Goal: Information Seeking & Learning: Learn about a topic

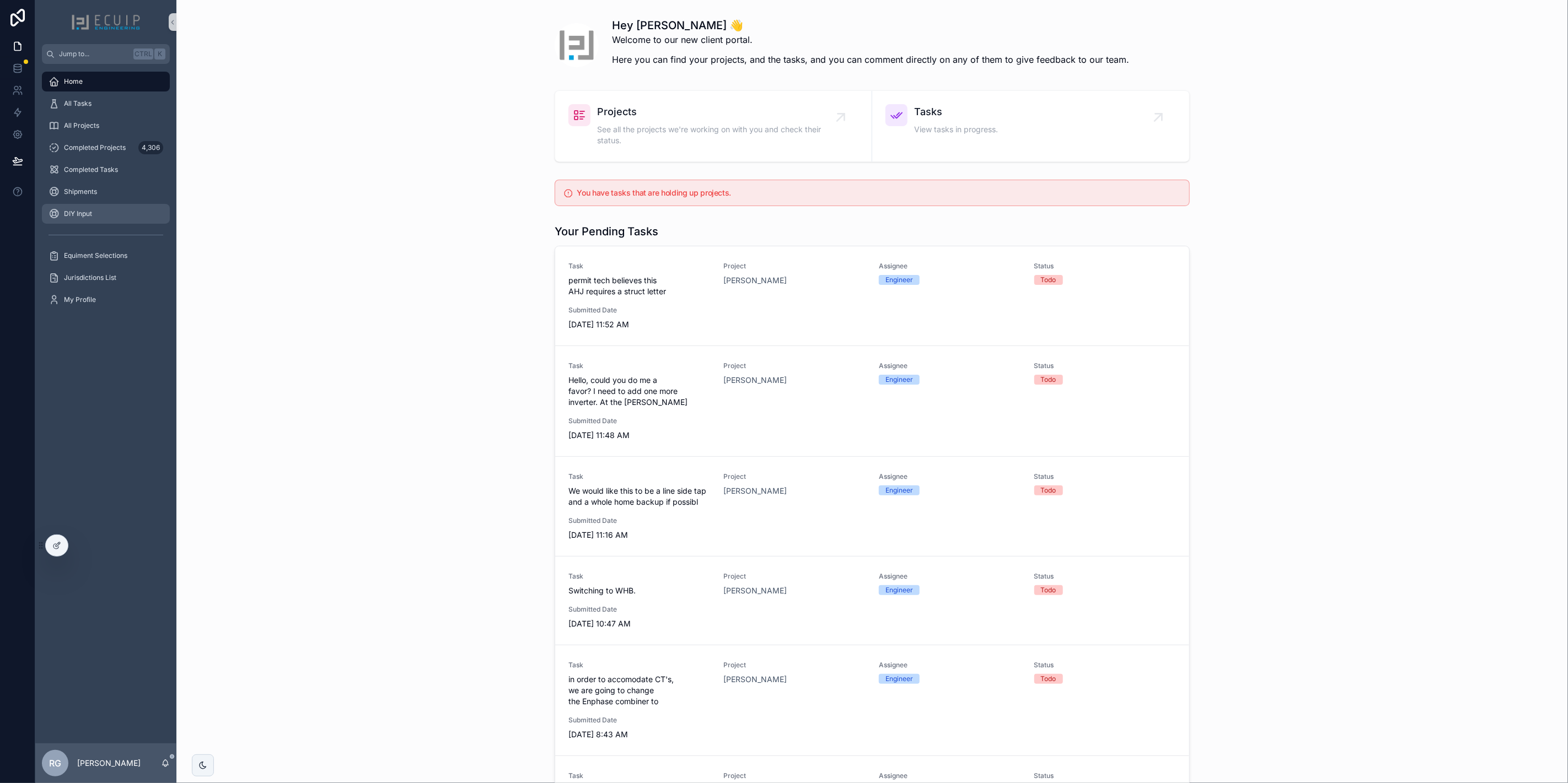
click at [136, 220] on div "DIY Input" at bounding box center [106, 214] width 114 height 18
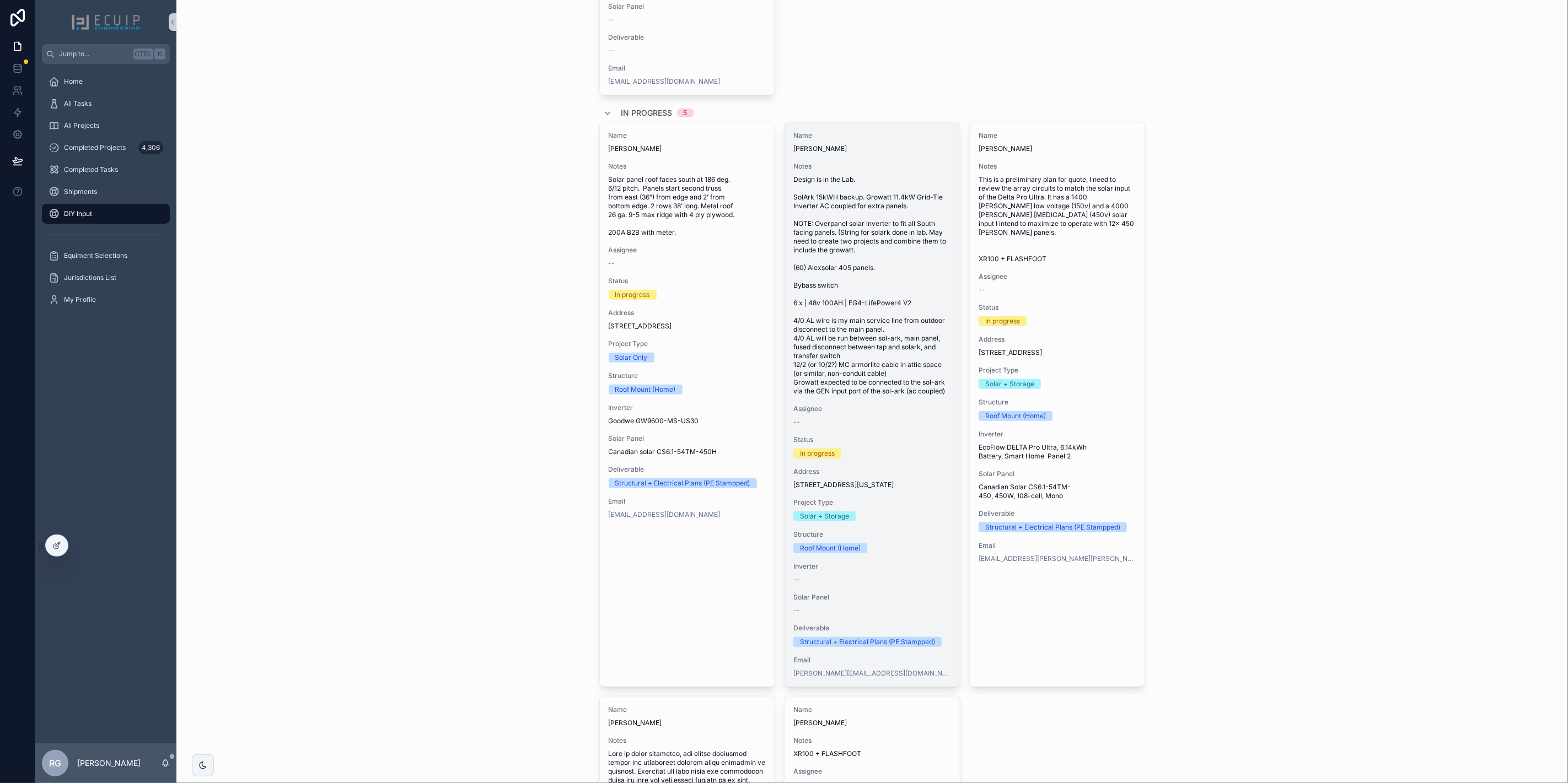
scroll to position [412, 0]
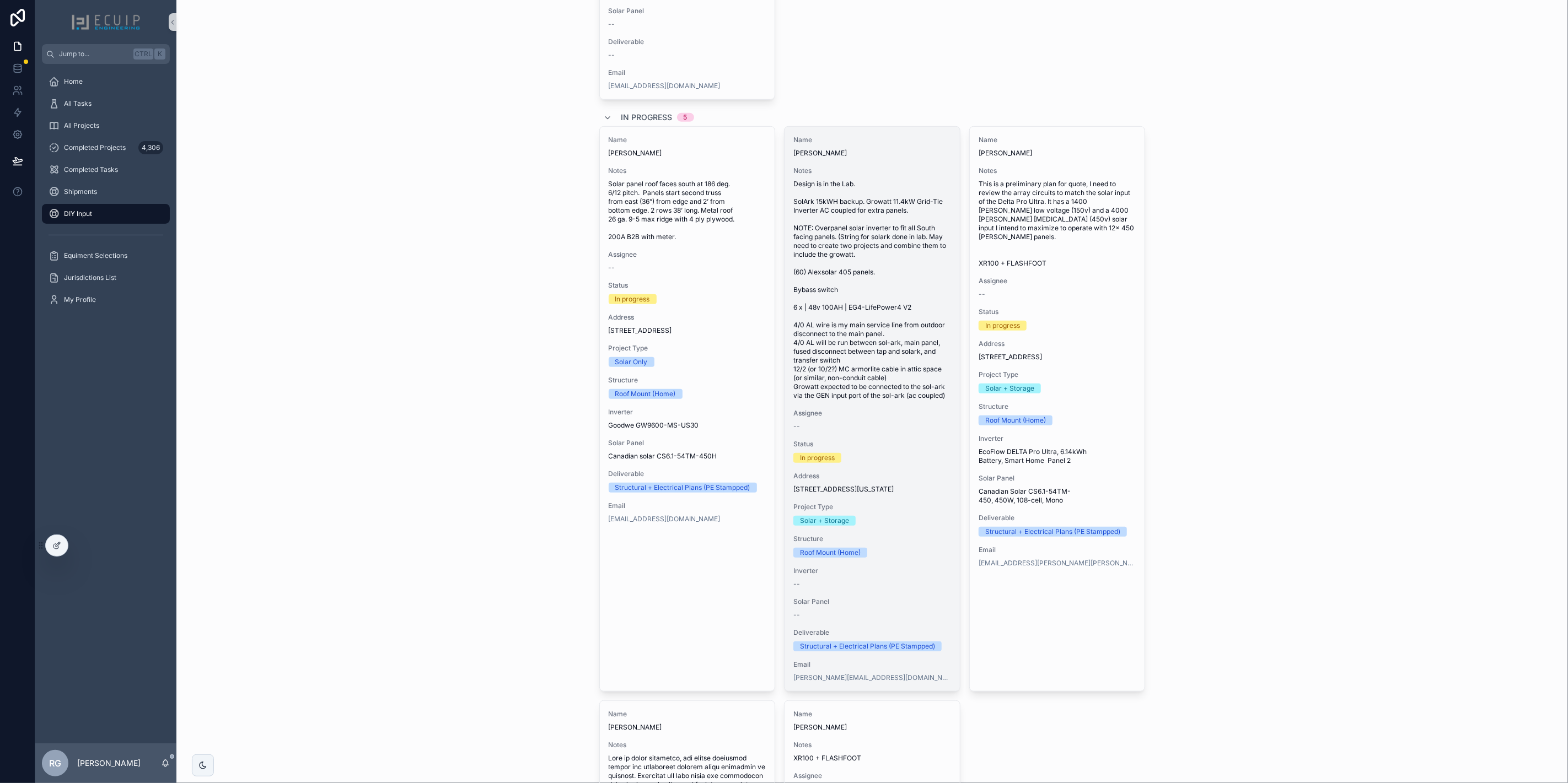
click at [891, 400] on span "Design is in the Lab. SolArk 15kWH backup. Growatt 11.4kW Grid-Tie Inverter AC …" at bounding box center [872, 290] width 158 height 220
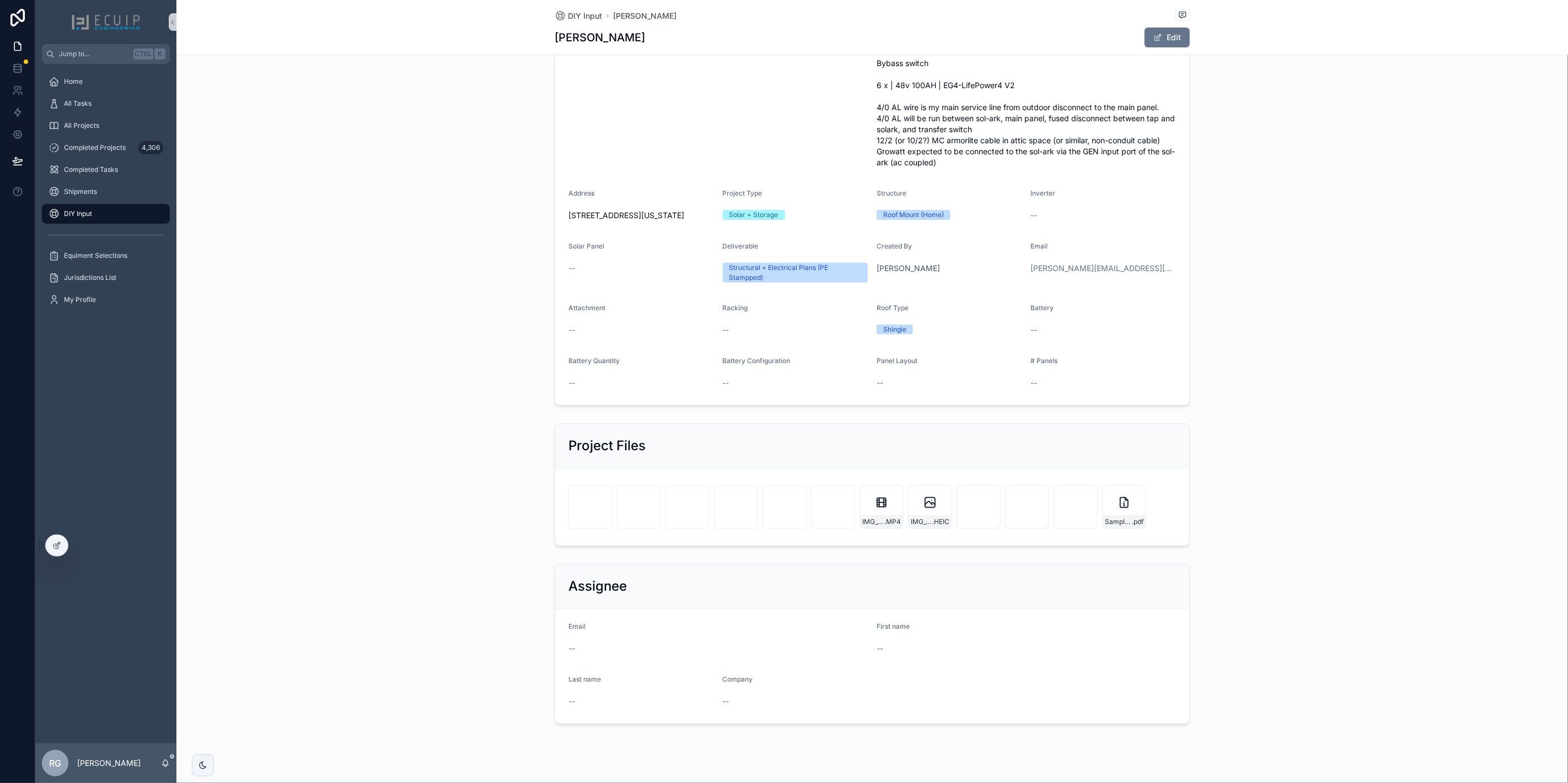
scroll to position [245, 0]
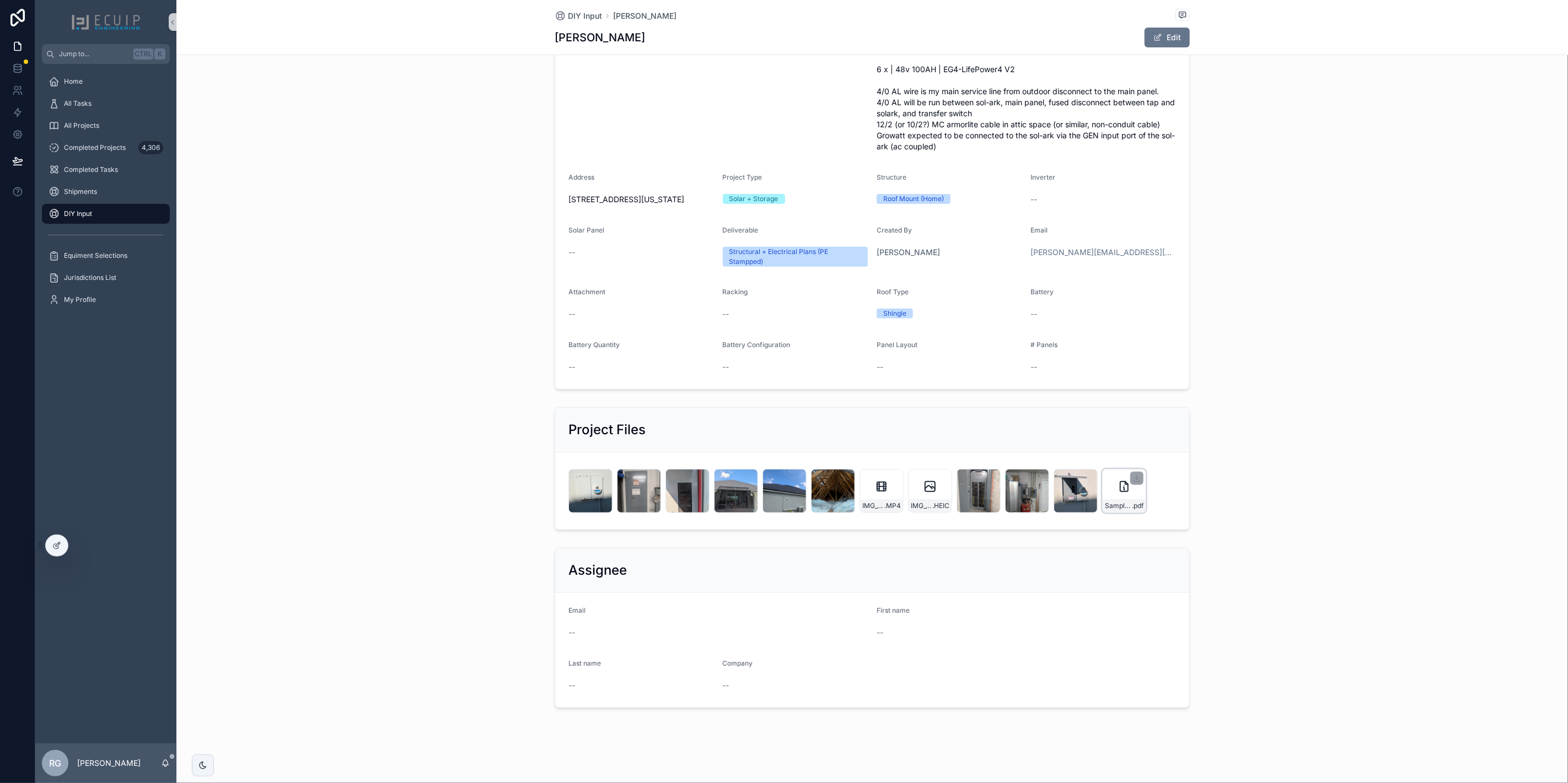
click at [1111, 494] on div "Sample_Wiring_Dragram .pdf" at bounding box center [1124, 491] width 44 height 44
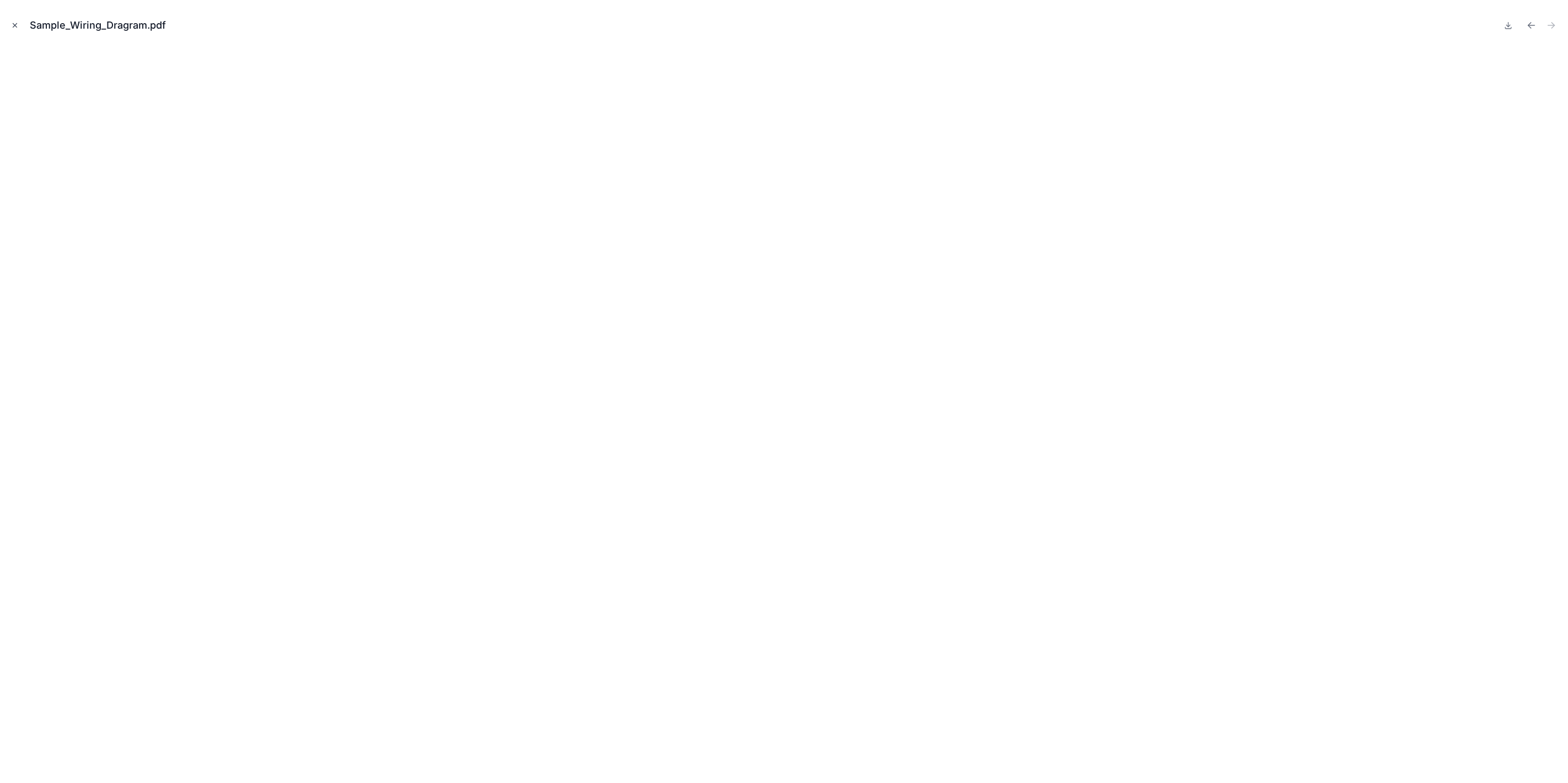
click at [16, 25] on icon "Close modal" at bounding box center [15, 25] width 8 height 8
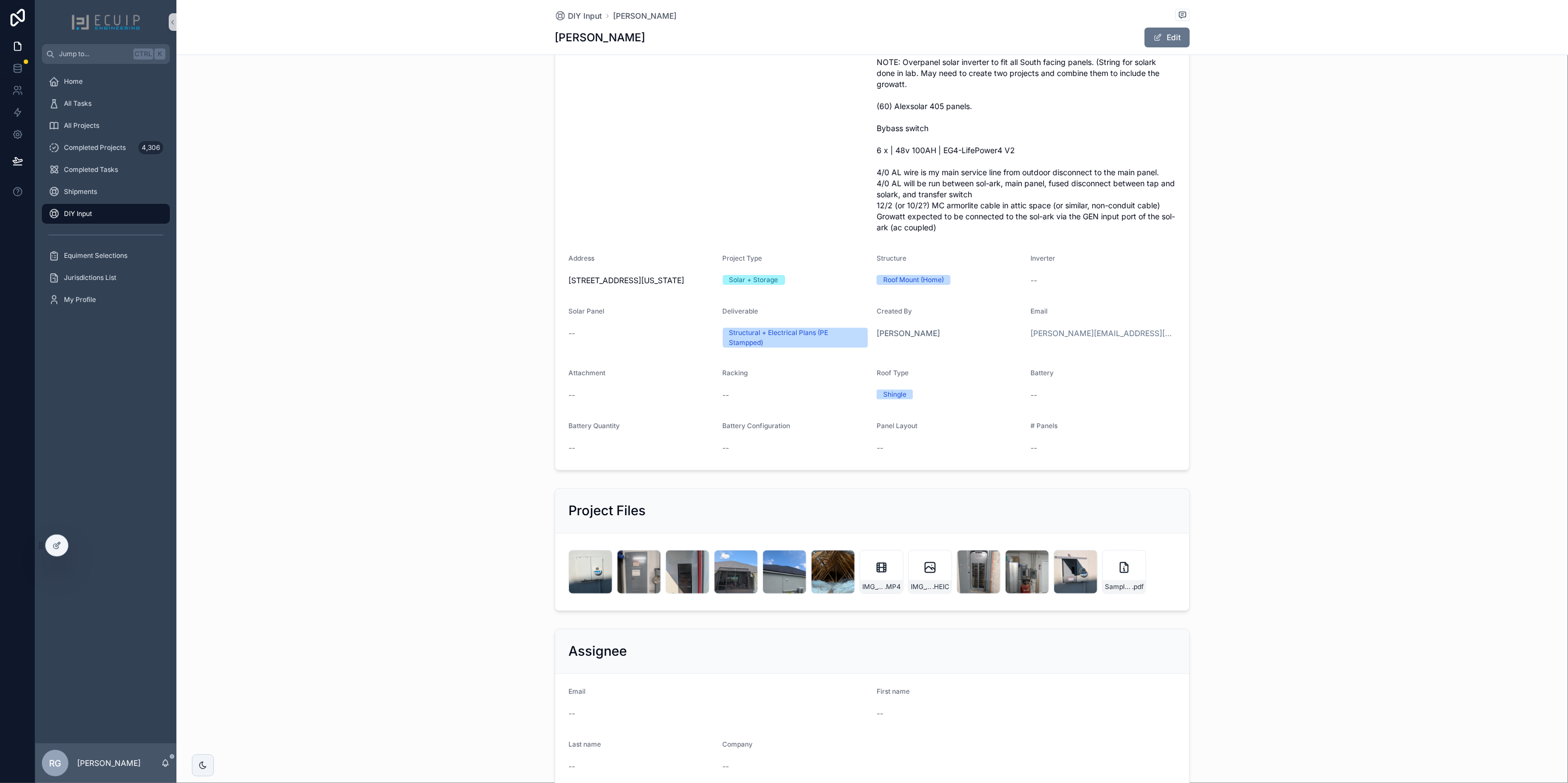
scroll to position [184, 0]
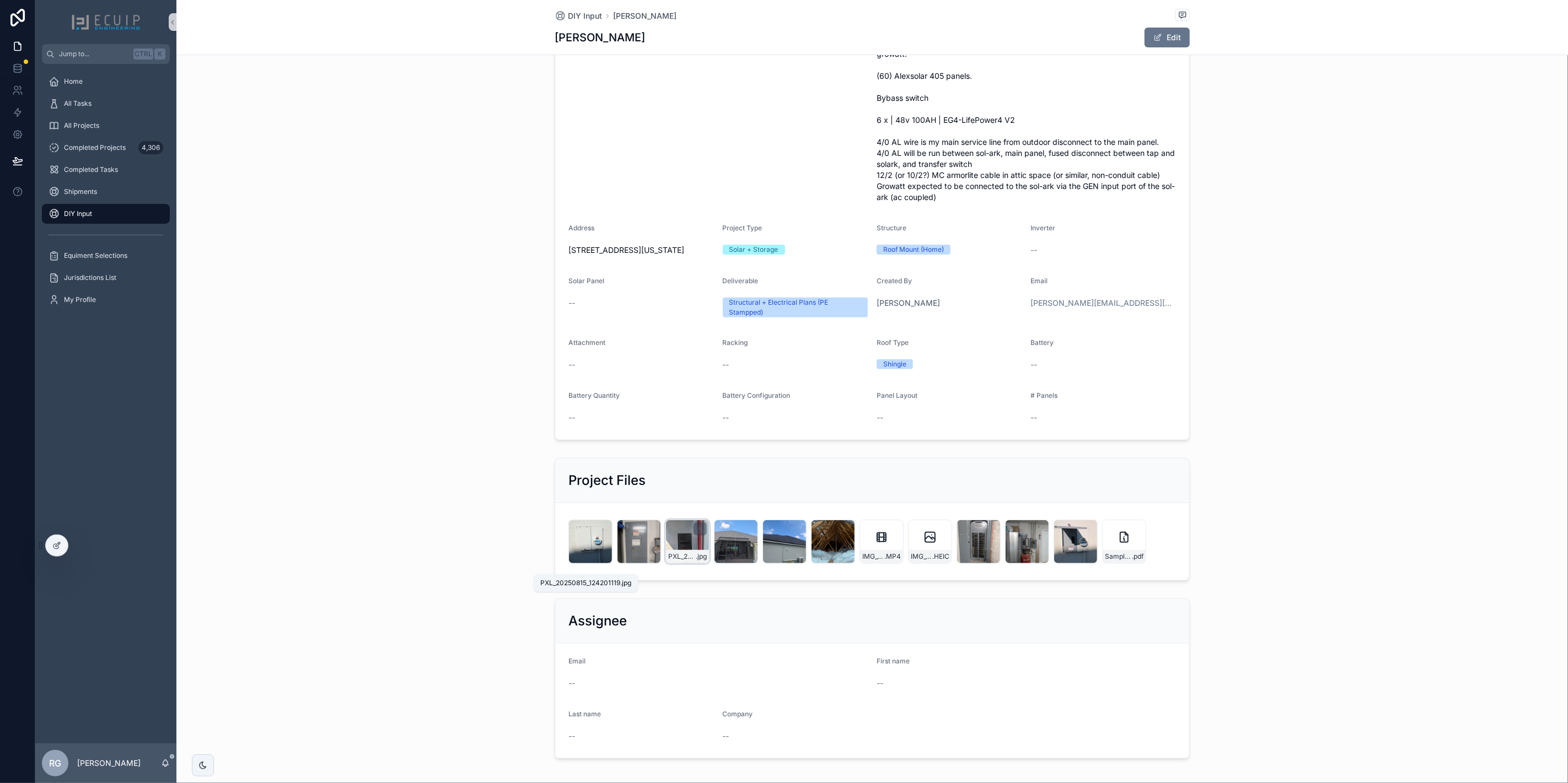
click at [682, 561] on div "PXL_20250815_124149431 .jpg" at bounding box center [687, 557] width 43 height 13
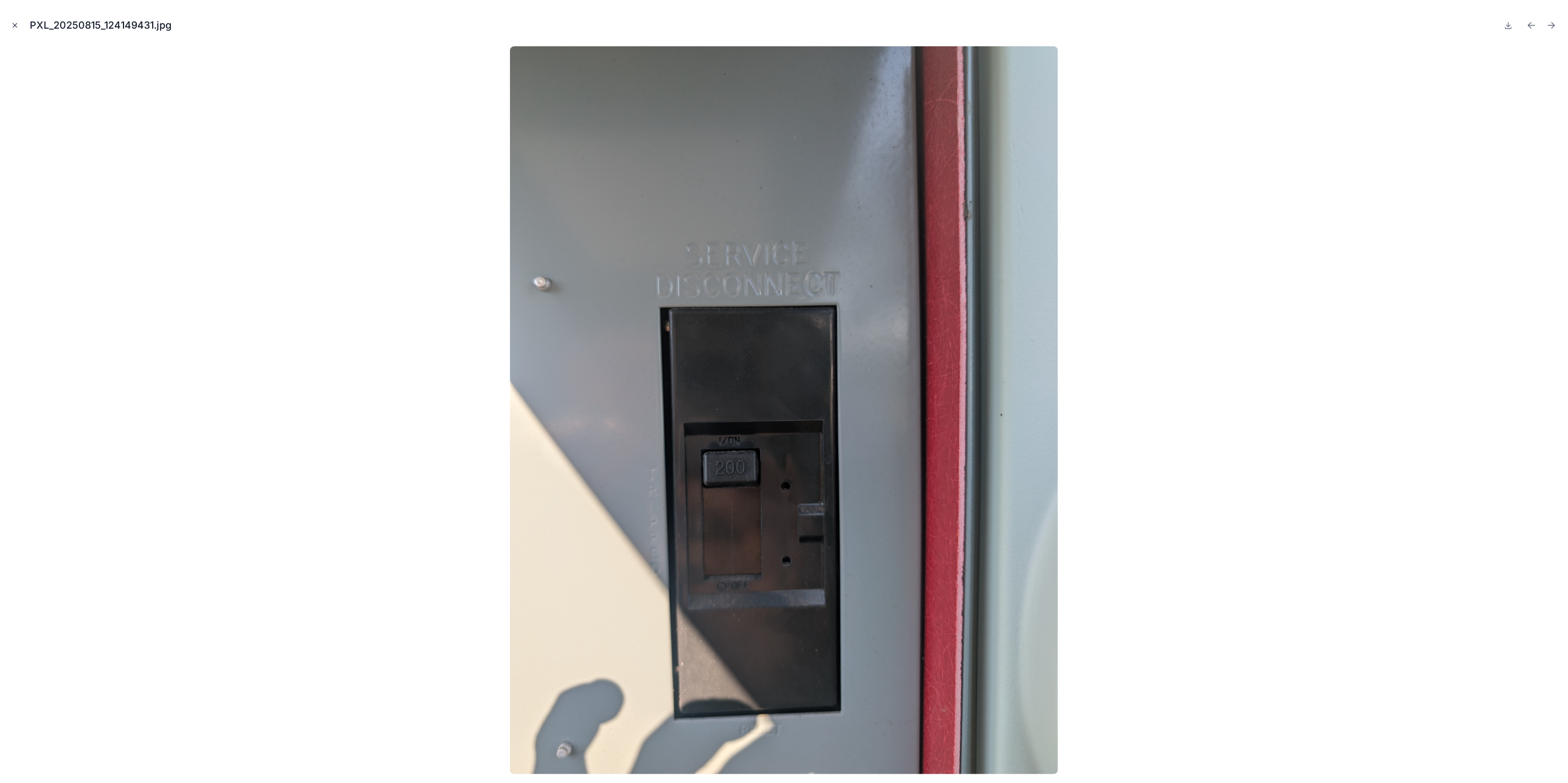
click at [15, 25] on icon "Close modal" at bounding box center [15, 25] width 8 height 8
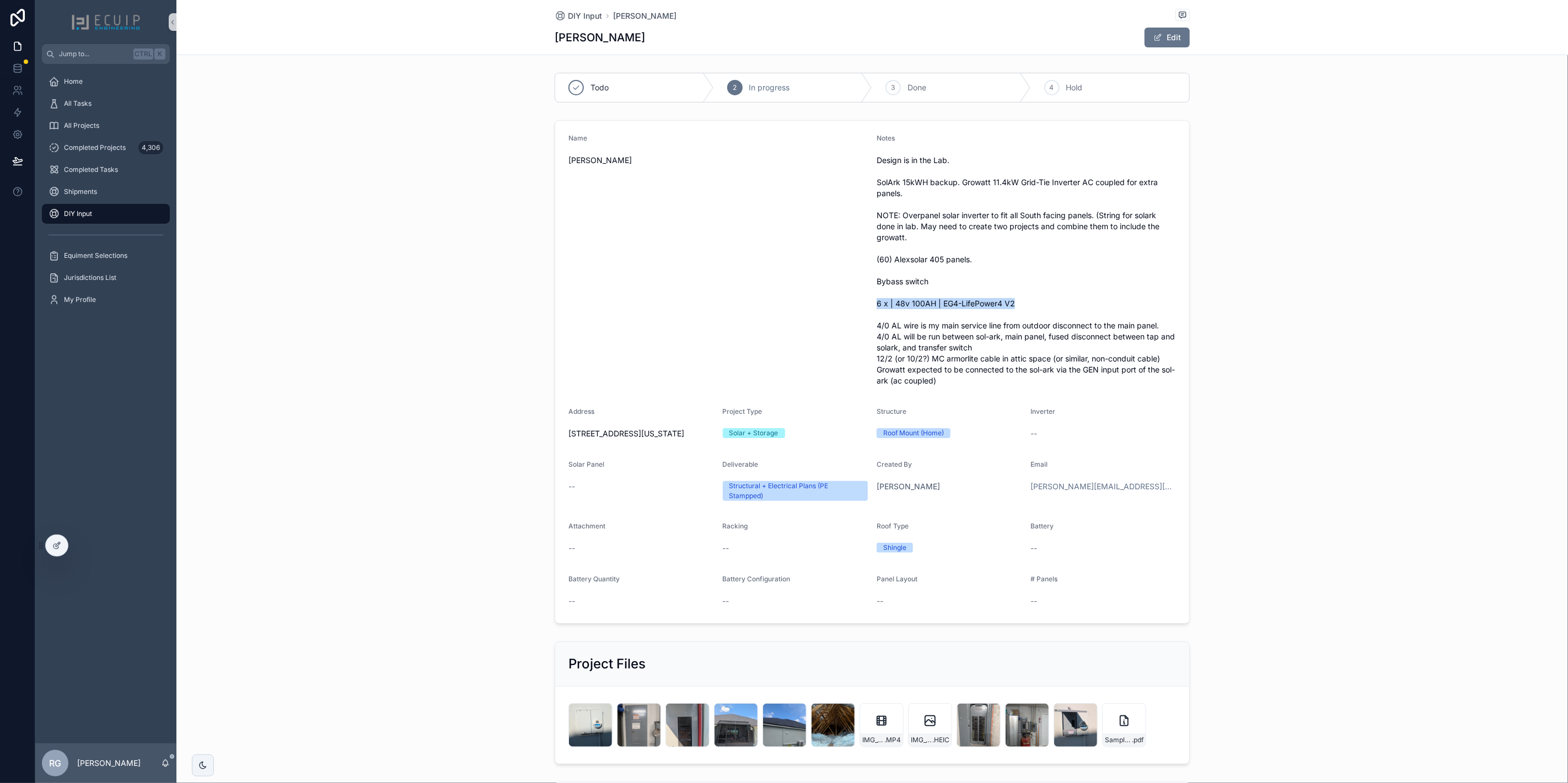
drag, startPoint x: 873, startPoint y: 304, endPoint x: 1016, endPoint y: 299, distance: 143.1
click at [1016, 299] on span "Design is in the Lab. SolArk 15kWH backup. Growatt 11.4kW Grid-Tie Inverter AC …" at bounding box center [1026, 271] width 299 height 231
copy span "6 x | 48v 100AH | EG4-LifePower4 V2"
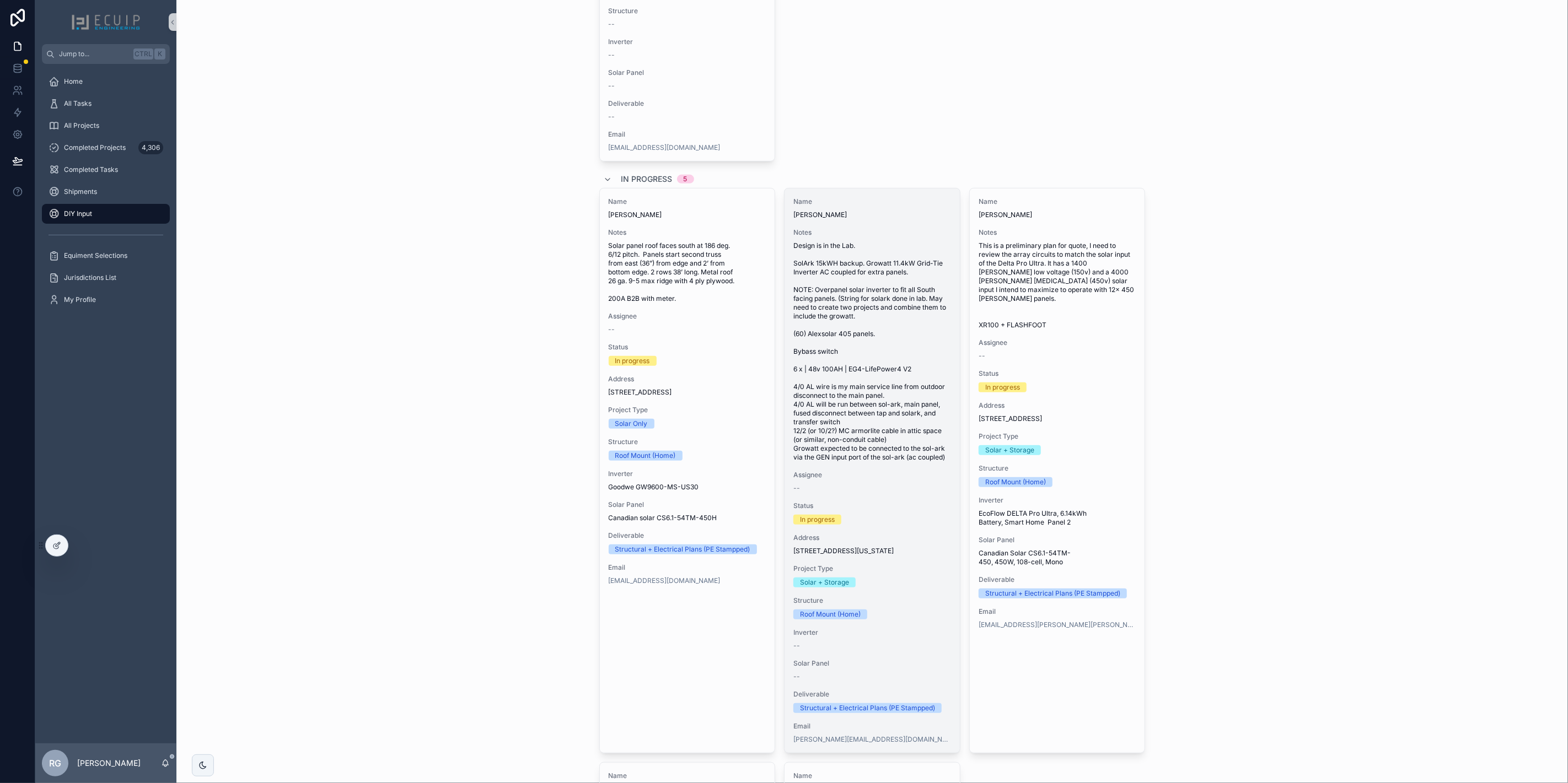
scroll to position [367, 0]
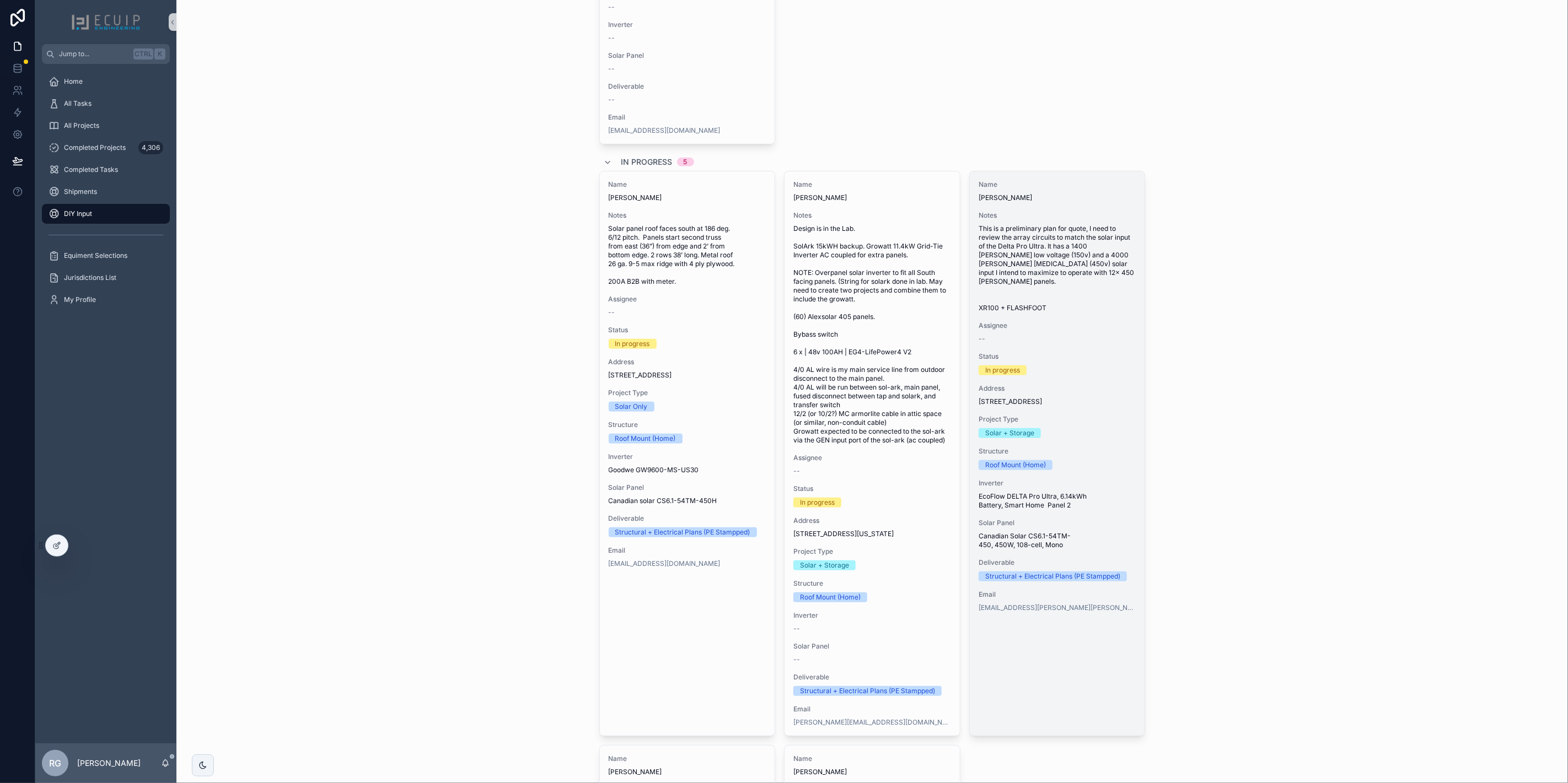
click at [1076, 361] on span "Status" at bounding box center [1057, 357] width 158 height 9
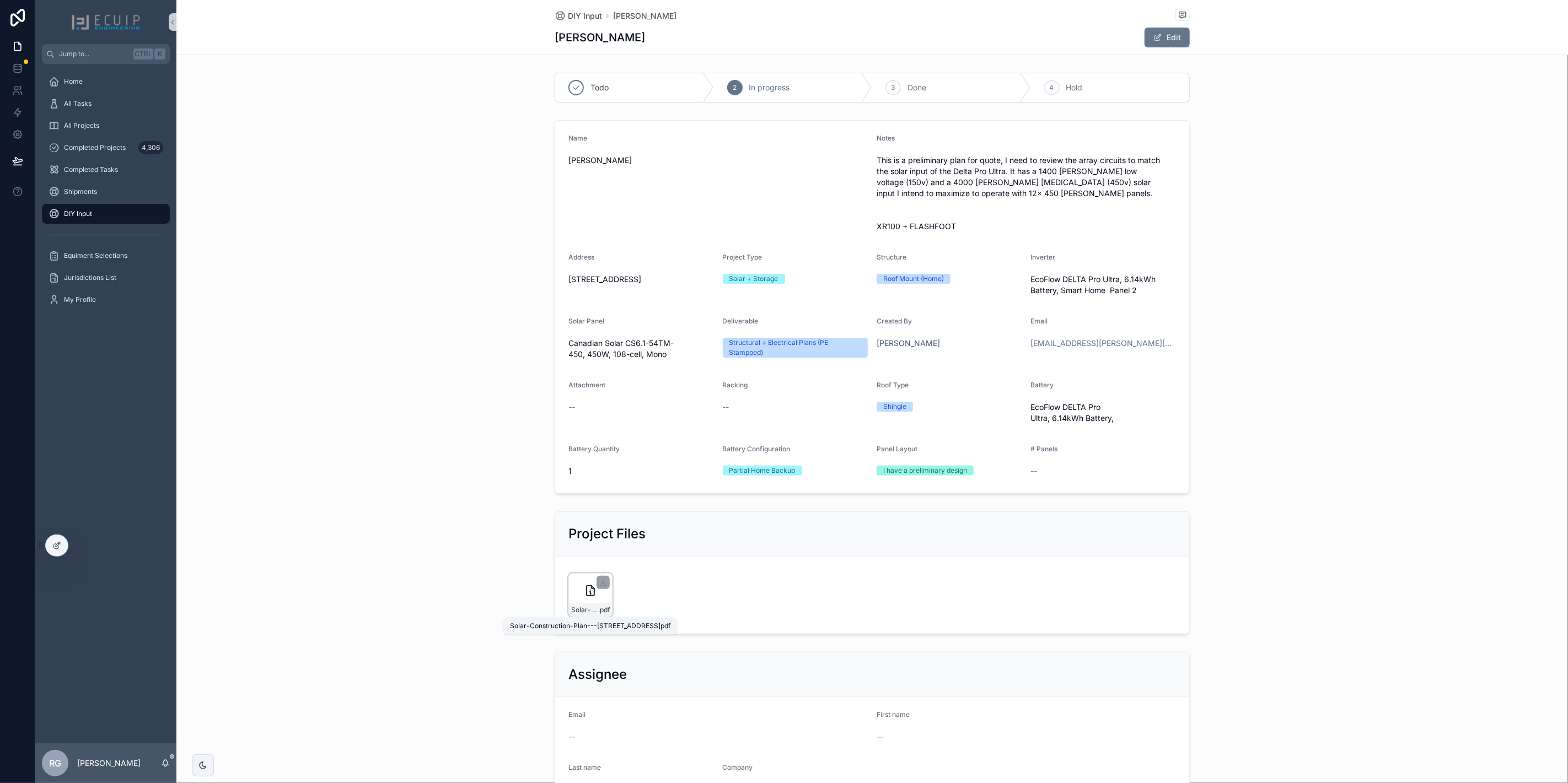
click at [590, 608] on span "Solar-Construction-Plan---590-Cypress-Ave" at bounding box center [584, 610] width 27 height 9
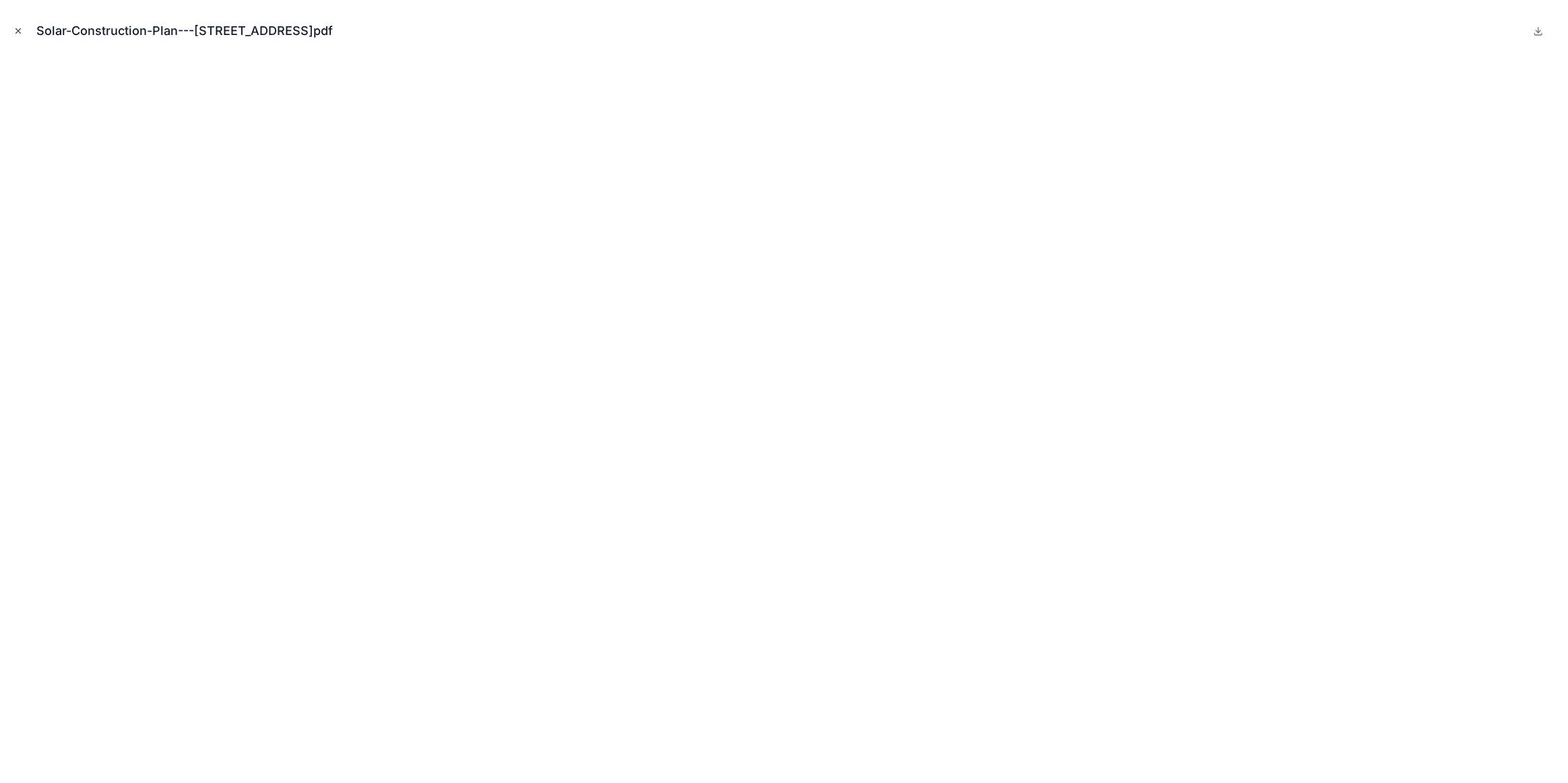
click at [18, 30] on icon "Close modal" at bounding box center [19, 31] width 4 height 4
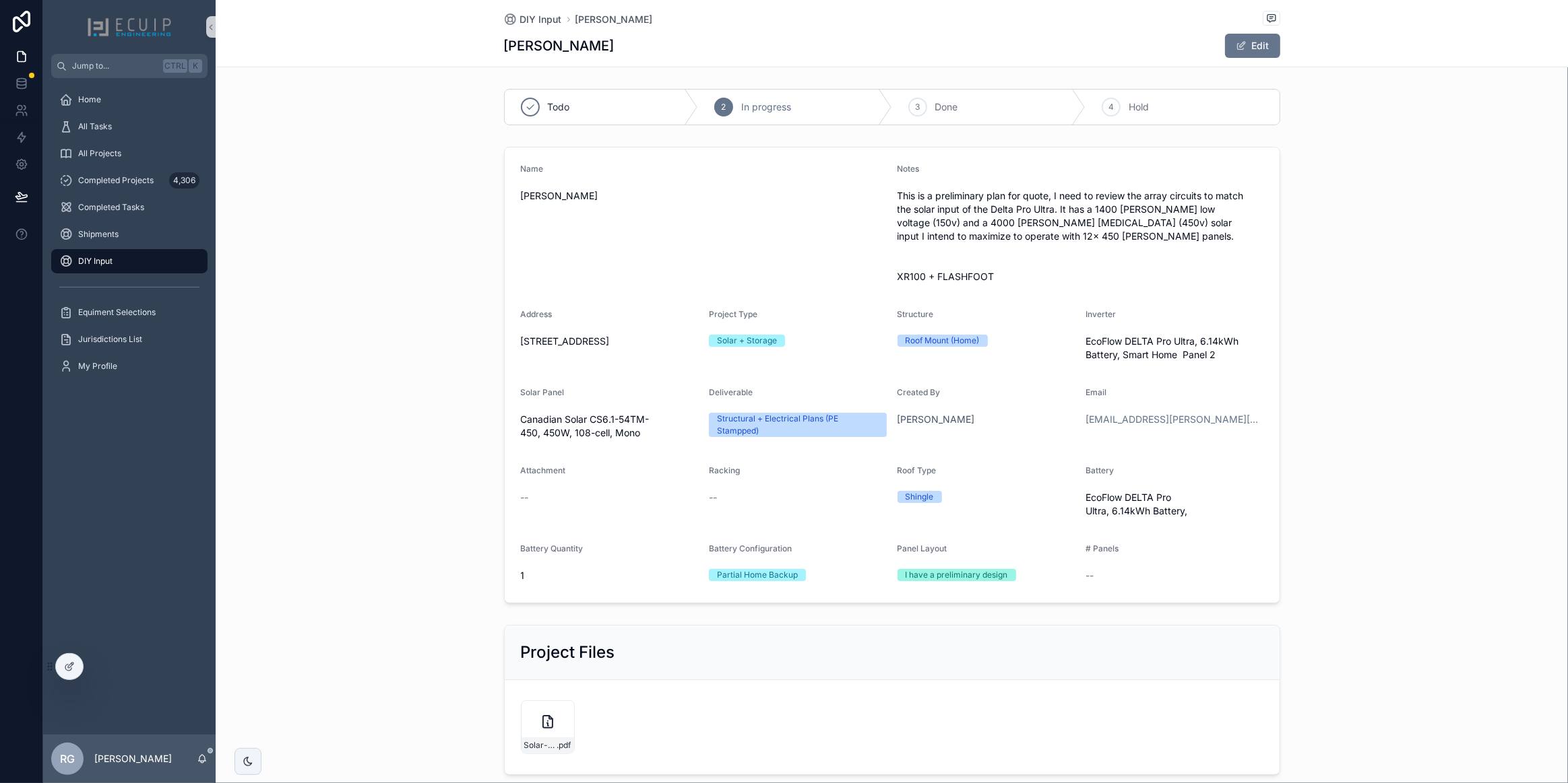
click at [393, 325] on div "Name Andre Moreira de Souza Notes This is a preliminary plan for quote, I need …" at bounding box center [892, 375] width 1352 height 468
click at [132, 262] on div "DIY Input" at bounding box center [129, 261] width 140 height 22
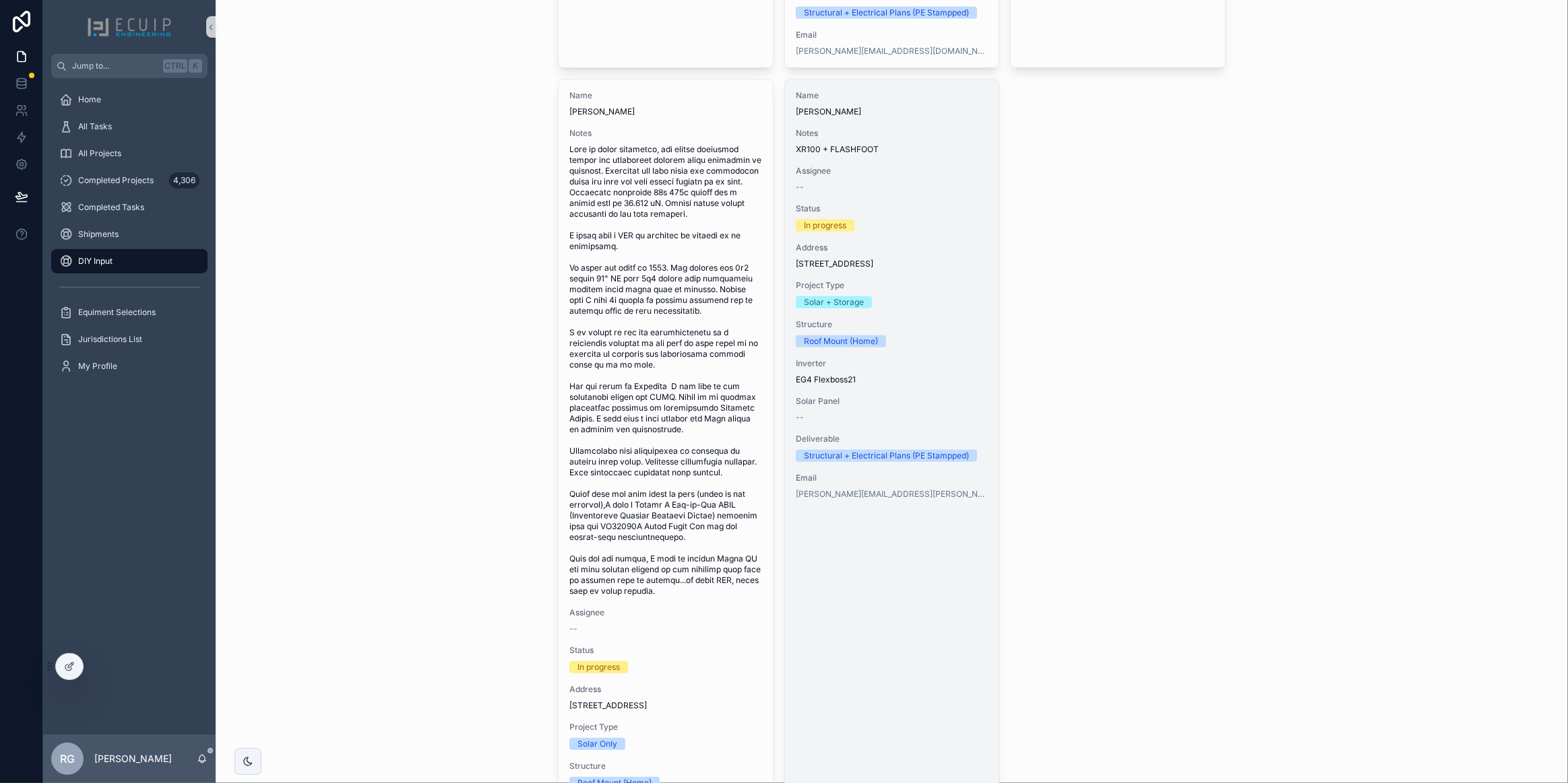
scroll to position [1286, 0]
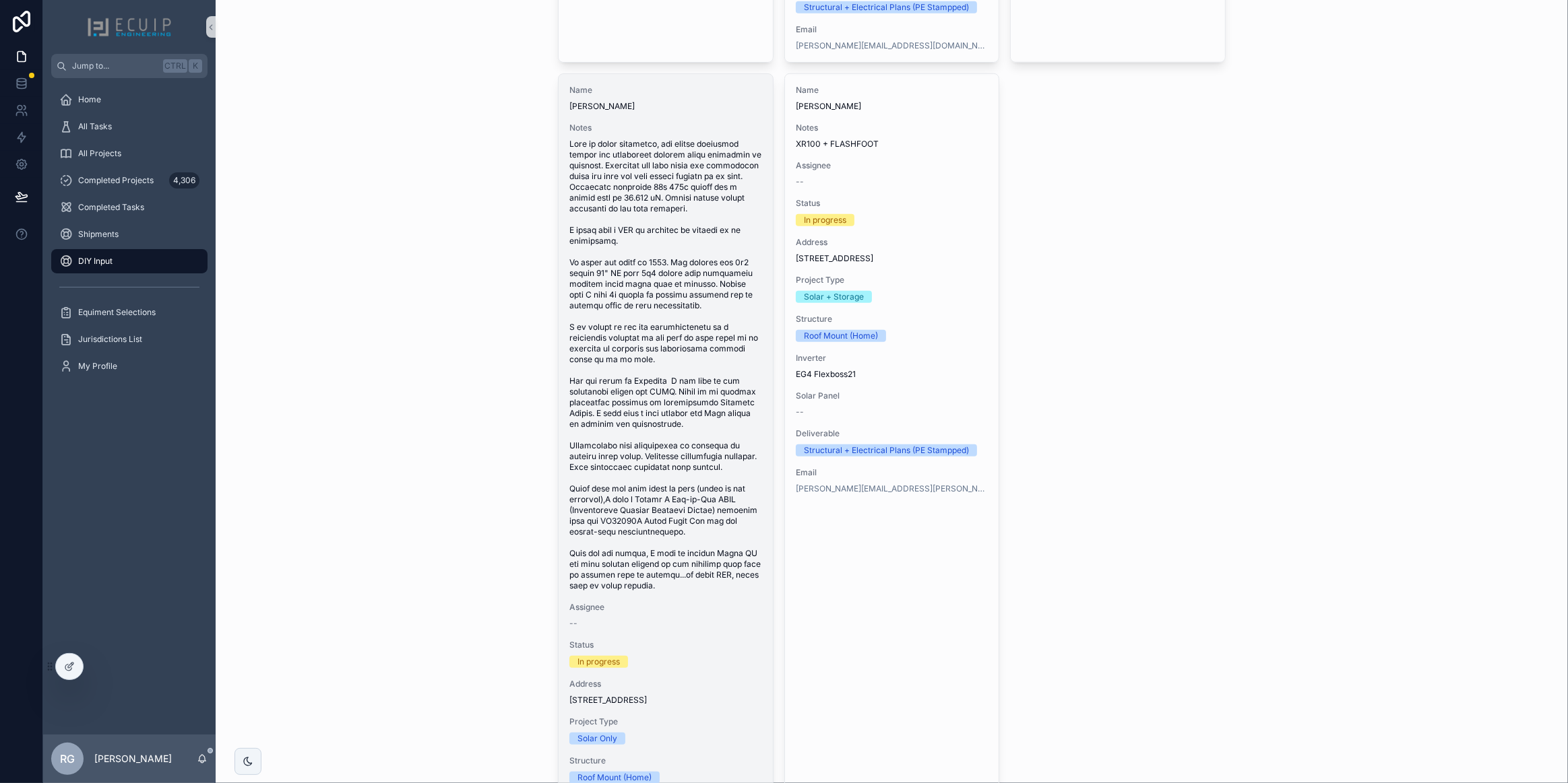
click at [642, 463] on span "scrollable content" at bounding box center [665, 365] width 193 height 453
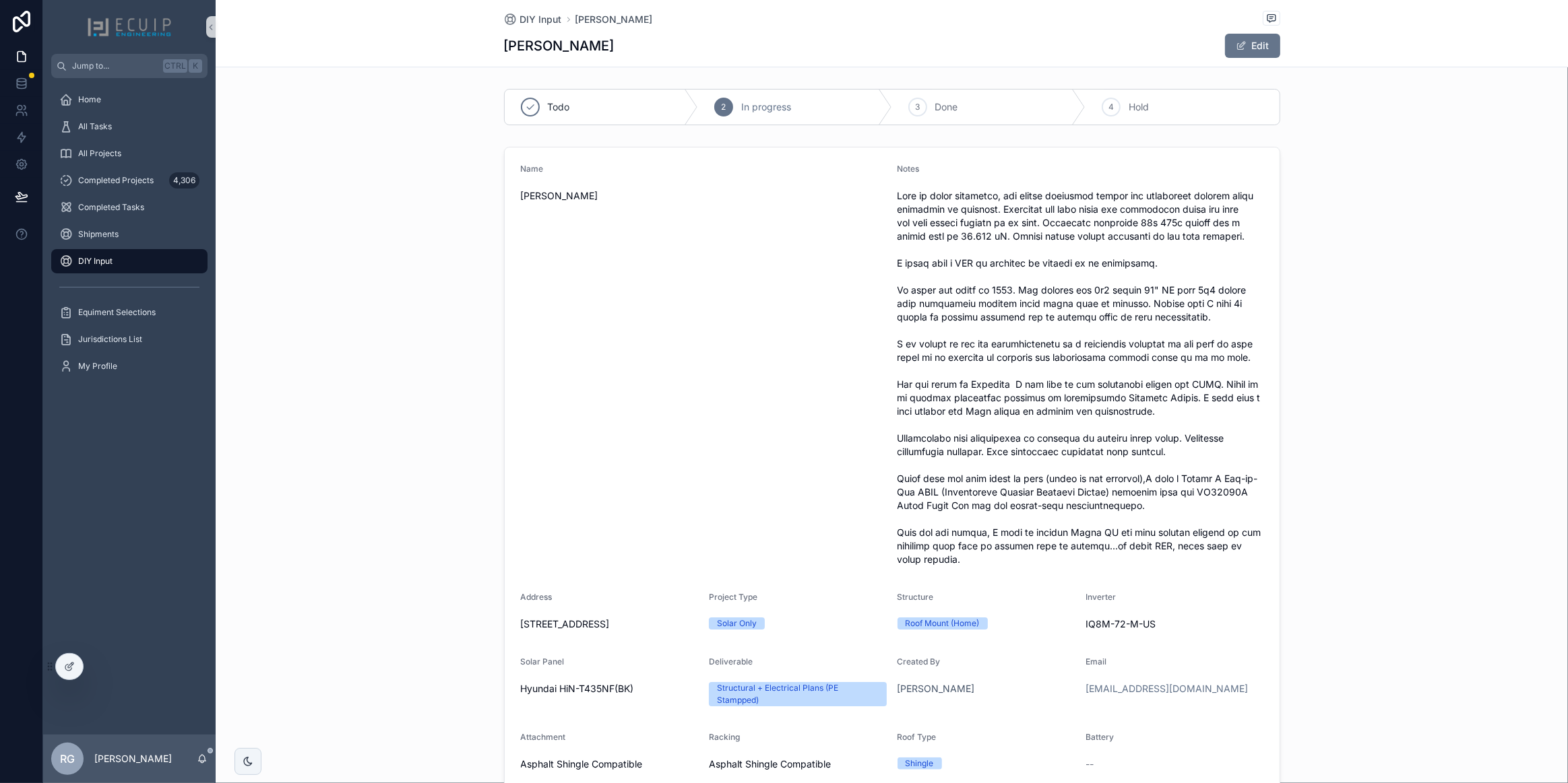
click at [659, 274] on div "Name Megan Vanzandt" at bounding box center [704, 367] width 366 height 407
click at [147, 265] on div "DIY Input" at bounding box center [129, 261] width 140 height 22
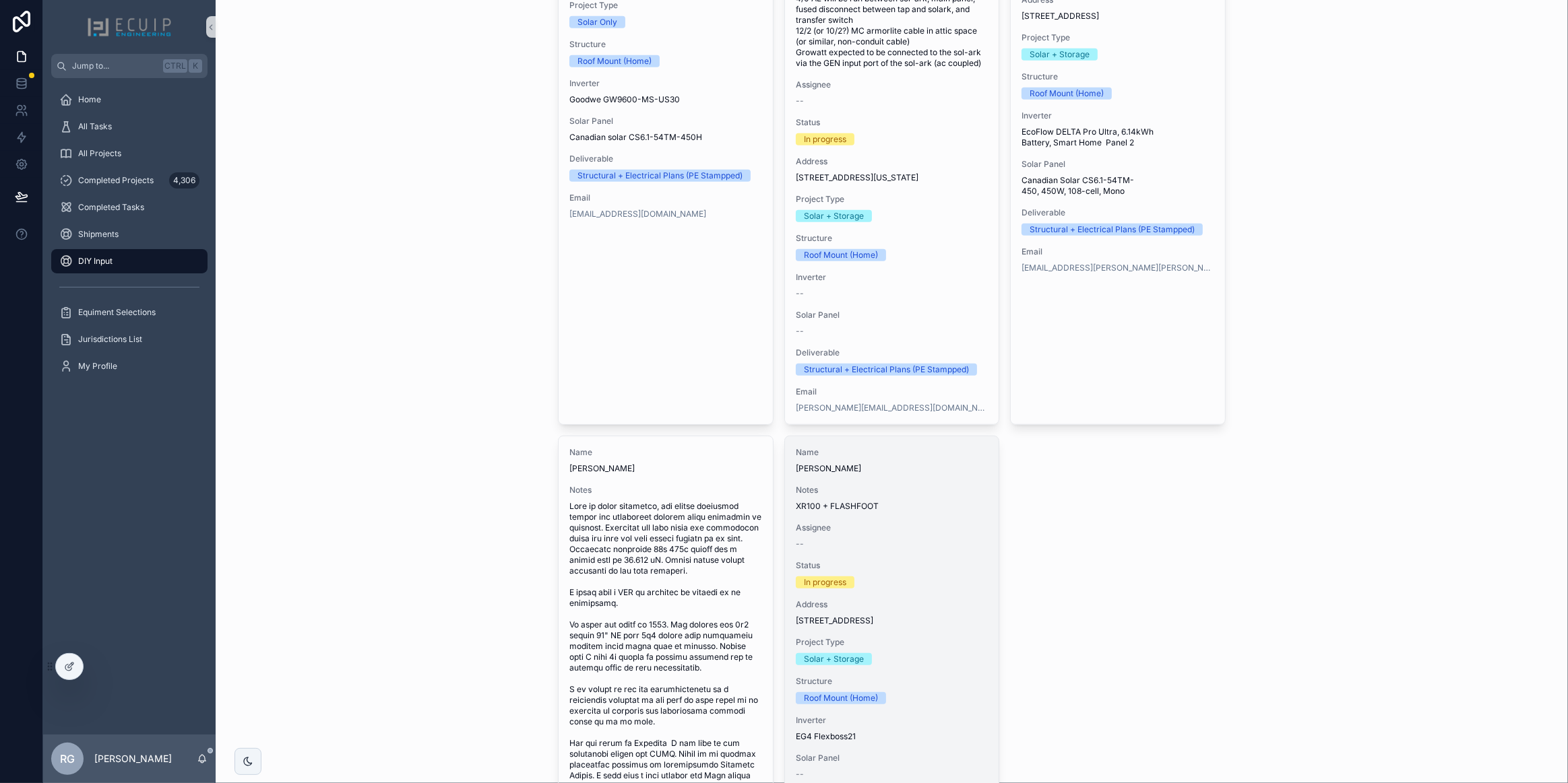
scroll to position [1163, 0]
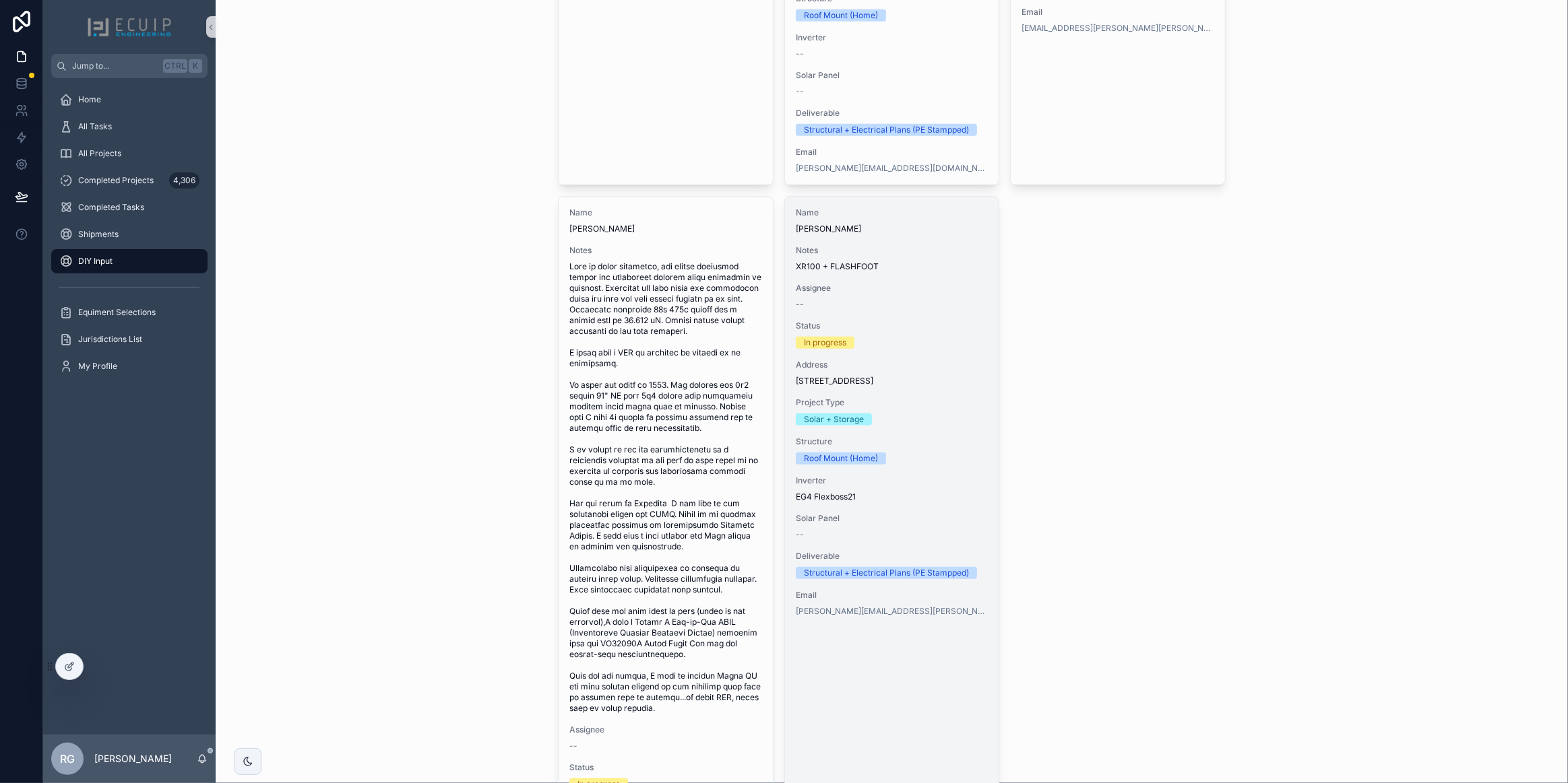
click at [945, 370] on span "Address" at bounding box center [892, 365] width 193 height 10
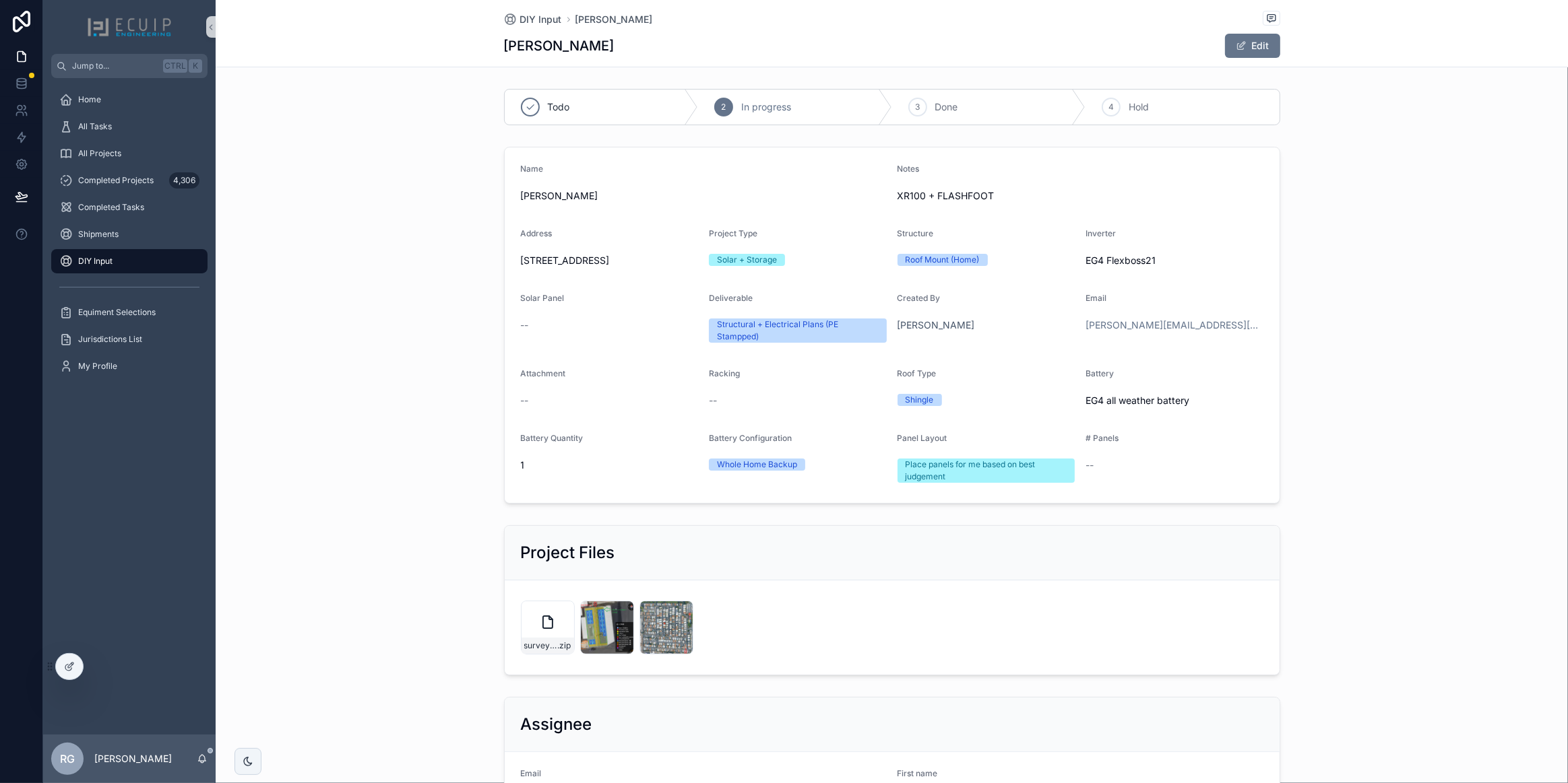
drag, startPoint x: 654, startPoint y: 276, endPoint x: 513, endPoint y: 260, distance: 141.9
click at [513, 260] on form "Name Andrew Cremins Notes XR100 + FLASHFOOT Address 1075 Space Park Way SPC 129…" at bounding box center [892, 325] width 775 height 355
copy span "1075 Space Park Way SPC 129, Mountain View, CA 94043"
click at [664, 651] on div "image-(73) .png" at bounding box center [666, 646] width 53 height 16
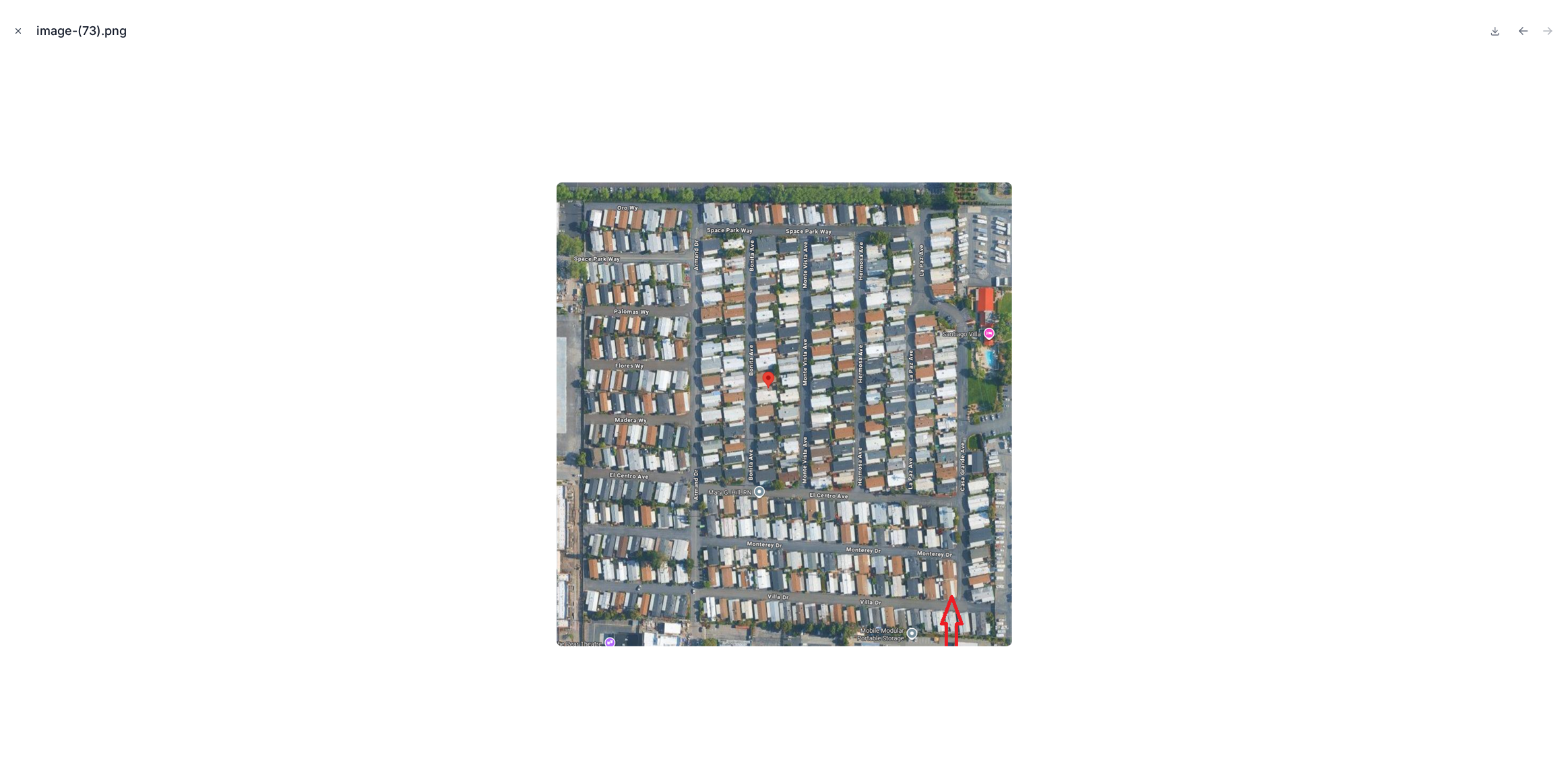
click at [21, 27] on icon "Close modal" at bounding box center [18, 30] width 10 height 10
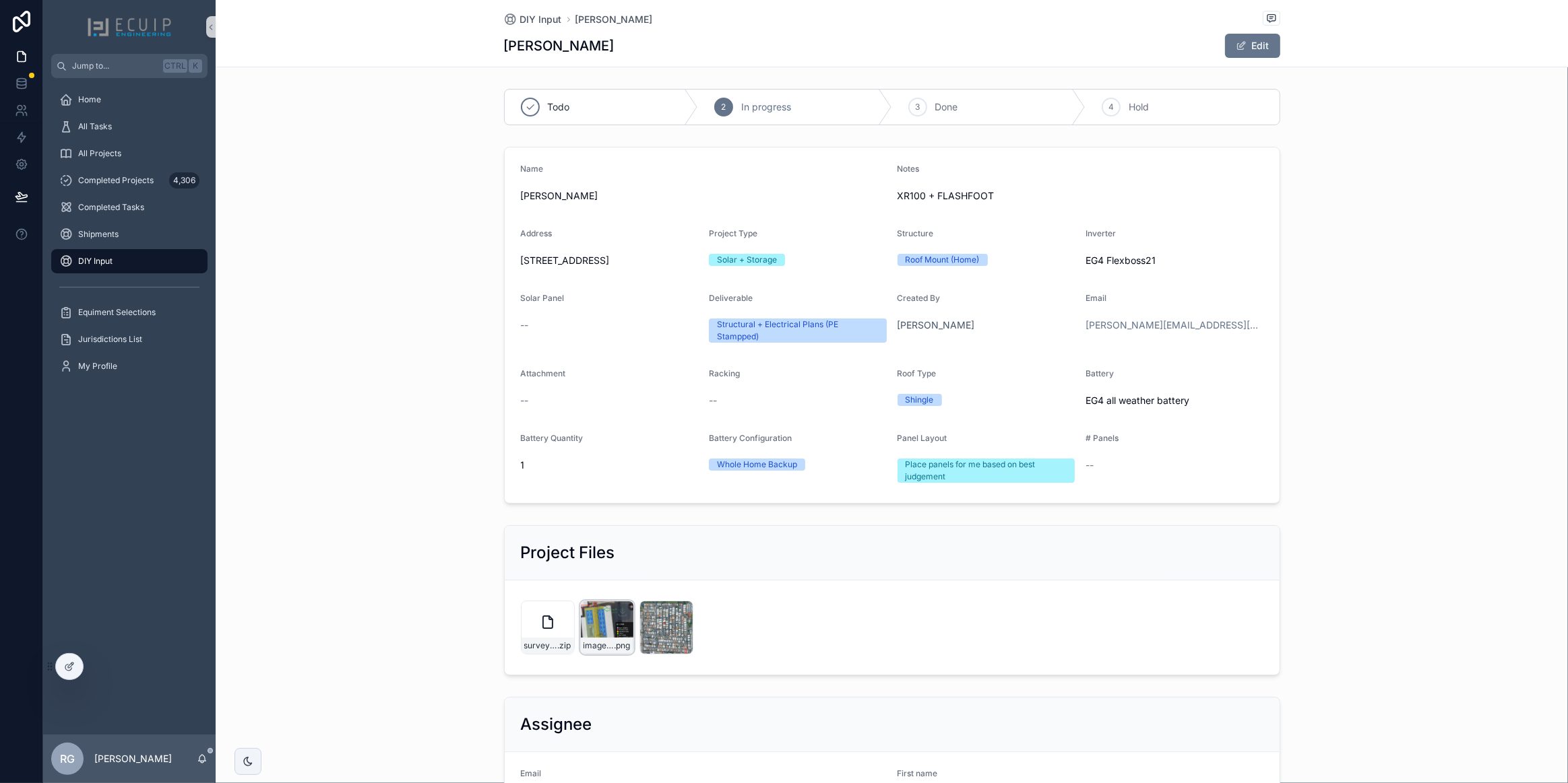
click at [593, 632] on div "image-(72) .png" at bounding box center [607, 628] width 54 height 54
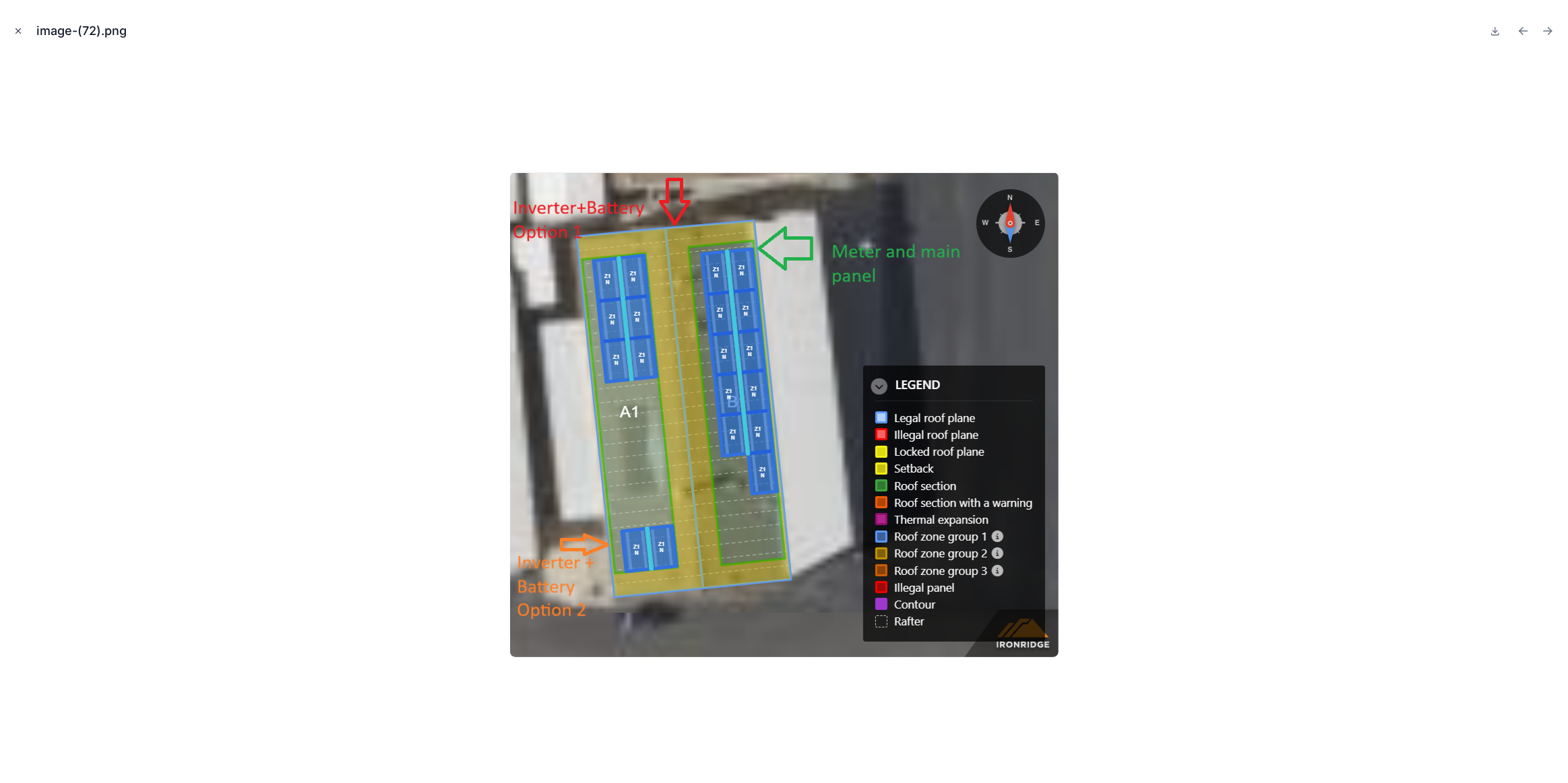
click at [22, 33] on icon "Close modal" at bounding box center [18, 30] width 10 height 10
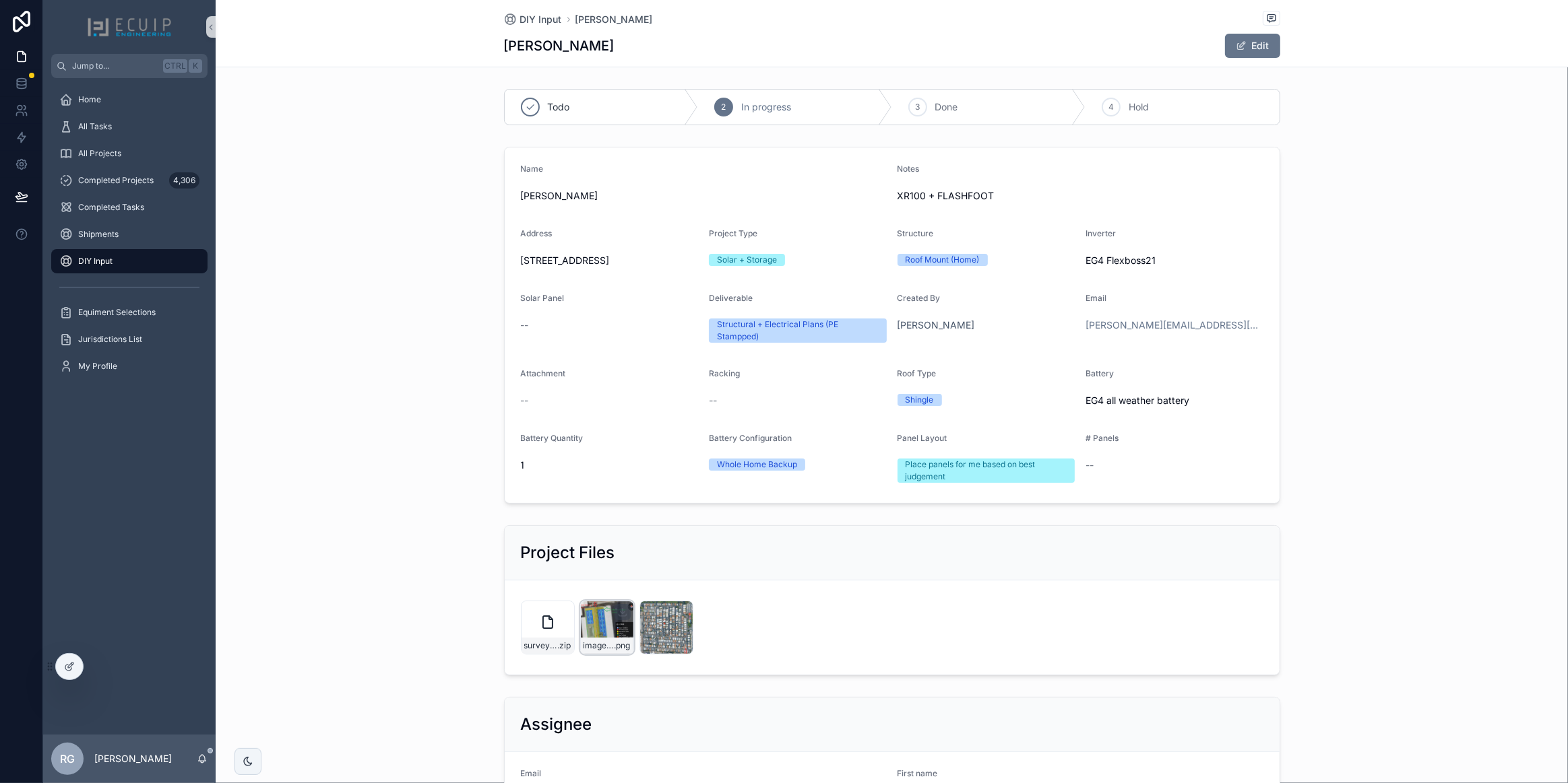
click at [599, 636] on div "image-(72) .png" at bounding box center [607, 628] width 54 height 54
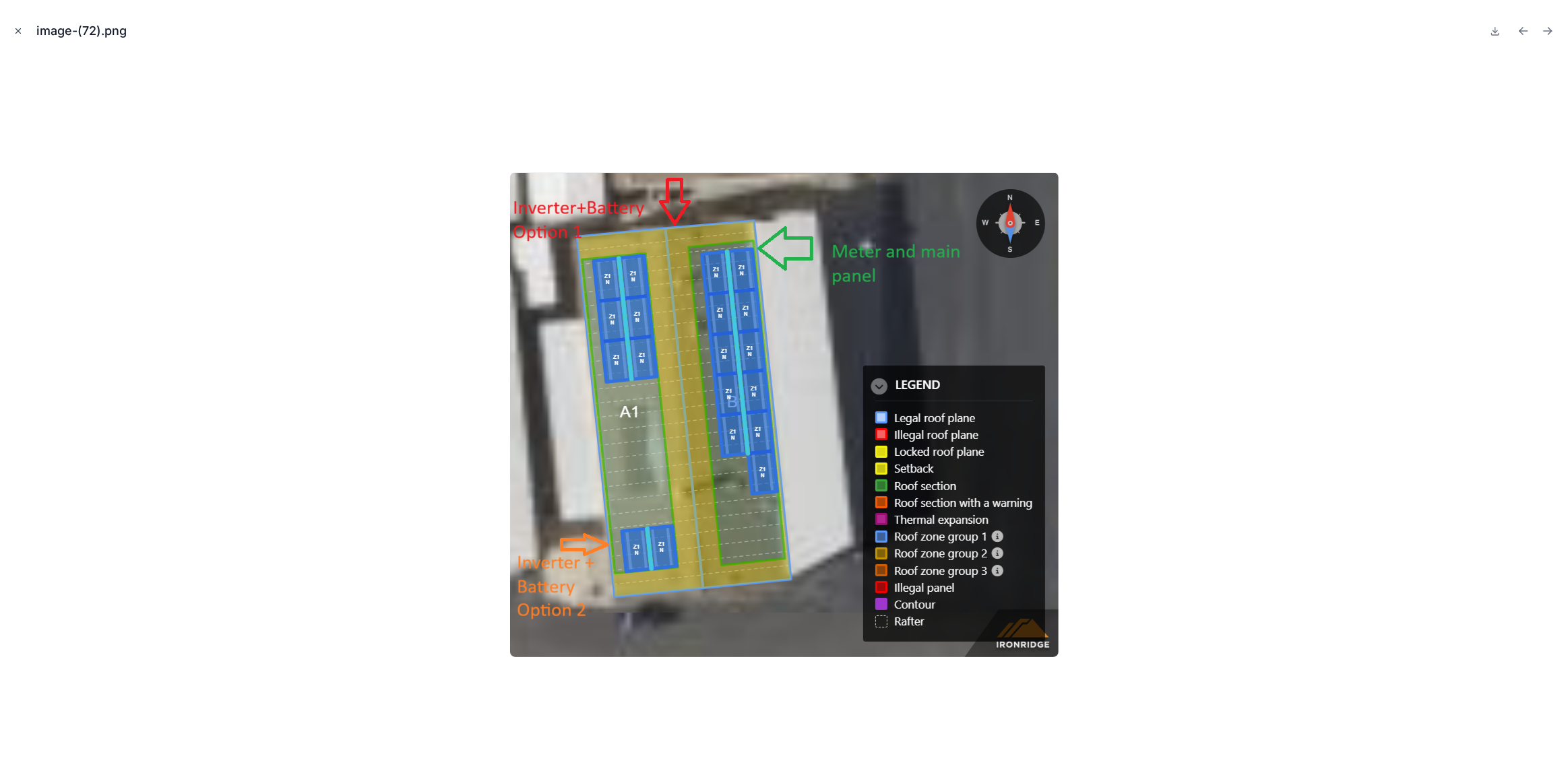
click at [16, 32] on icon "Close modal" at bounding box center [18, 30] width 10 height 10
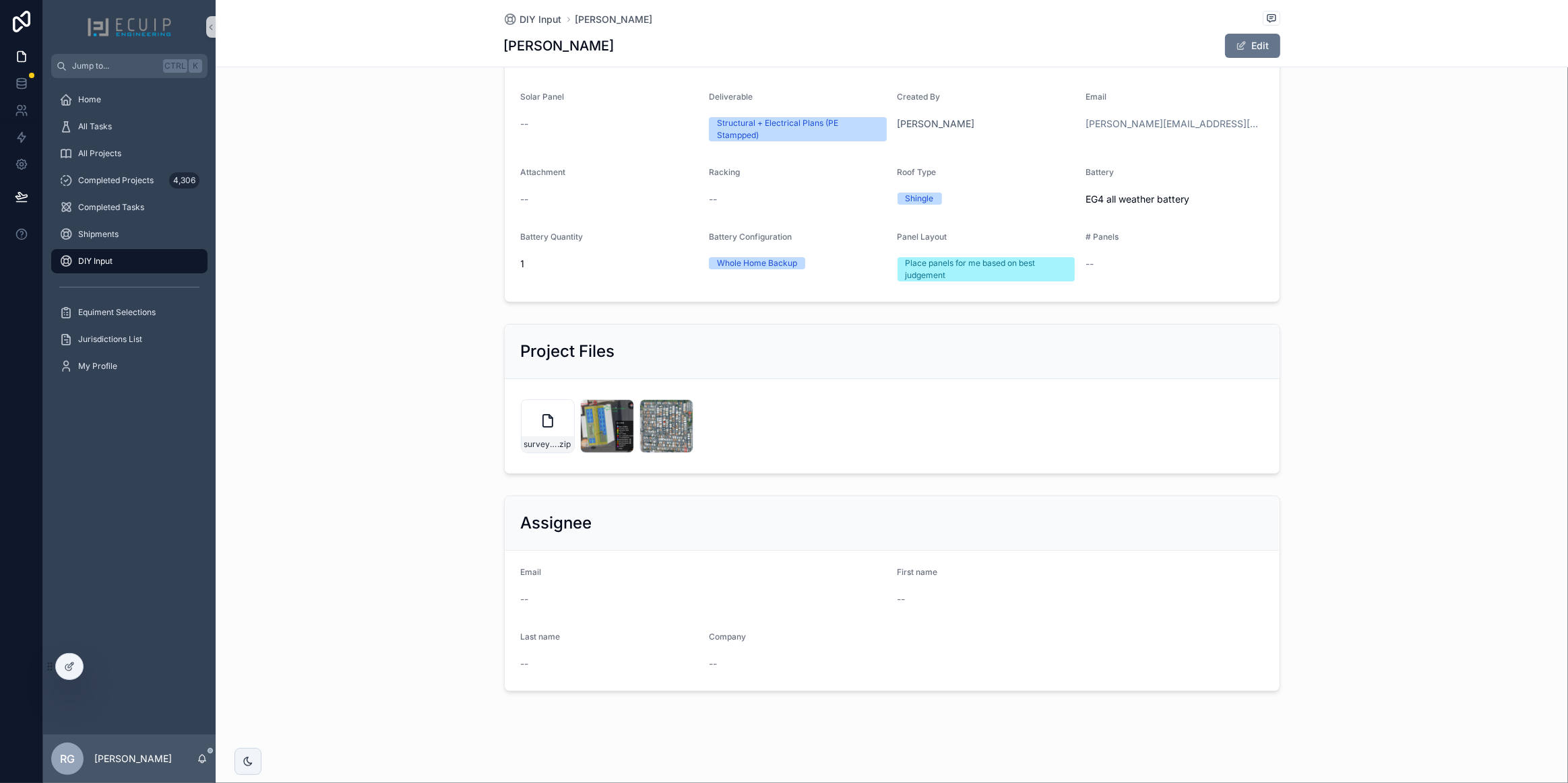
scroll to position [214, 0]
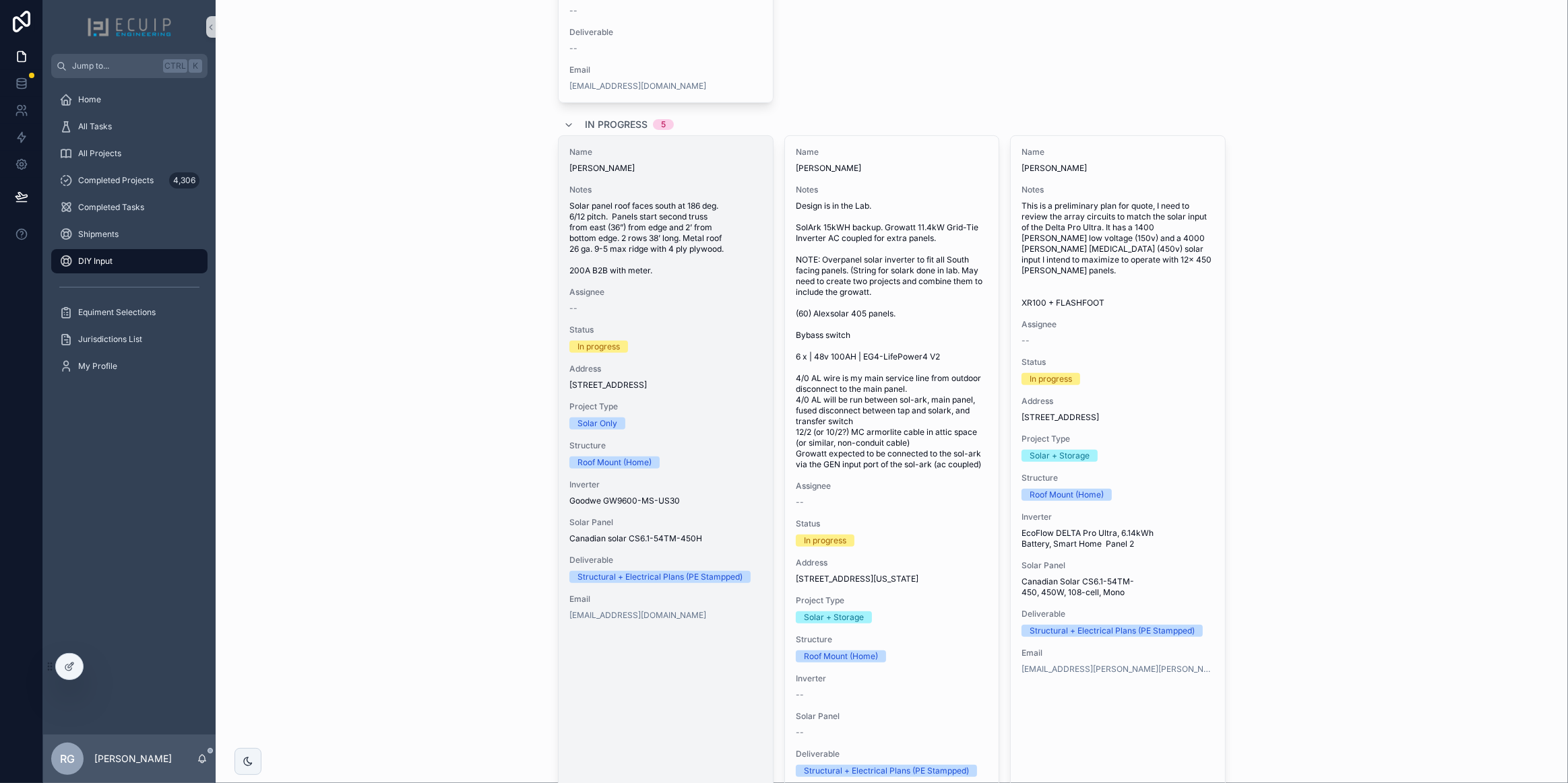
scroll to position [520, 0]
click at [672, 530] on span "Solar Panel" at bounding box center [665, 524] width 193 height 10
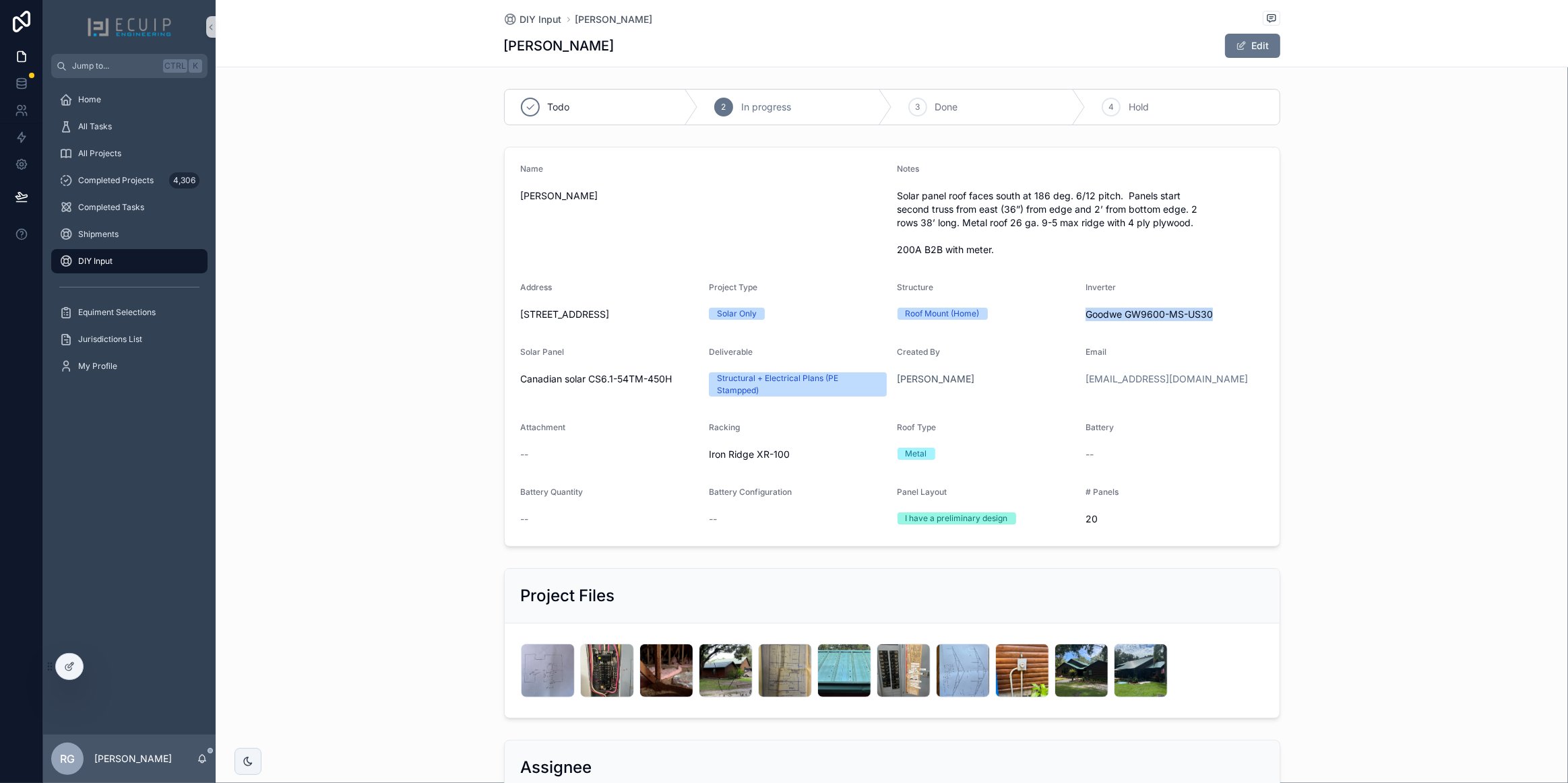
drag, startPoint x: 1208, startPoint y: 316, endPoint x: 1082, endPoint y: 320, distance: 126.1
click at [1085, 320] on span "Goodwe GW9600-MS-US30" at bounding box center [1174, 315] width 178 height 13
copy span "Goodwe GW9600-MS-US30"
click at [1151, 395] on div "Email Caljdennis@yahoo.com" at bounding box center [1174, 373] width 178 height 54
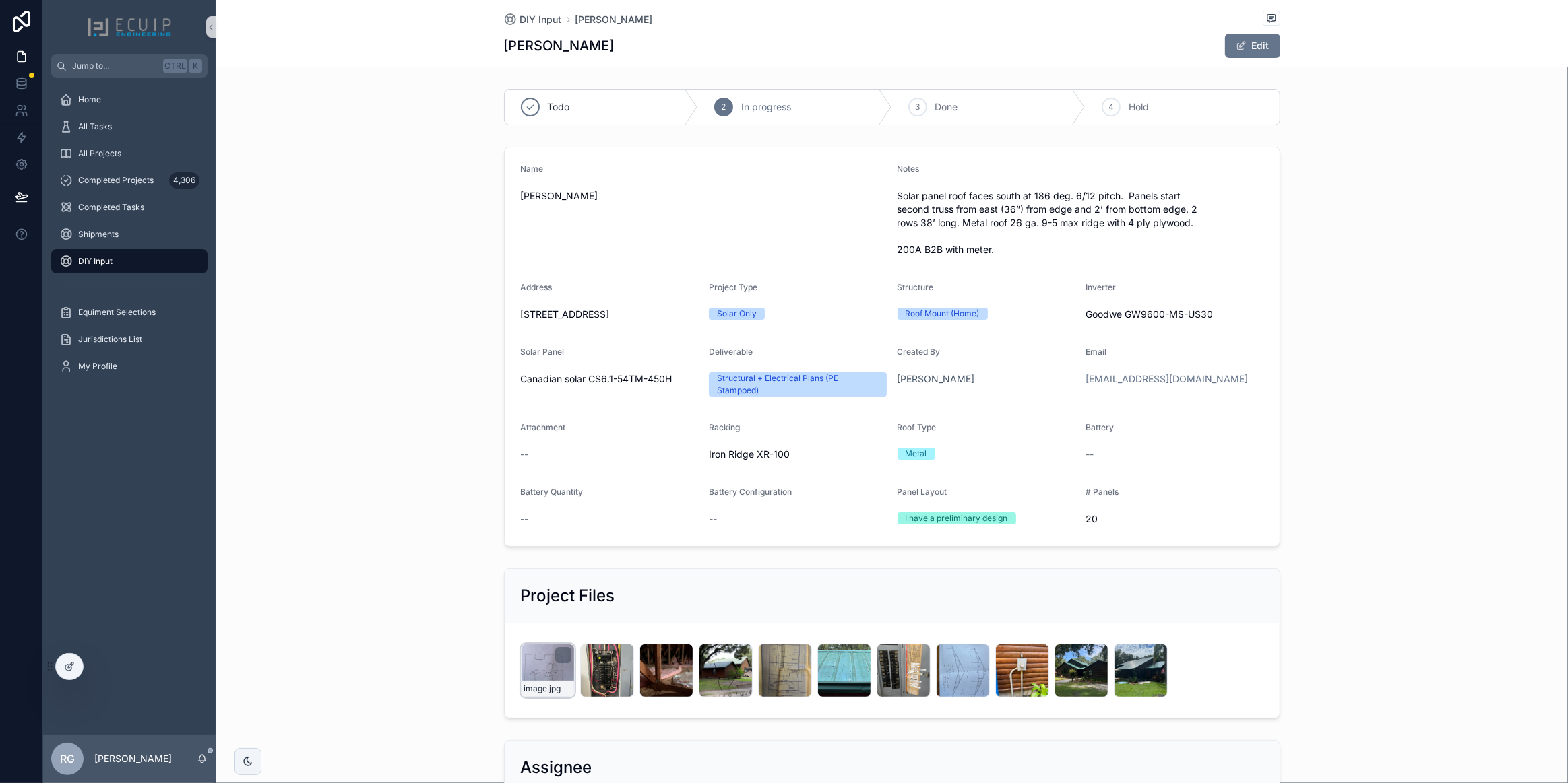
click at [546, 670] on div "image .jpg" at bounding box center [547, 671] width 54 height 54
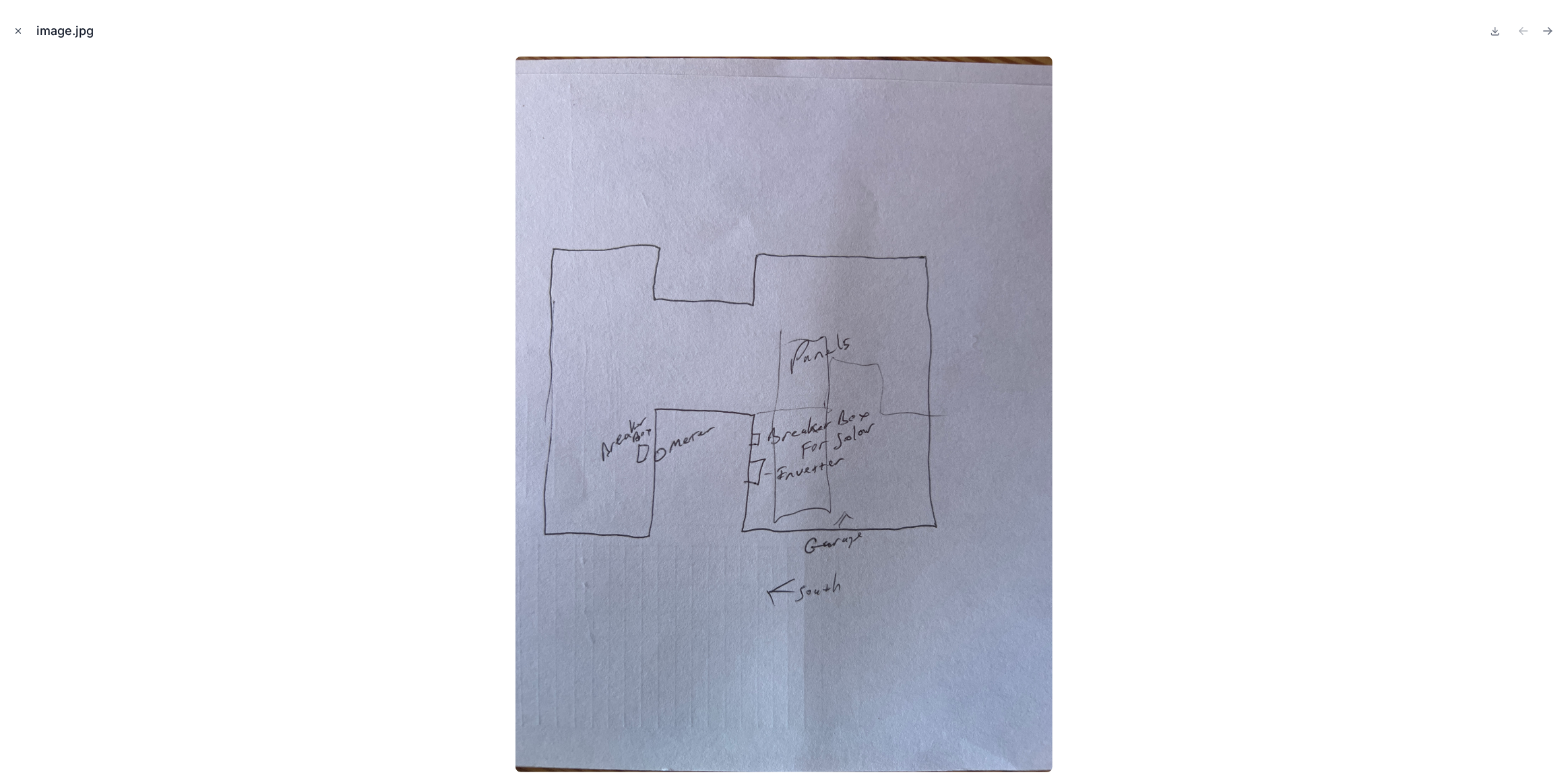
click at [22, 33] on icon "Close modal" at bounding box center [18, 30] width 10 height 10
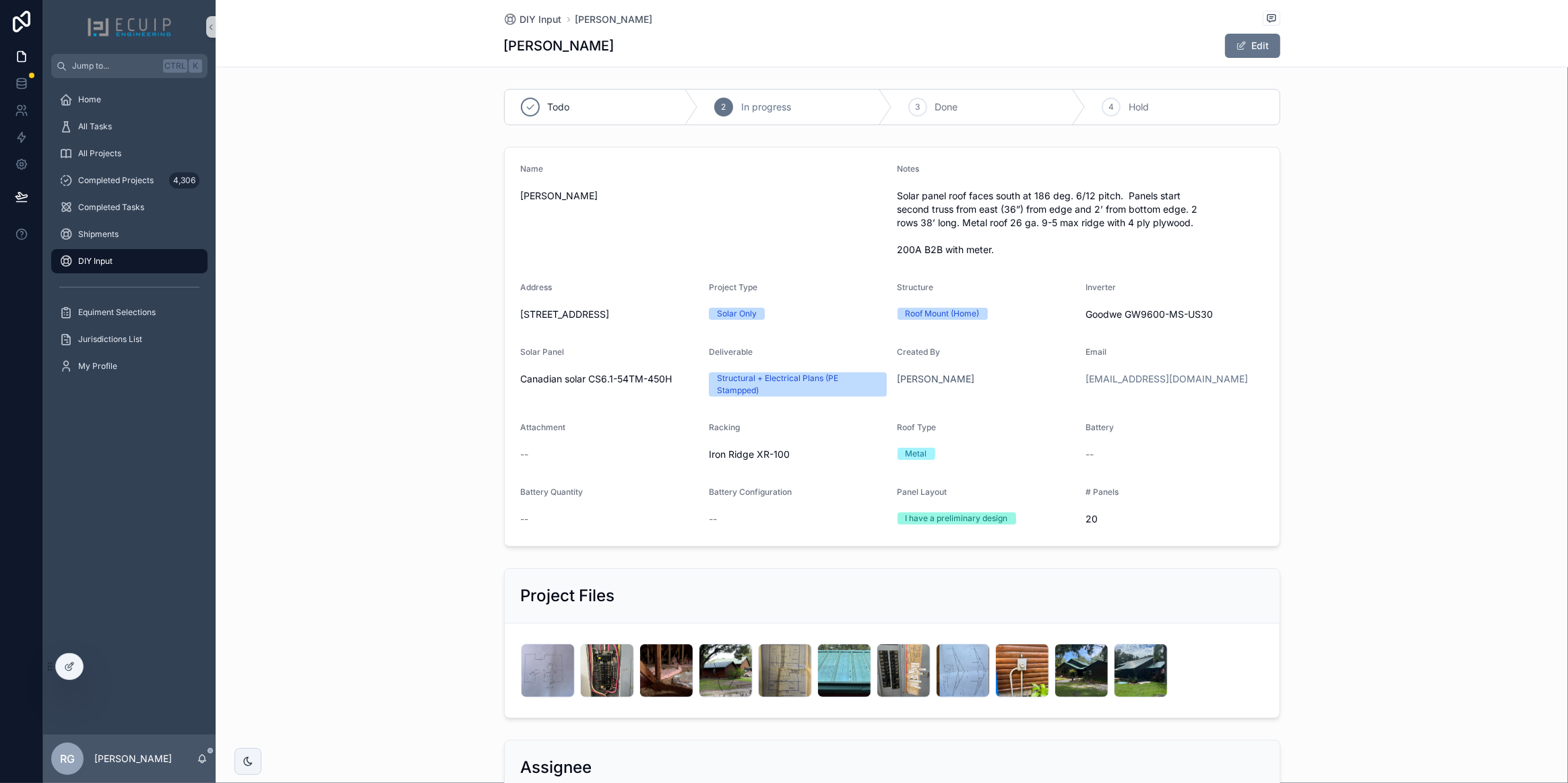
scroll to position [183, 0]
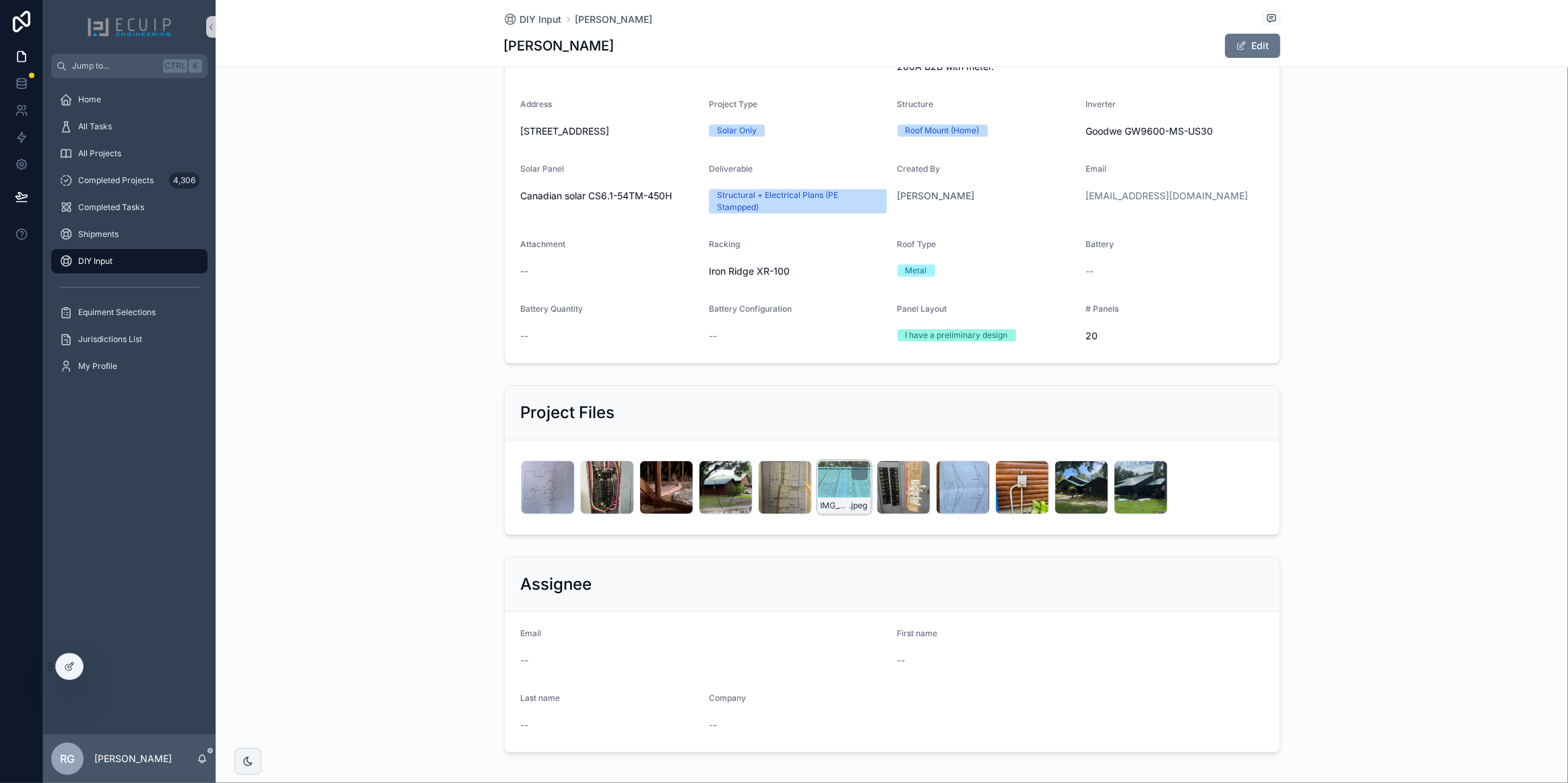
click at [833, 488] on div "IMG_8548 .jpeg" at bounding box center [844, 488] width 54 height 54
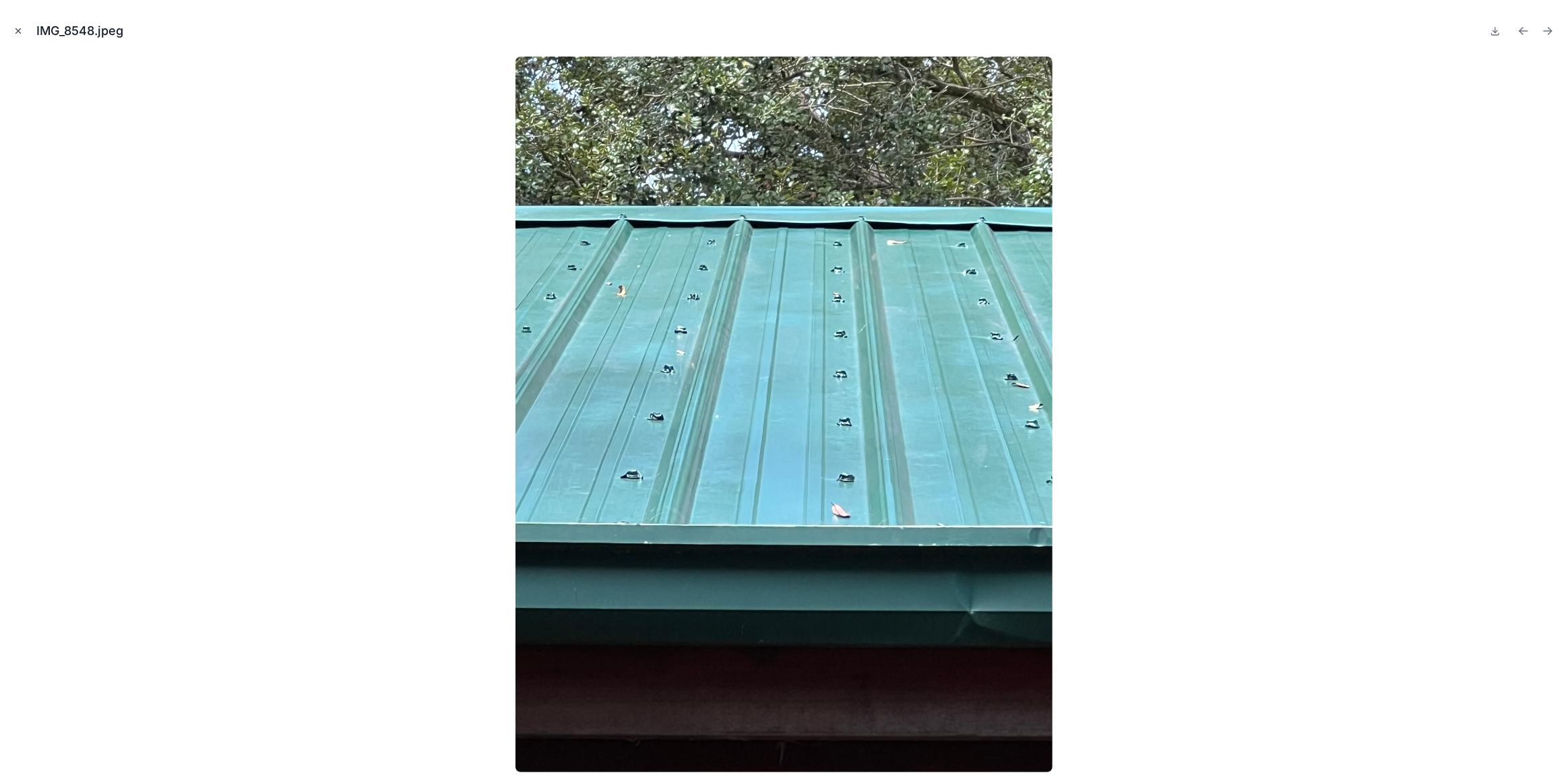
click at [22, 32] on icon "Close modal" at bounding box center [18, 30] width 10 height 10
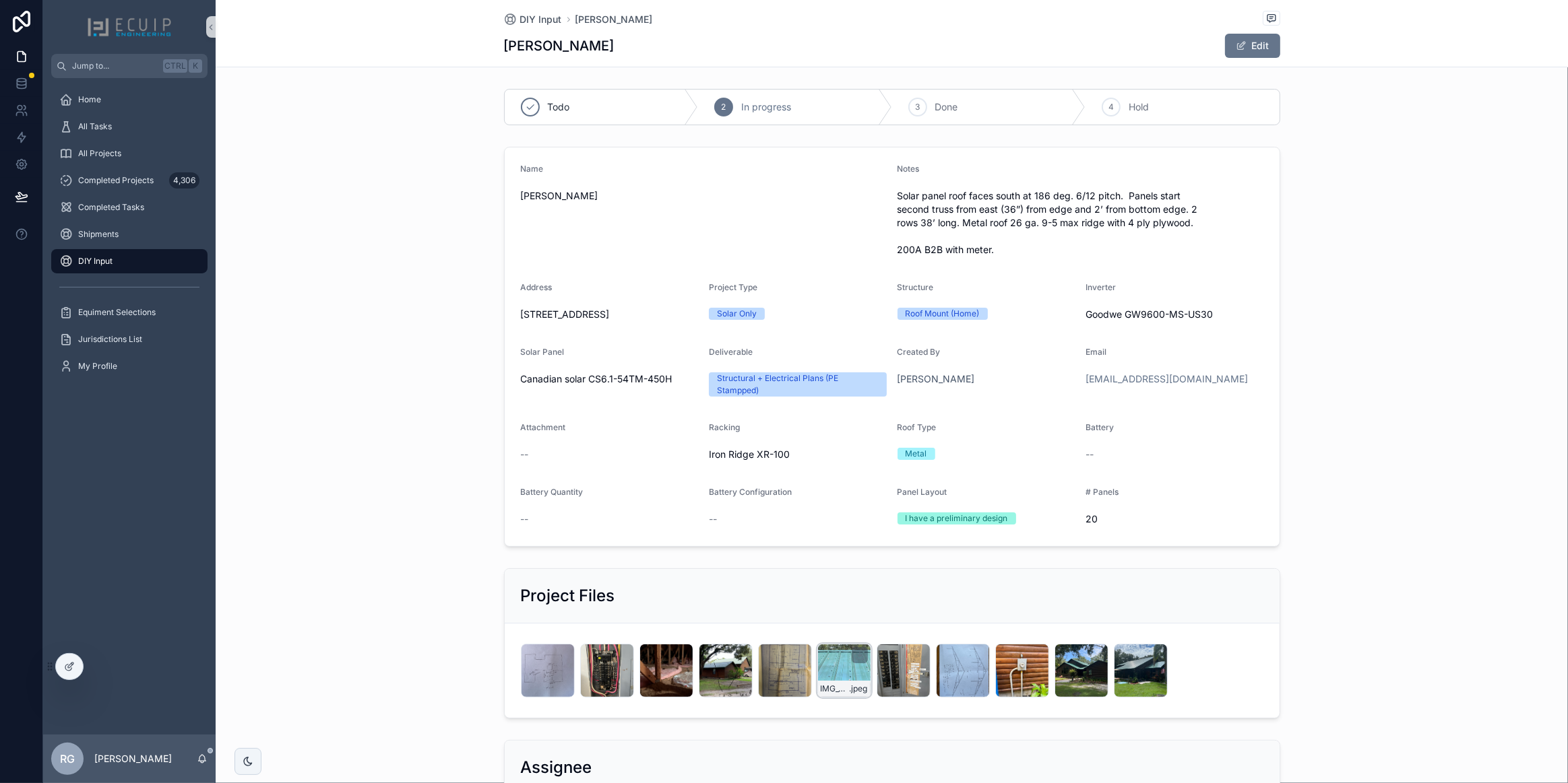
click at [826, 673] on div "IMG_8548 .jpeg" at bounding box center [844, 671] width 54 height 54
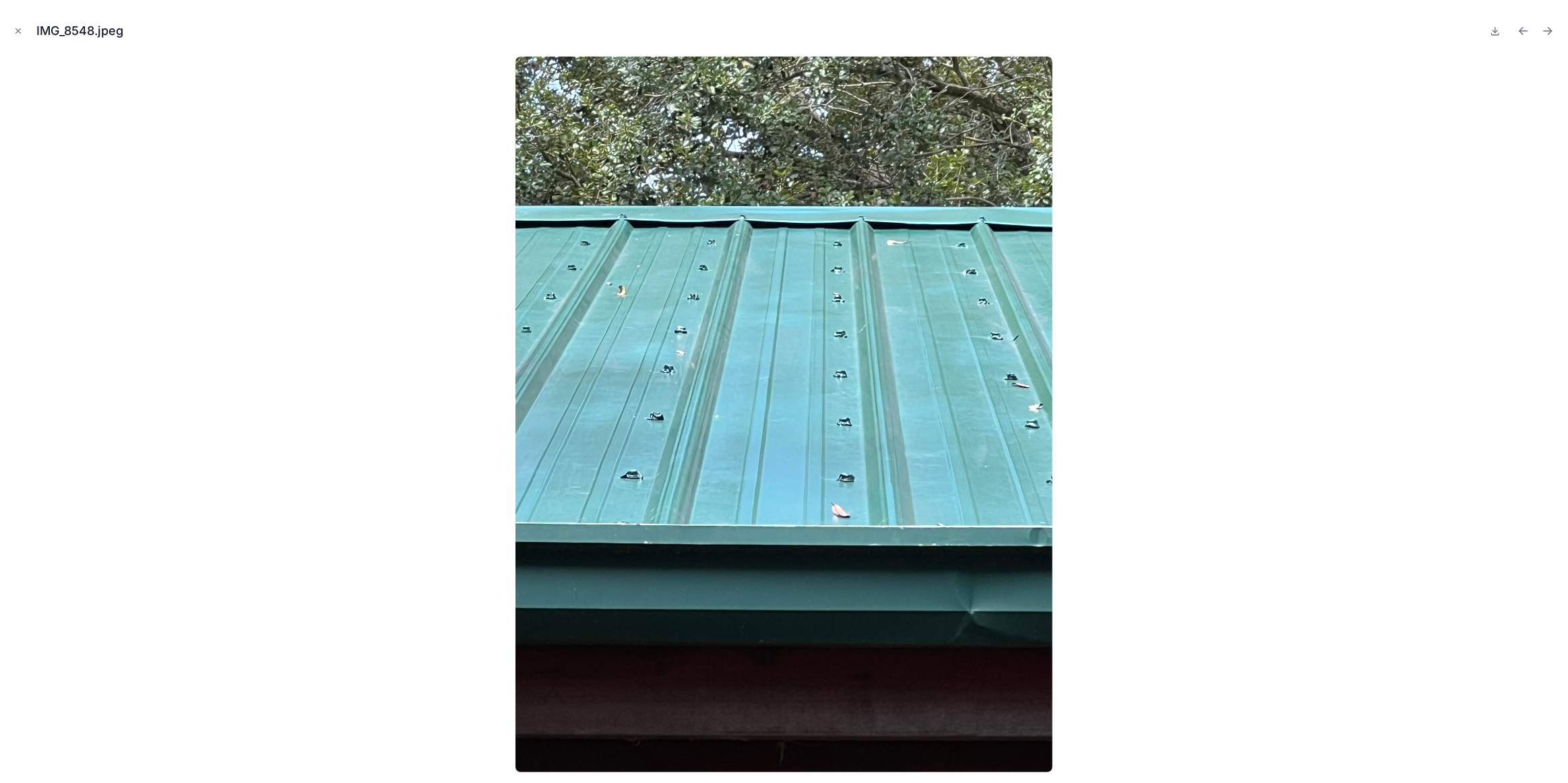
click at [16, 34] on icon "Close modal" at bounding box center [18, 30] width 10 height 10
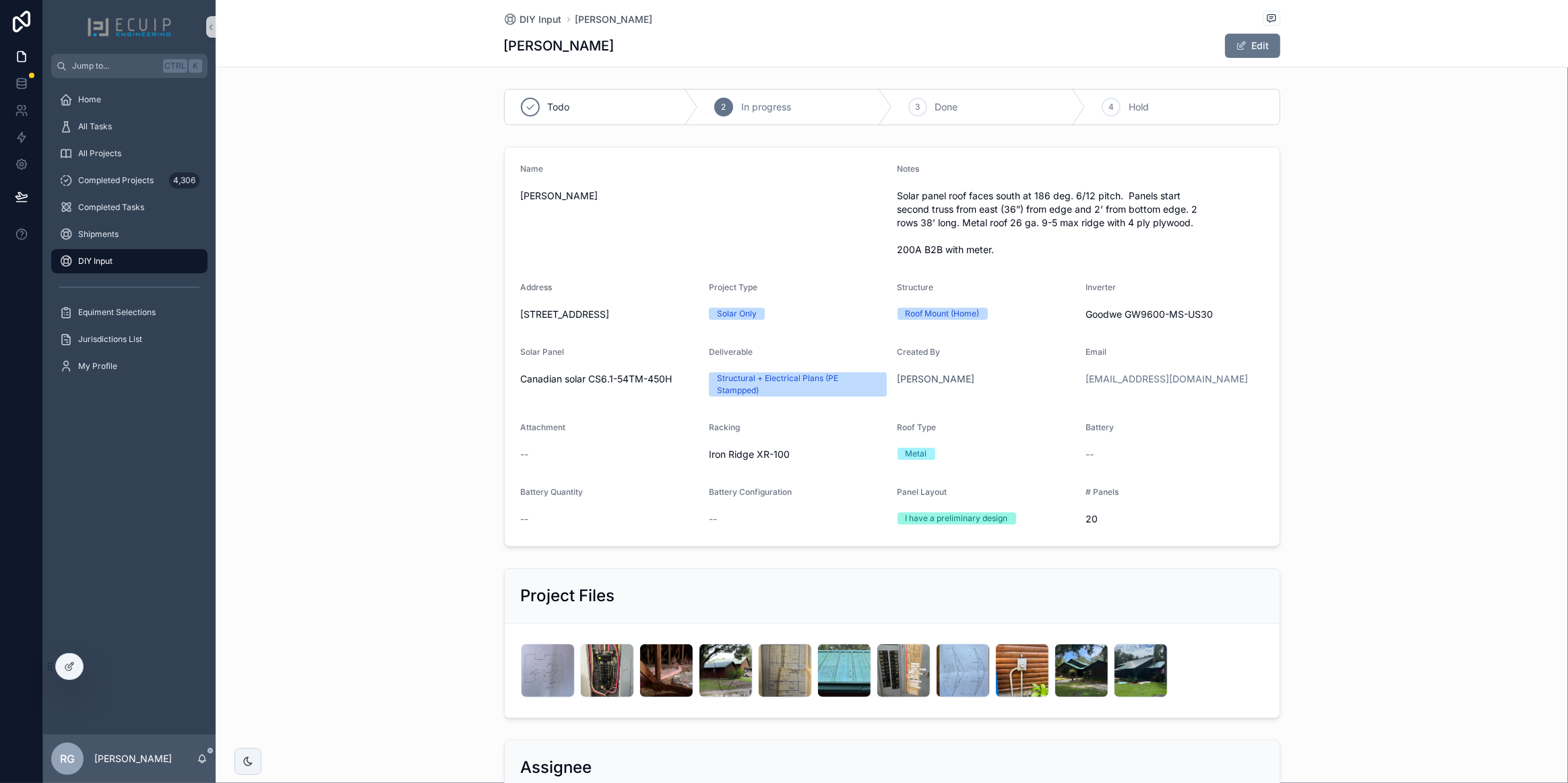
click at [129, 262] on div "DIY Input" at bounding box center [129, 261] width 140 height 22
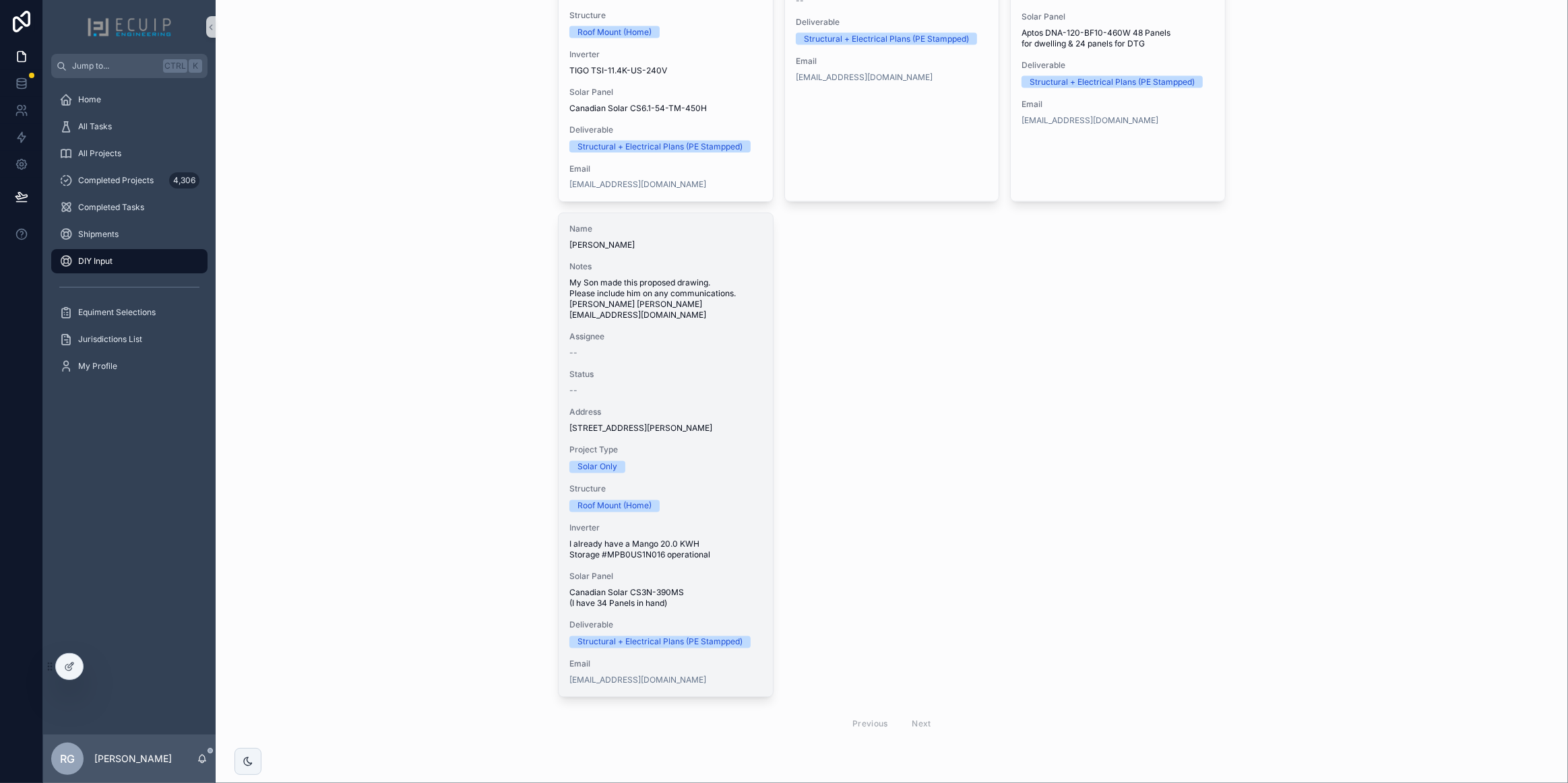
scroll to position [2771, 0]
click at [736, 447] on span "Project Type" at bounding box center [665, 451] width 193 height 10
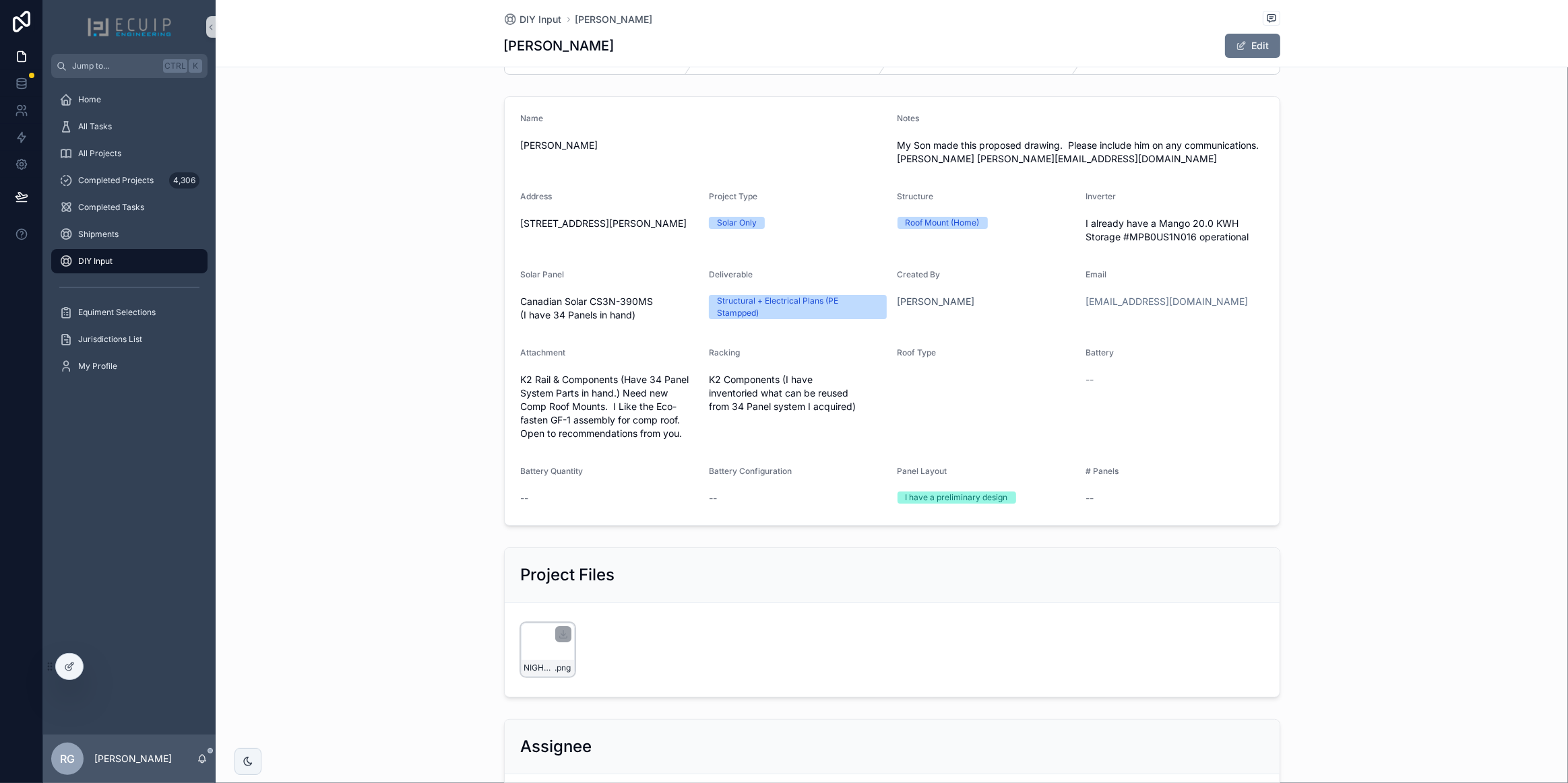
scroll to position [245, 0]
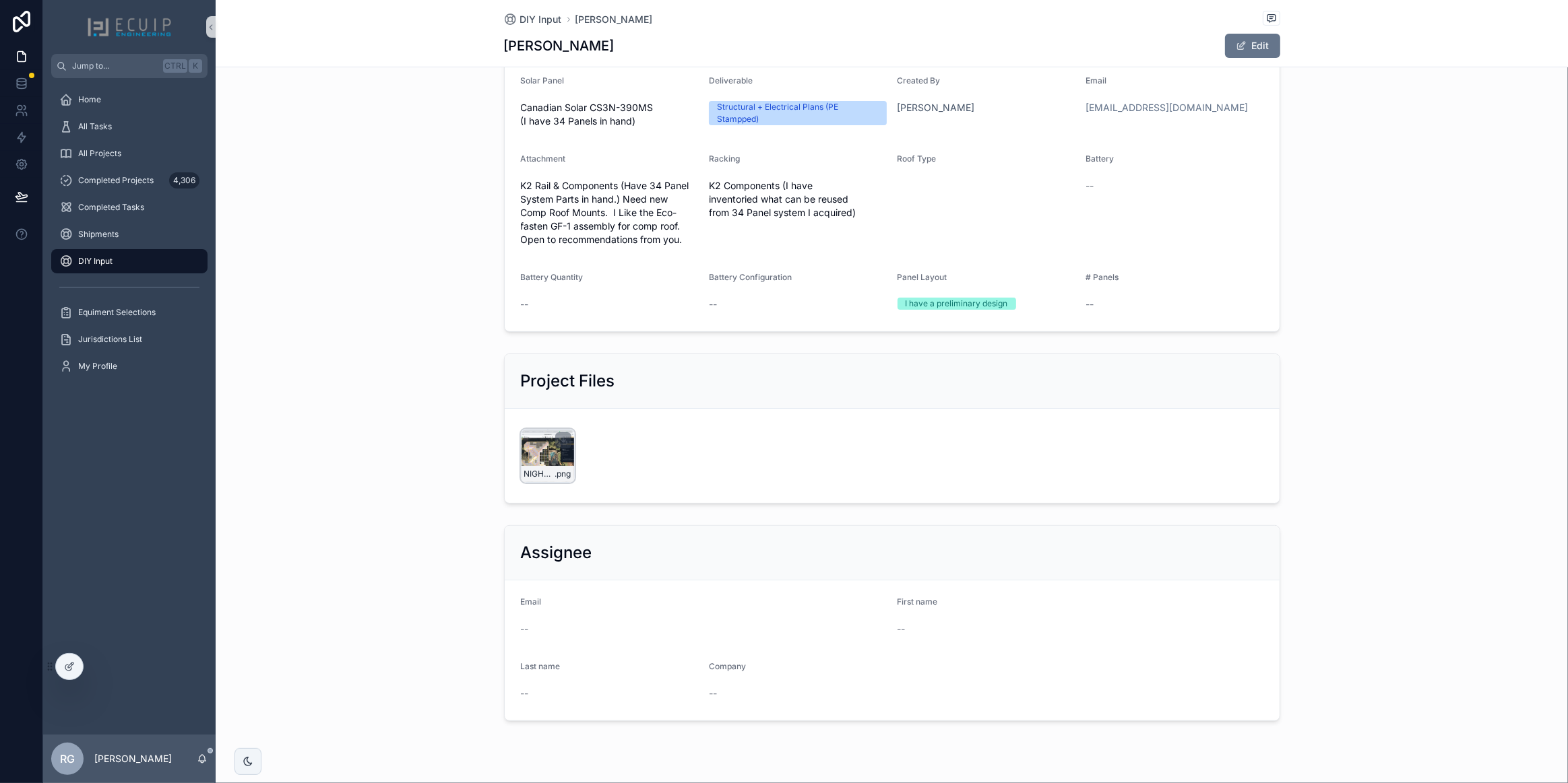
click at [540, 461] on div "NIGHTINGALE-SOLAR-LAYOUT-08.27.25 .png" at bounding box center [547, 456] width 54 height 54
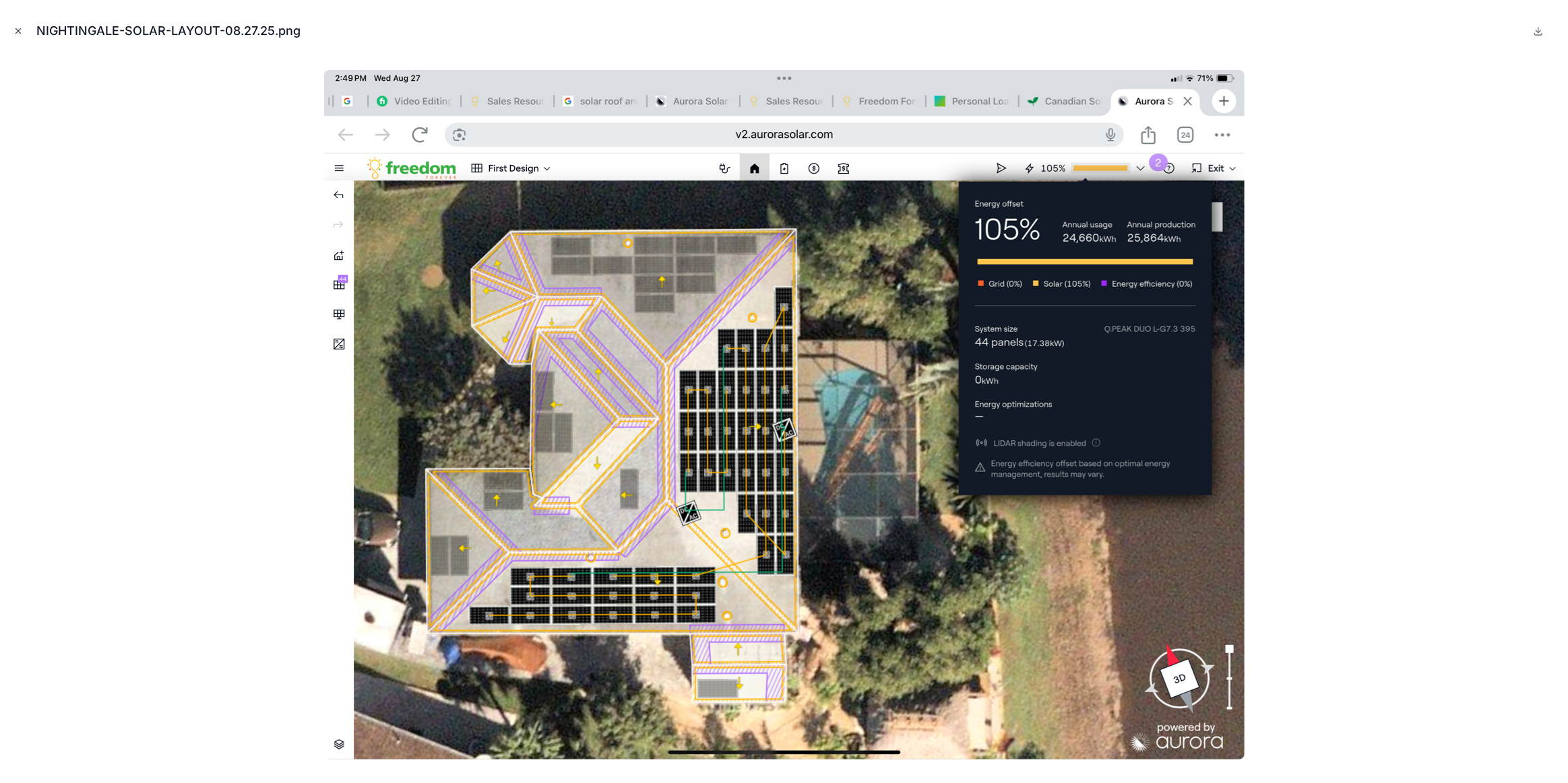
click at [18, 31] on icon "Close modal" at bounding box center [19, 31] width 4 height 4
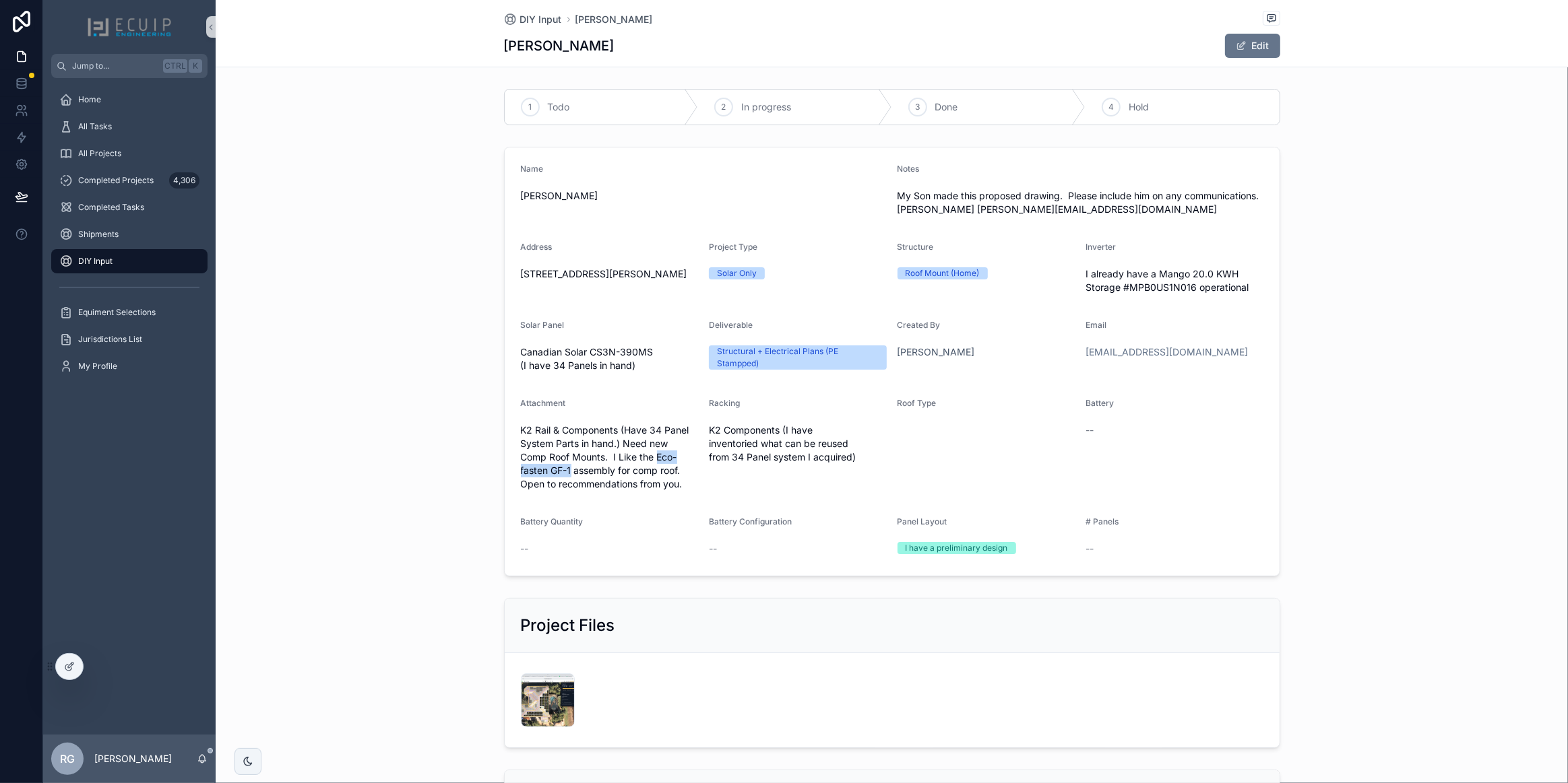
drag, startPoint x: 653, startPoint y: 460, endPoint x: 568, endPoint y: 471, distance: 85.7
click at [568, 471] on span "K2 Rail & Components (Have 34 Panel System Parts in hand.) Need new Comp Roof M…" at bounding box center [609, 457] width 178 height 68
drag, startPoint x: 1189, startPoint y: 287, endPoint x: 1126, endPoint y: 285, distance: 63.0
click at [1126, 285] on span "I already have a Mango 20.0 KWH Storage #MPB0US1N016 operational" at bounding box center [1174, 281] width 178 height 27
copy span "MPB0US1N016"
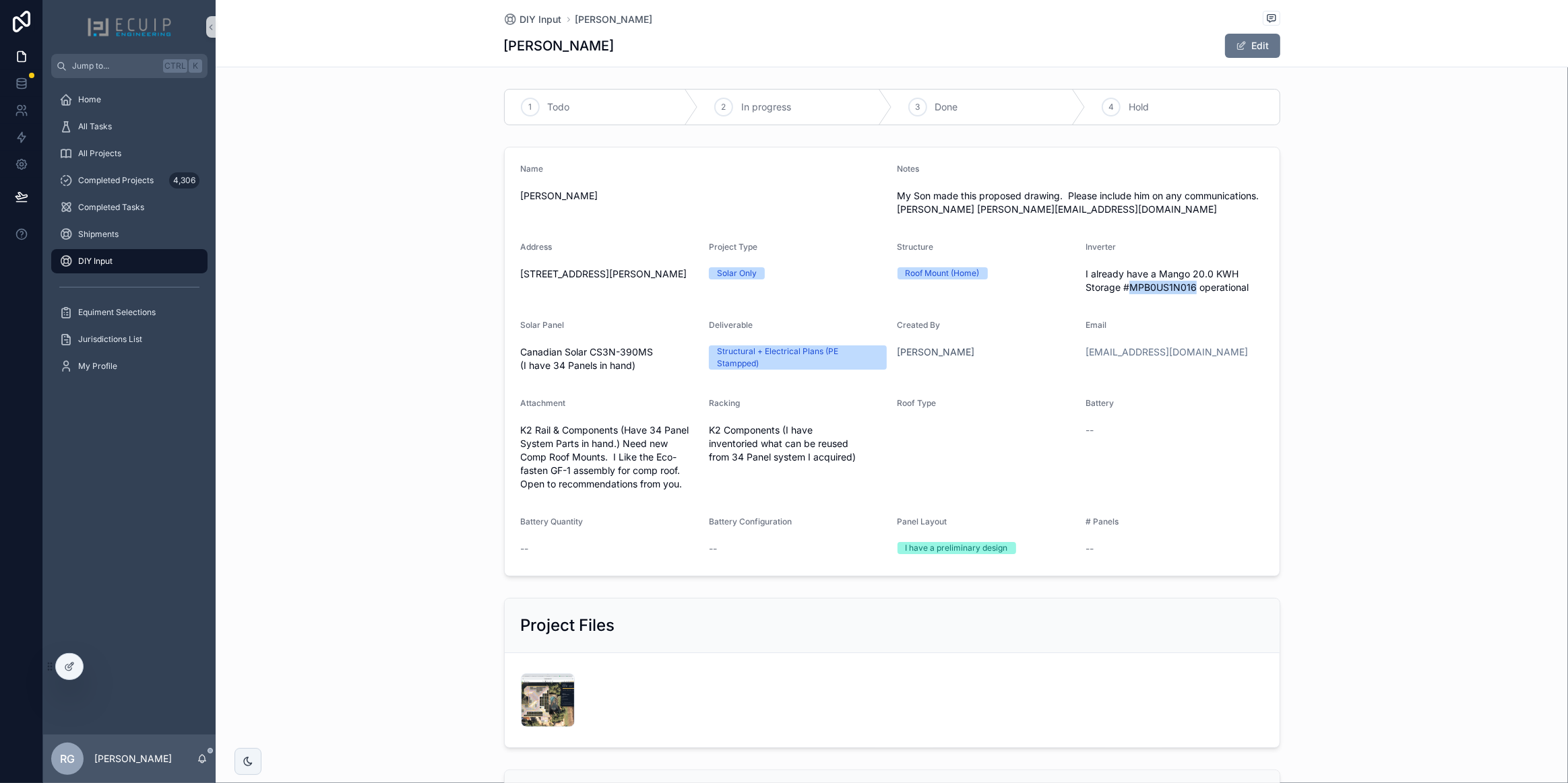
click at [1142, 304] on form "Name Michael Anderson Notes My Son made this proposed drawing. Please include h…" at bounding box center [892, 361] width 775 height 428
drag, startPoint x: 1225, startPoint y: 270, endPoint x: 1154, endPoint y: 274, distance: 71.1
click at [1154, 274] on span "I already have a Mango 20.0 KWH Storage #MPB0US1N016 operational" at bounding box center [1174, 281] width 178 height 27
click at [538, 709] on div "NIGHTINGALE-SOLAR-LAYOUT-08.27.25 .png" at bounding box center [547, 700] width 54 height 54
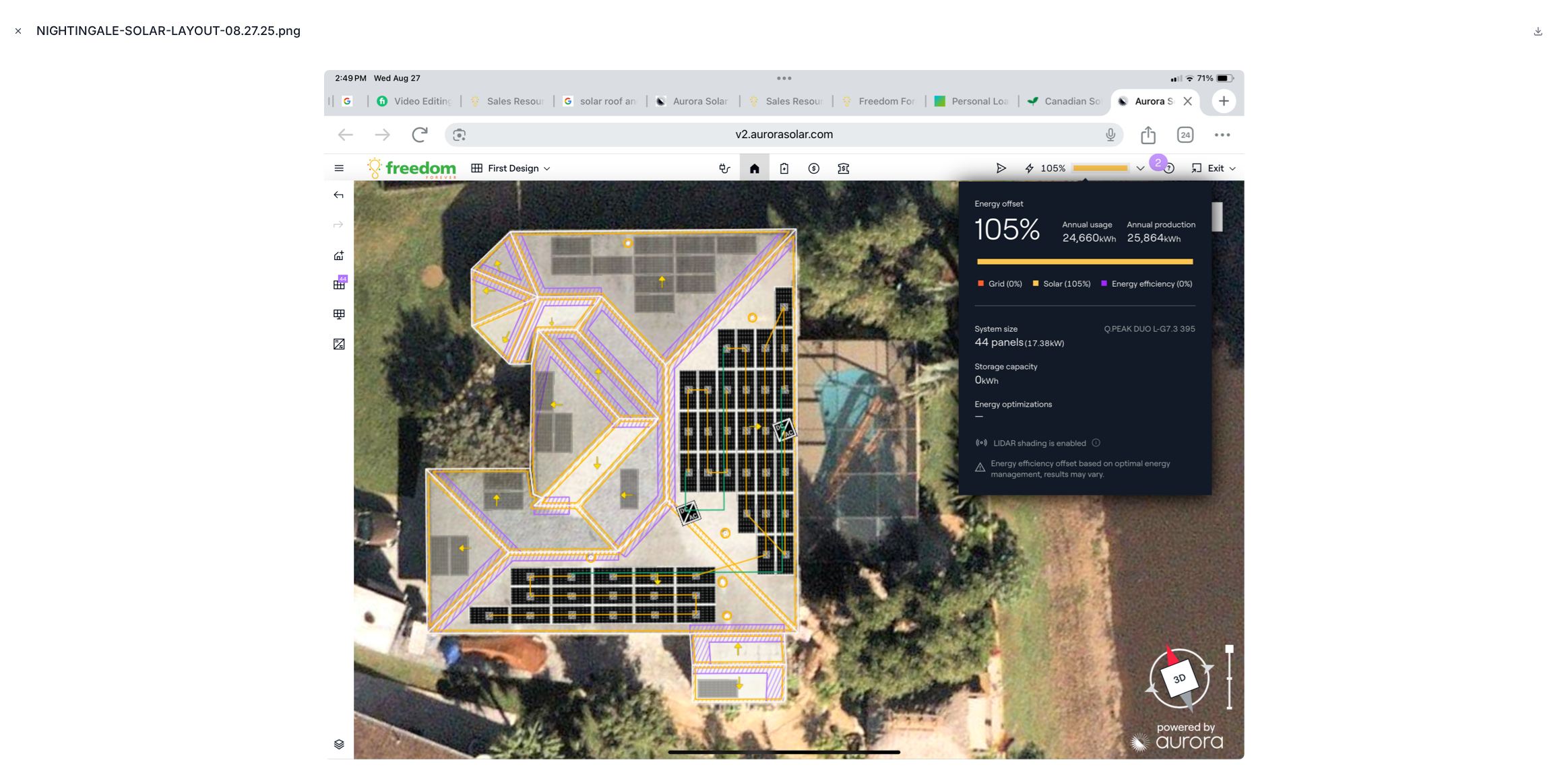
click at [22, 32] on icon "Close modal" at bounding box center [18, 30] width 10 height 10
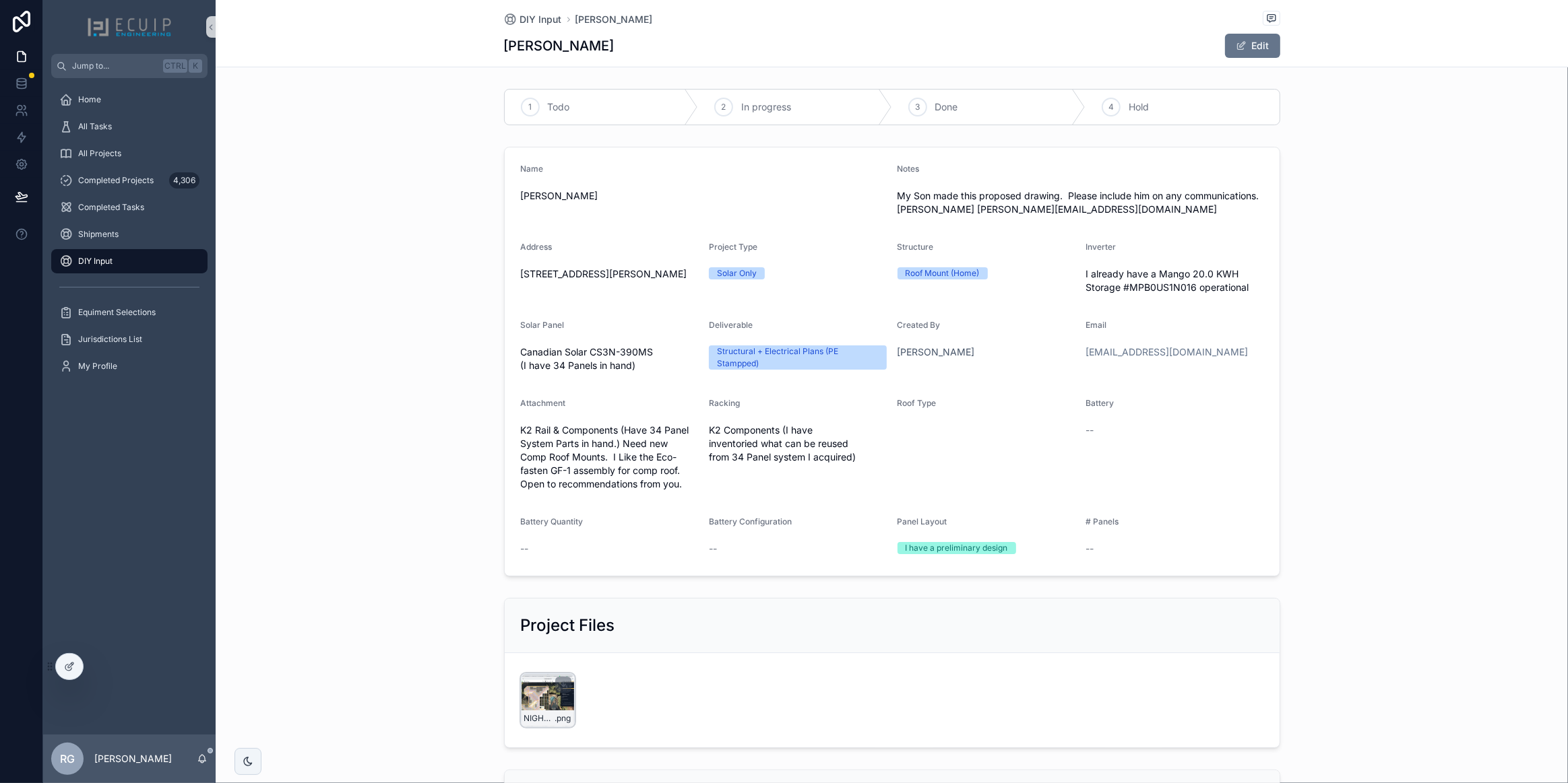
click at [557, 704] on div "NIGHTINGALE-SOLAR-LAYOUT-08.27.25 .png" at bounding box center [547, 700] width 54 height 54
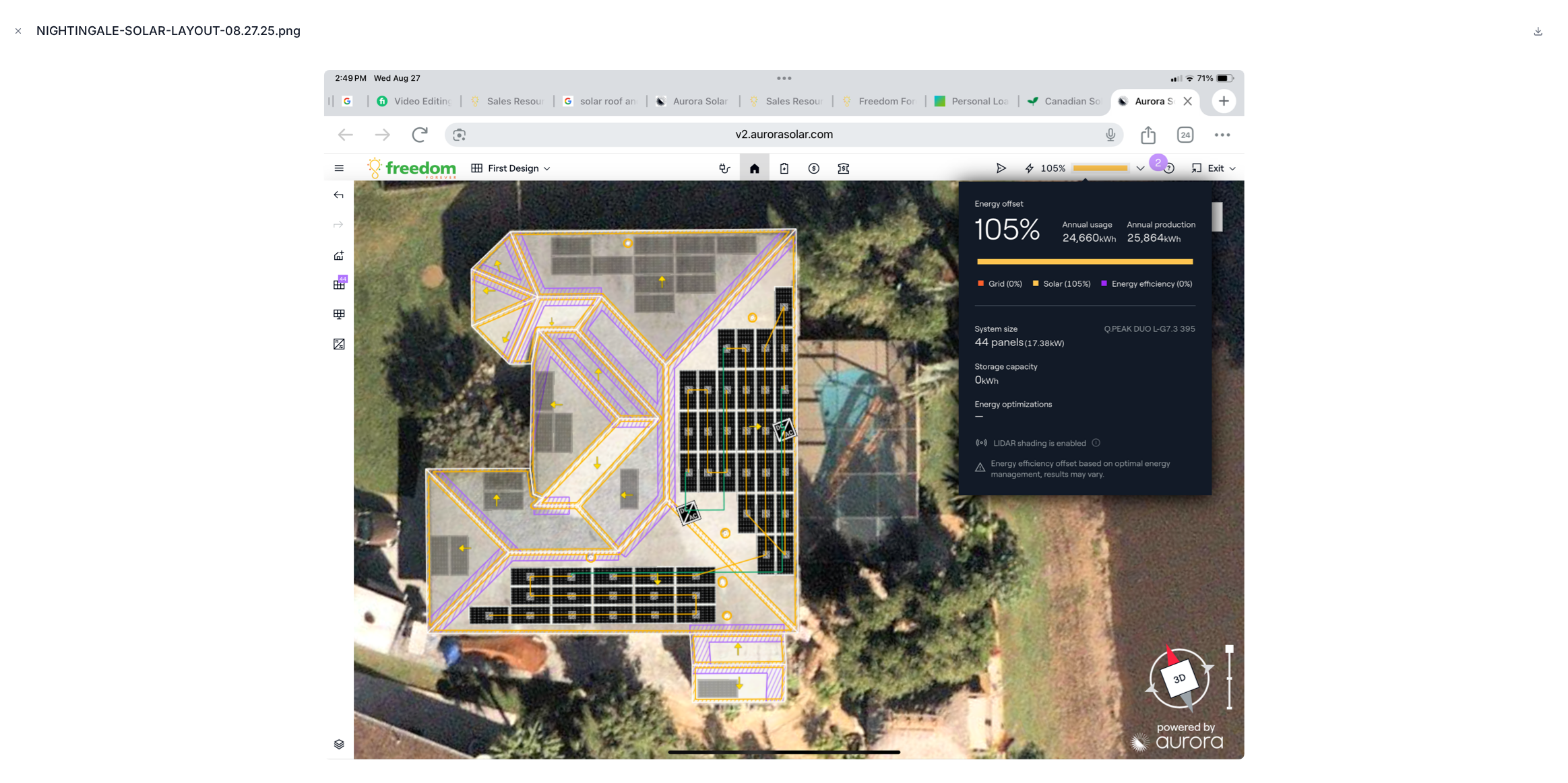
click at [236, 285] on div at bounding box center [783, 414] width 1546 height 716
click at [20, 32] on icon "Close modal" at bounding box center [18, 30] width 10 height 10
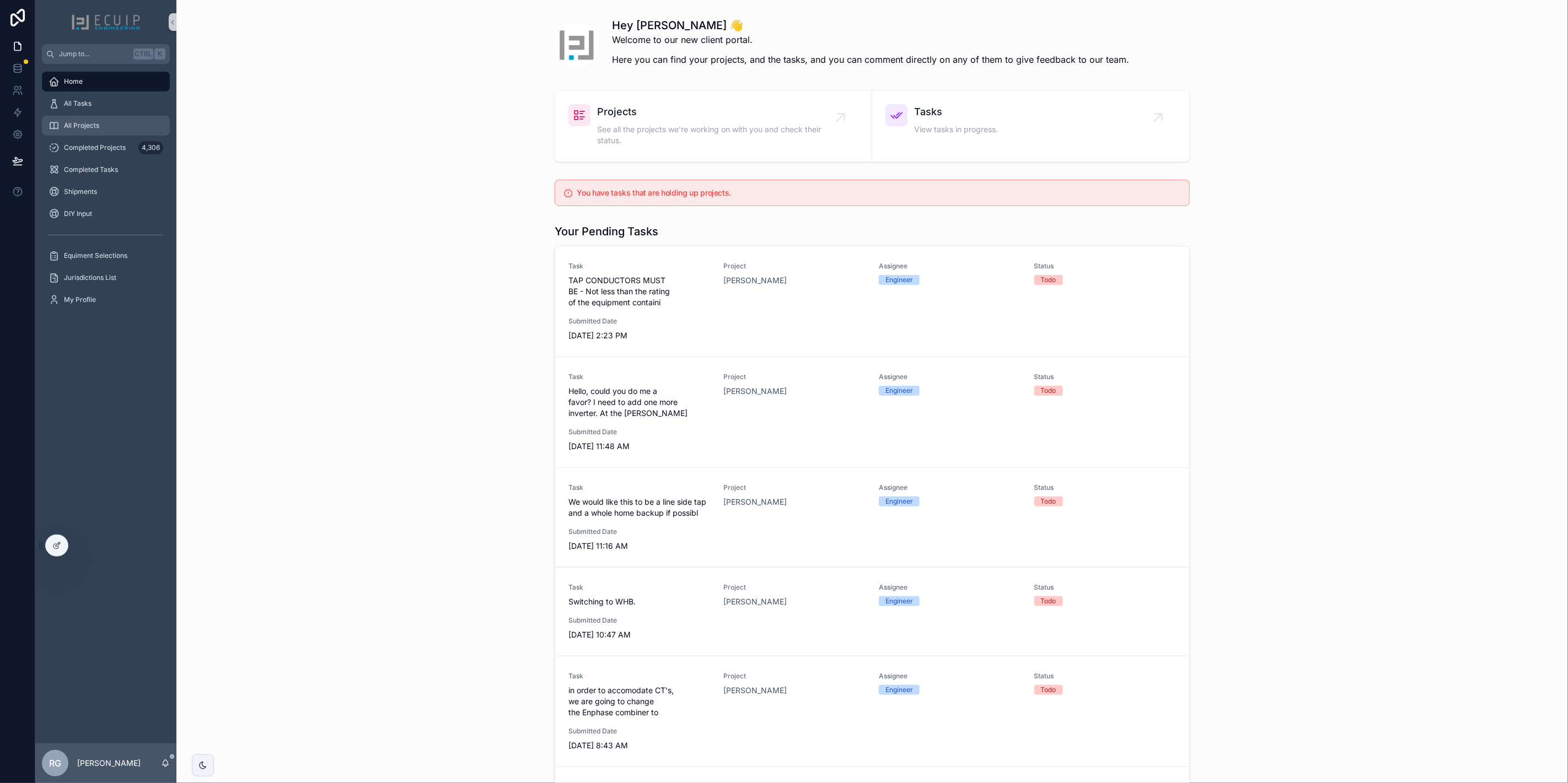
click at [102, 130] on div "All Projects" at bounding box center [106, 125] width 114 height 18
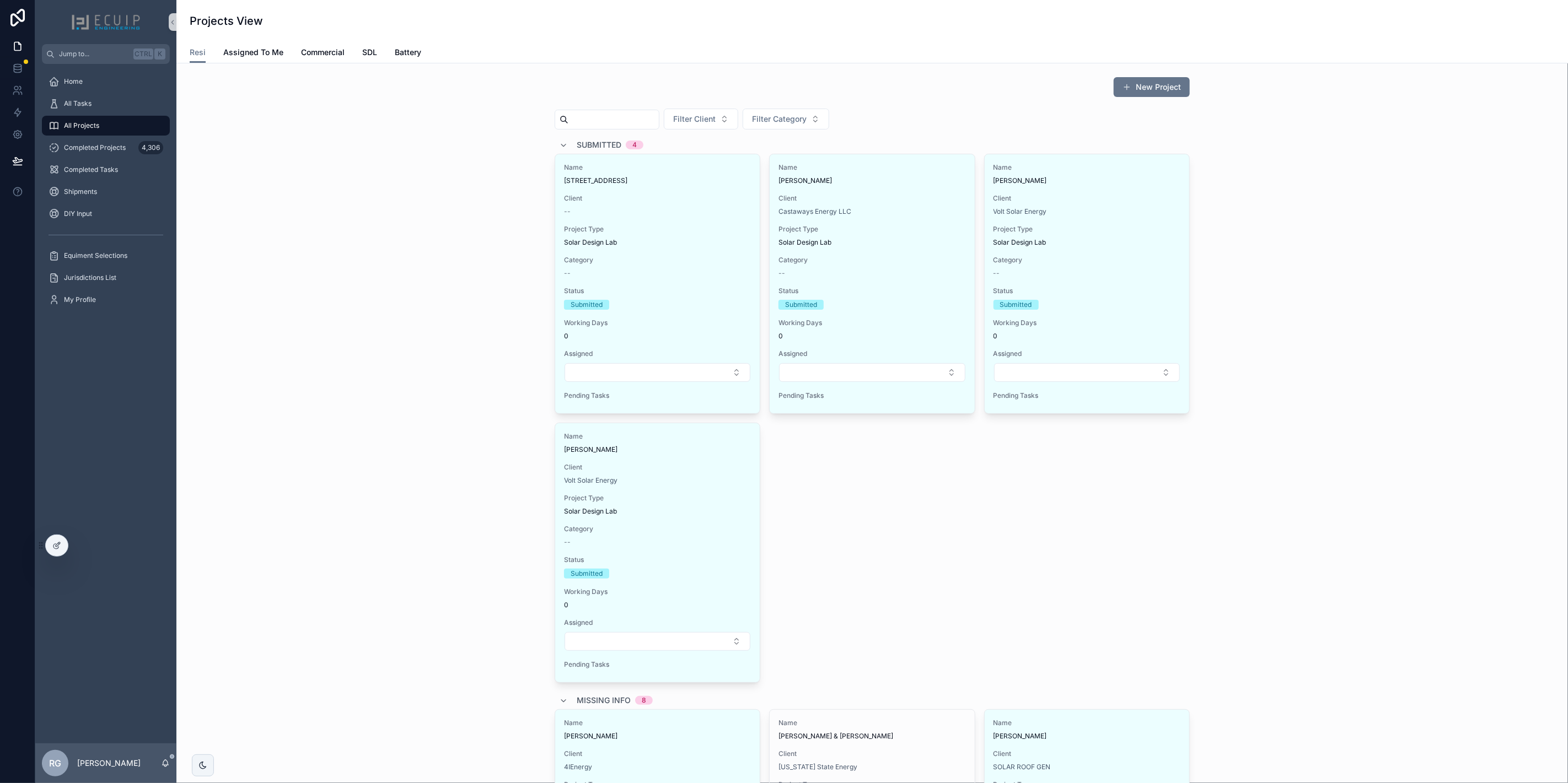
click at [637, 120] on input "scrollable content" at bounding box center [614, 119] width 91 height 15
click at [114, 149] on span "Completed Projects" at bounding box center [94, 147] width 61 height 9
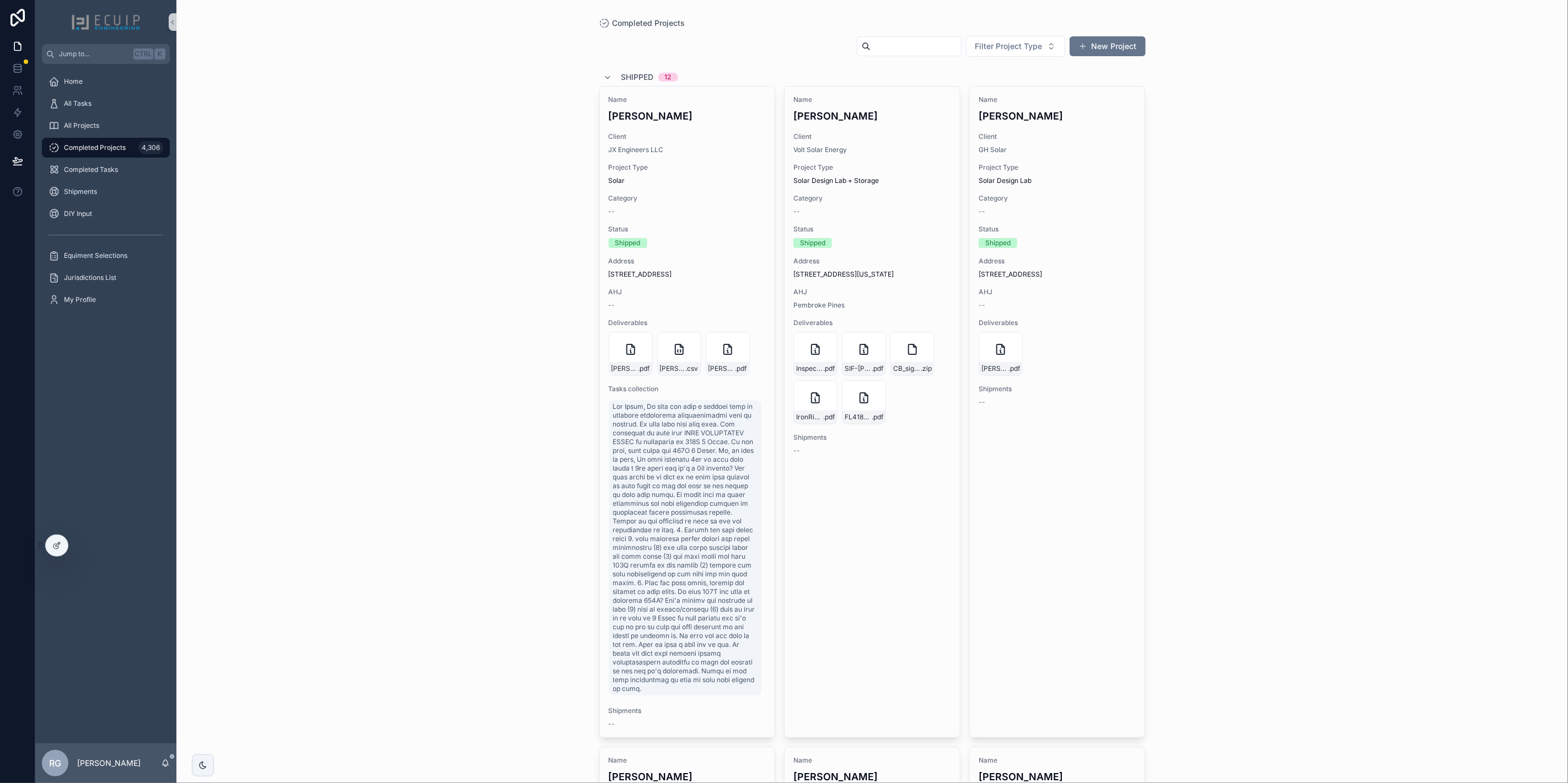
click at [898, 47] on input "scrollable content" at bounding box center [915, 46] width 91 height 15
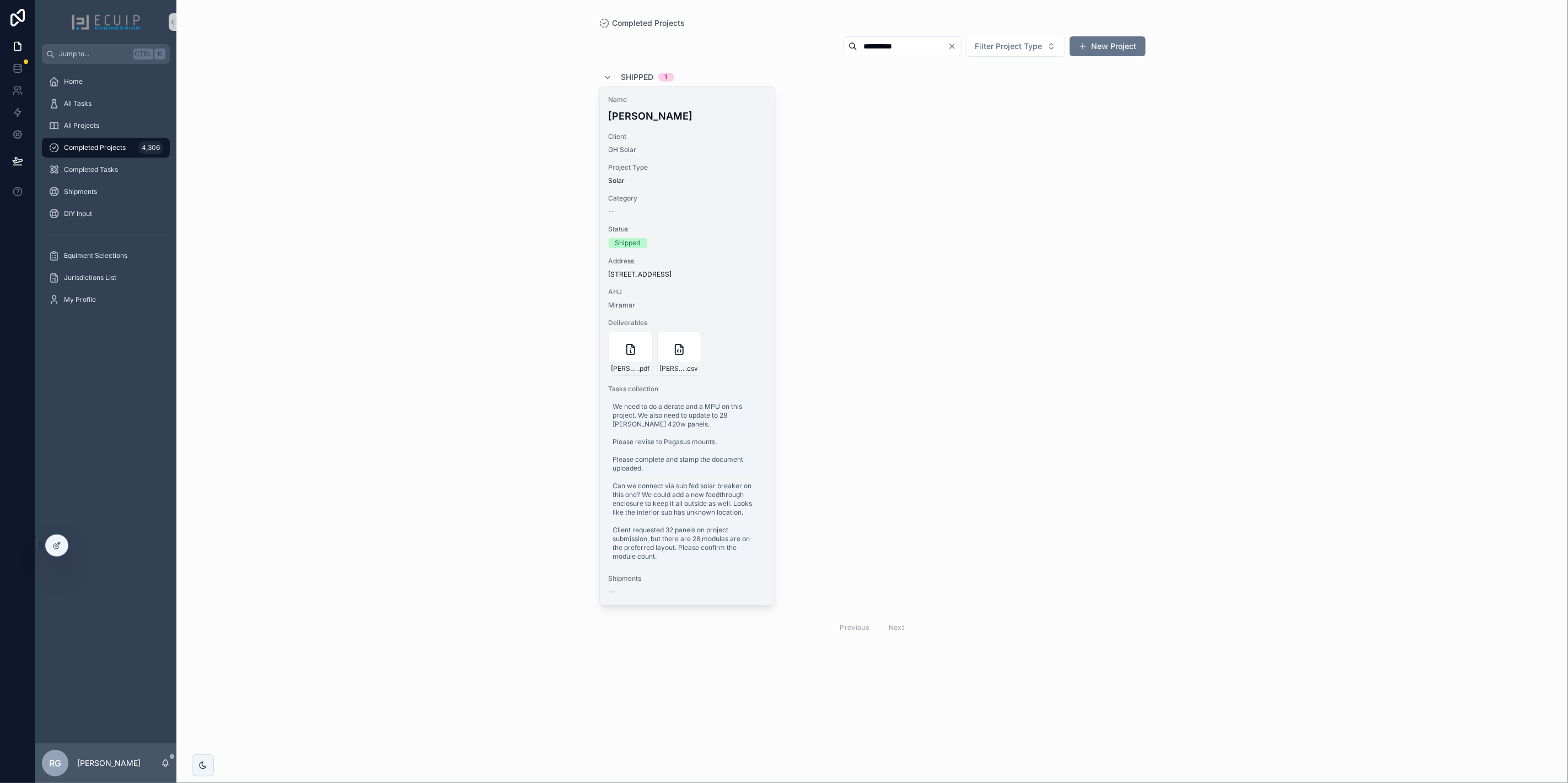
type input "**********"
click at [695, 208] on div "--" at bounding box center [687, 212] width 158 height 9
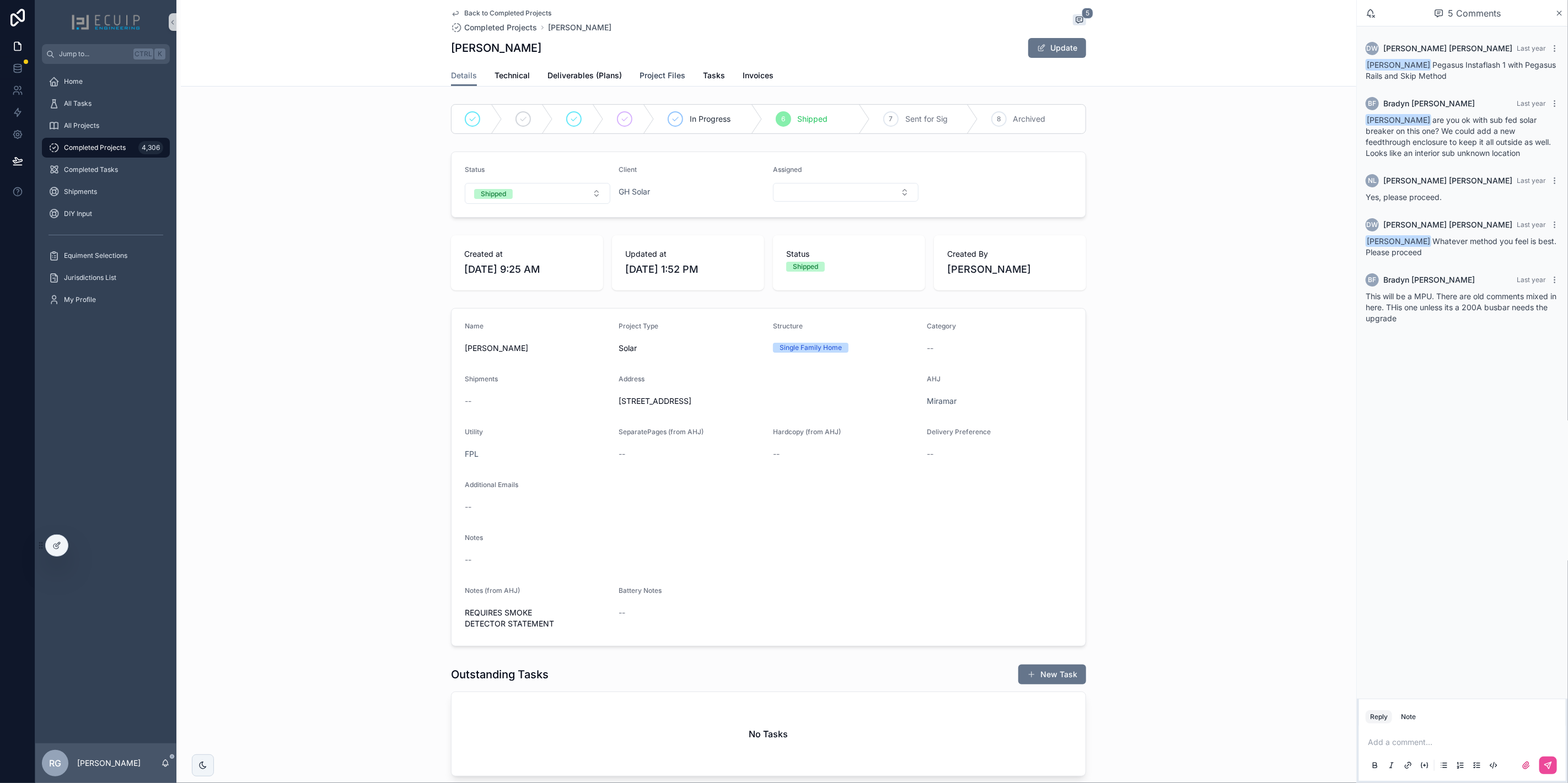
click at [660, 79] on span "Project Files" at bounding box center [662, 75] width 46 height 11
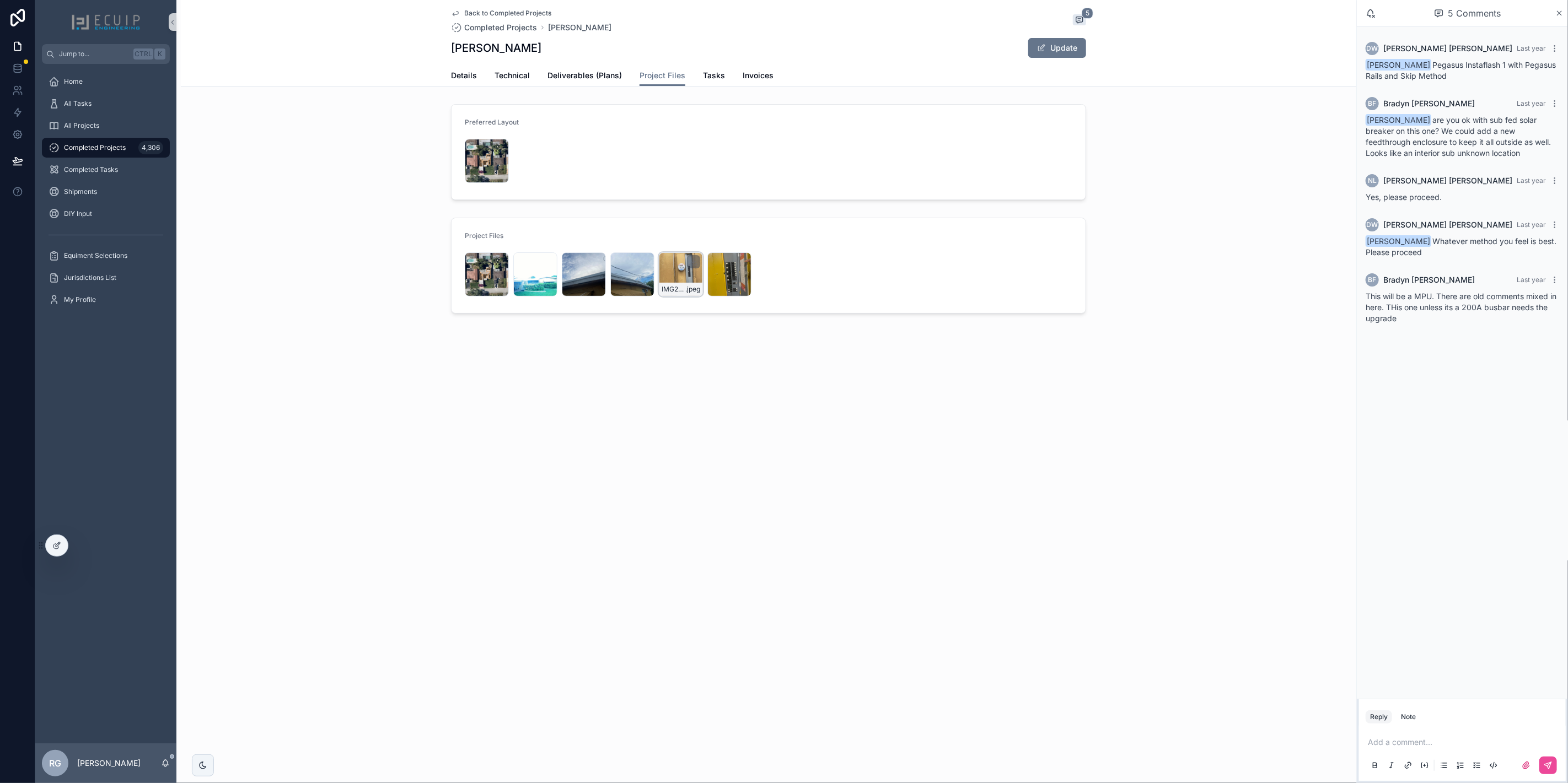
click at [680, 284] on div "IMG2665 .jpeg" at bounding box center [681, 290] width 43 height 13
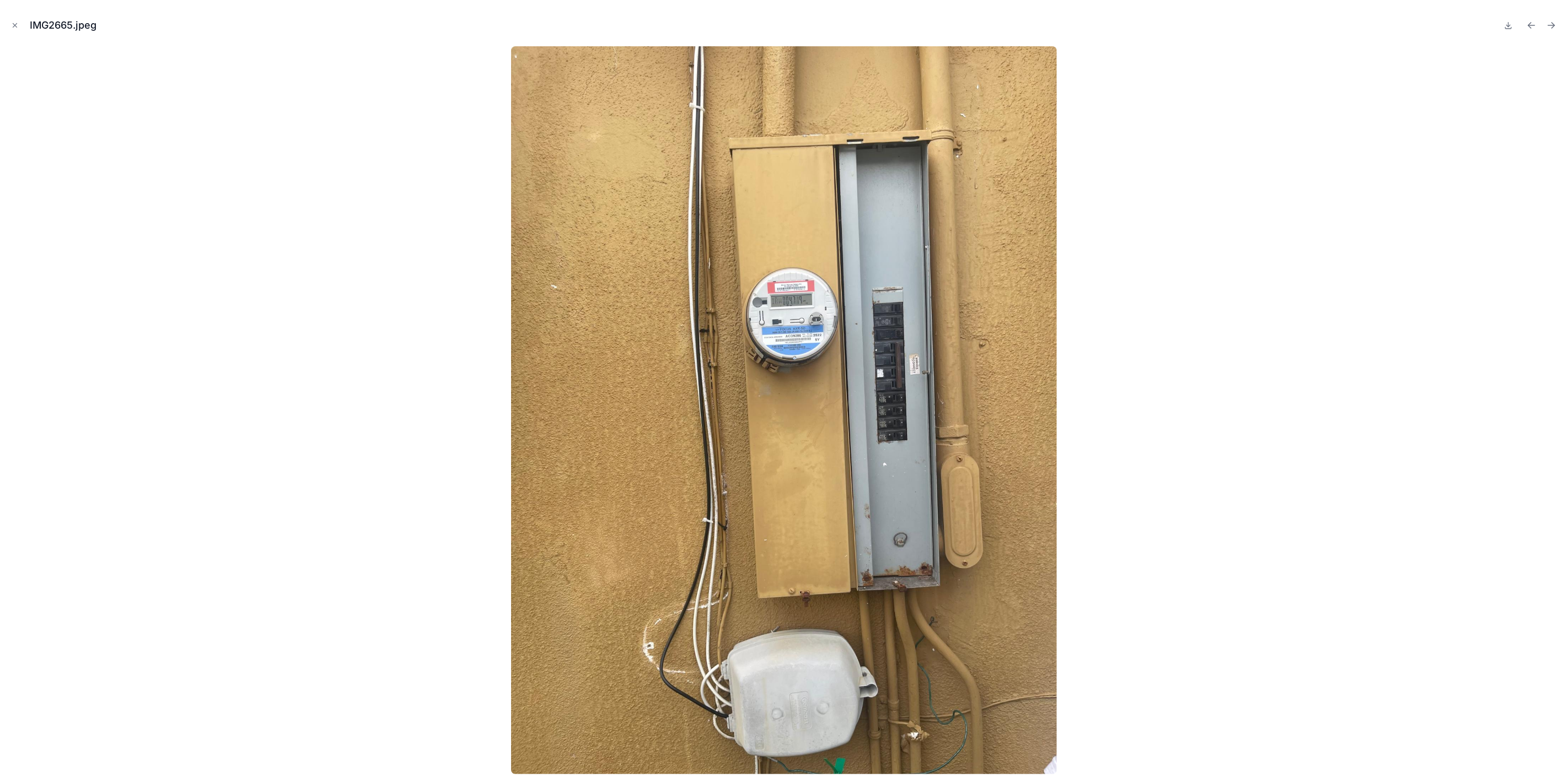
click at [917, 380] on img at bounding box center [785, 410] width 547 height 728
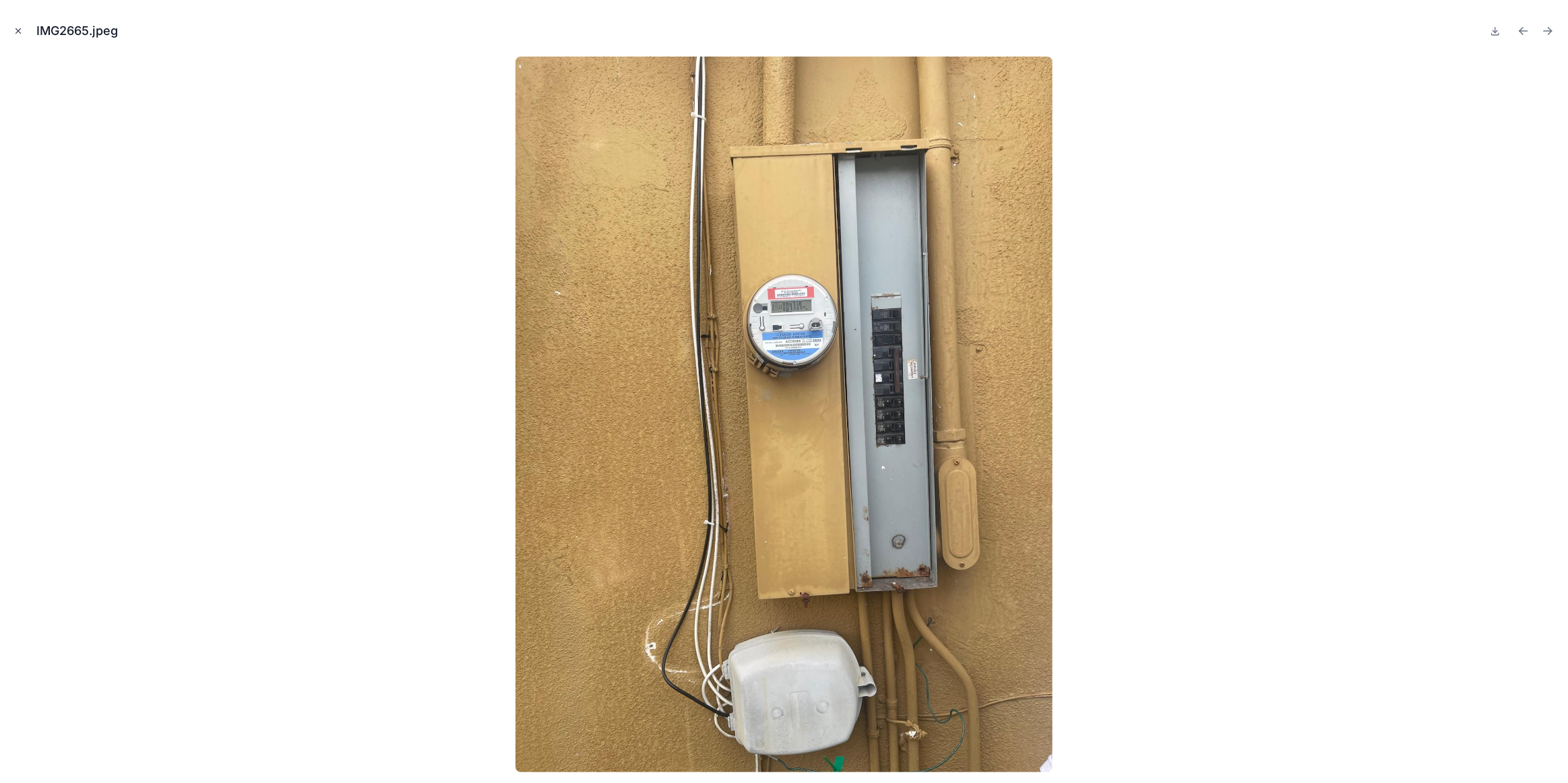
click at [20, 32] on icon "Close modal" at bounding box center [18, 30] width 10 height 10
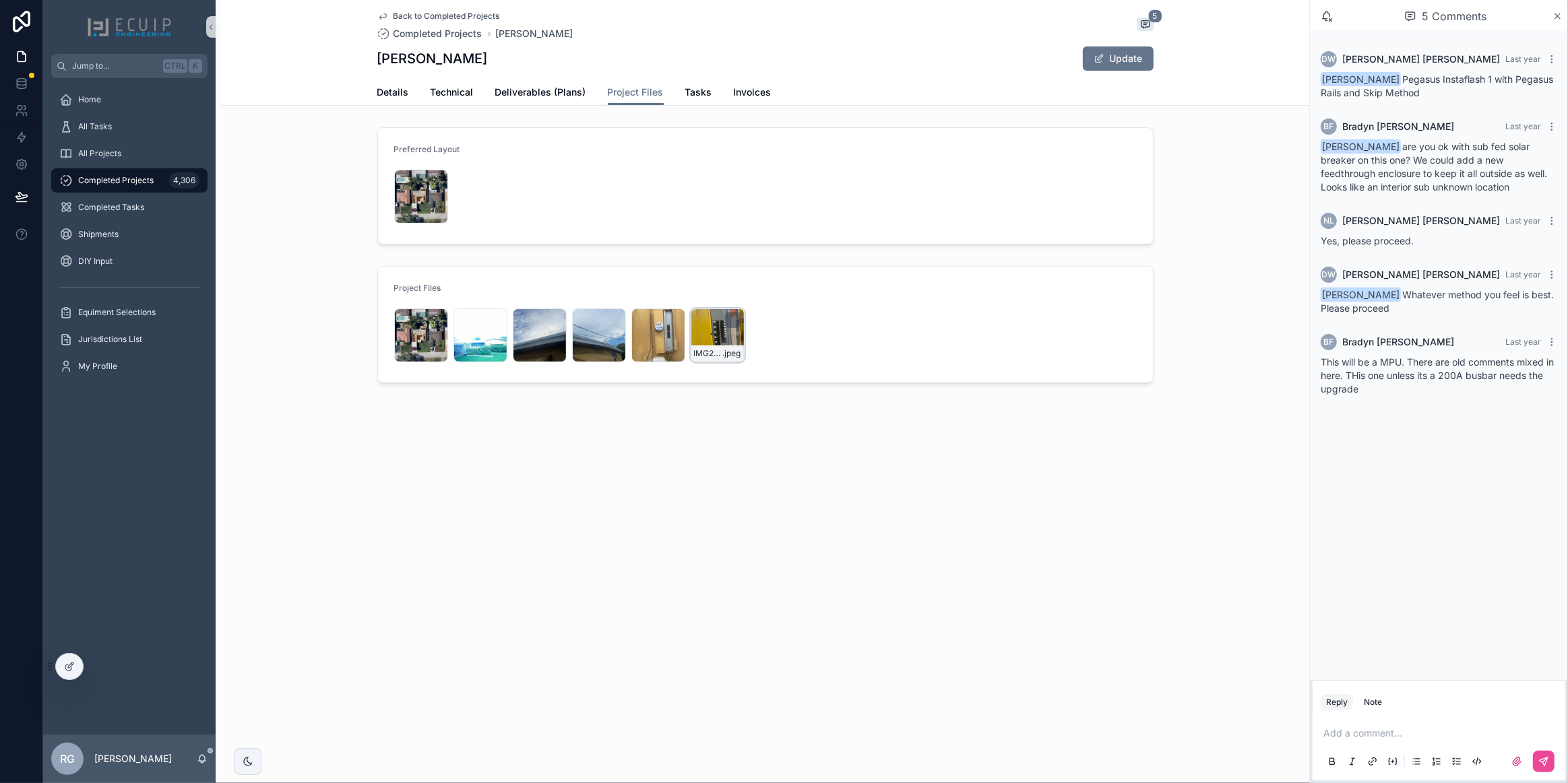
click at [707, 339] on div "IMG2657 .jpeg" at bounding box center [717, 335] width 54 height 54
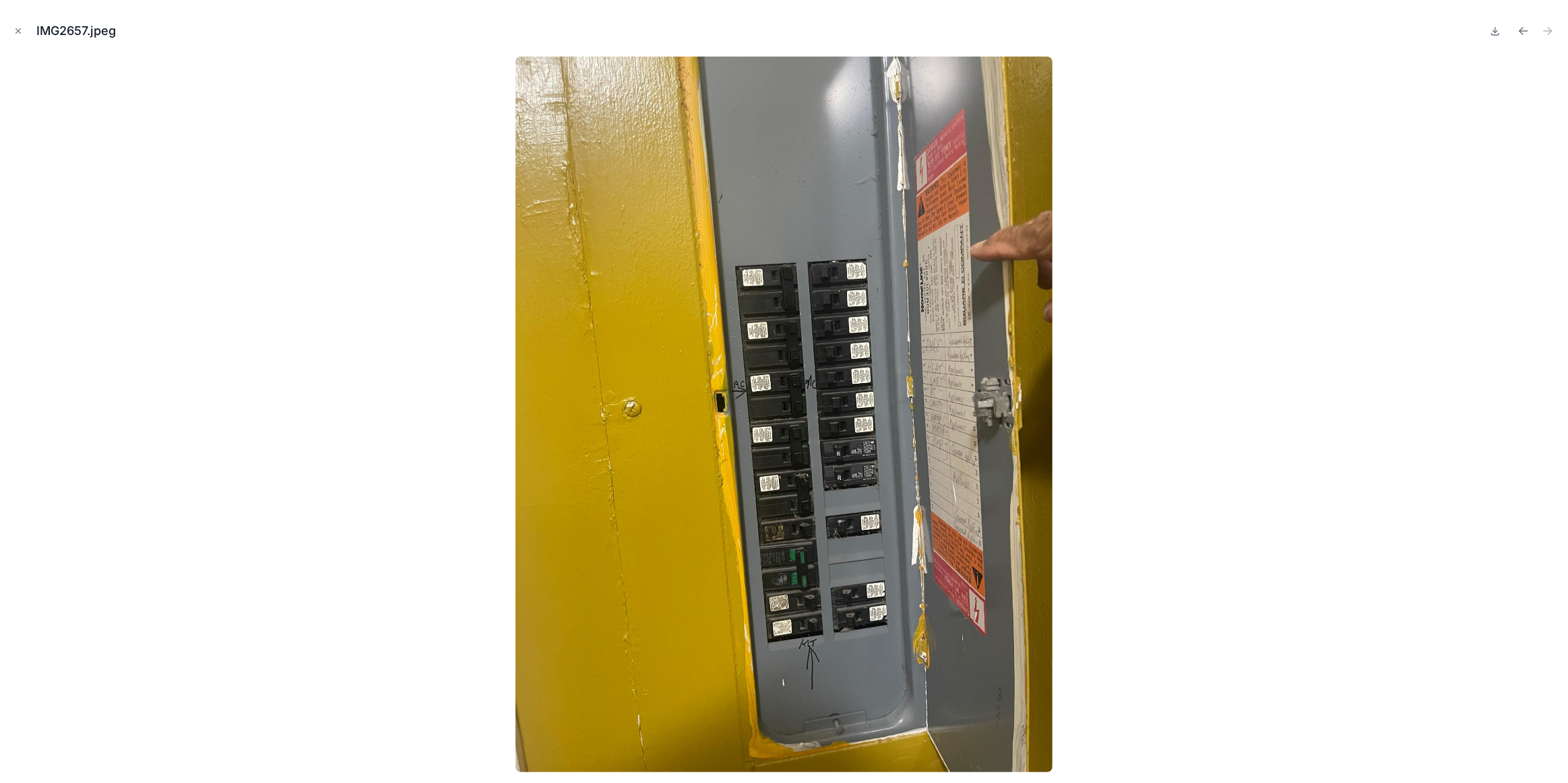
click at [14, 30] on icon "Close modal" at bounding box center [18, 30] width 10 height 10
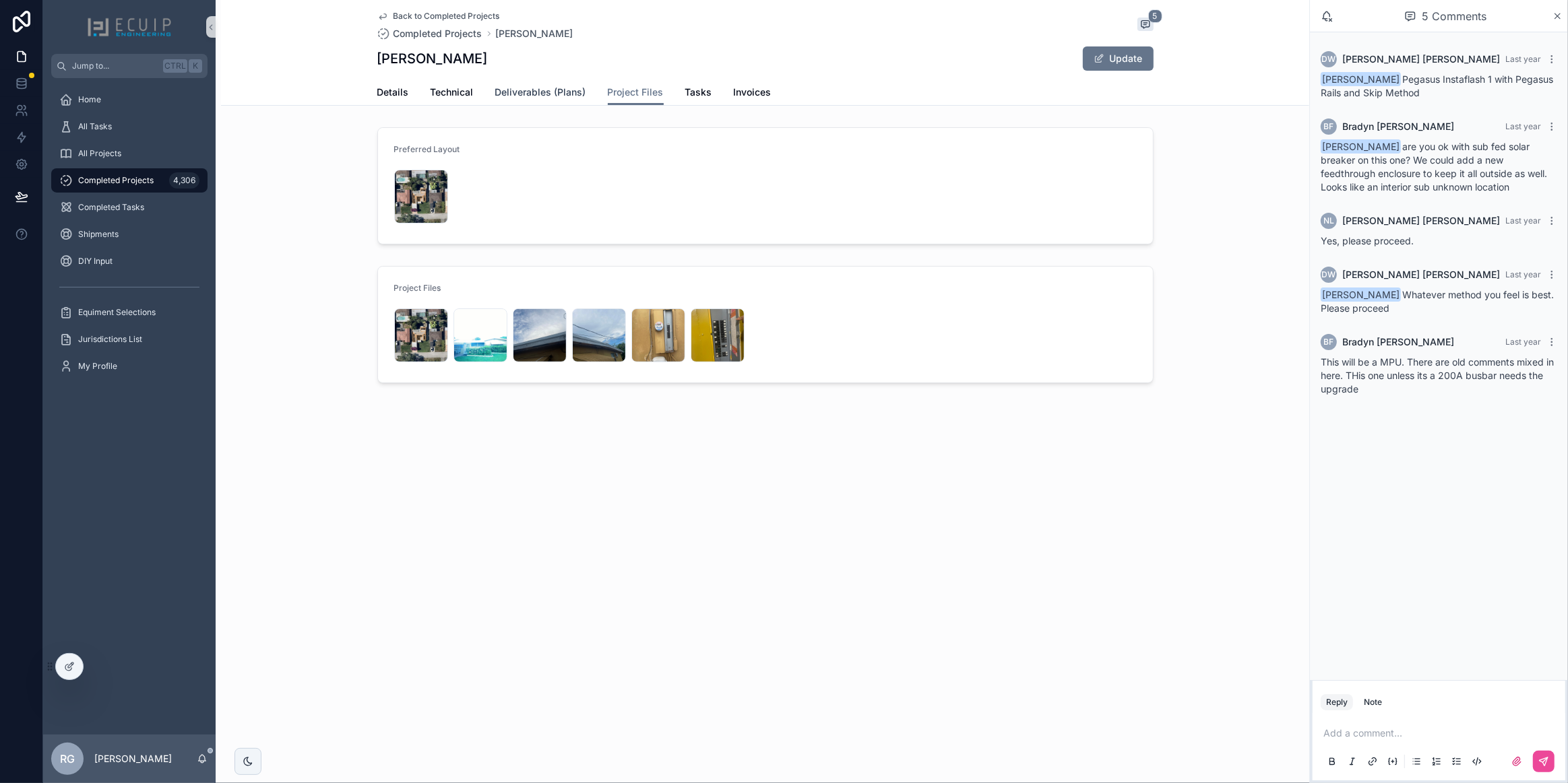
click at [571, 94] on span "Deliverables (Plans)" at bounding box center [541, 92] width 91 height 13
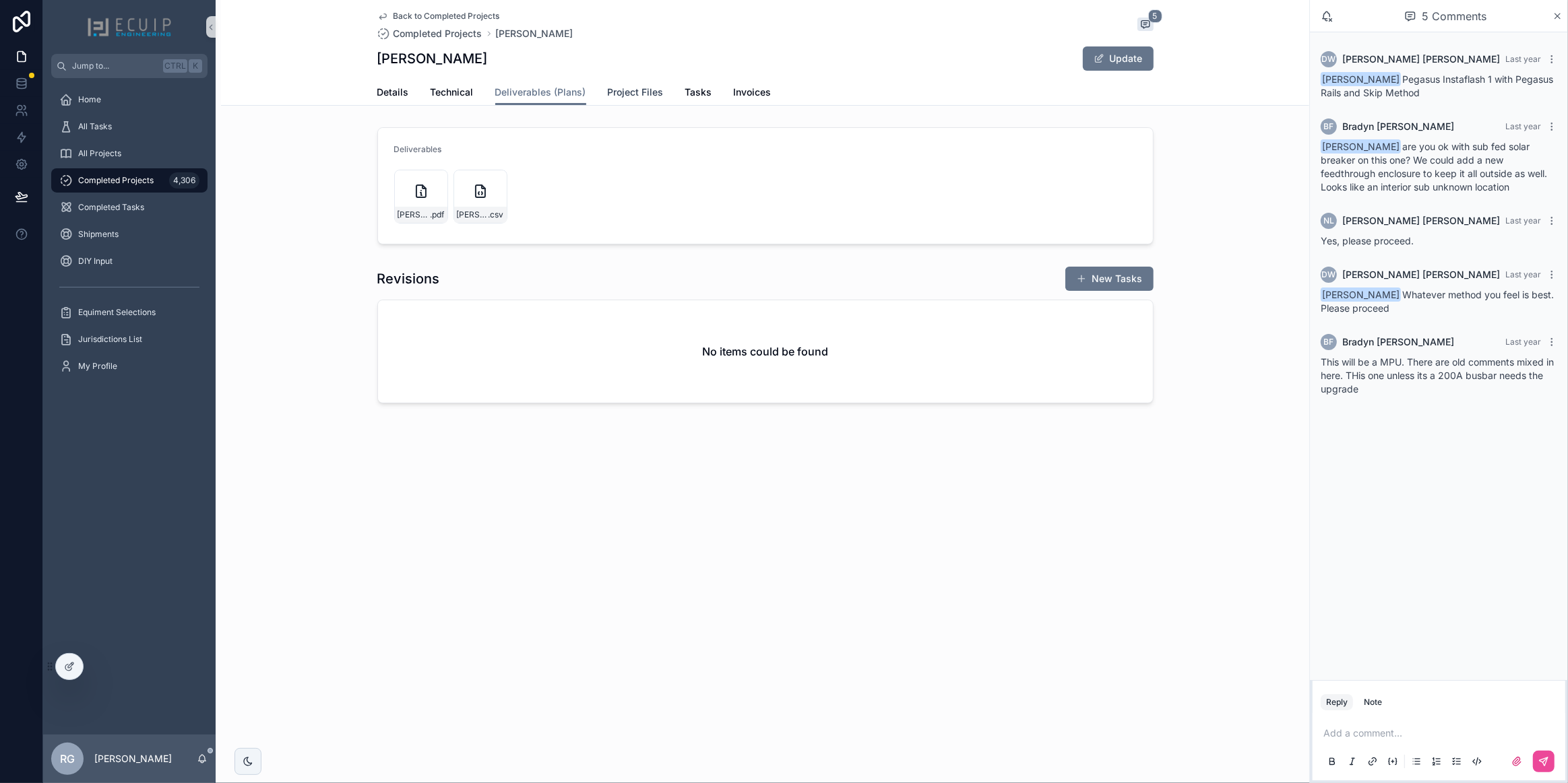
click at [630, 91] on span "Project Files" at bounding box center [635, 92] width 56 height 13
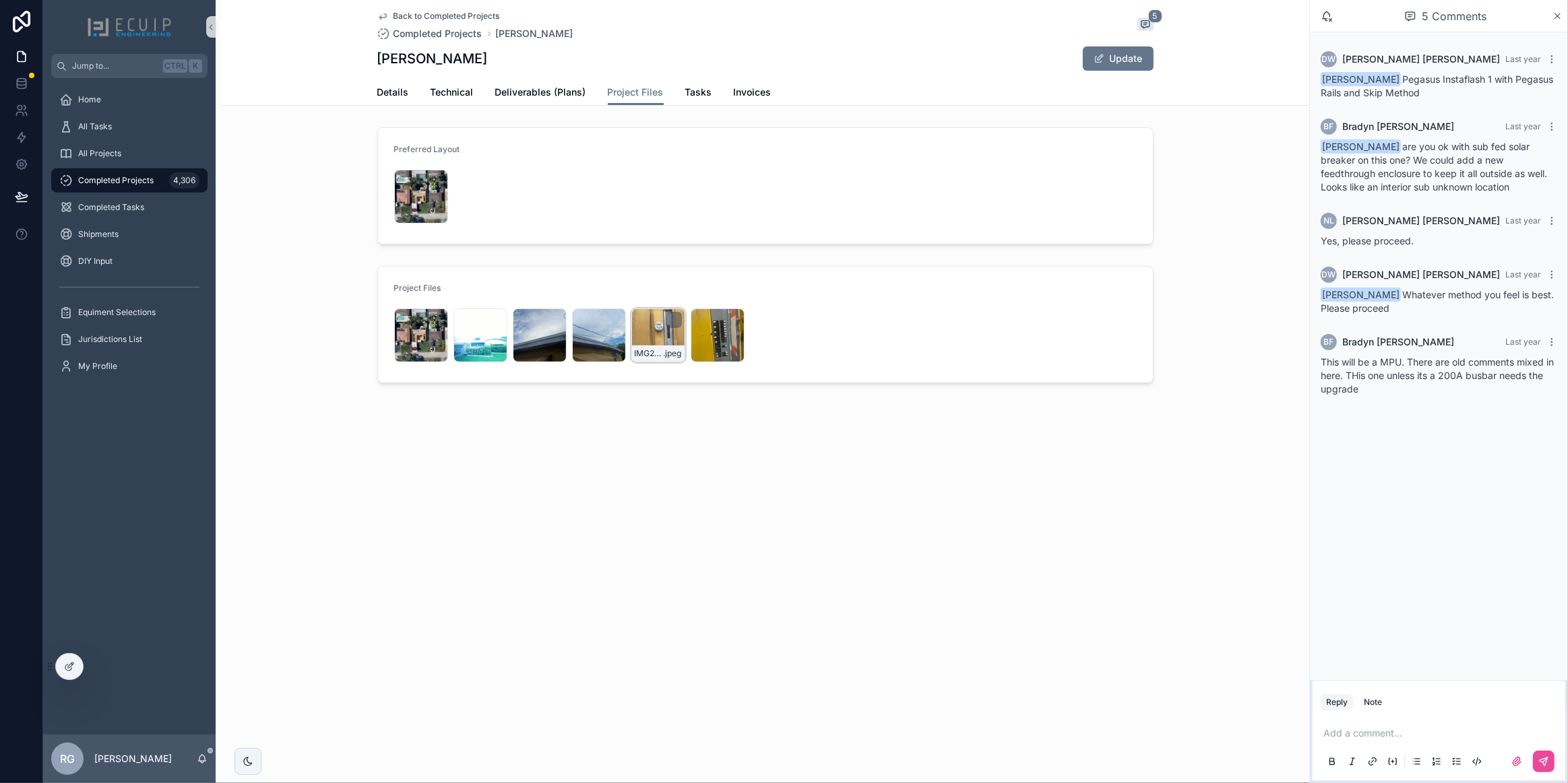
click at [648, 342] on div "IMG2665 .jpeg" at bounding box center [658, 335] width 54 height 54
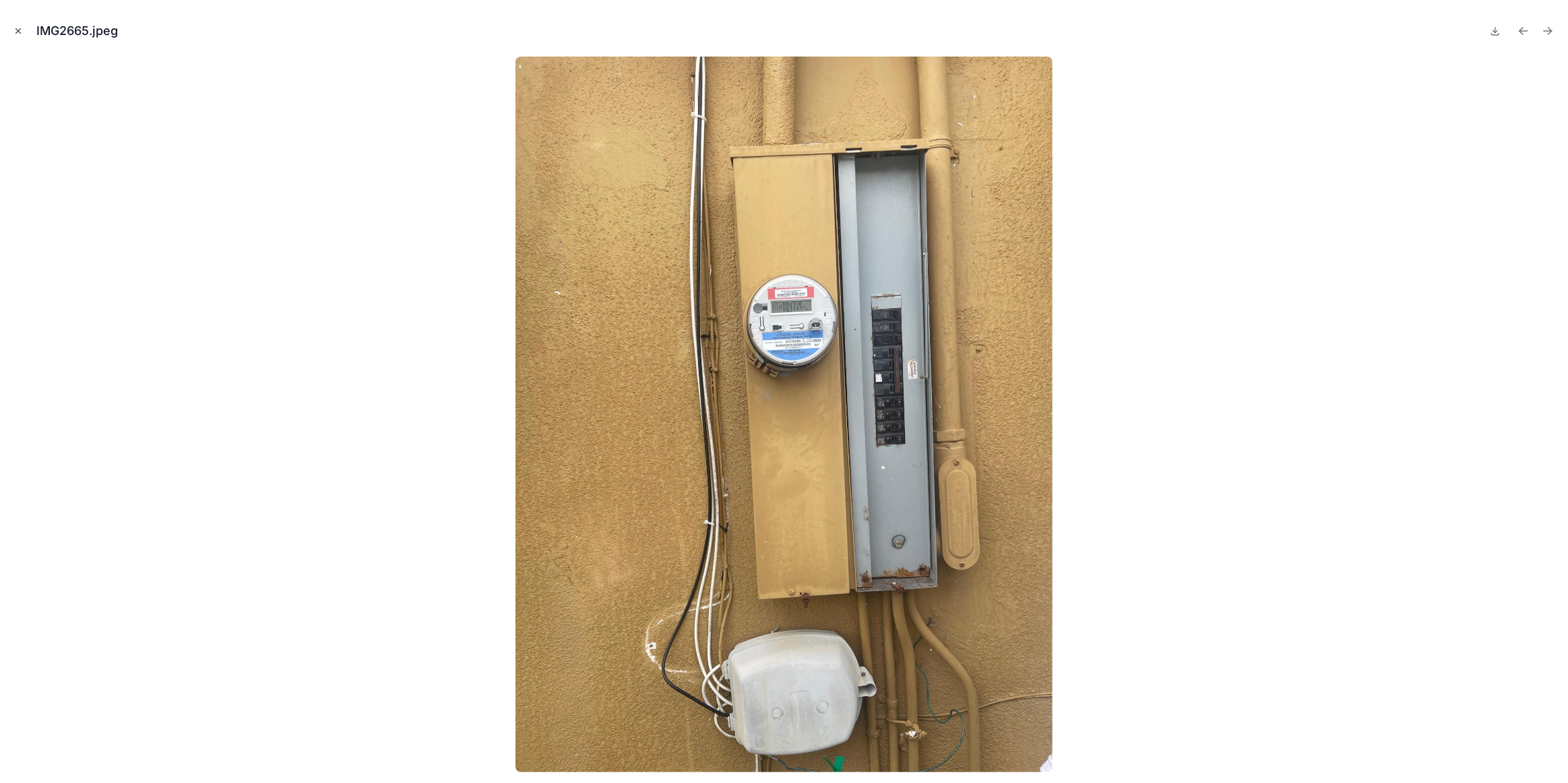
click at [19, 32] on icon "Close modal" at bounding box center [19, 31] width 4 height 4
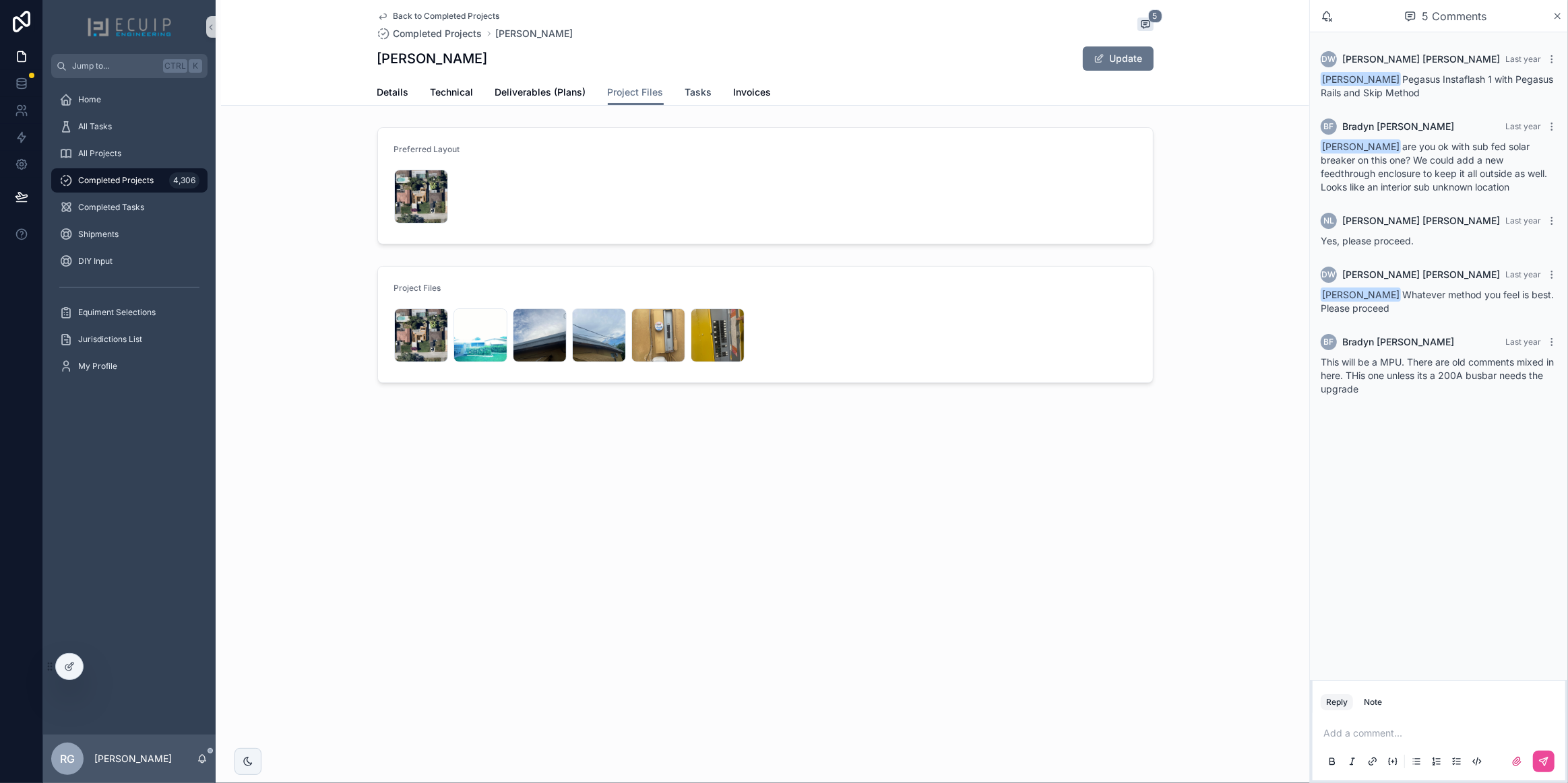
click at [701, 97] on span "Tasks" at bounding box center [698, 92] width 27 height 13
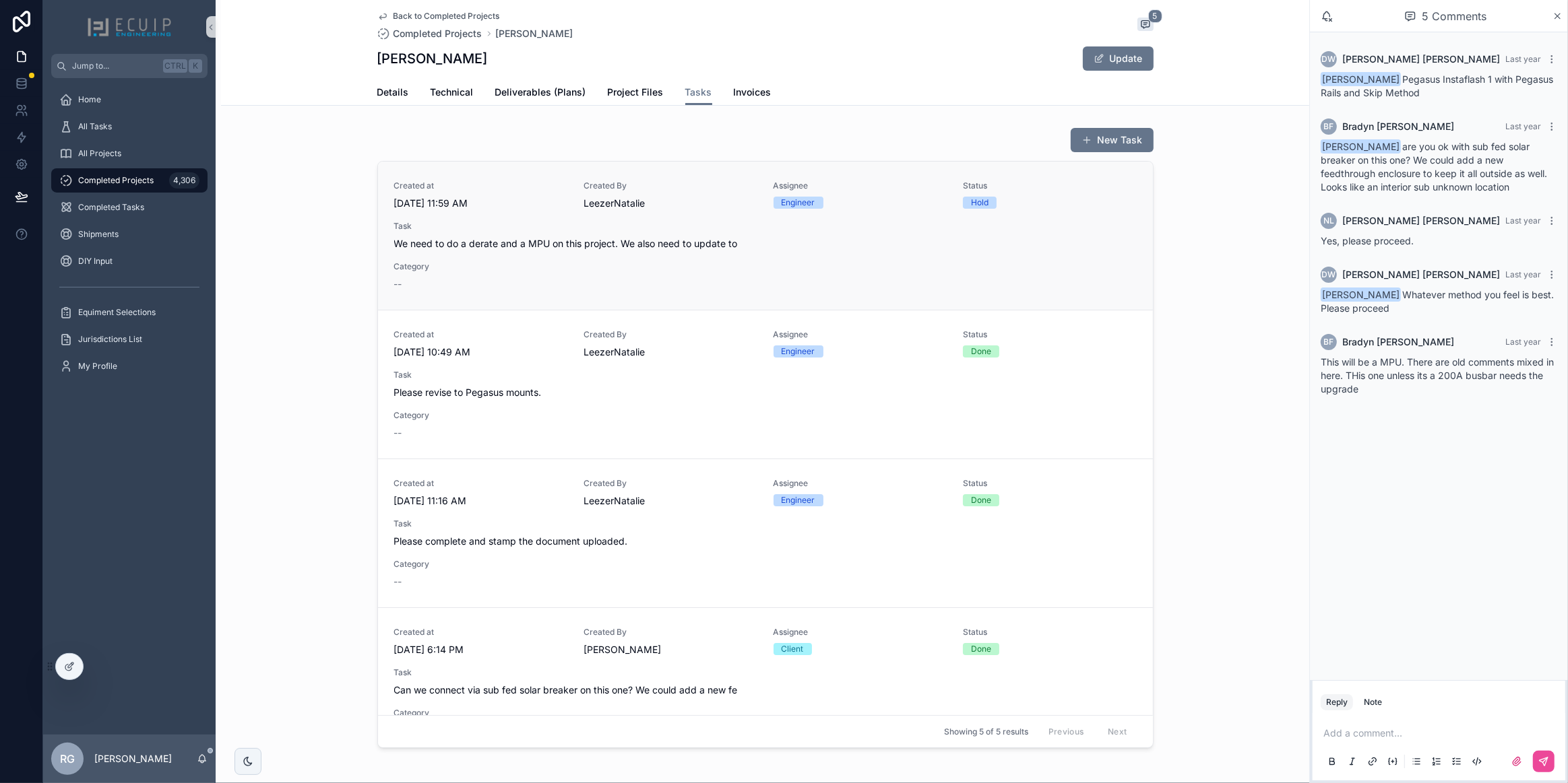
click at [683, 262] on div "Created at [DATE] 11:59 AM Created By [PERSON_NAME] Assignee Engineer Status Ho…" at bounding box center [765, 236] width 742 height 111
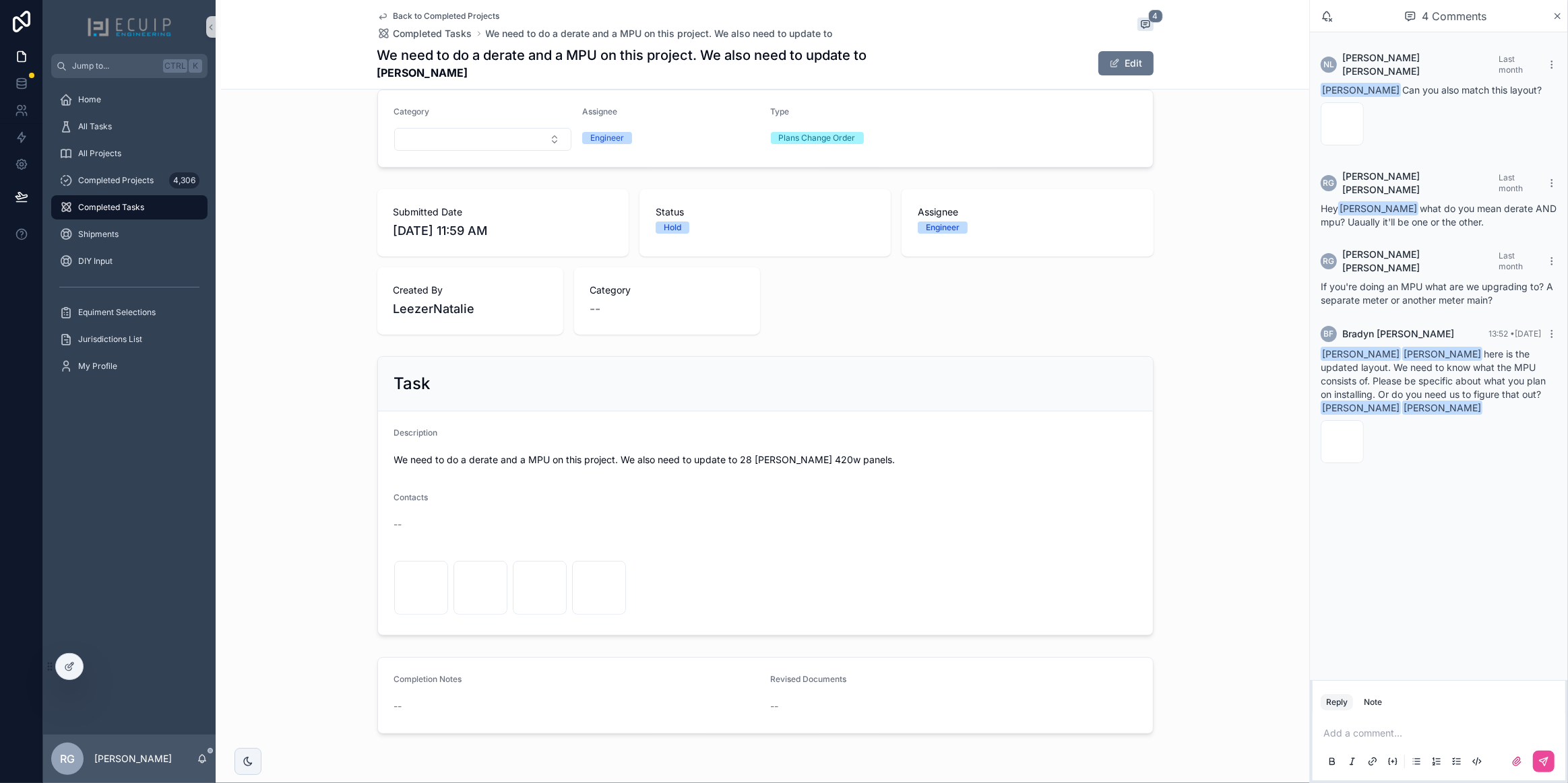
scroll to position [250, 0]
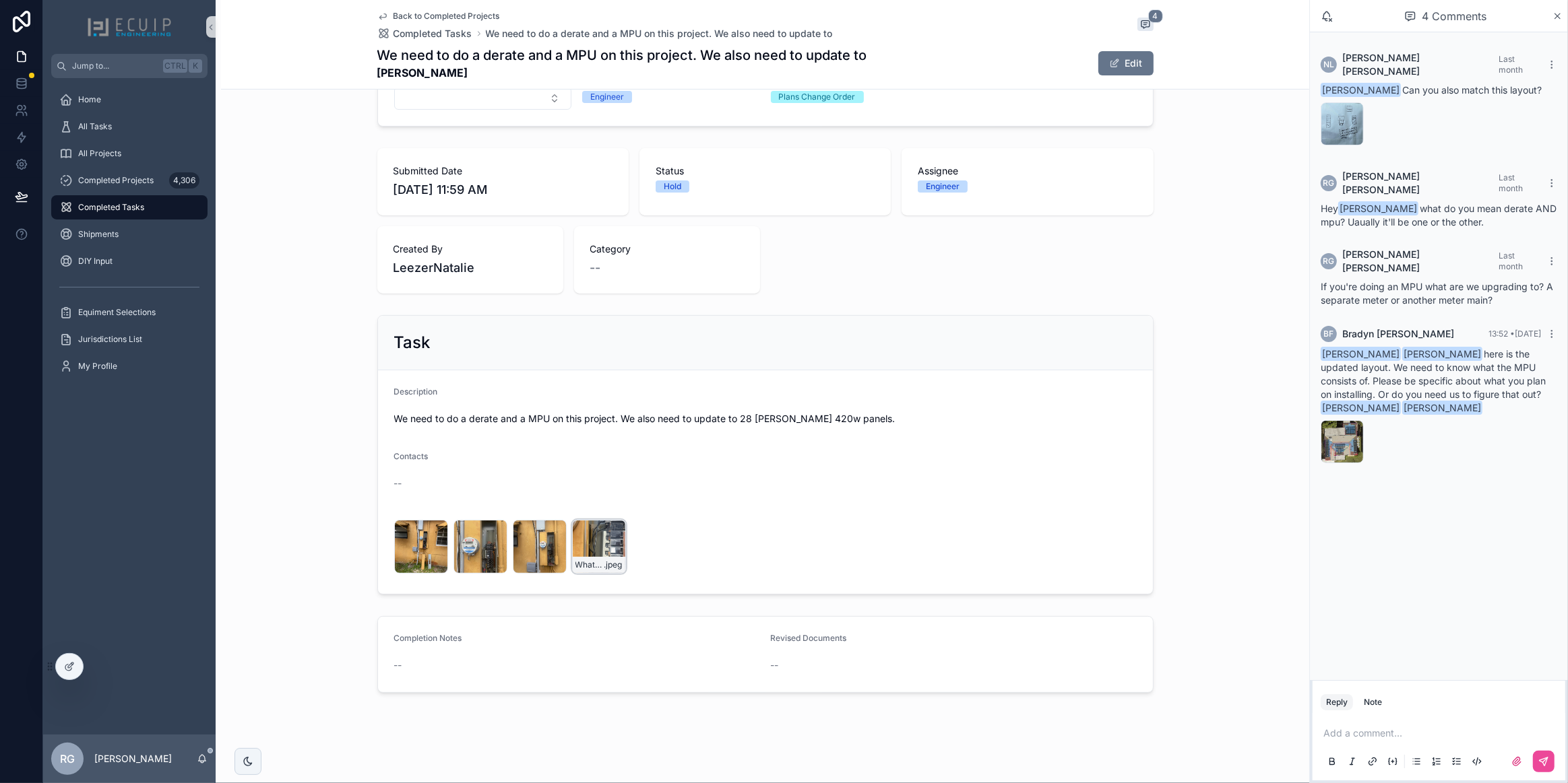
click at [592, 543] on div "WhatsApp-Image-2025-08-19-at-12.20.15-(1) .jpeg" at bounding box center [599, 547] width 54 height 54
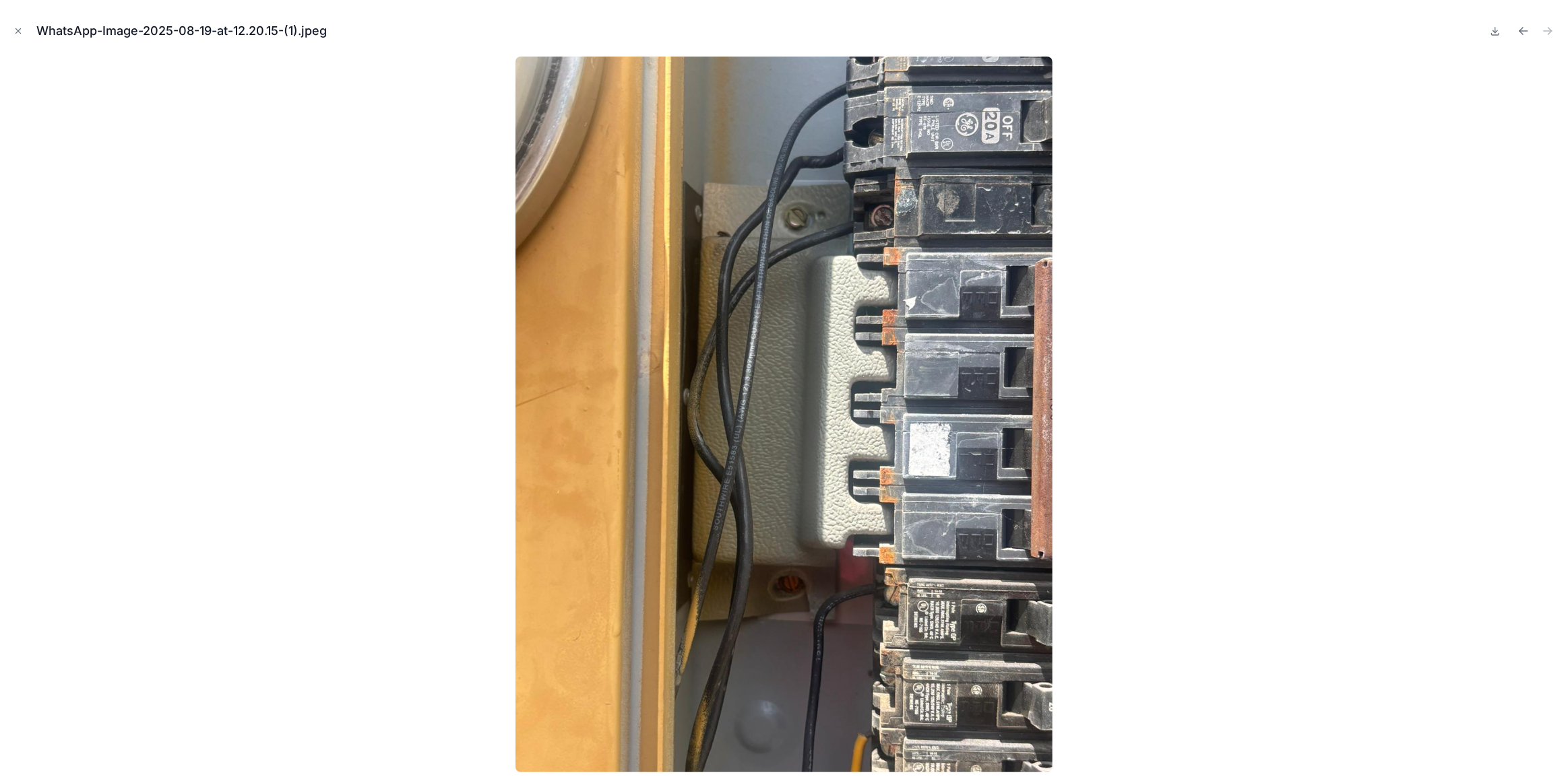
drag, startPoint x: 17, startPoint y: 30, endPoint x: 33, endPoint y: 65, distance: 38.5
click at [17, 30] on icon "Close modal" at bounding box center [18, 30] width 10 height 10
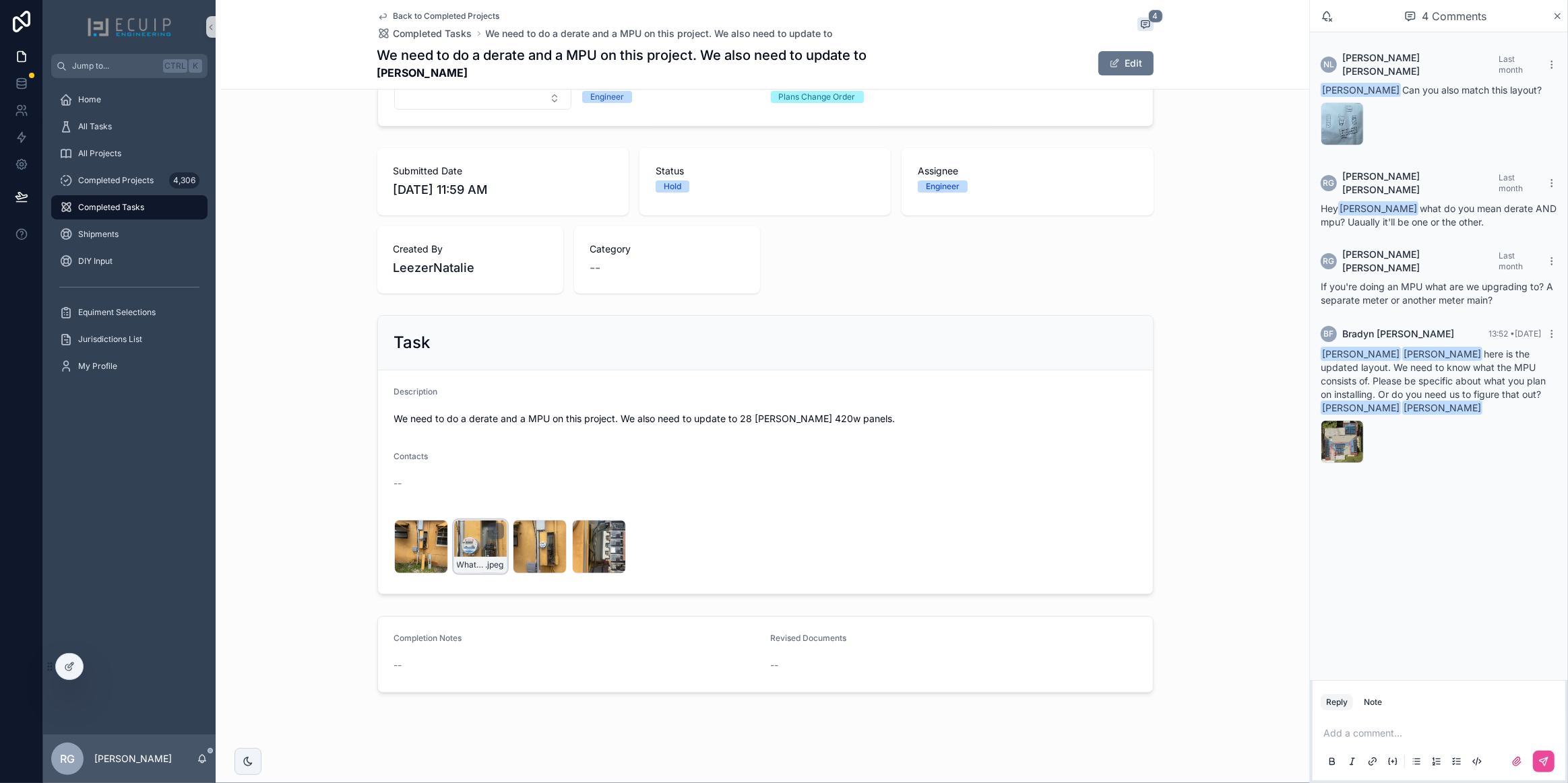
click at [472, 553] on div "WhatsApp-Image-2025-08-19-at-12.20.10-(1) .jpeg" at bounding box center [481, 547] width 54 height 54
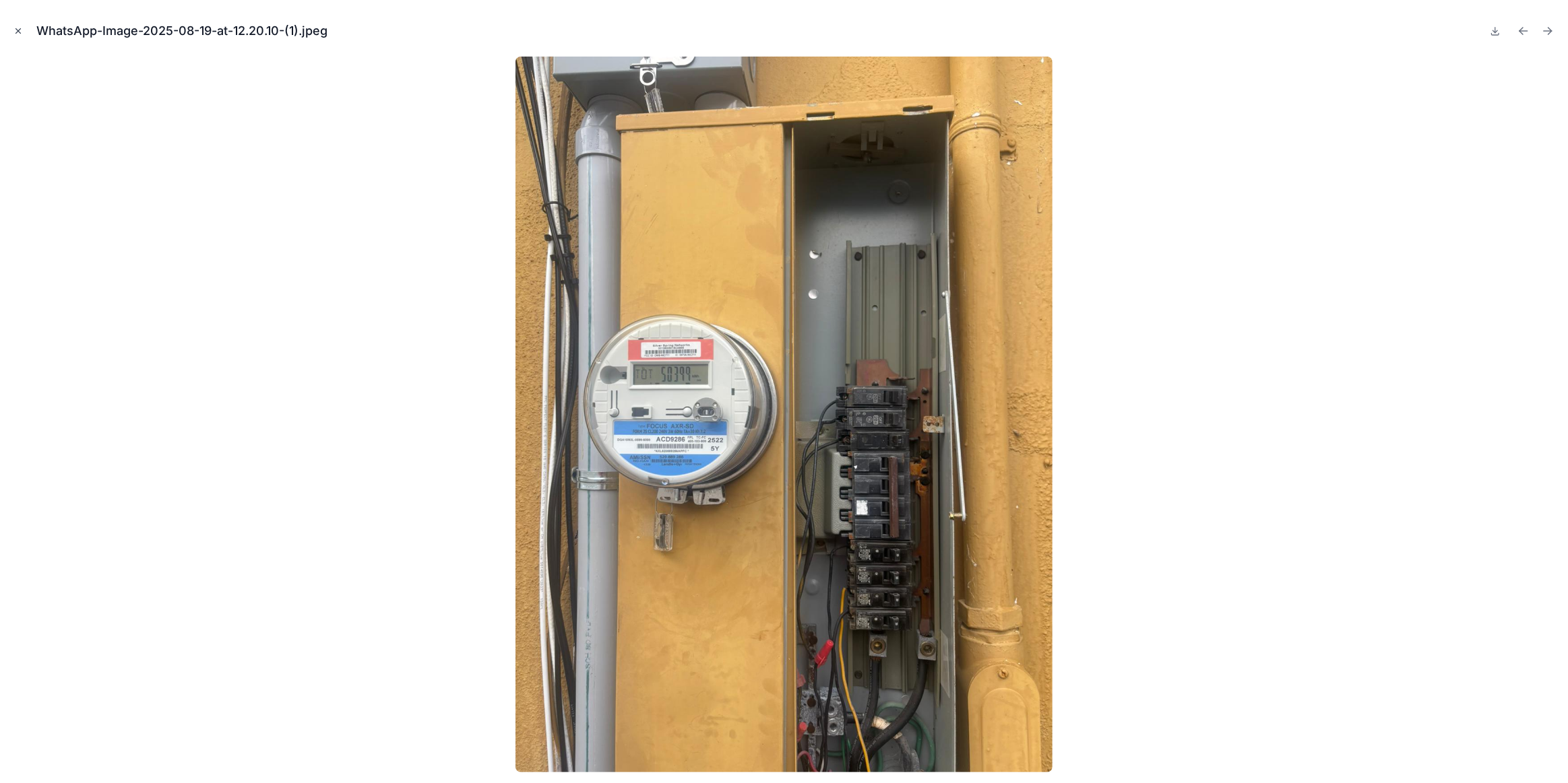
click at [18, 29] on icon "Close modal" at bounding box center [18, 30] width 10 height 10
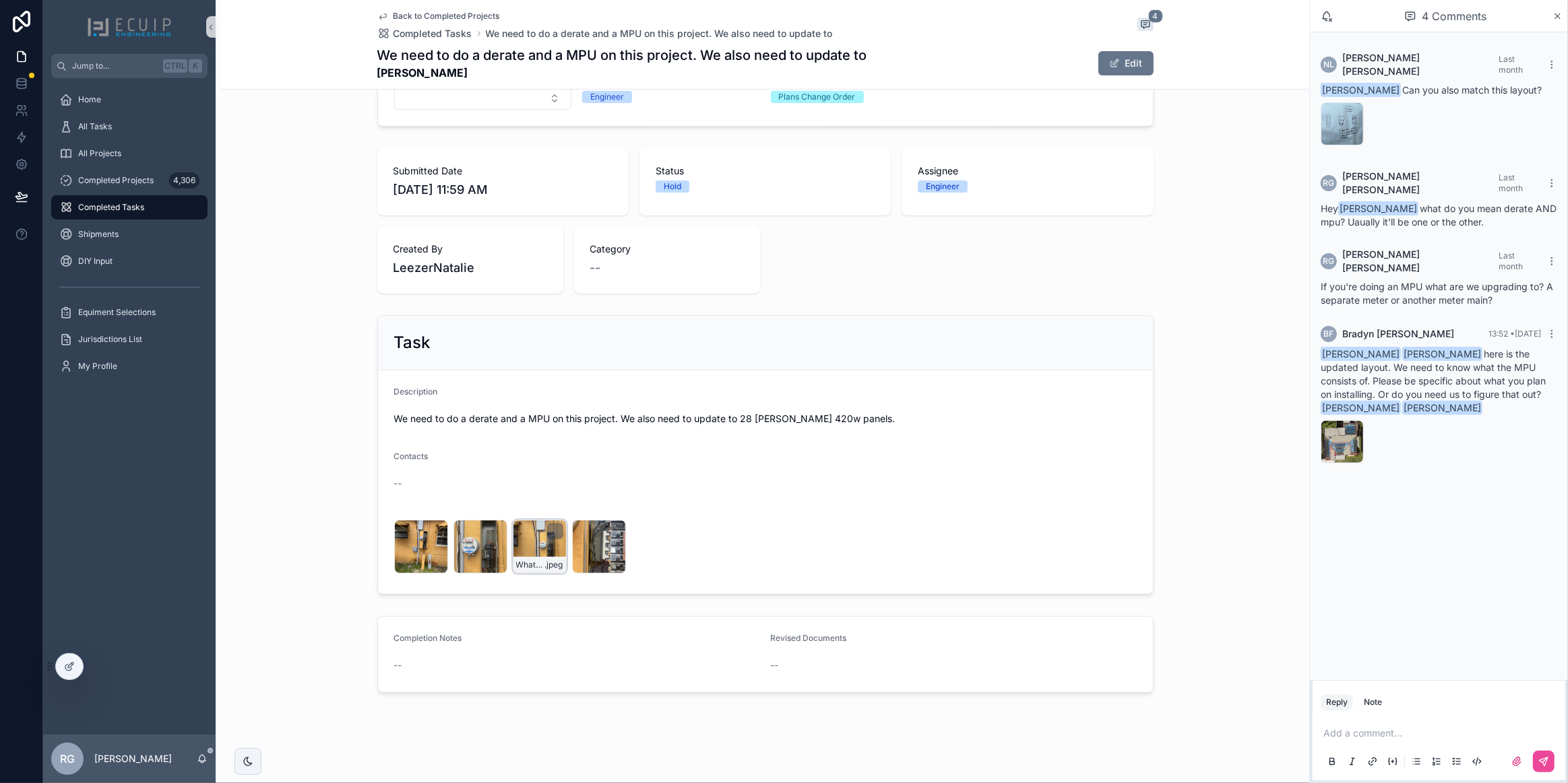
click at [531, 546] on div "WhatsApp-Image-2025-08-19-at-12.20.15 .jpeg" at bounding box center [539, 547] width 54 height 54
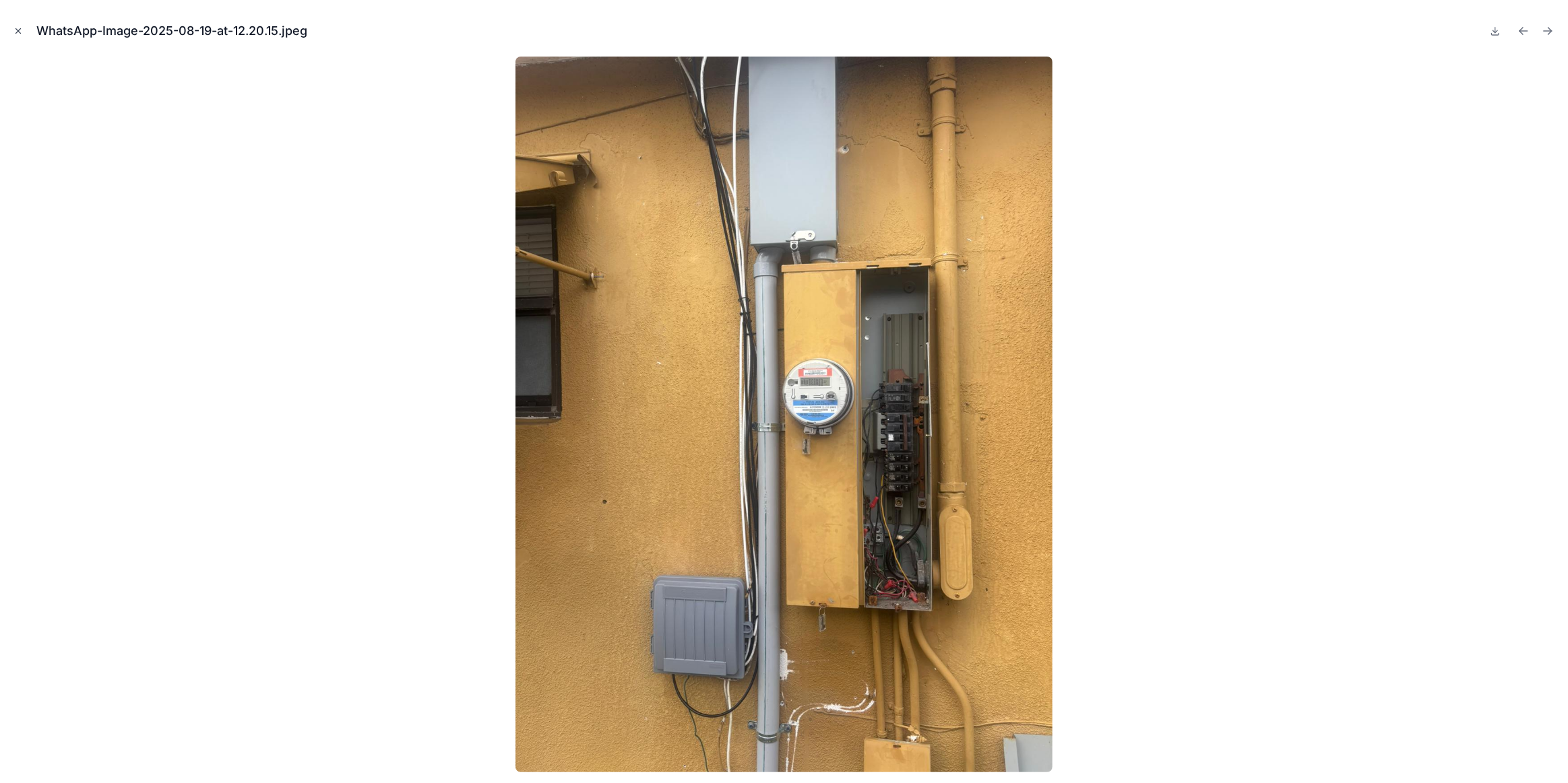
click at [16, 33] on icon "Close modal" at bounding box center [18, 30] width 10 height 10
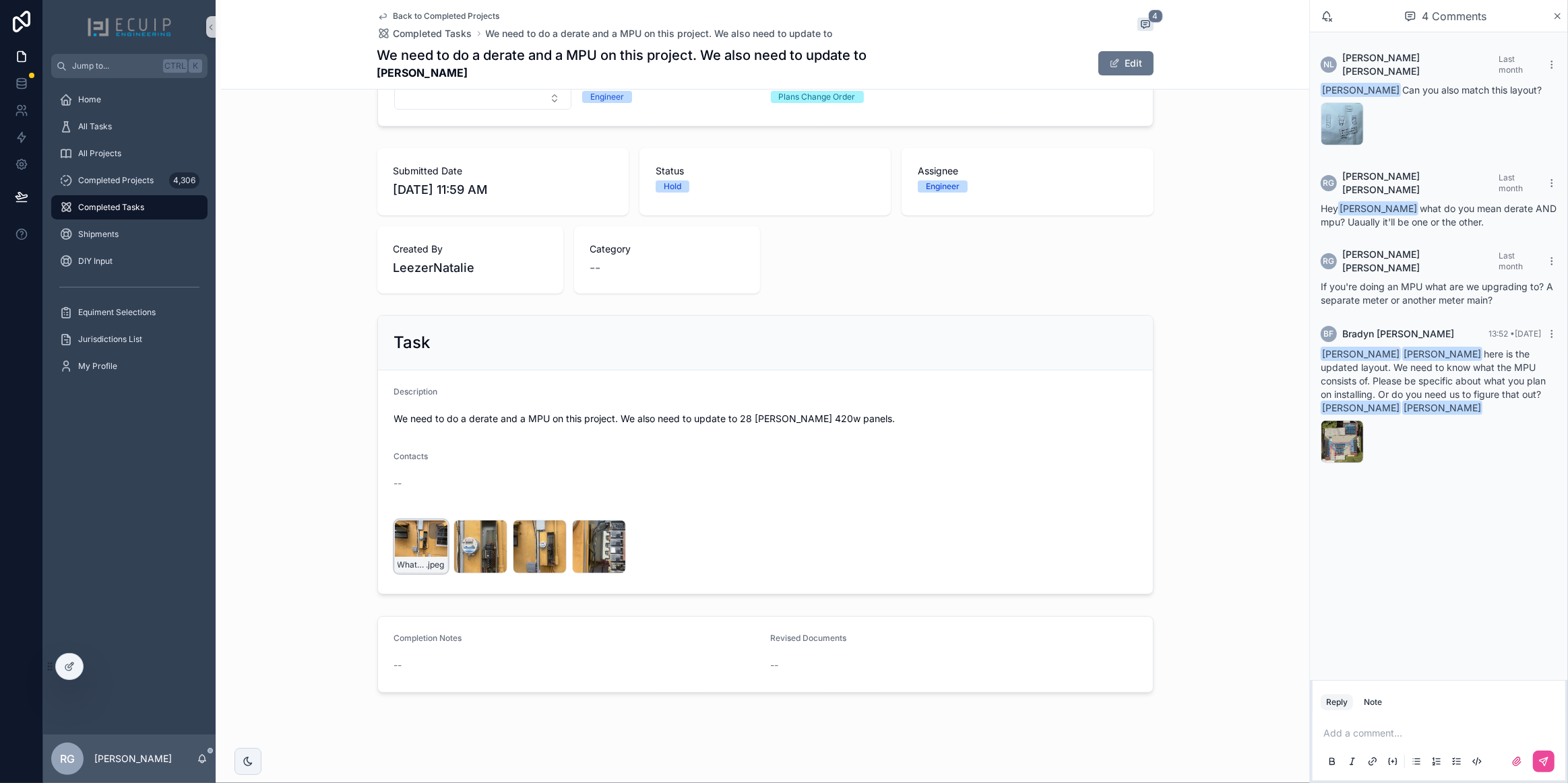
click at [415, 539] on div "WhatsApp-Image-2025-08-19-at-13.02.33 .jpeg" at bounding box center [421, 547] width 54 height 54
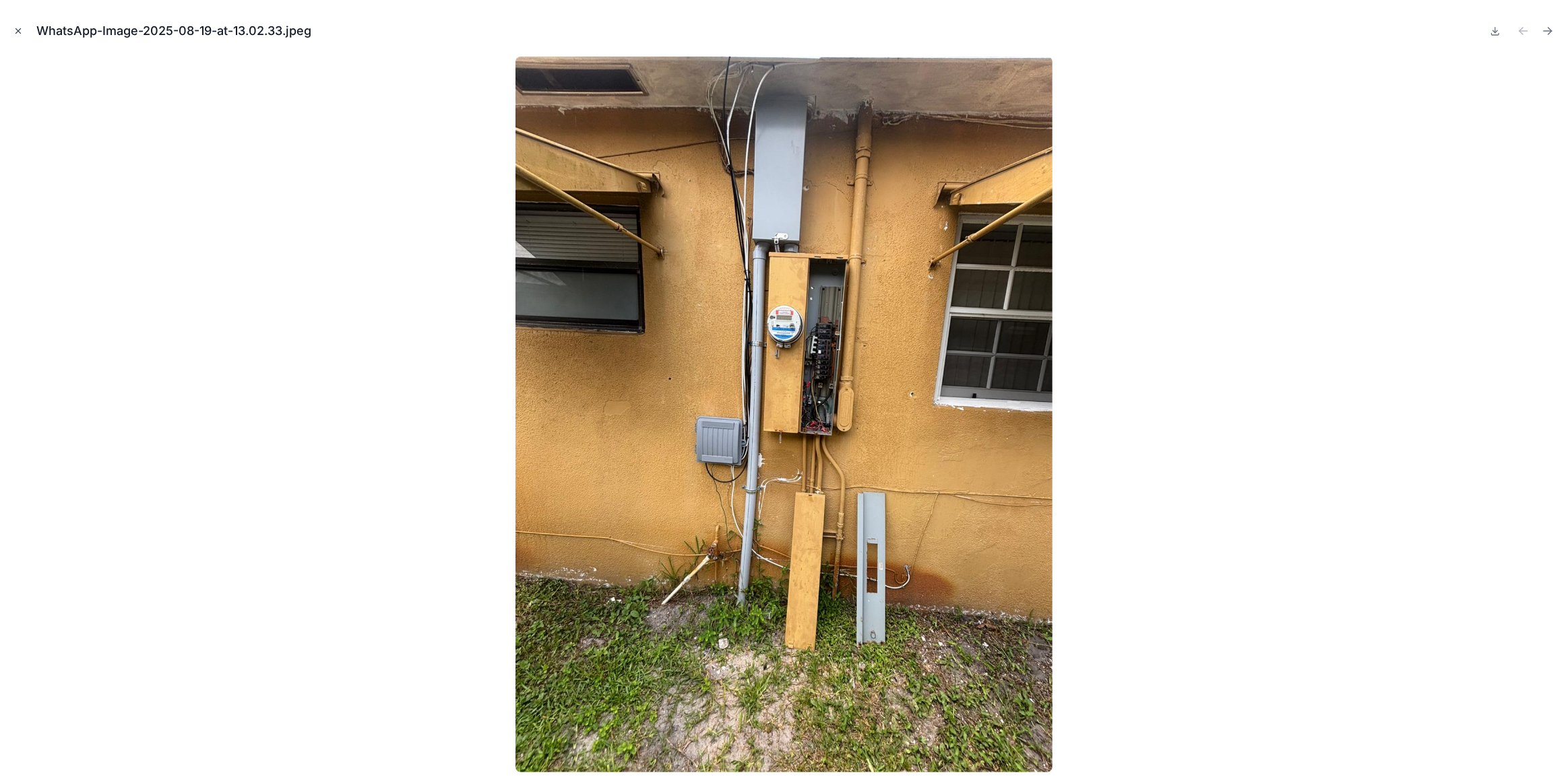
click at [21, 33] on icon "Close modal" at bounding box center [18, 30] width 10 height 10
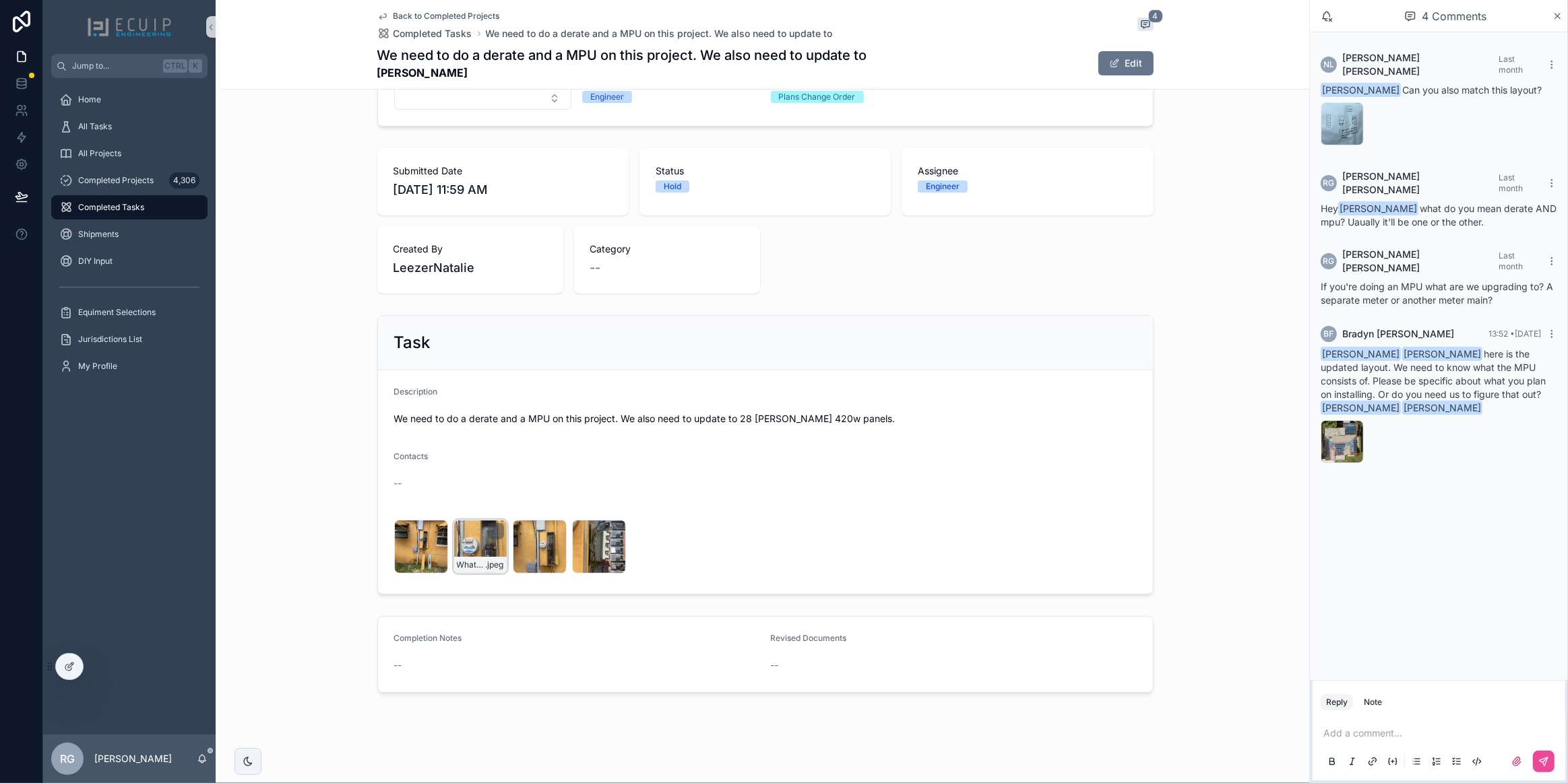
click at [472, 551] on div "WhatsApp-Image-2025-08-19-at-12.20.10-(1) .jpeg" at bounding box center [481, 547] width 54 height 54
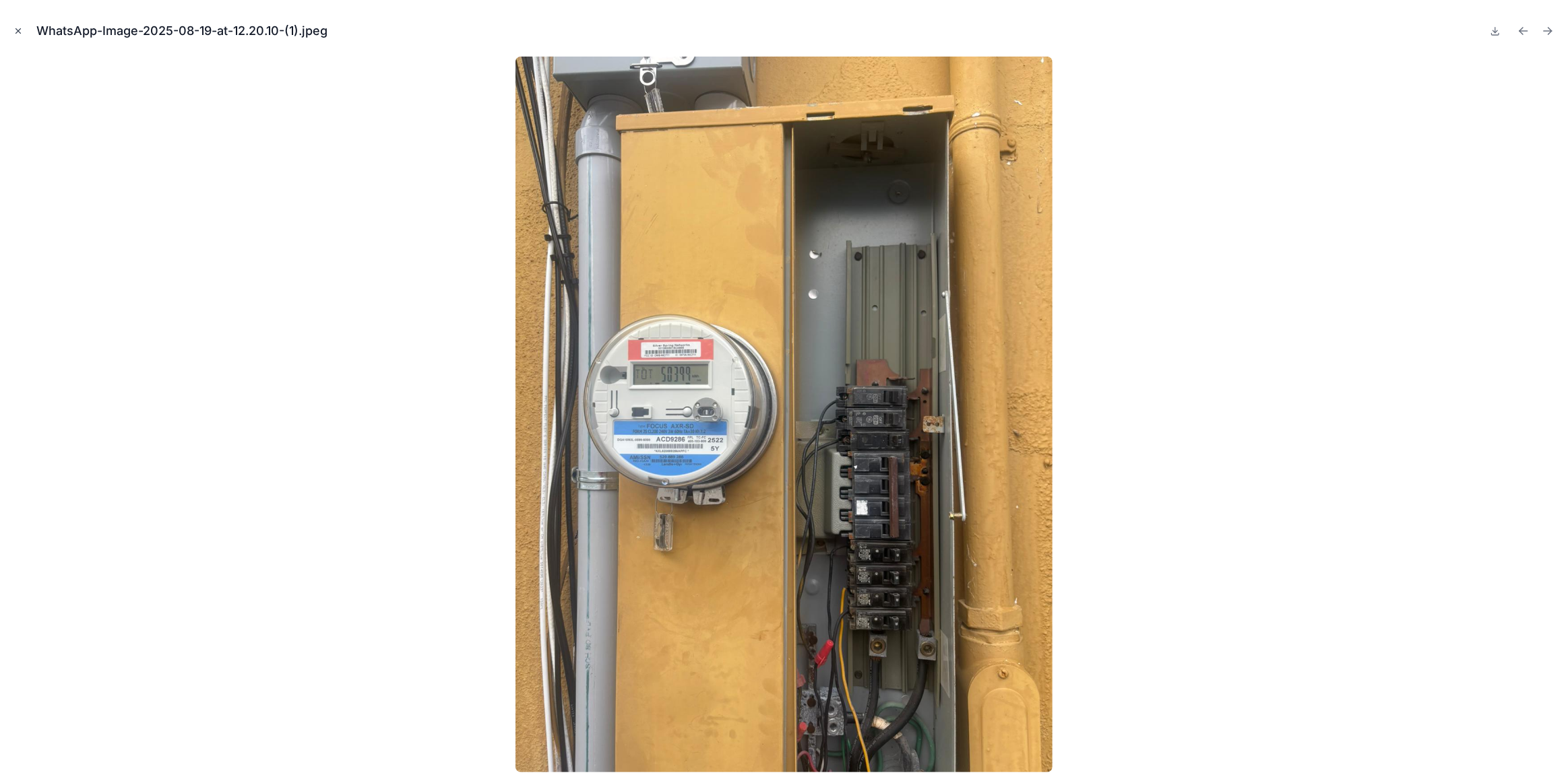
click at [16, 34] on icon "Close modal" at bounding box center [18, 30] width 10 height 10
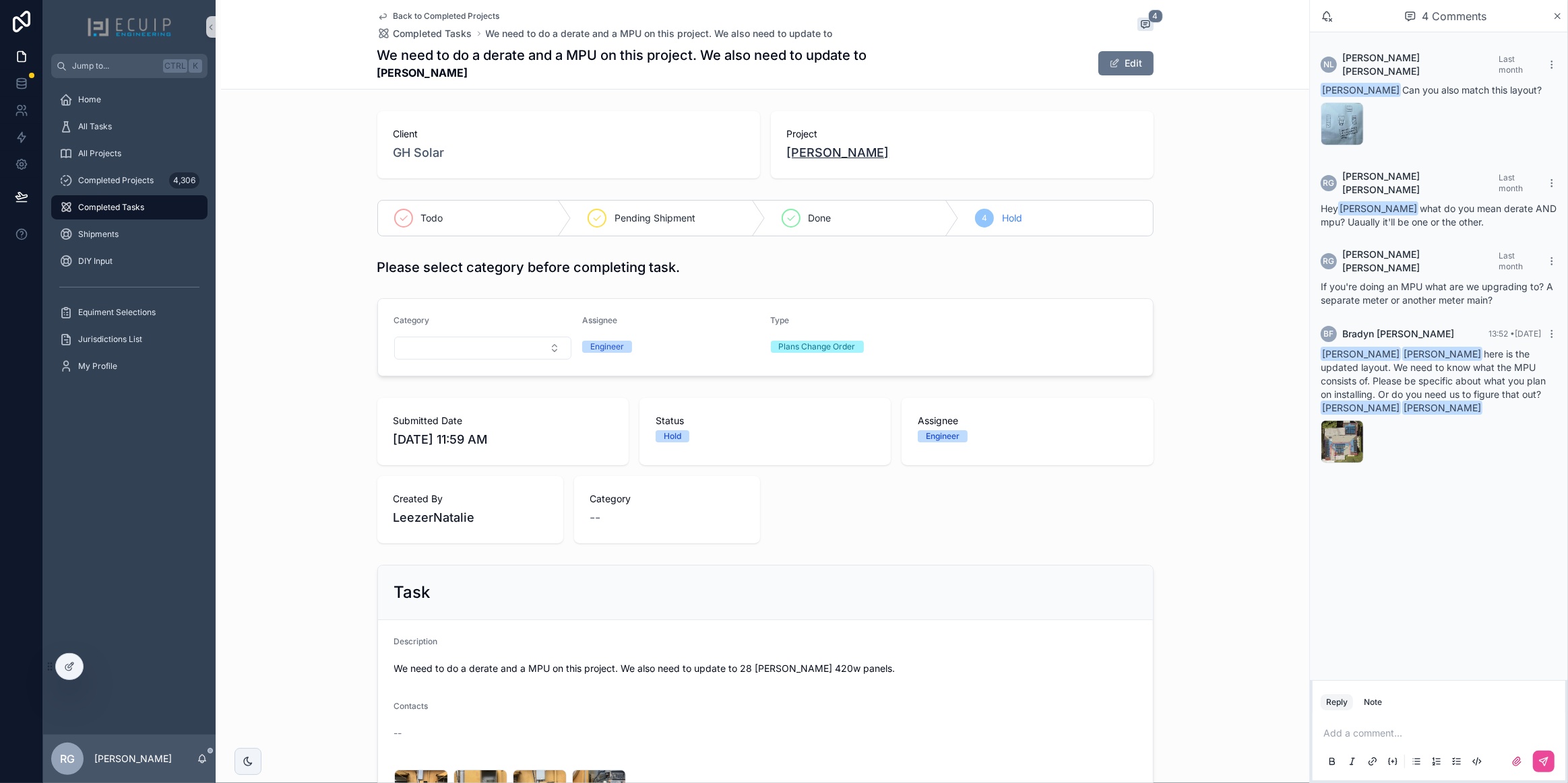
click at [818, 157] on span "[PERSON_NAME]" at bounding box center [838, 152] width 103 height 19
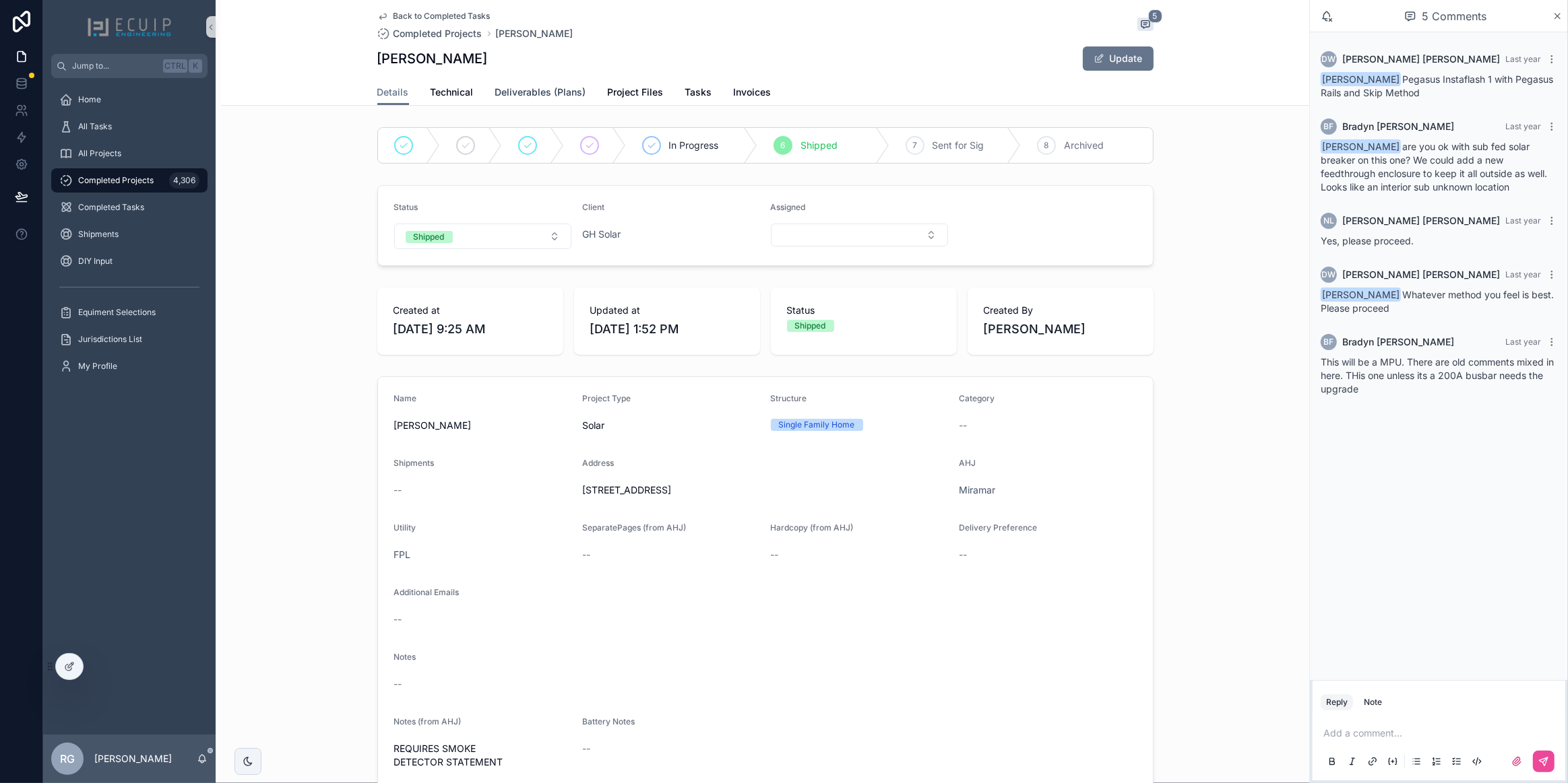
click at [558, 89] on span "Deliverables (Plans)" at bounding box center [541, 92] width 91 height 13
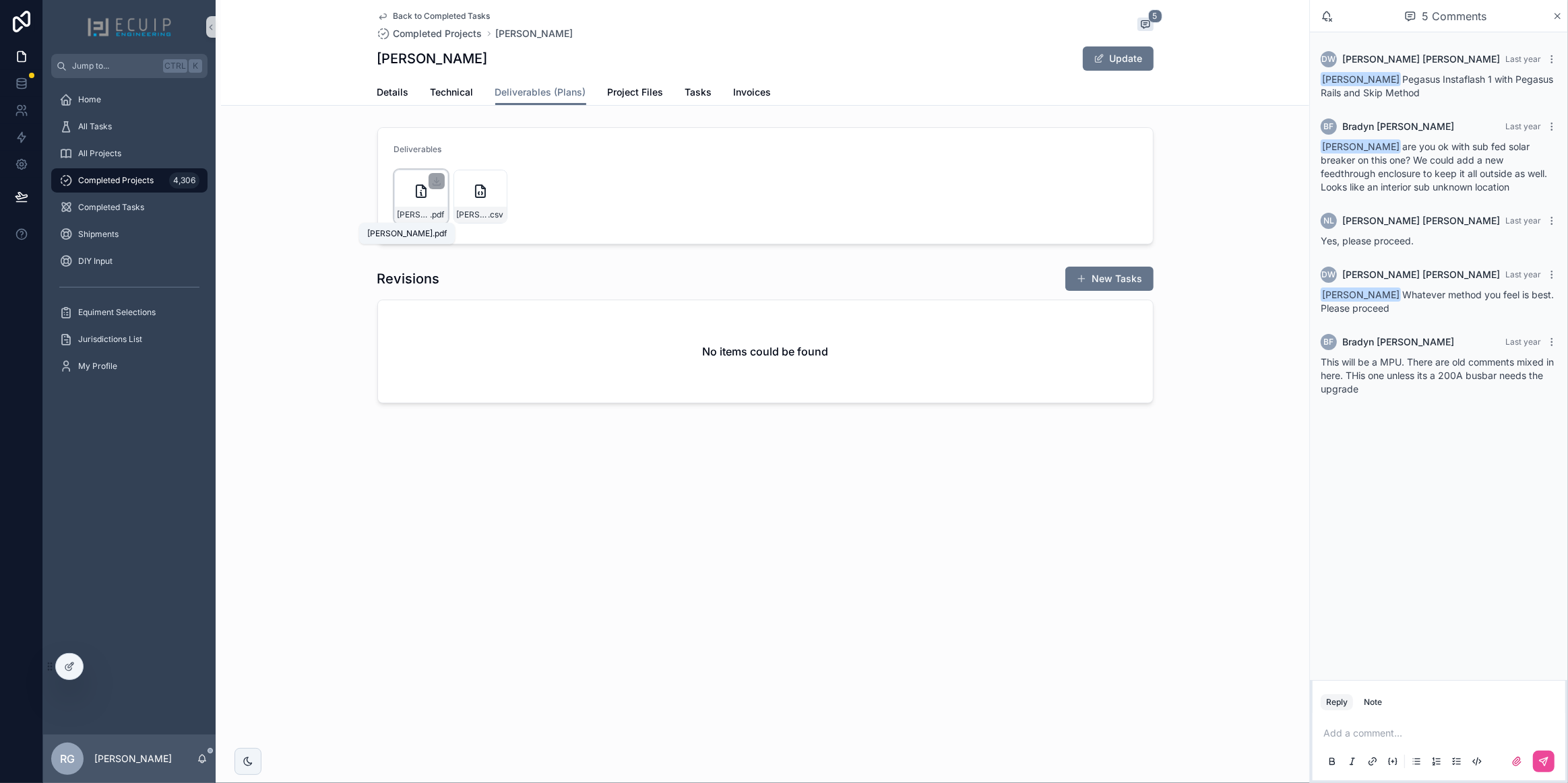
click at [425, 218] on span "[PERSON_NAME]" at bounding box center [414, 215] width 33 height 10
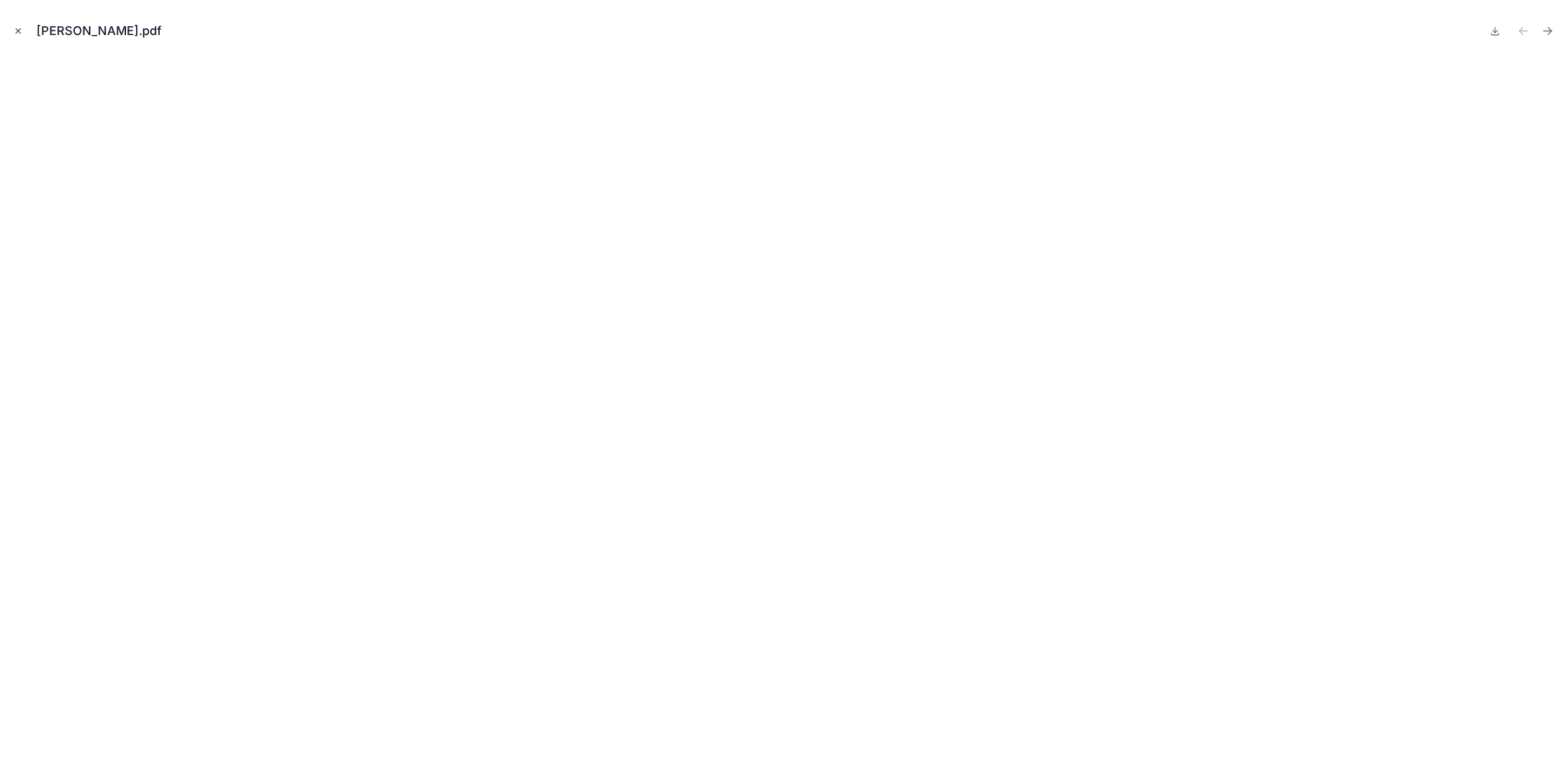
click at [19, 33] on icon "Close modal" at bounding box center [18, 30] width 10 height 10
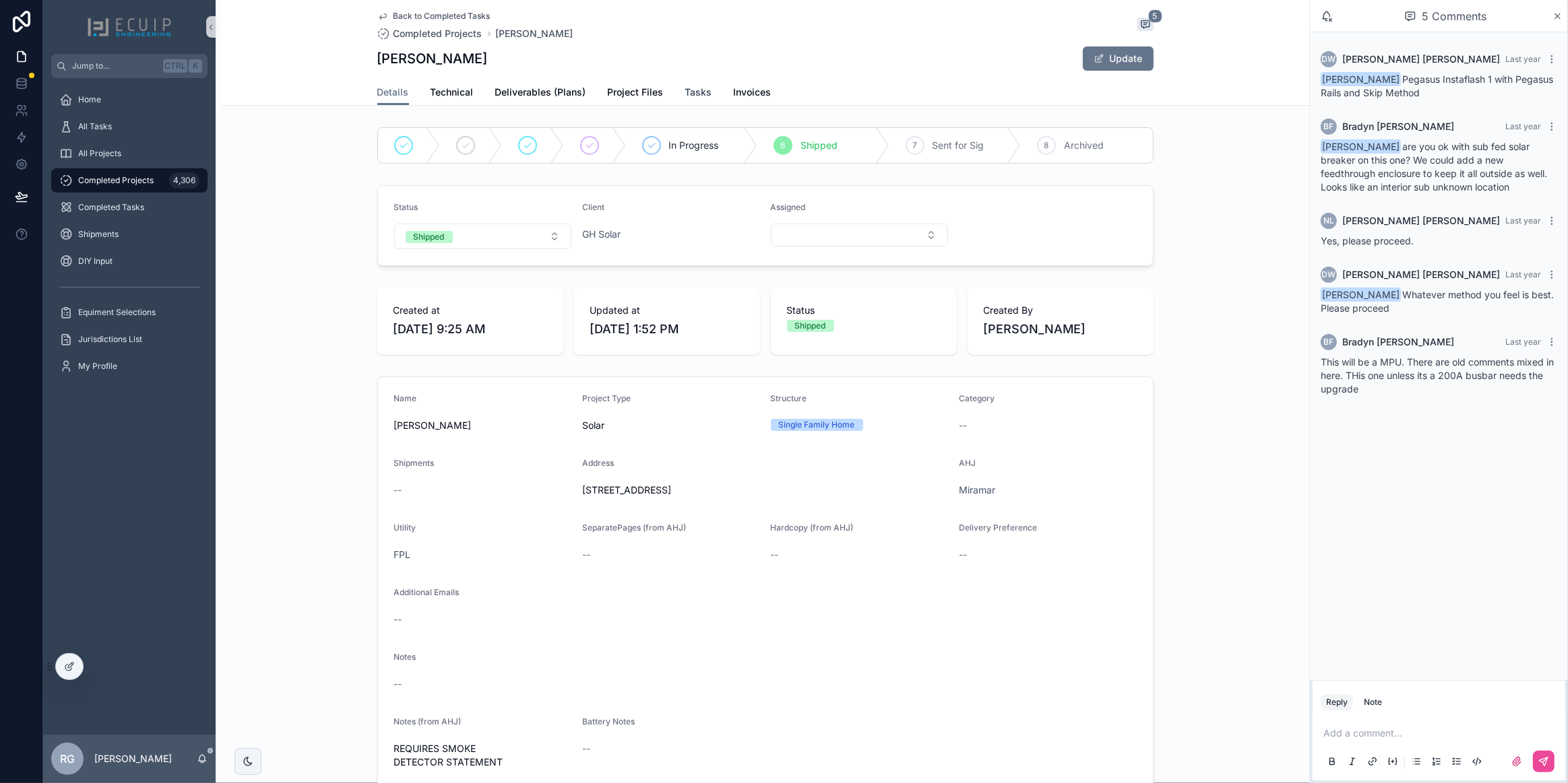
click at [686, 88] on span "Tasks" at bounding box center [698, 92] width 27 height 13
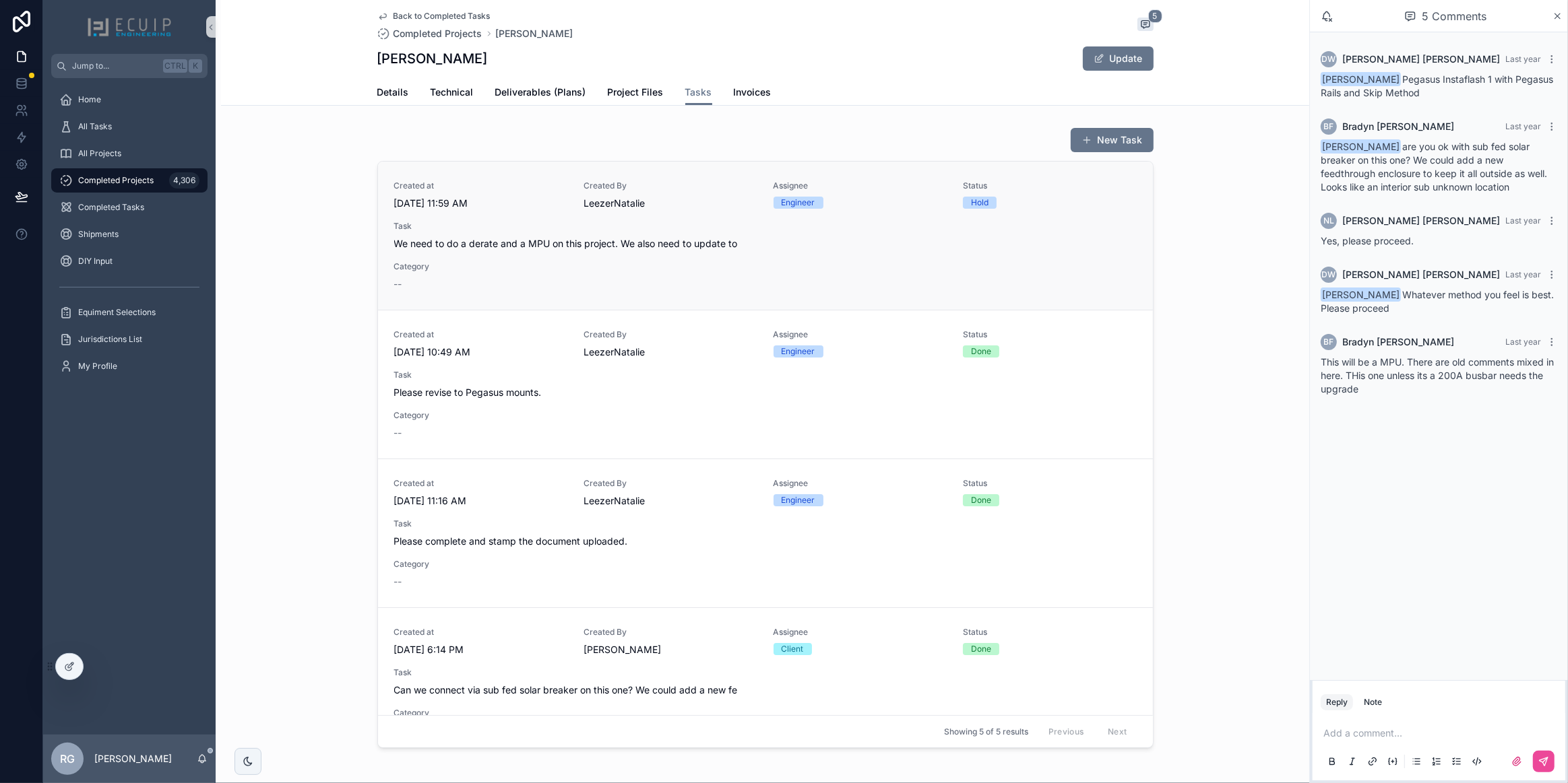
click at [680, 250] on div "Created at [DATE] 11:59 AM Created By [PERSON_NAME] Assignee Engineer Status Ho…" at bounding box center [765, 236] width 742 height 111
click at [629, 94] on span "Project Files" at bounding box center [635, 92] width 56 height 13
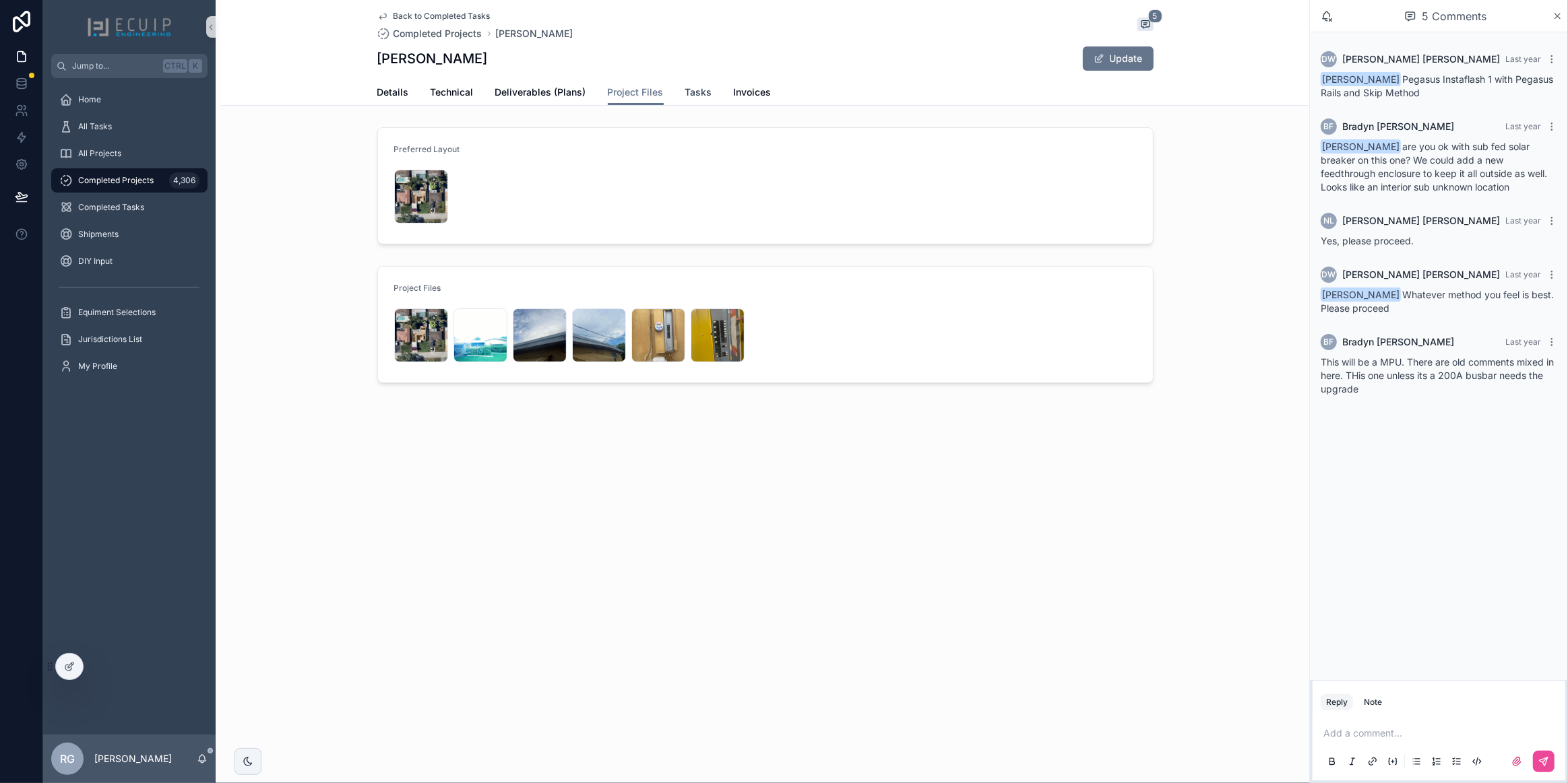
click at [690, 94] on span "Tasks" at bounding box center [698, 92] width 27 height 13
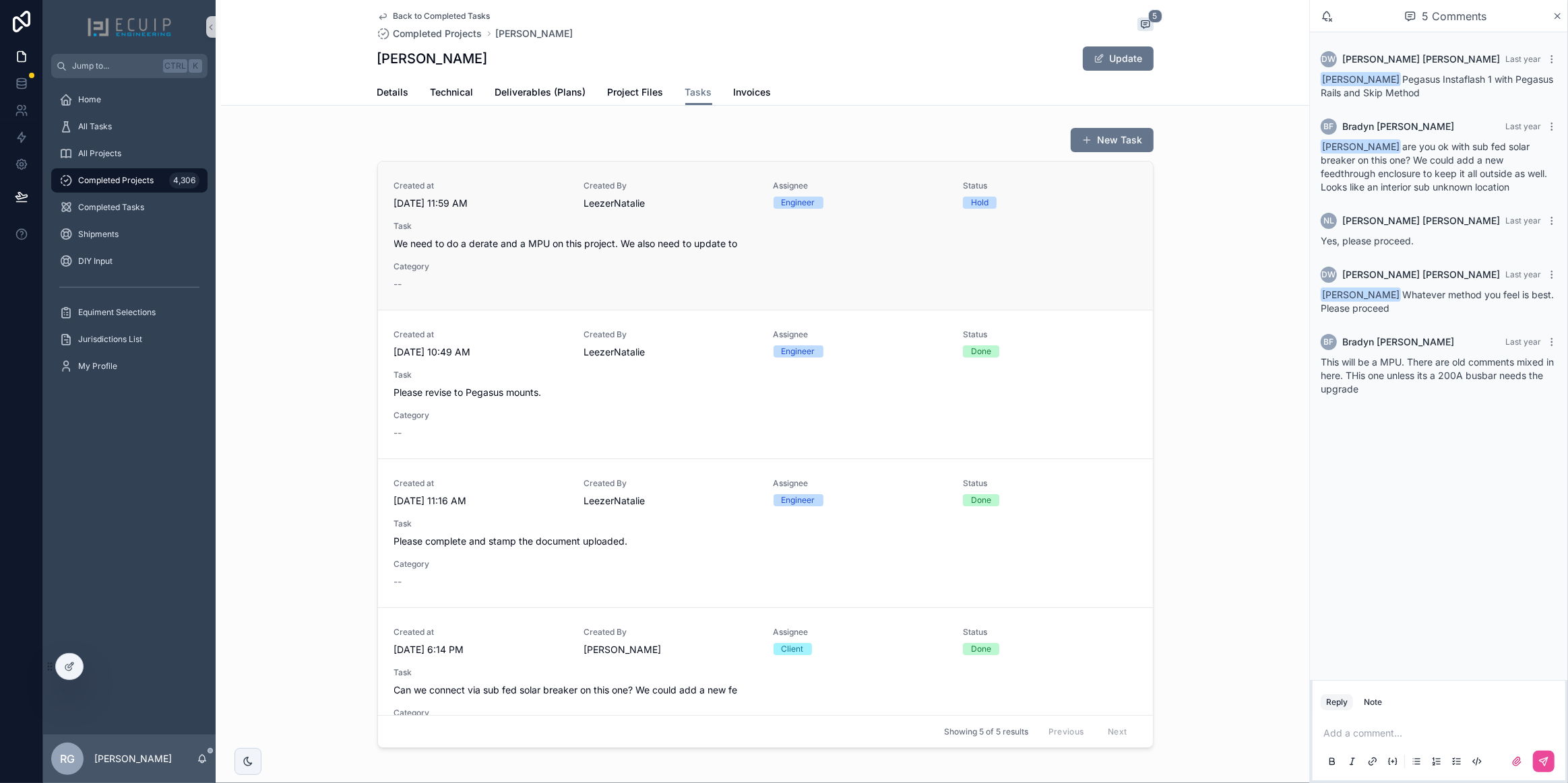
click at [713, 255] on div "Created at [DATE] 11:59 AM Created By [PERSON_NAME] Assignee Engineer Status Ho…" at bounding box center [765, 236] width 742 height 111
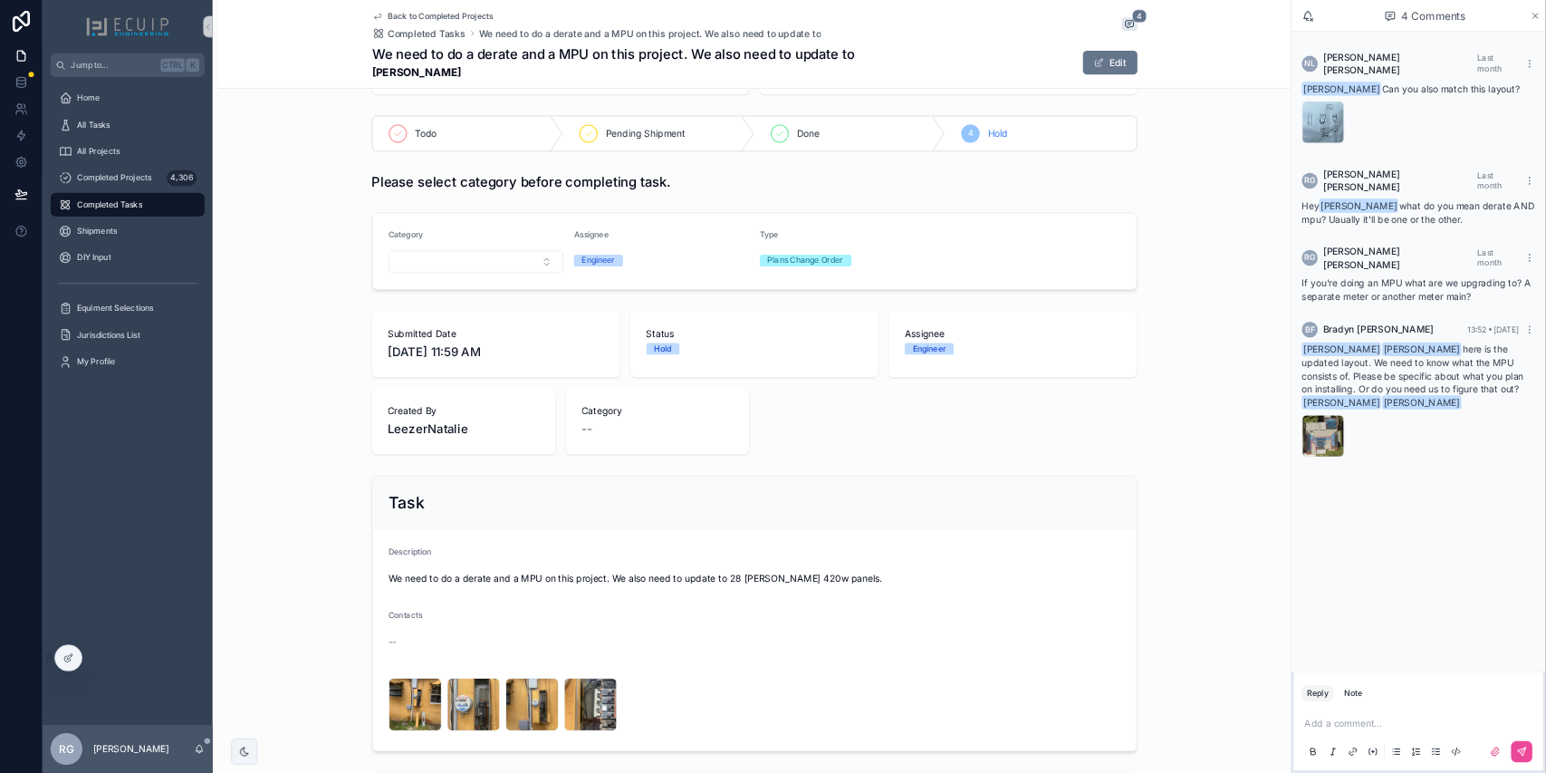
scroll to position [336, 0]
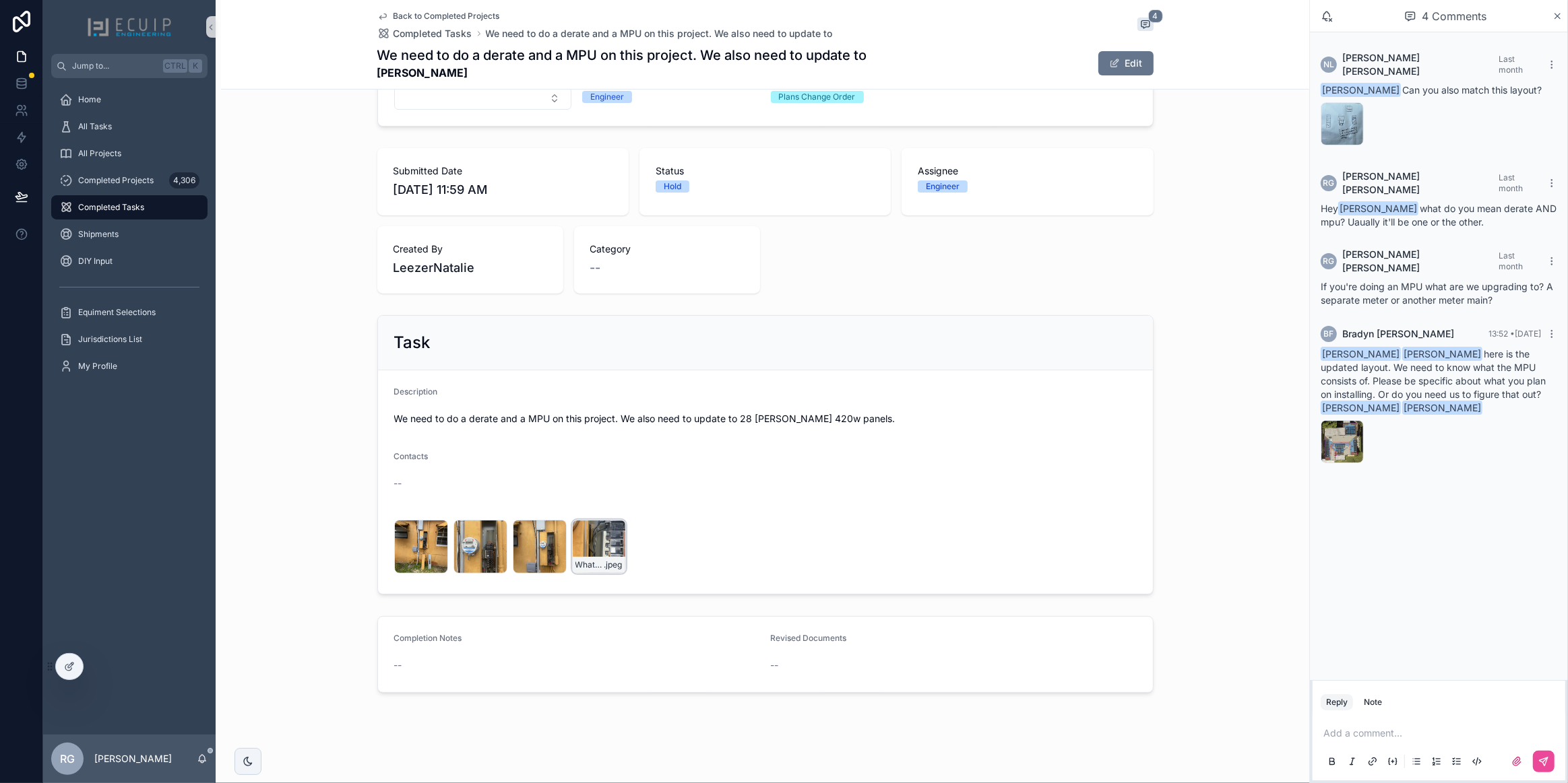
click at [597, 547] on div "WhatsApp-Image-2025-08-19-at-12.20.15-(1) .jpeg" at bounding box center [599, 547] width 54 height 54
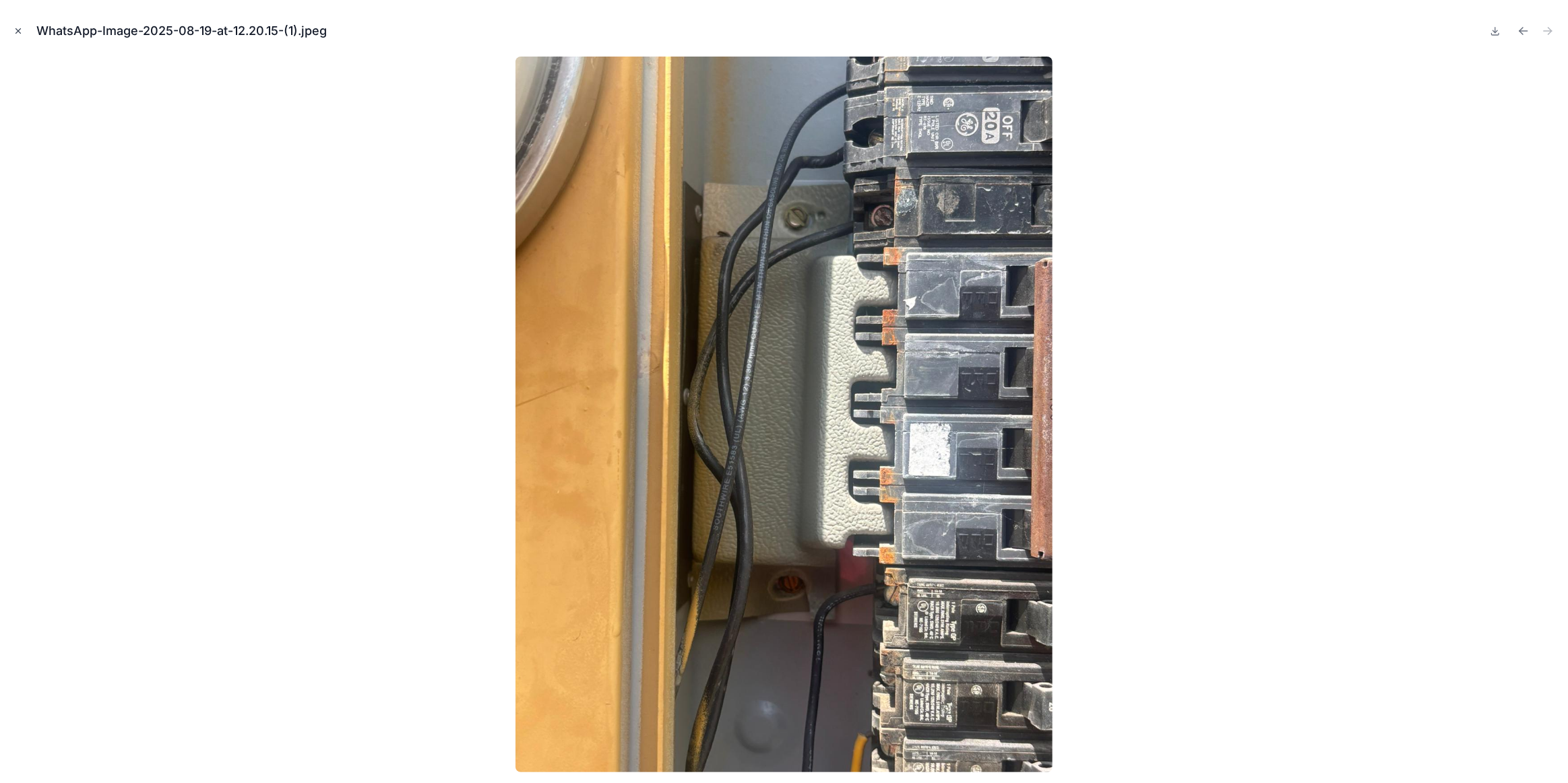
click at [20, 32] on icon "Close modal" at bounding box center [18, 30] width 10 height 10
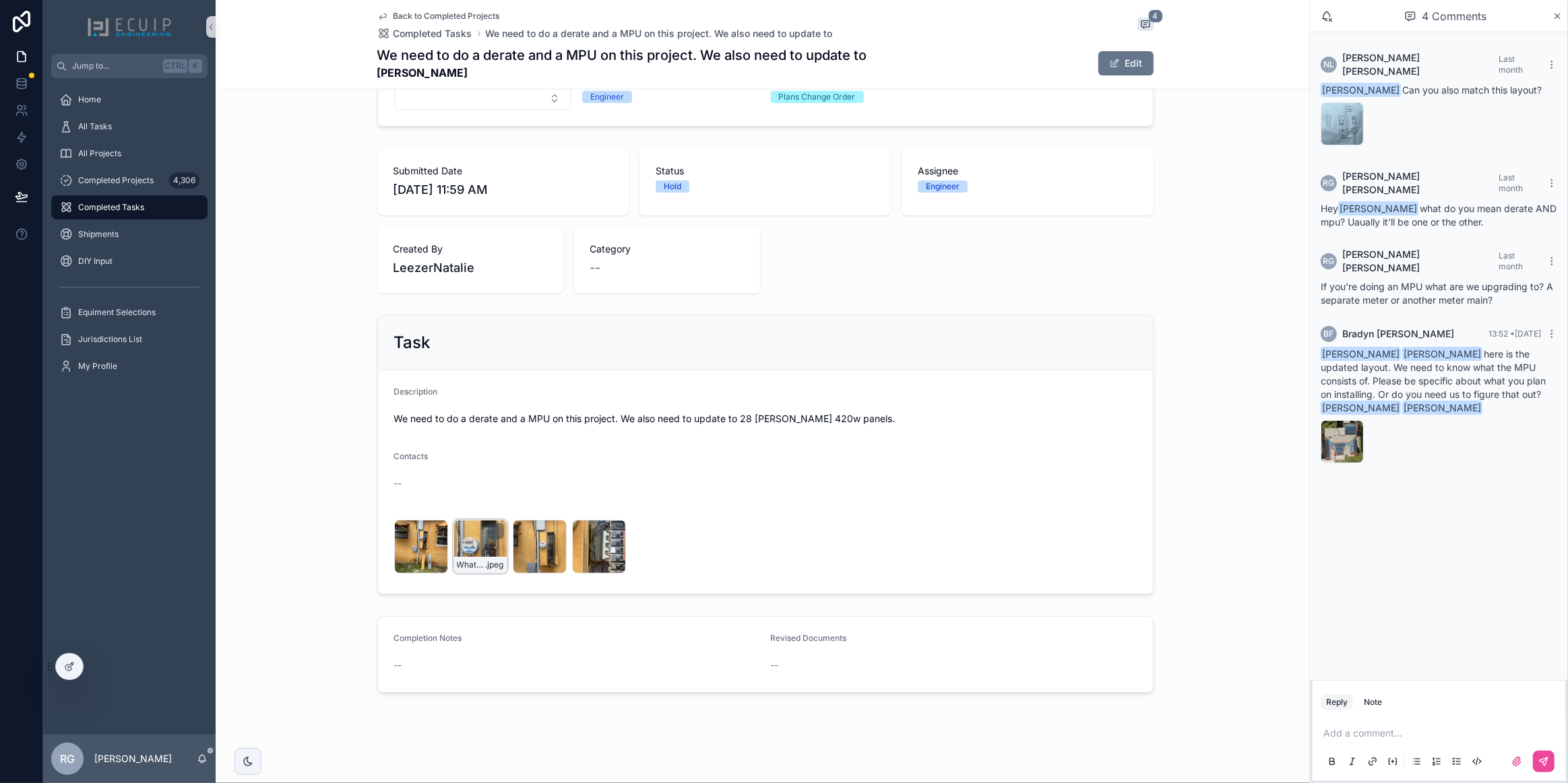
click at [473, 551] on div "WhatsApp-Image-2025-08-19-at-12.20.10-(1) .jpeg" at bounding box center [481, 547] width 54 height 54
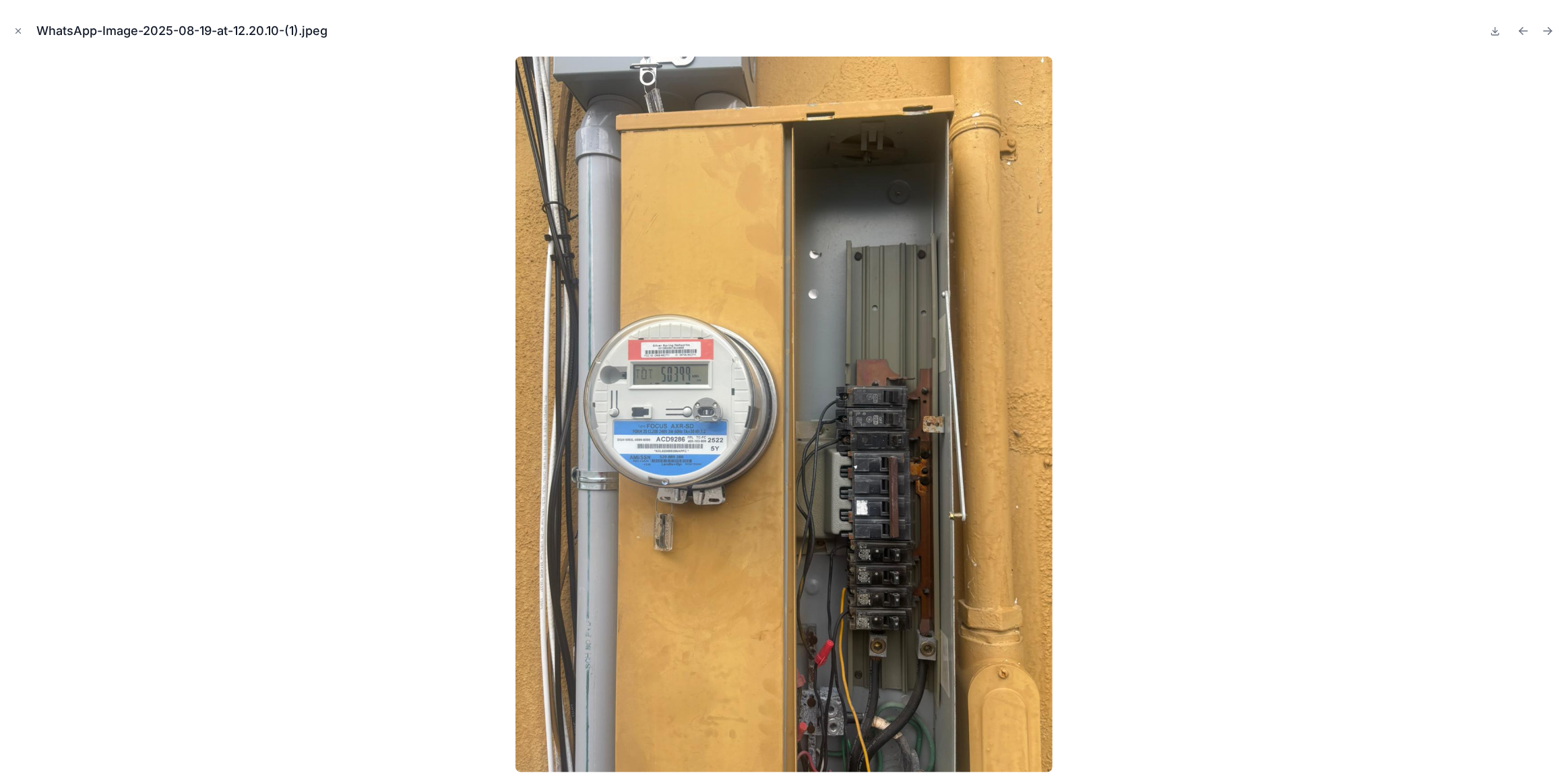
click at [960, 573] on img at bounding box center [784, 414] width 537 height 716
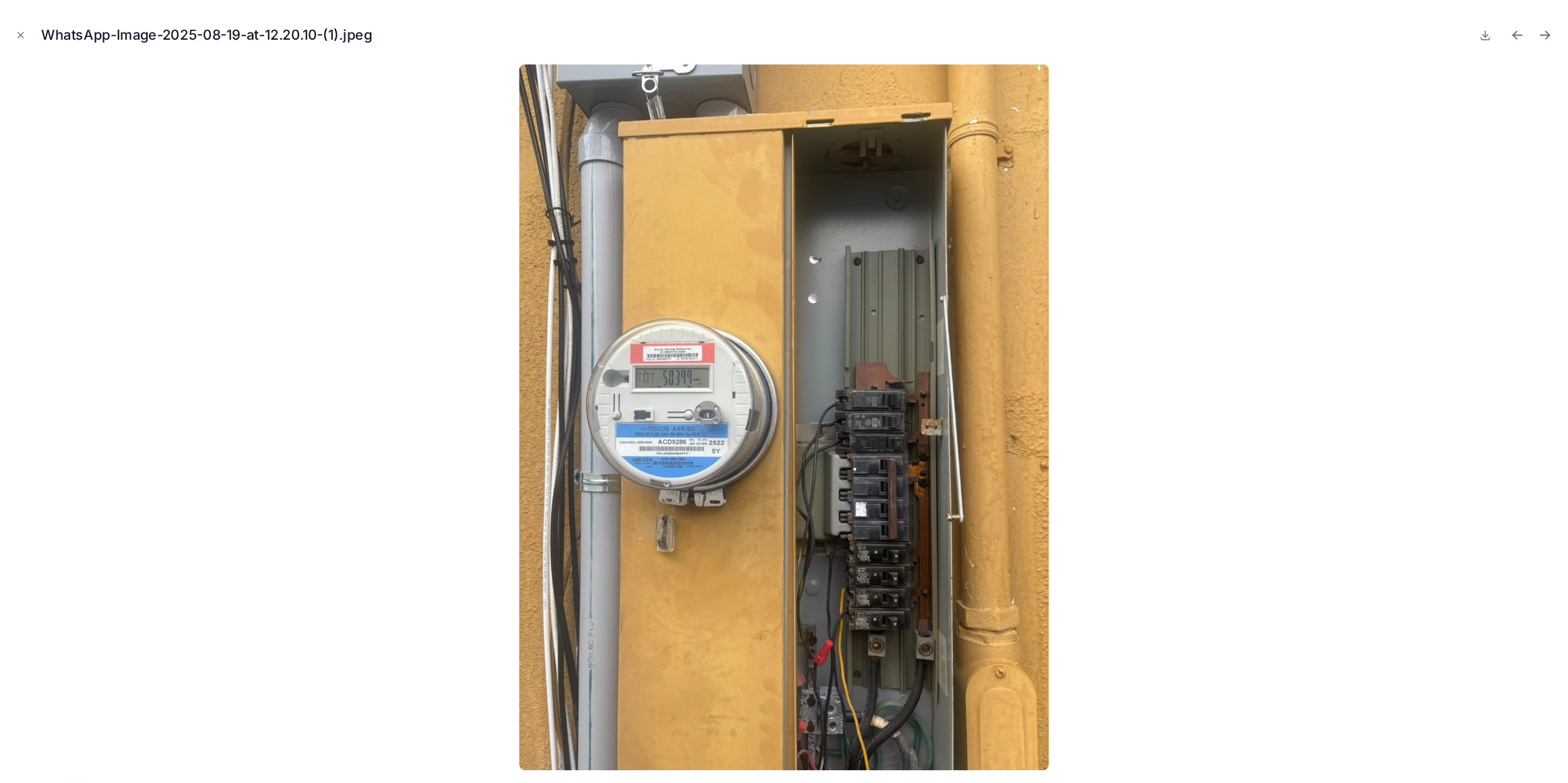
scroll to position [250, 0]
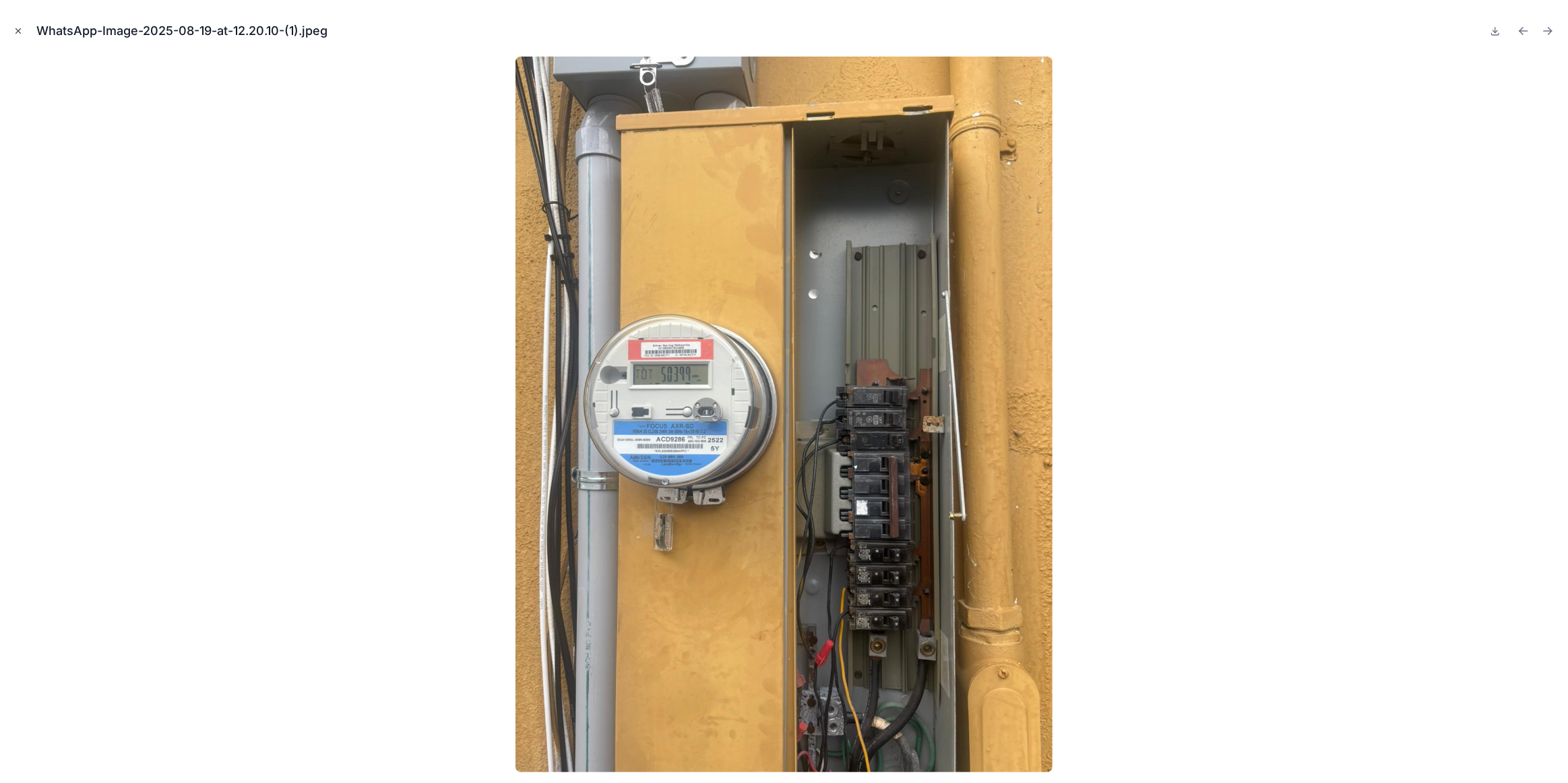
click at [14, 32] on icon "Close modal" at bounding box center [18, 30] width 10 height 10
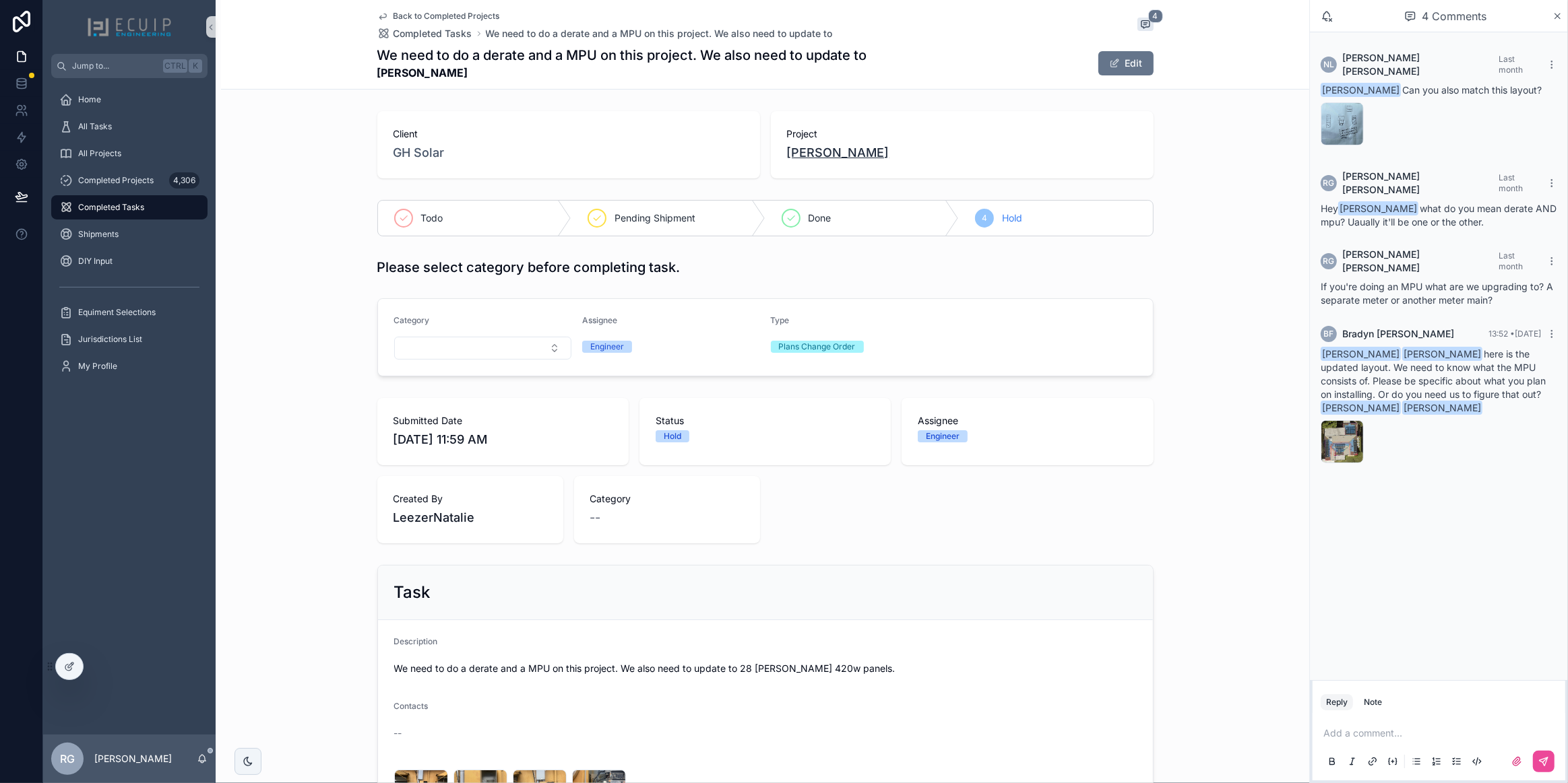
click at [809, 155] on span "[PERSON_NAME]" at bounding box center [838, 152] width 103 height 19
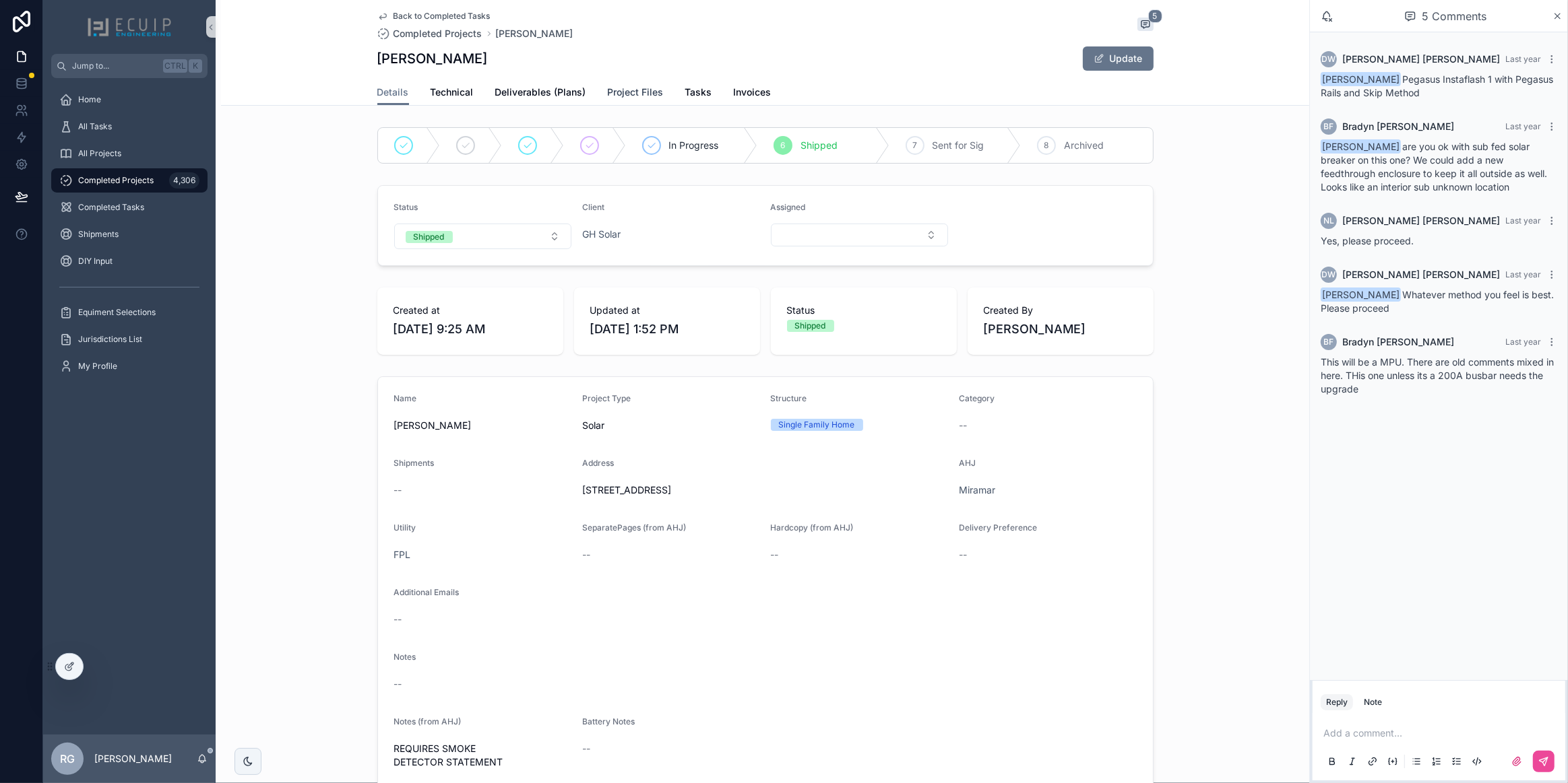
click at [624, 90] on span "Project Files" at bounding box center [635, 92] width 56 height 13
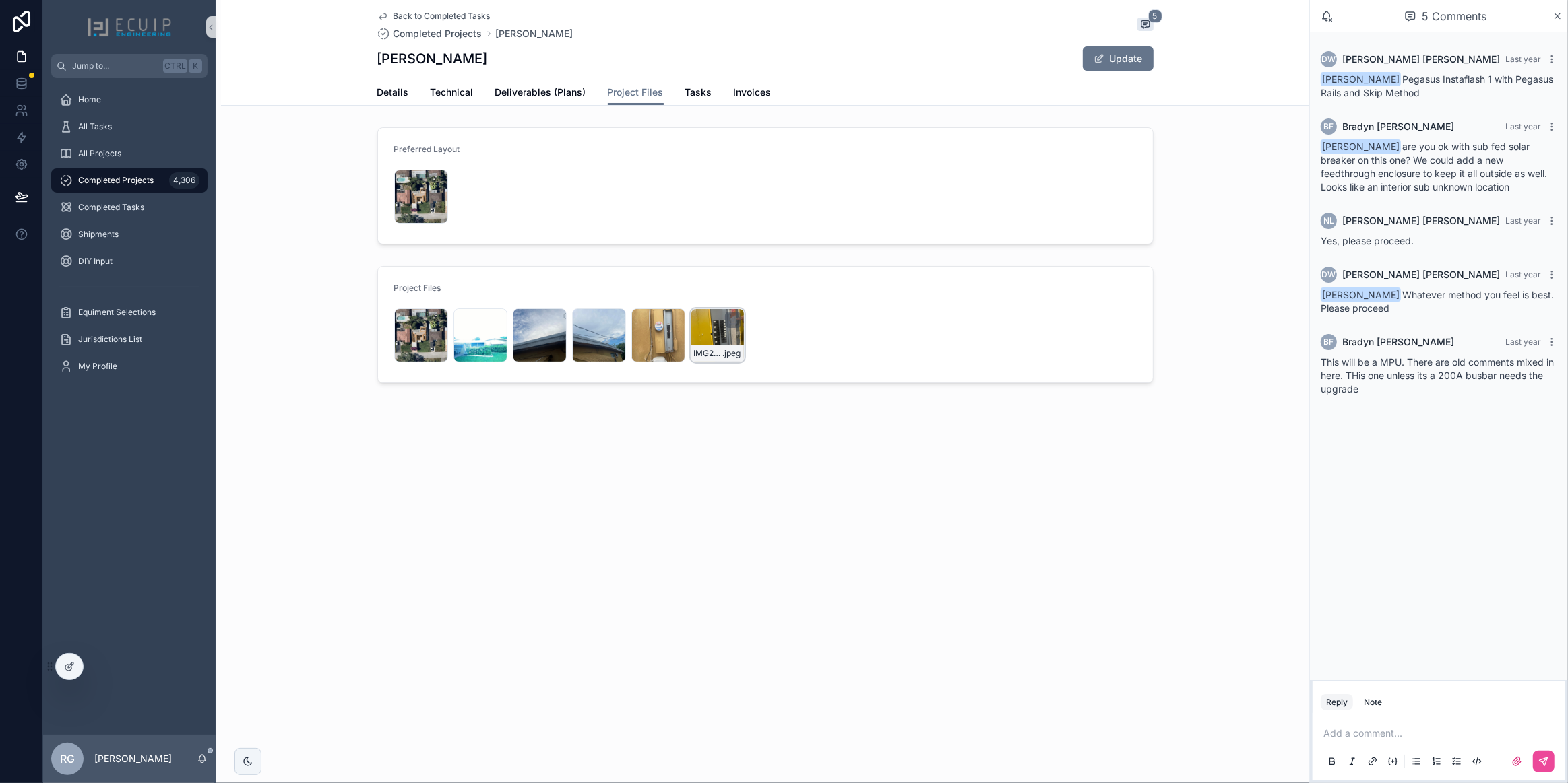
click at [721, 335] on div "IMG2657 .jpeg" at bounding box center [717, 335] width 54 height 54
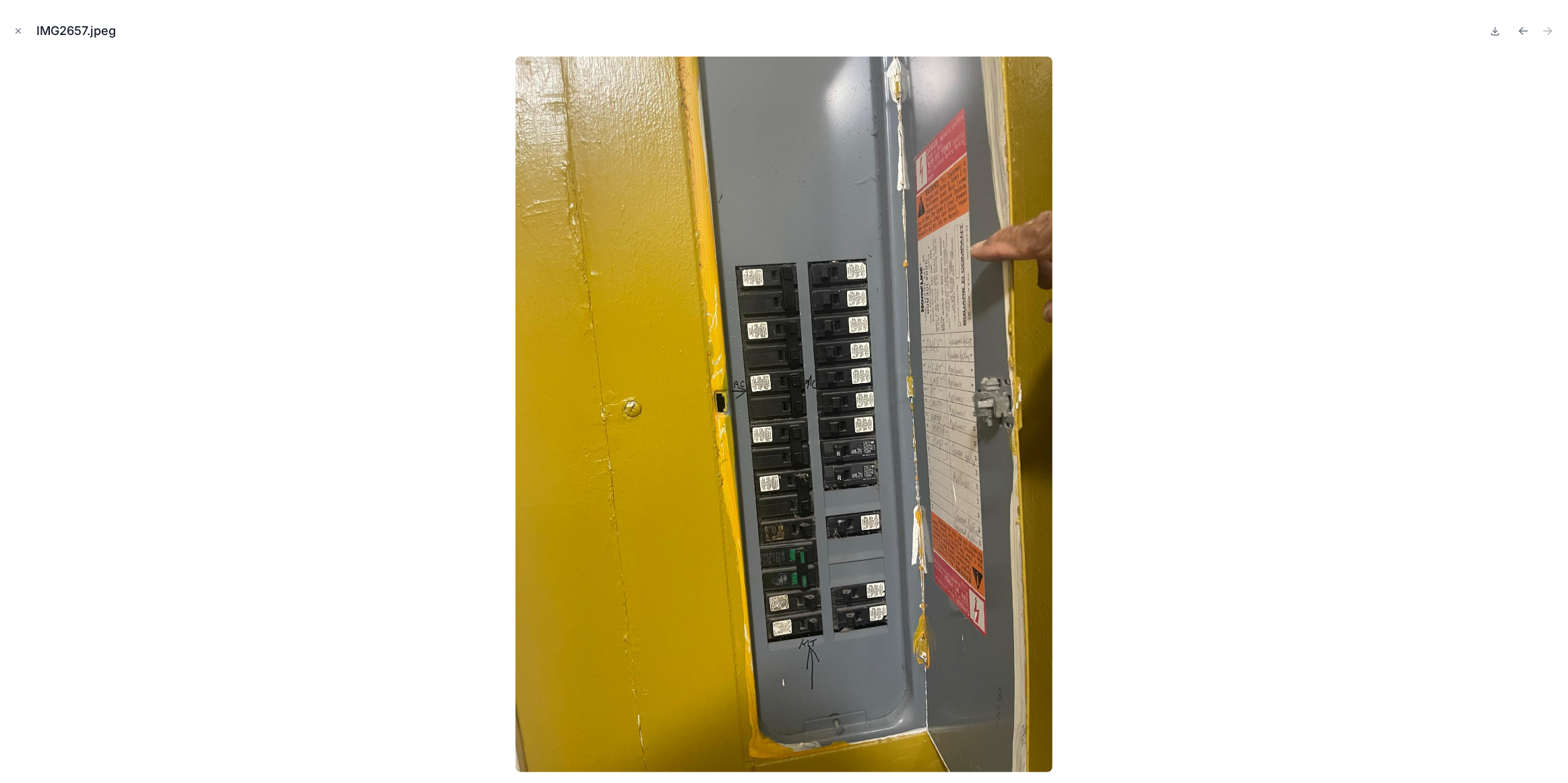
click at [888, 616] on img at bounding box center [784, 414] width 537 height 716
click at [847, 526] on img at bounding box center [784, 414] width 537 height 716
click at [16, 29] on icon "Close modal" at bounding box center [19, 31] width 4 height 4
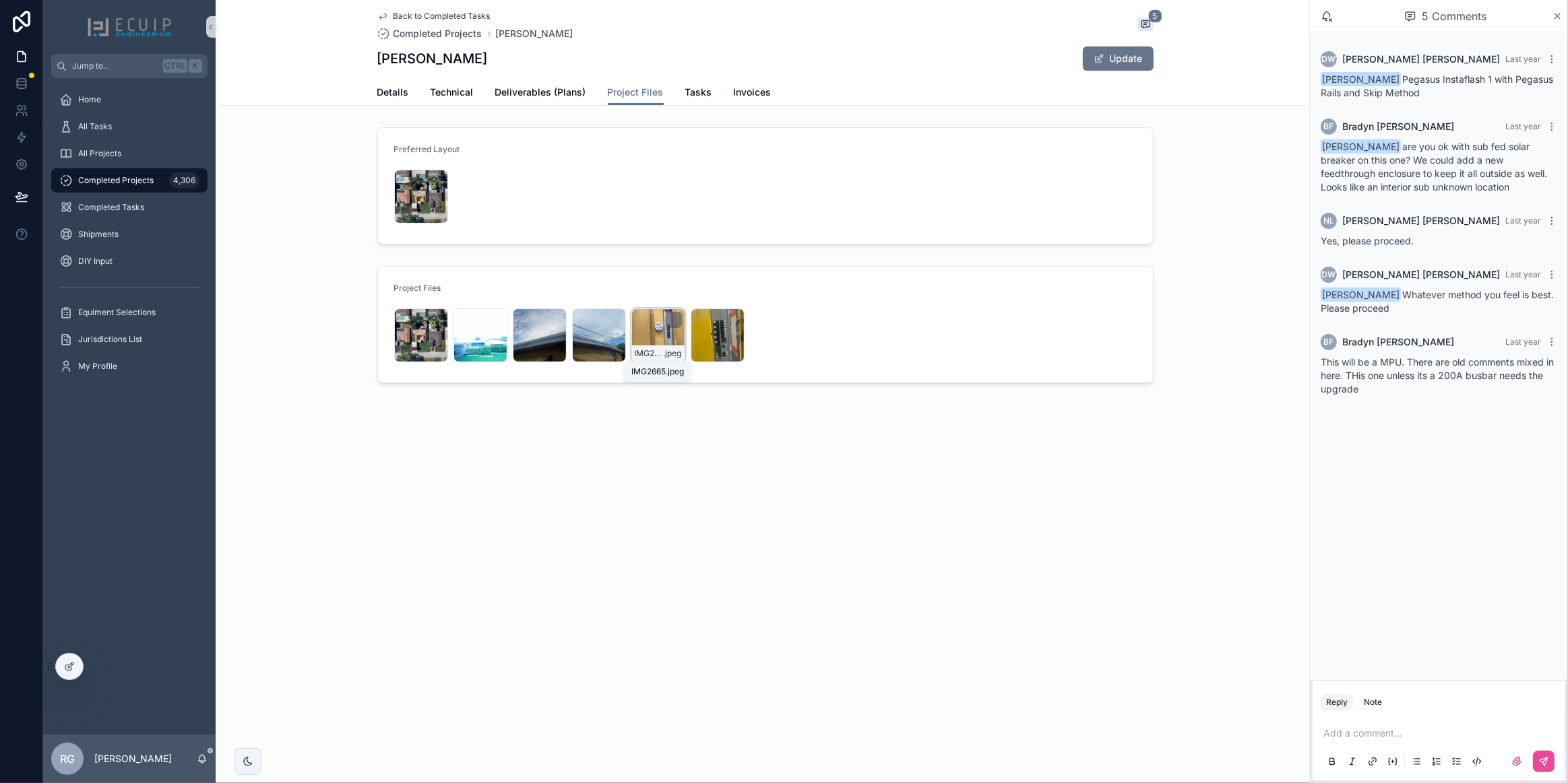
click at [655, 348] on span "IMG2665" at bounding box center [649, 353] width 29 height 10
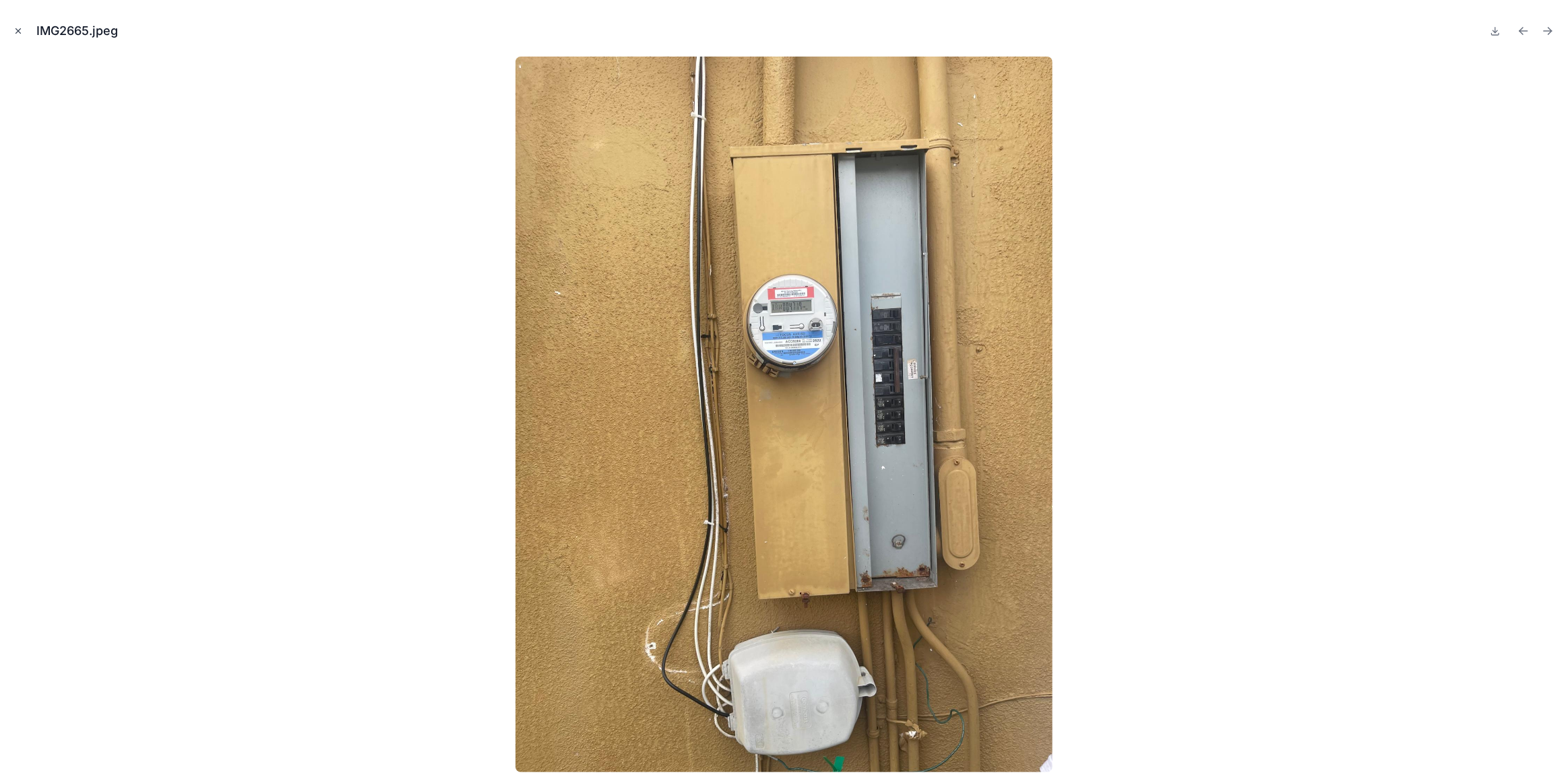
click at [18, 35] on icon "Close modal" at bounding box center [18, 30] width 10 height 10
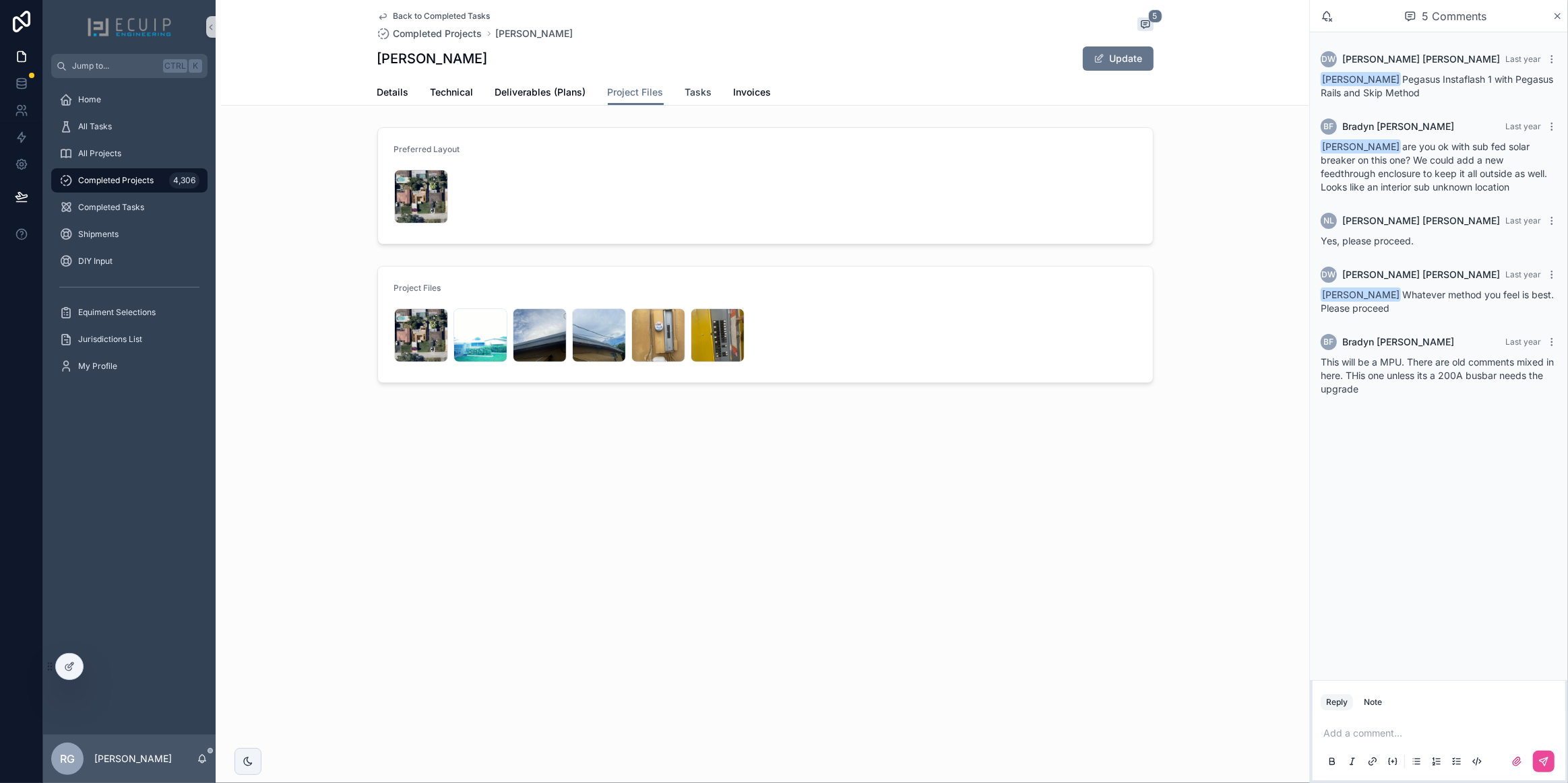
click at [702, 91] on span "Tasks" at bounding box center [698, 92] width 27 height 13
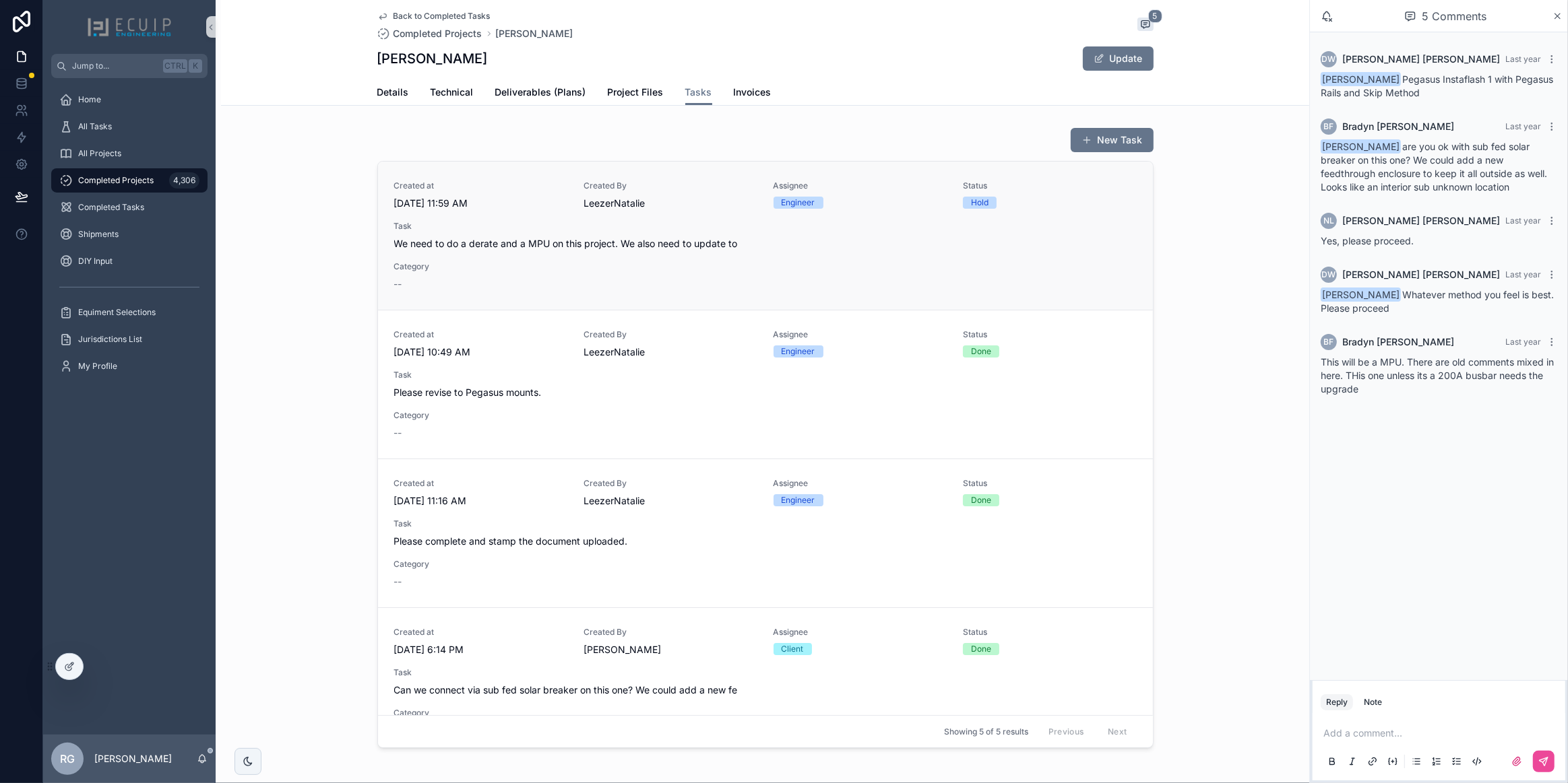
click at [733, 262] on div "Created at [DATE] 11:59 AM Created By [PERSON_NAME] Assignee Engineer Status Ho…" at bounding box center [765, 236] width 742 height 111
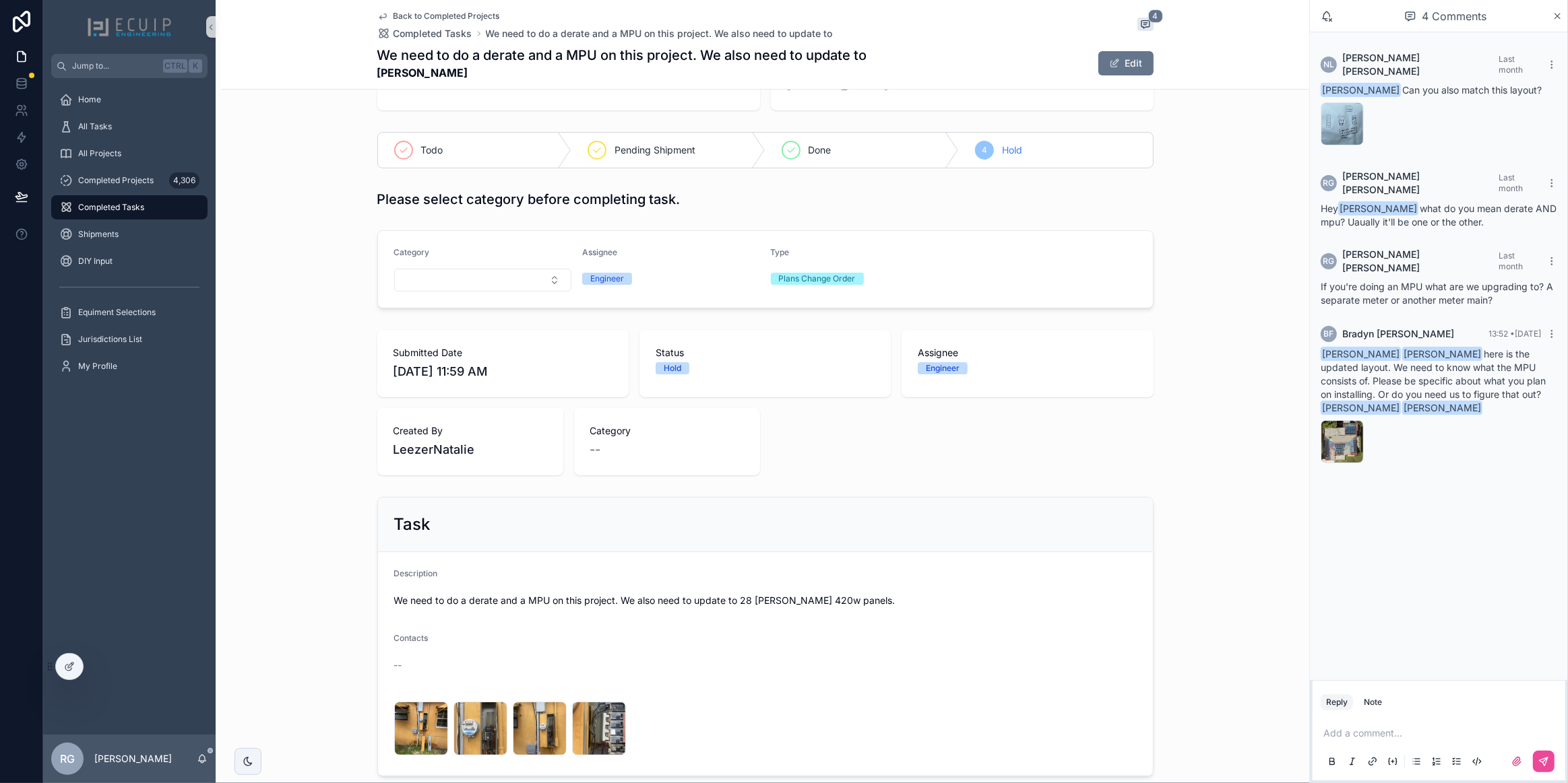
scroll to position [250, 0]
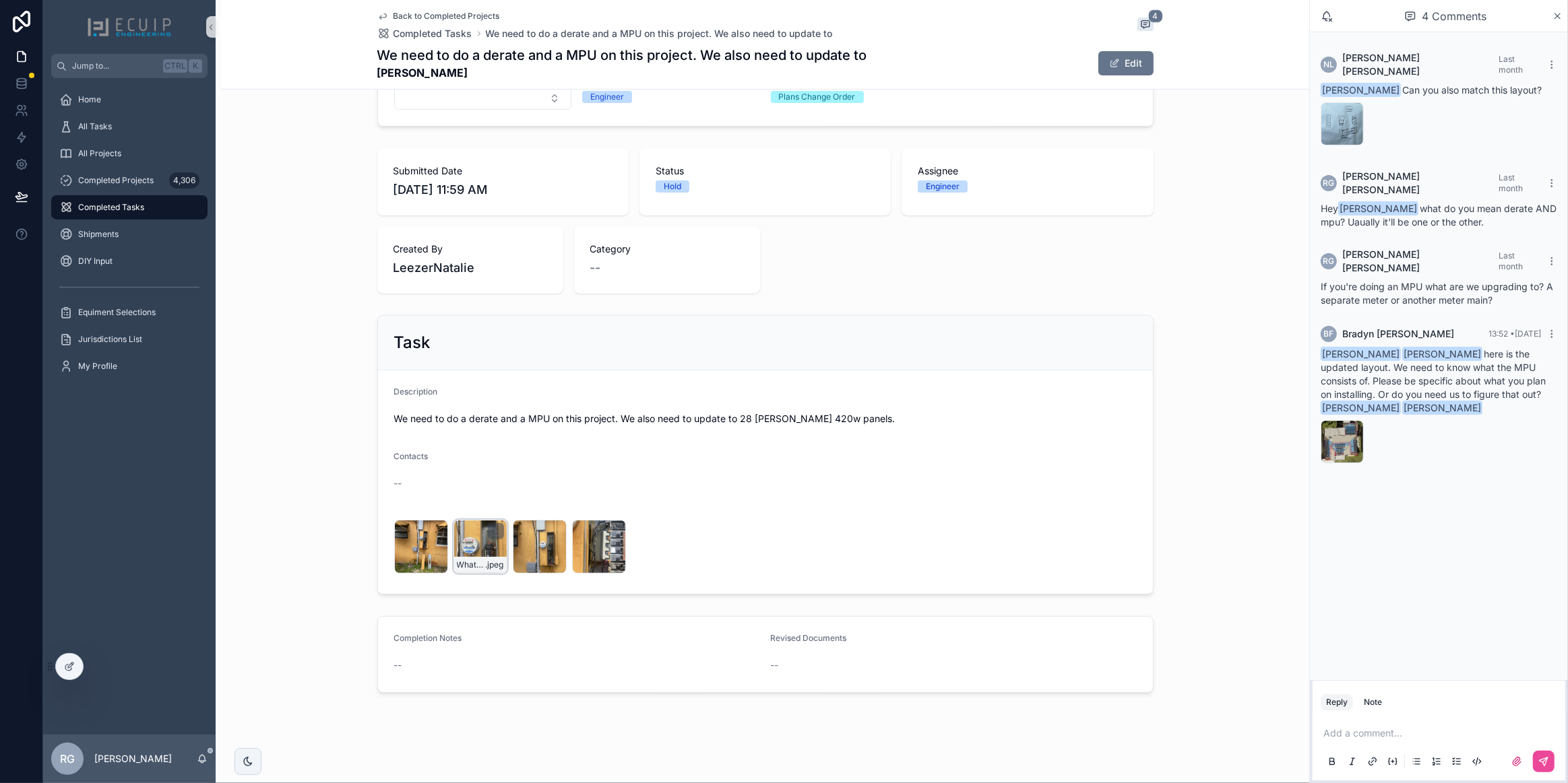
click at [460, 550] on div "WhatsApp-Image-2025-08-19-at-12.20.10-(1) .jpeg" at bounding box center [481, 547] width 54 height 54
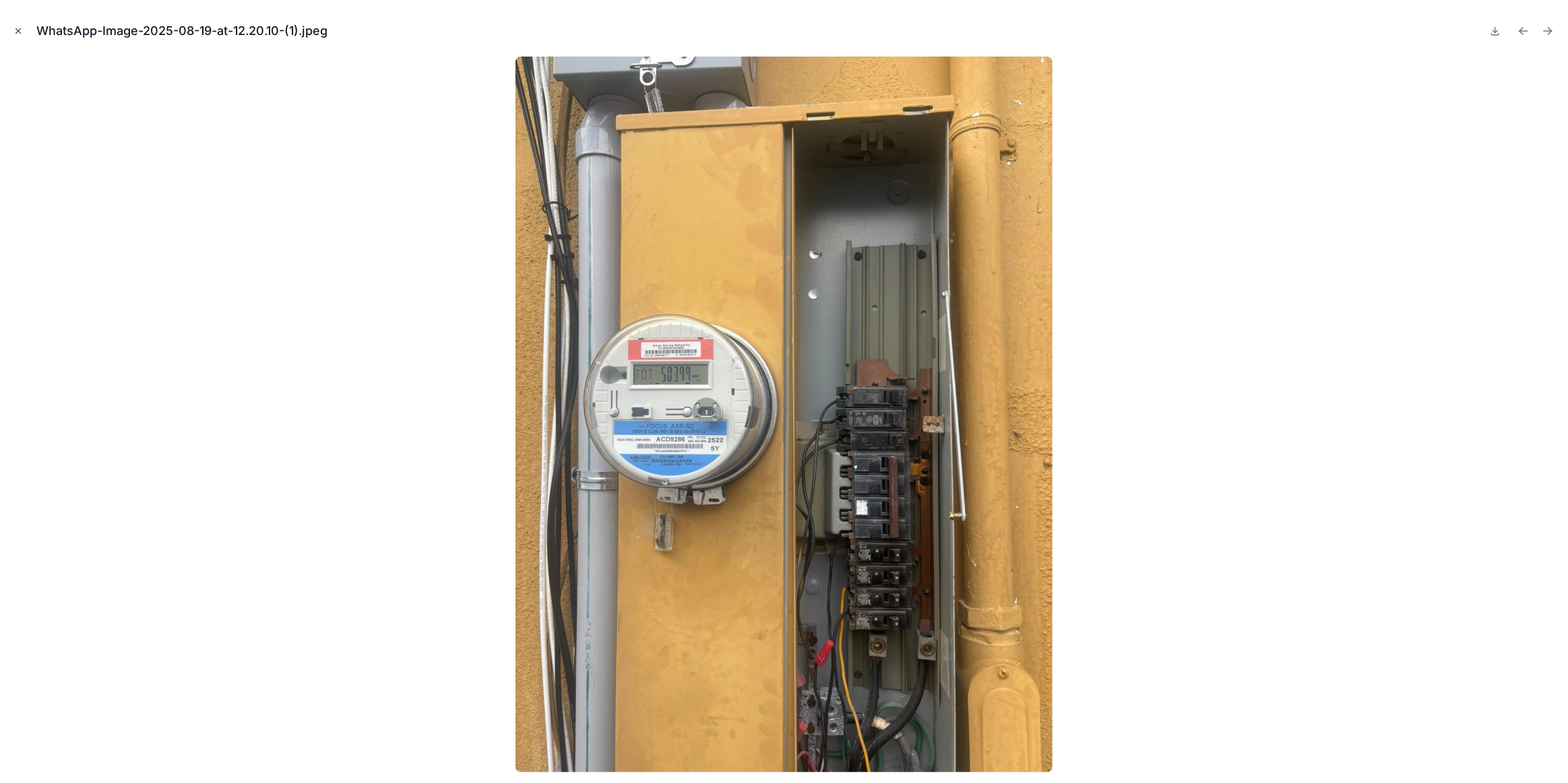
click at [19, 36] on button "Close modal" at bounding box center [18, 31] width 15 height 15
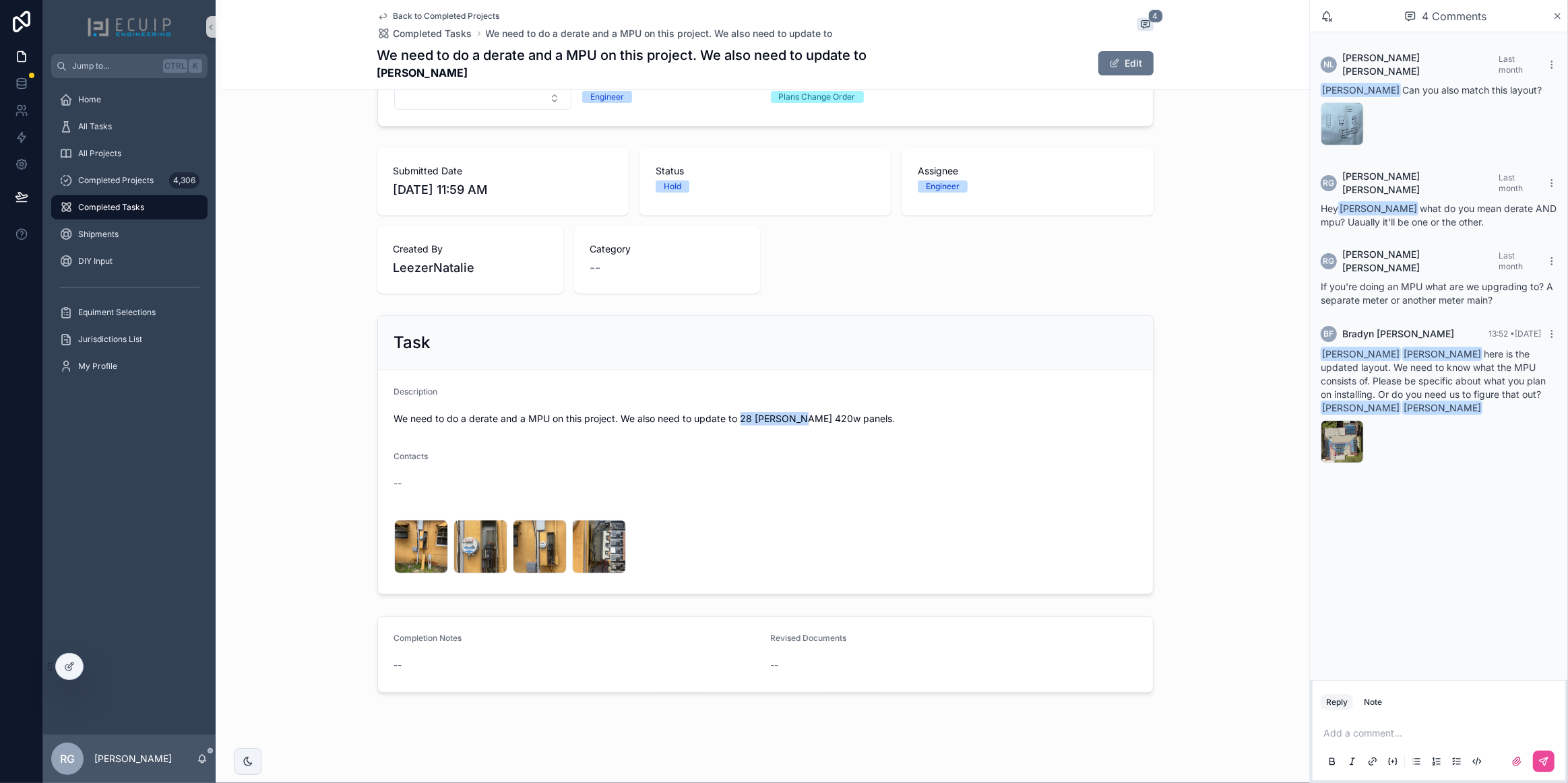
drag, startPoint x: 736, startPoint y: 419, endPoint x: 793, endPoint y: 418, distance: 57.0
click at [793, 418] on span "We need to do a derate and a MPU on this project. We also need to update to 28 …" at bounding box center [765, 419] width 742 height 13
click at [855, 418] on span "We need to do a derate and a MPU on this project. We also need to update to 28 …" at bounding box center [765, 419] width 742 height 13
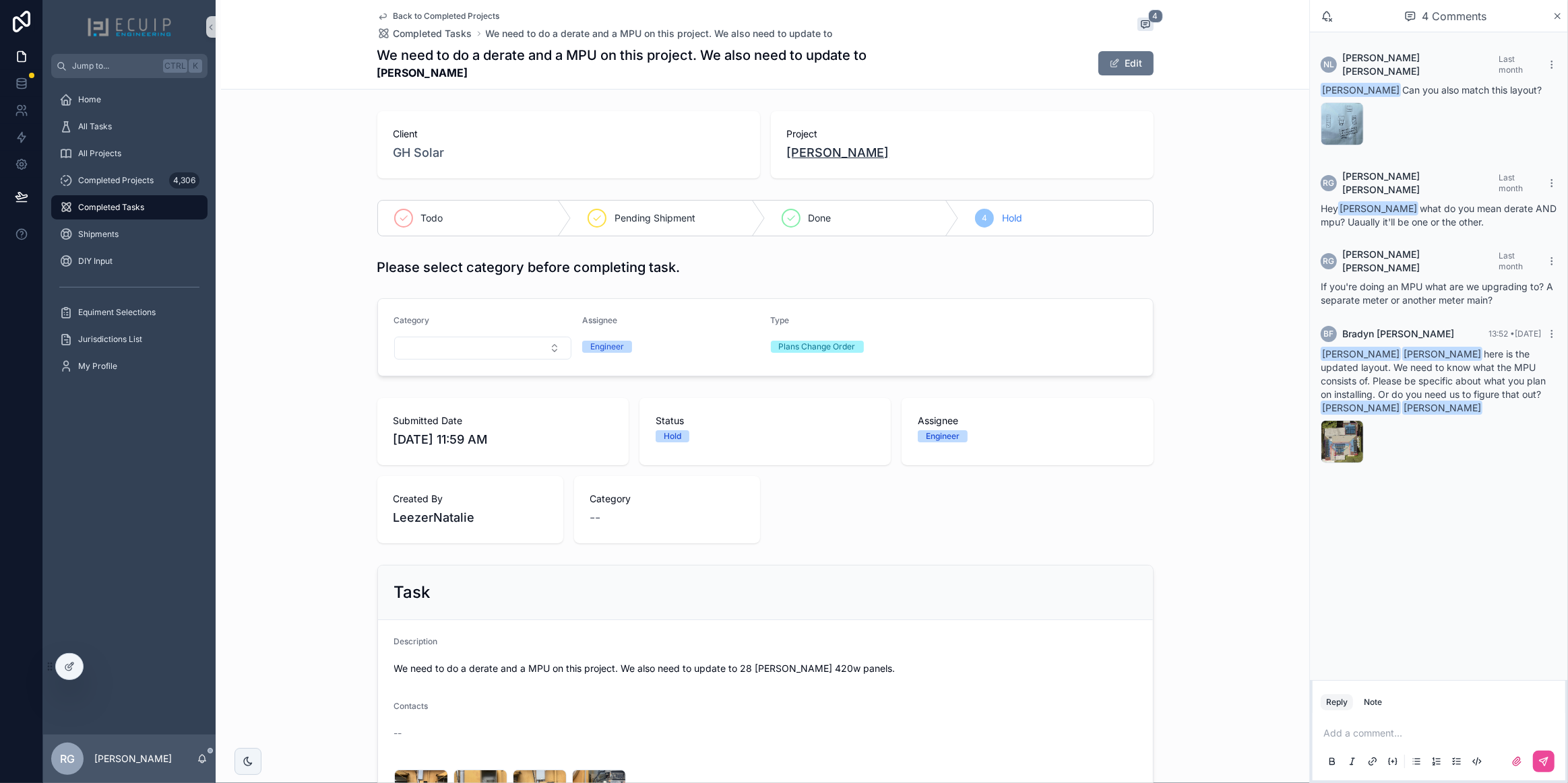
click at [825, 152] on span "[PERSON_NAME]" at bounding box center [838, 152] width 103 height 19
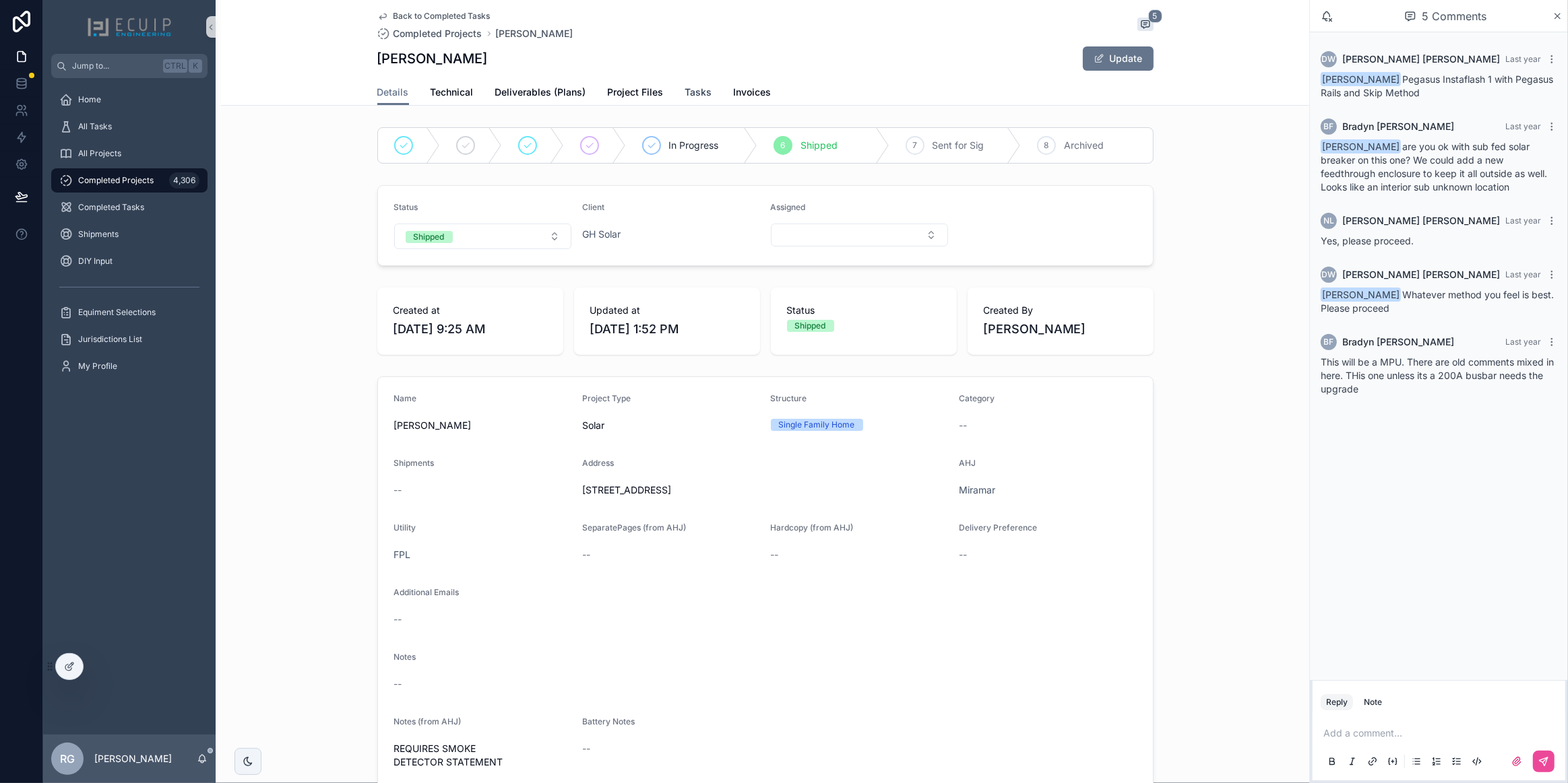
click at [687, 90] on span "Tasks" at bounding box center [698, 92] width 27 height 13
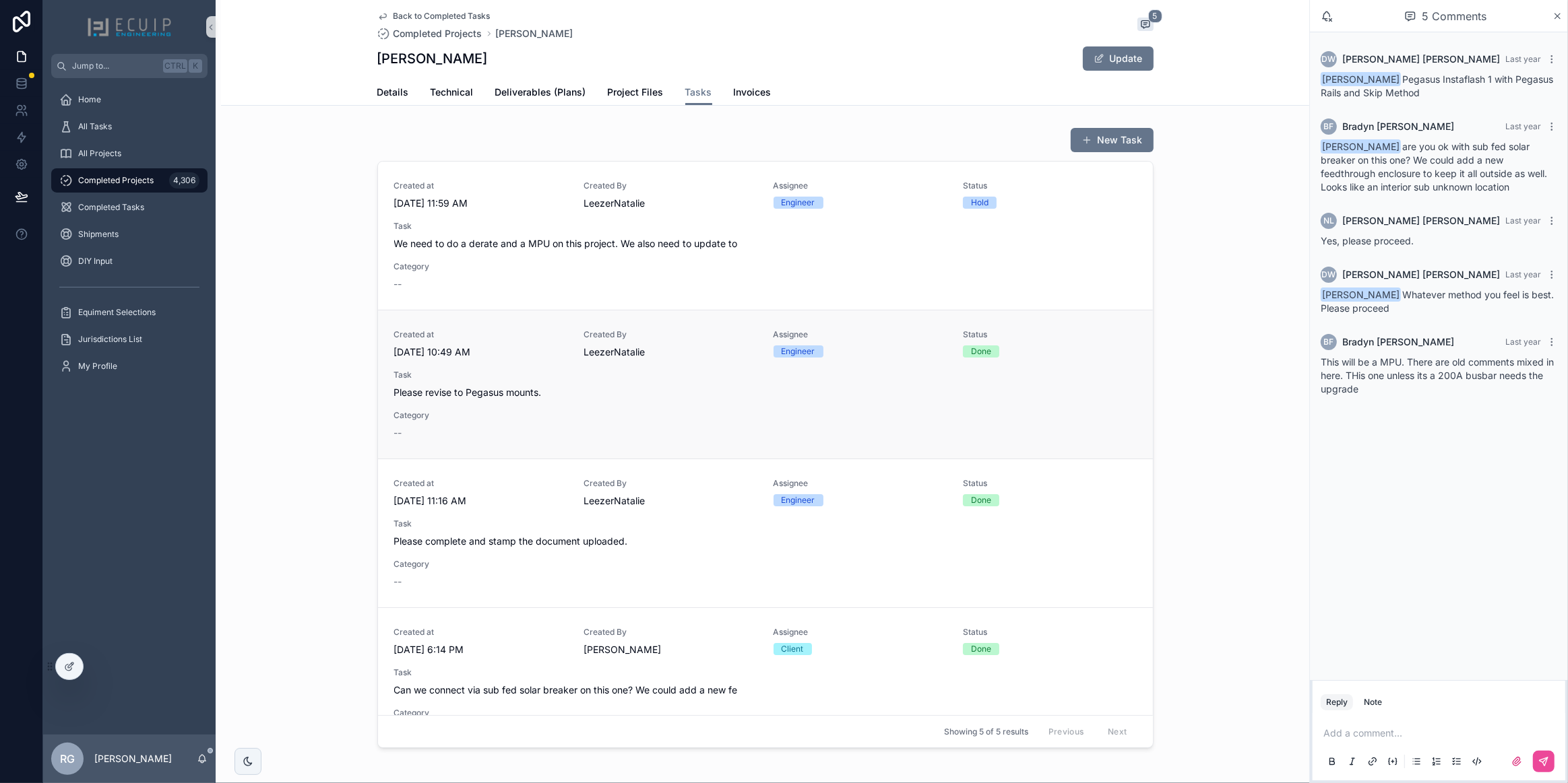
click at [703, 361] on div "Created at [DATE] 10:49 AM Created By LeezerNatalie Assignee Engineer Status Do…" at bounding box center [765, 384] width 742 height 111
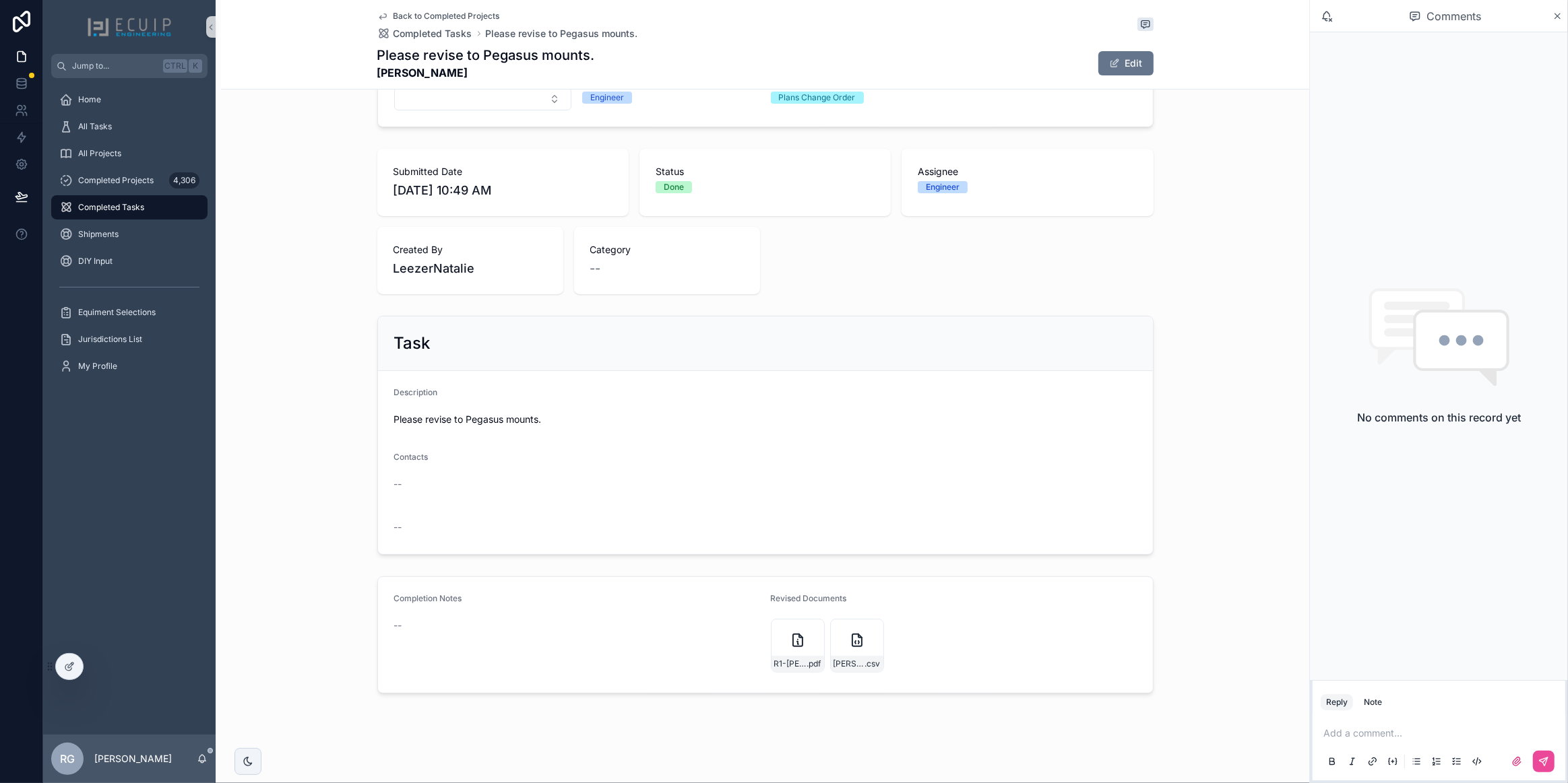
scroll to position [250, 0]
click at [780, 655] on div "R1-[PERSON_NAME]-Engineering_signed .pdf" at bounding box center [797, 663] width 53 height 16
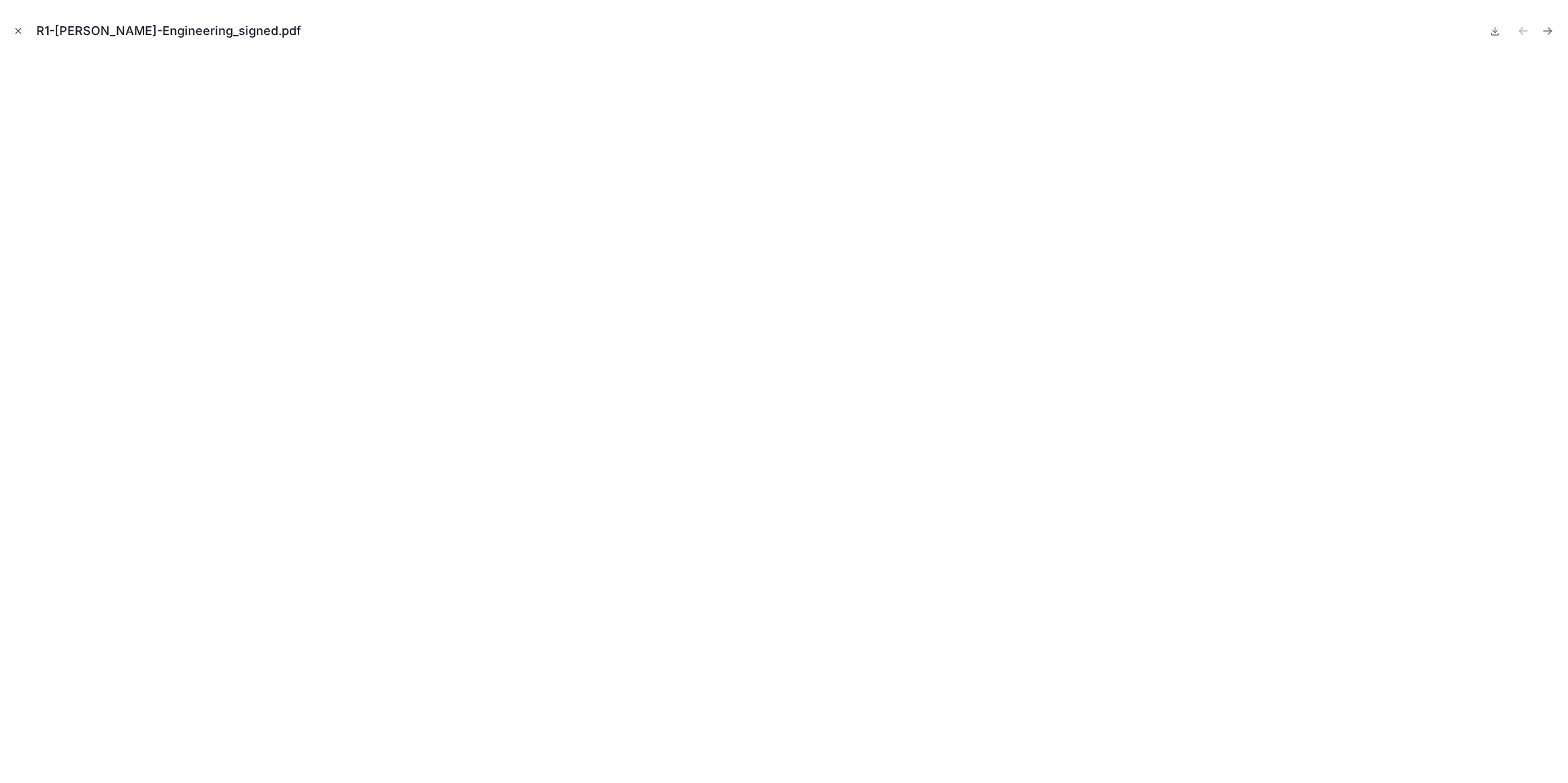
click at [22, 32] on icon "Close modal" at bounding box center [18, 30] width 10 height 10
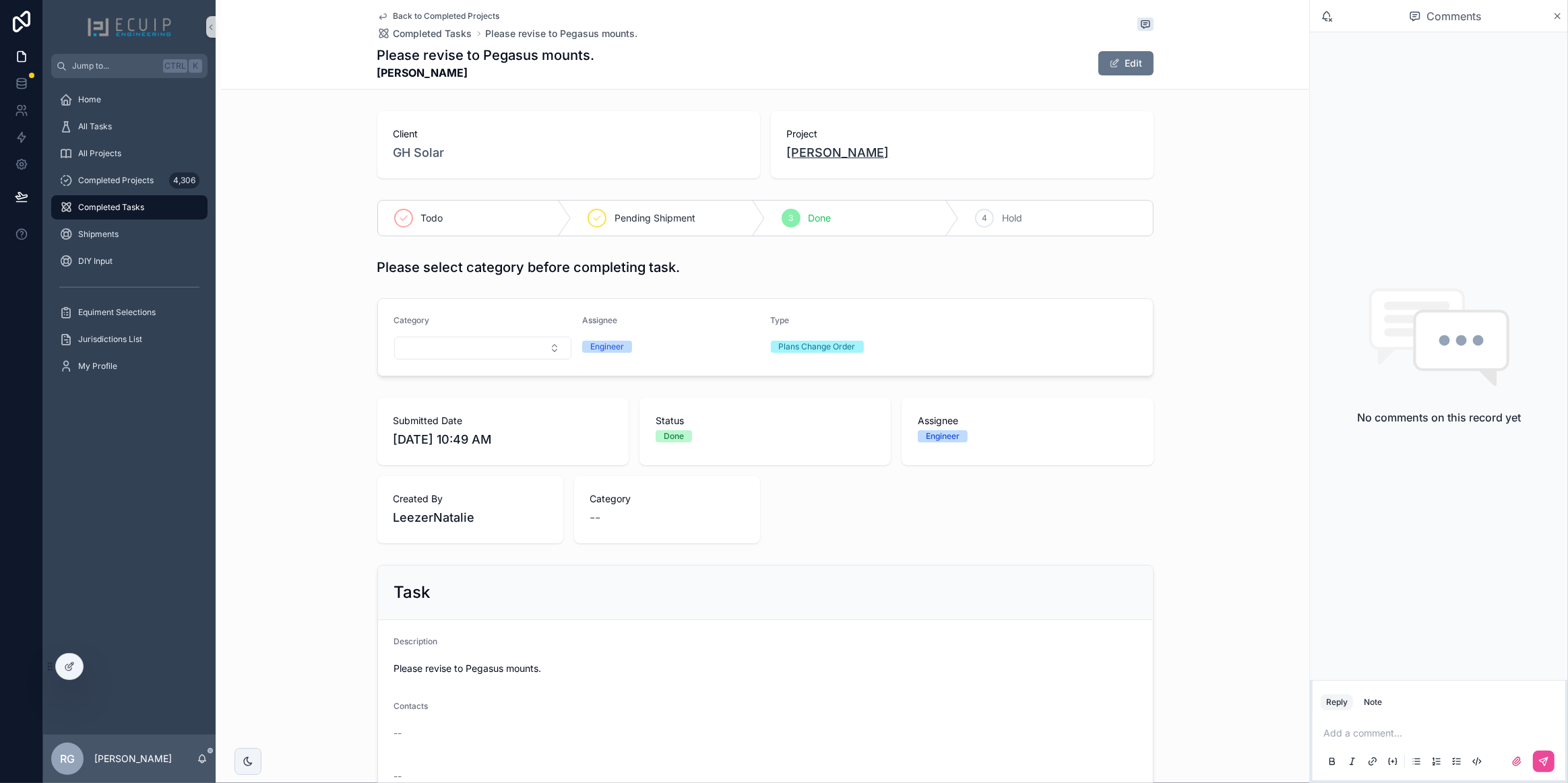
click at [826, 155] on span "[PERSON_NAME]" at bounding box center [838, 152] width 103 height 19
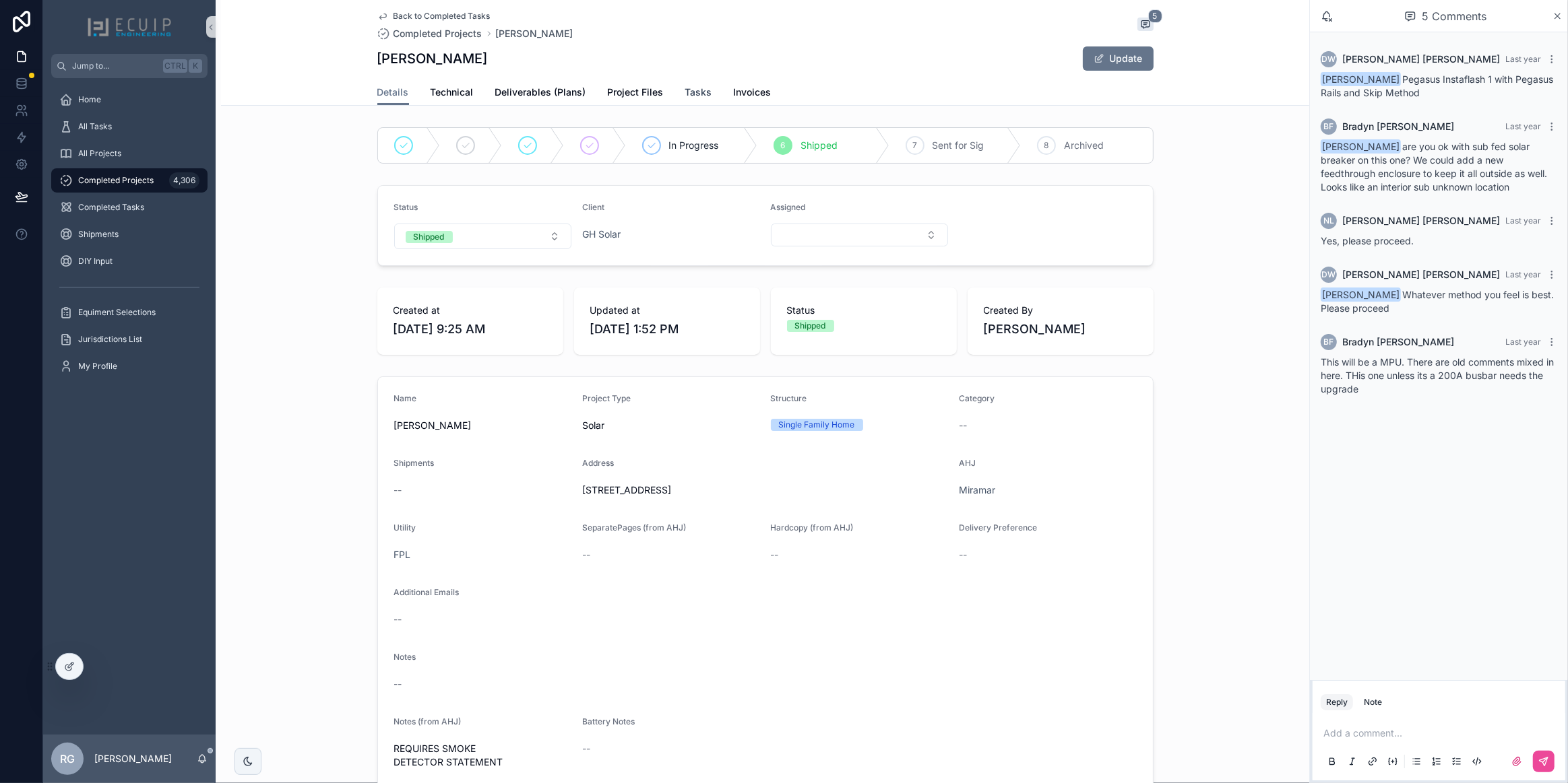
click at [702, 90] on span "Tasks" at bounding box center [698, 92] width 27 height 13
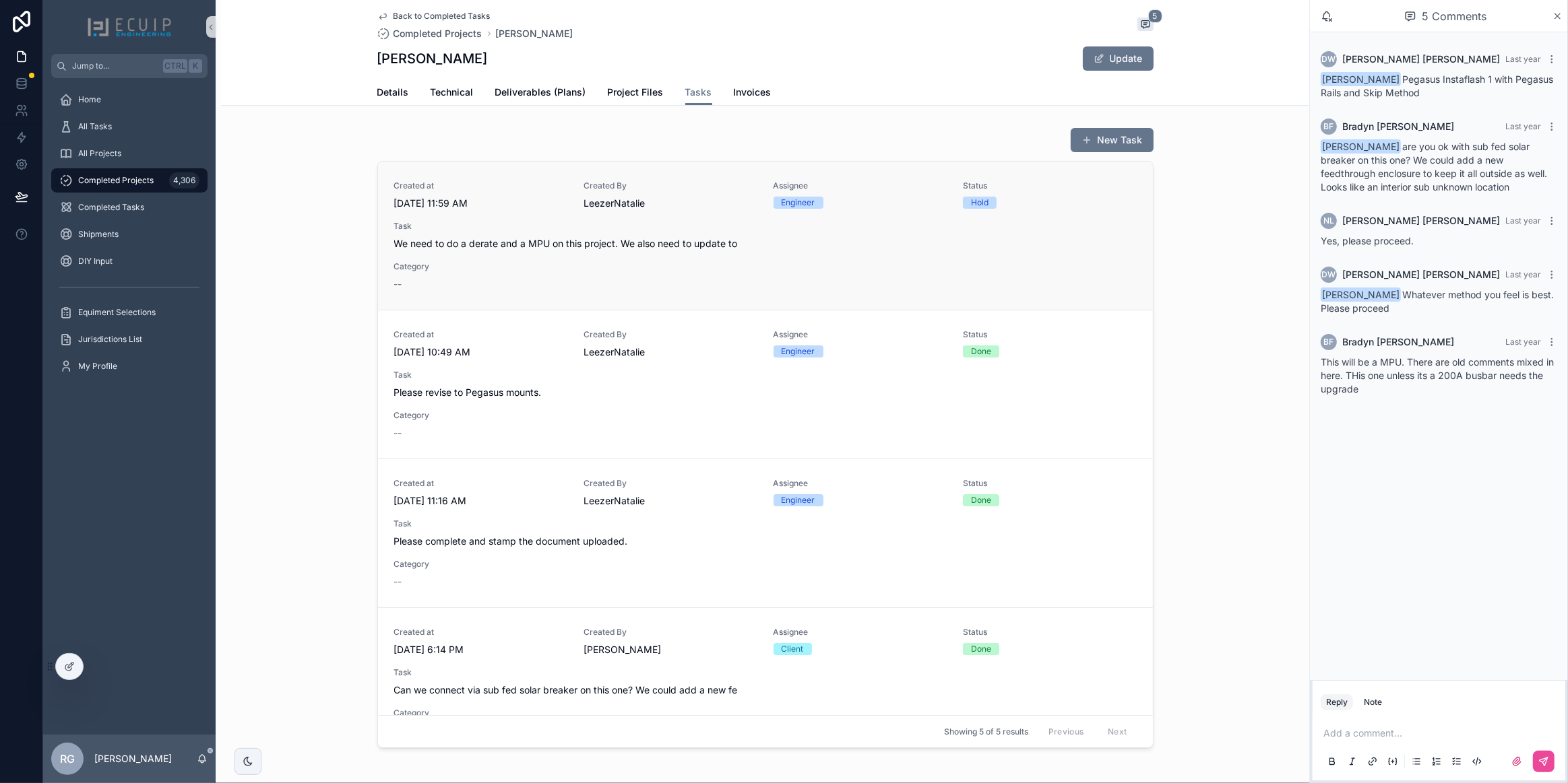
click at [652, 269] on div "Created at [DATE] 11:59 AM Created By [PERSON_NAME] Assignee Engineer Status Ho…" at bounding box center [765, 236] width 742 height 111
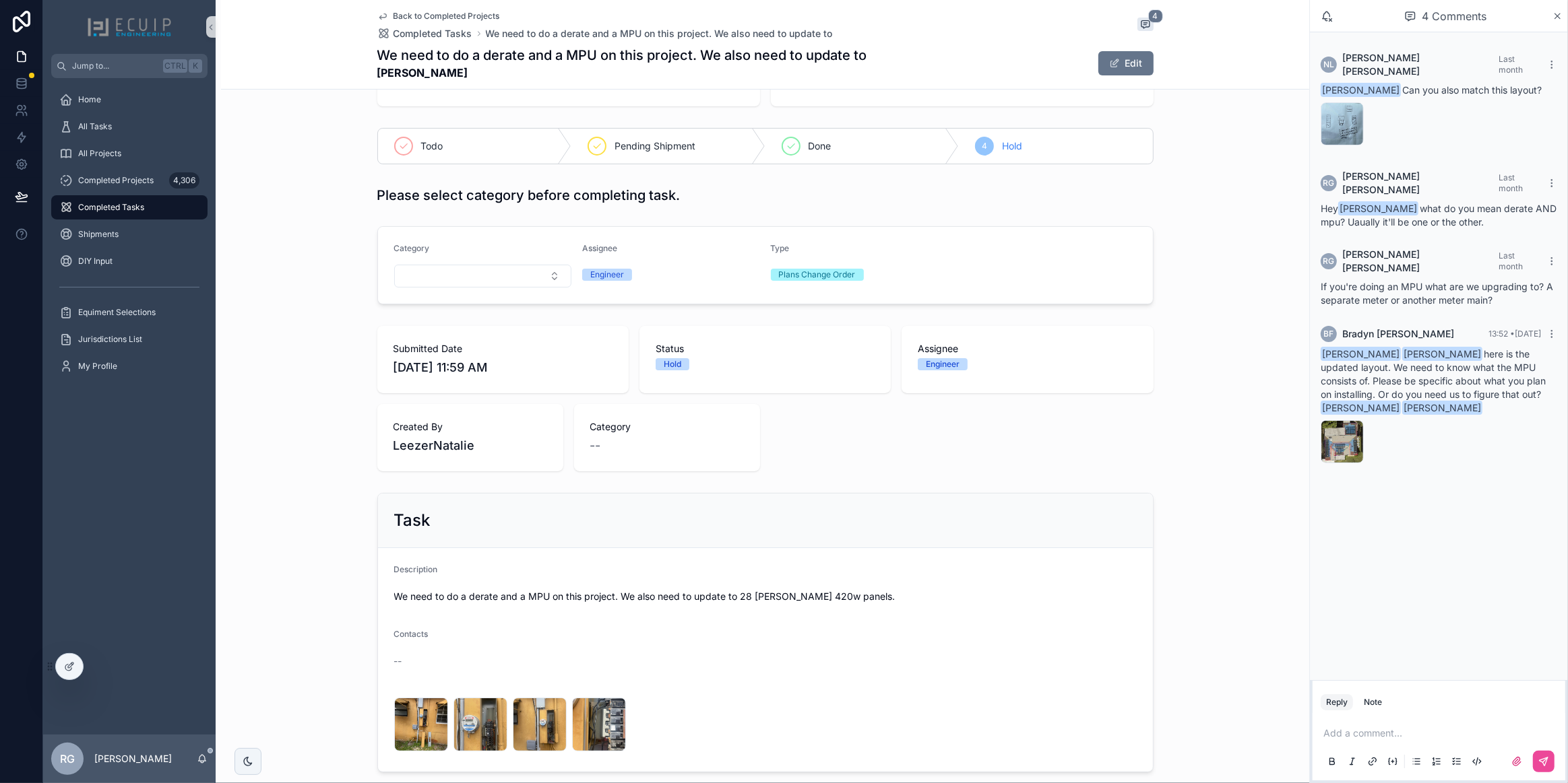
scroll to position [250, 0]
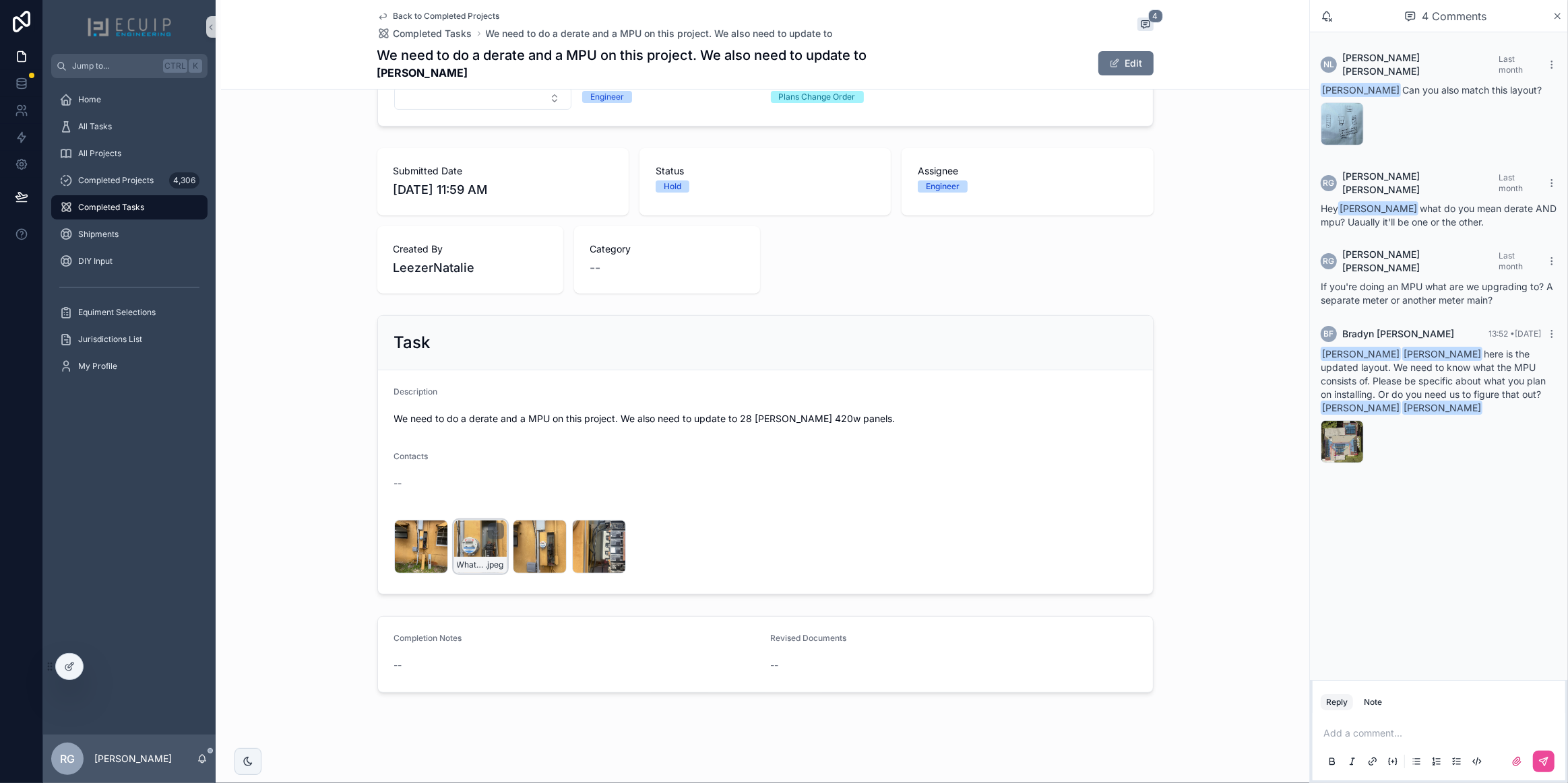
click at [461, 550] on div "WhatsApp-Image-2025-08-19-at-12.20.10-(1) .jpeg" at bounding box center [481, 547] width 54 height 54
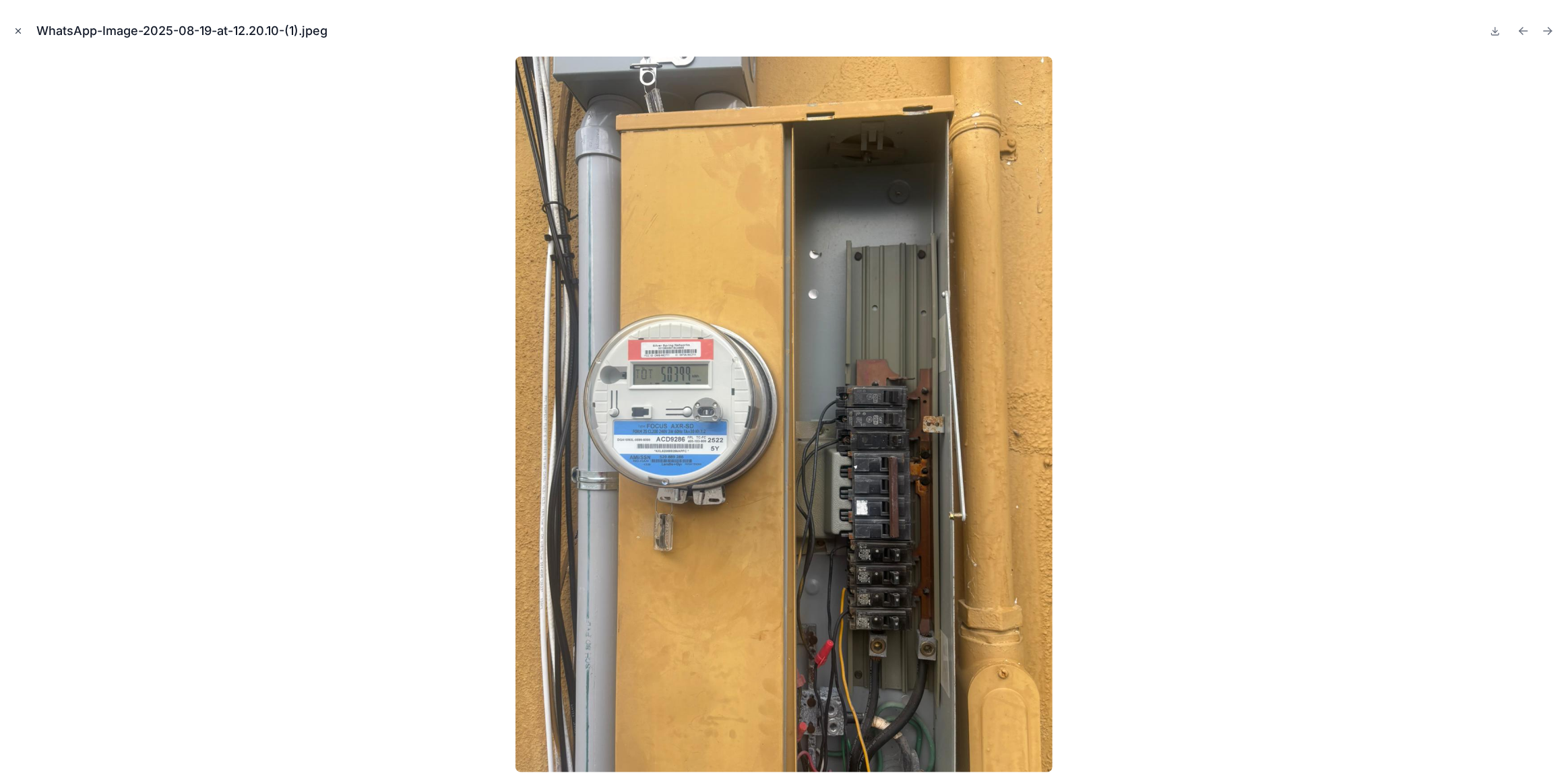
click at [22, 36] on button "Close modal" at bounding box center [18, 31] width 15 height 15
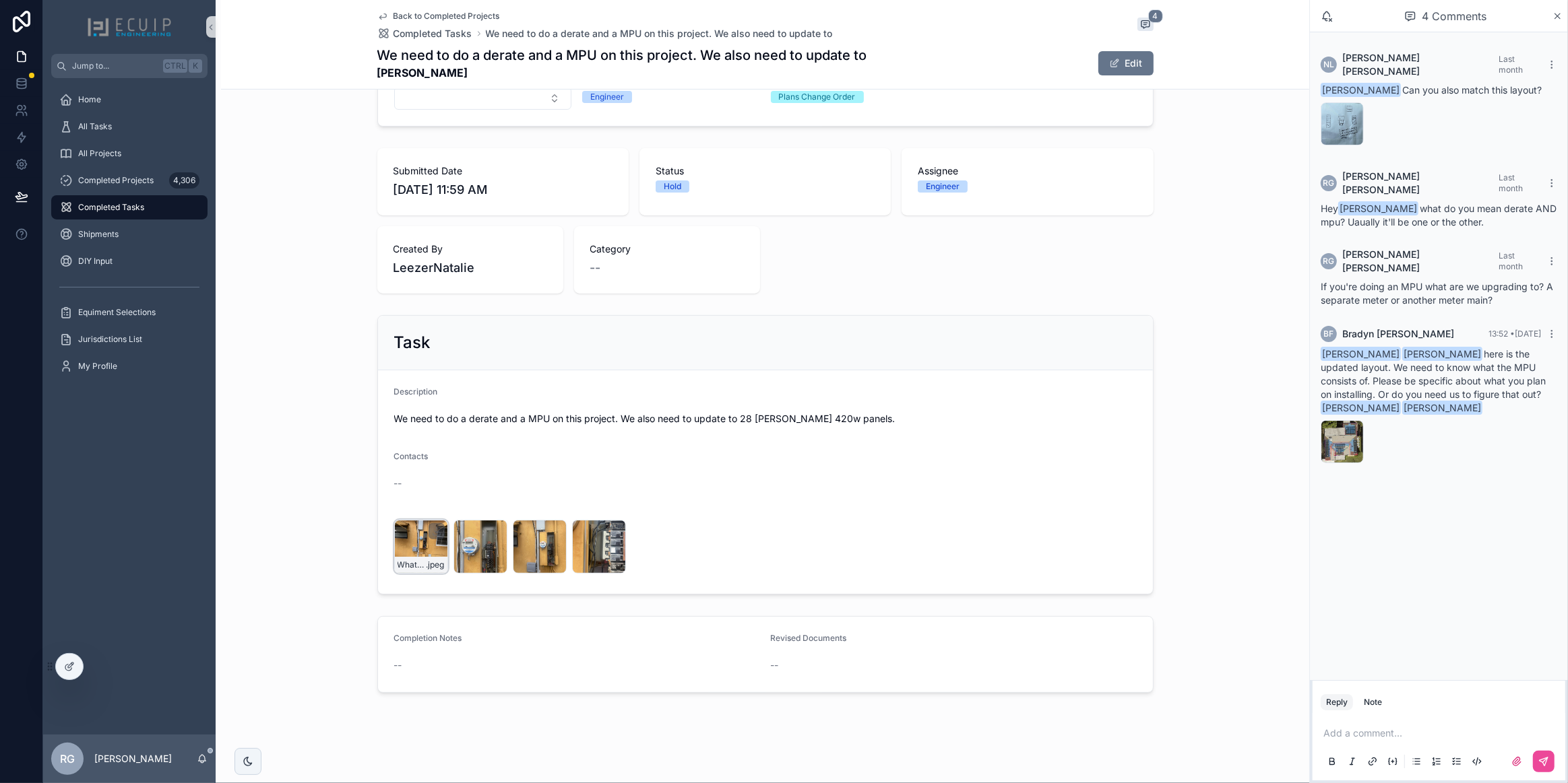
click at [413, 550] on div "WhatsApp-Image-2025-08-19-at-13.02.33 .jpeg" at bounding box center [421, 547] width 54 height 54
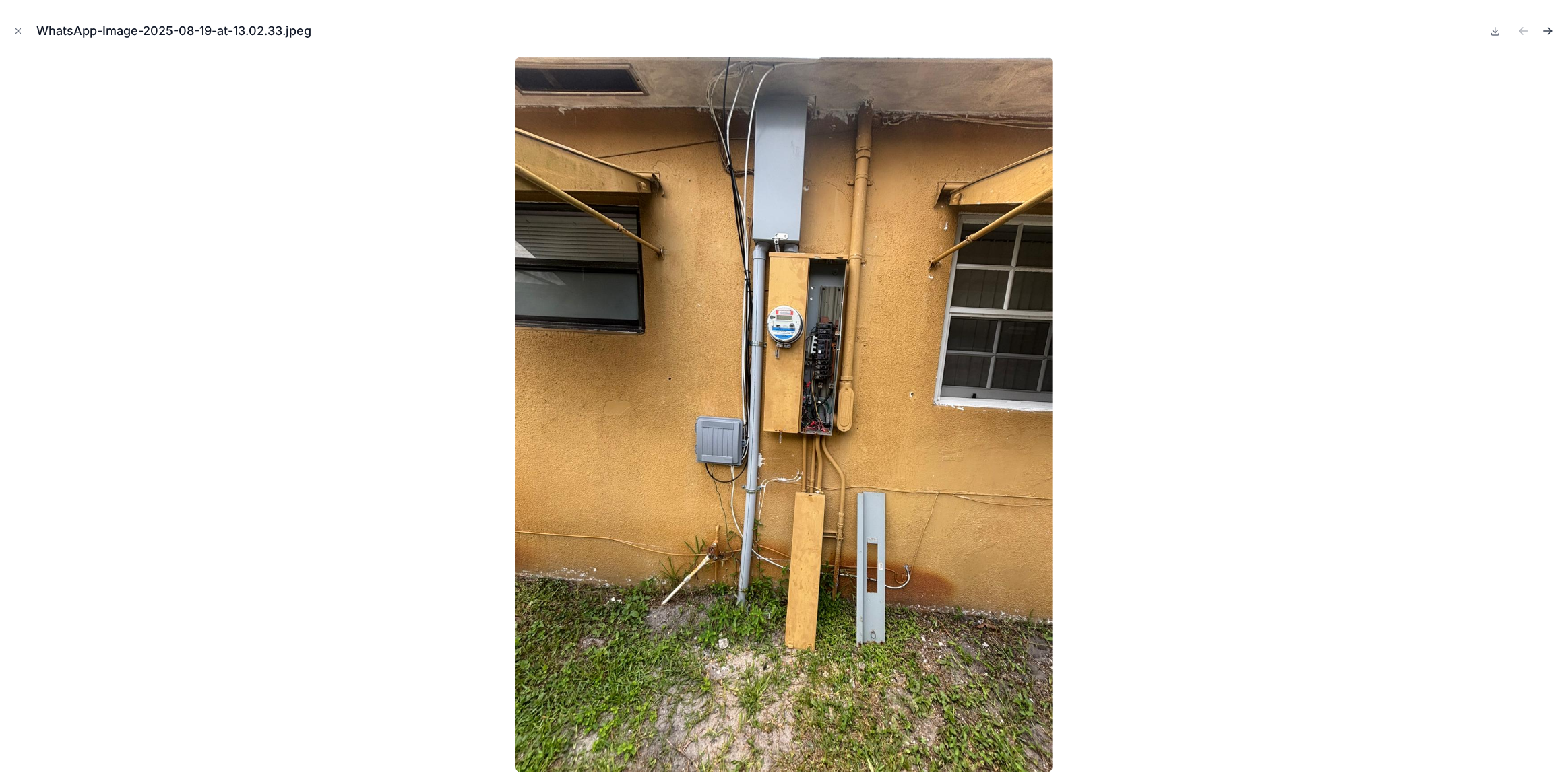
click at [1543, 32] on icon "Next file" at bounding box center [1547, 31] width 13 height 13
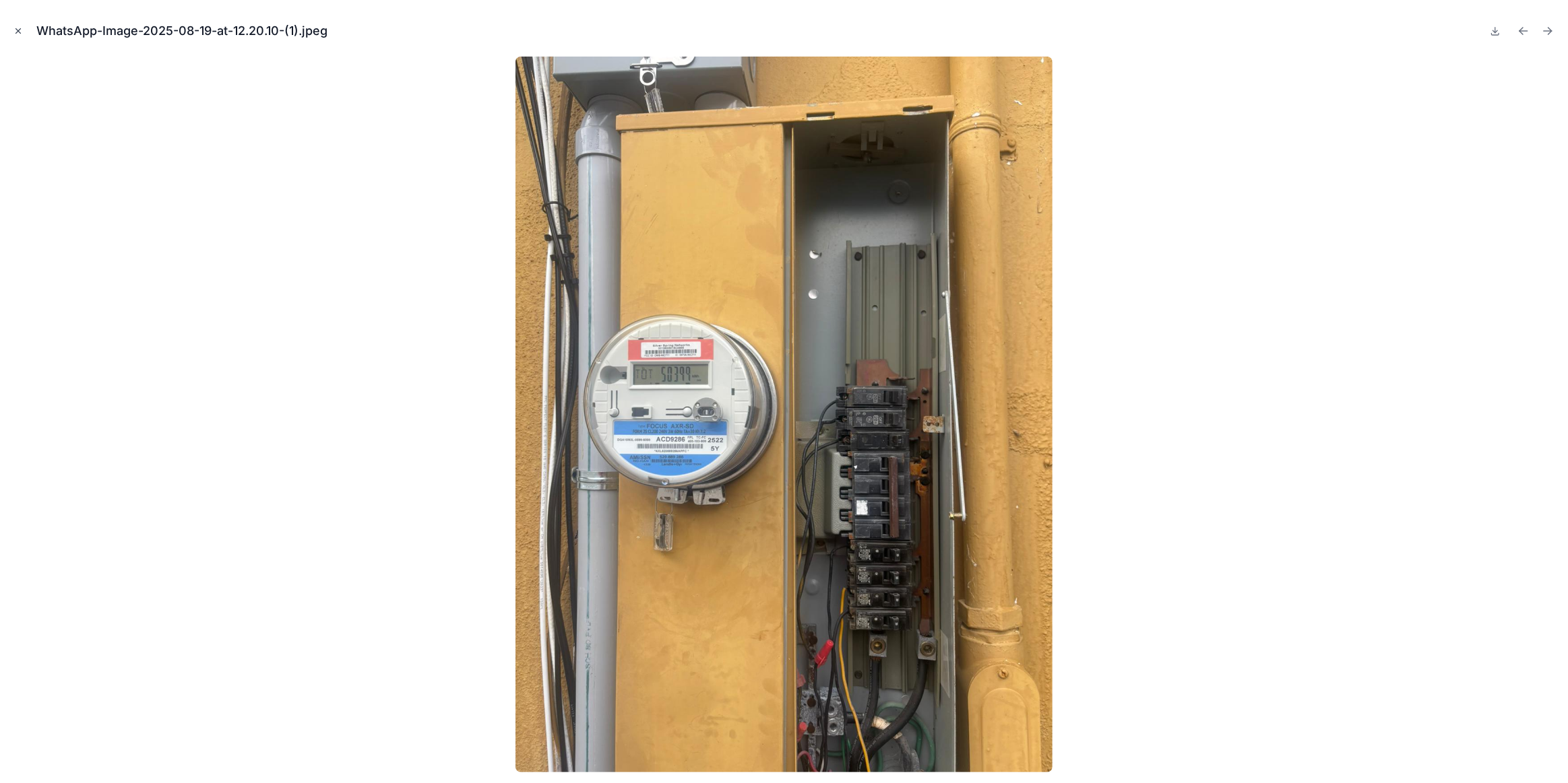
click at [19, 37] on button "Close modal" at bounding box center [18, 31] width 15 height 15
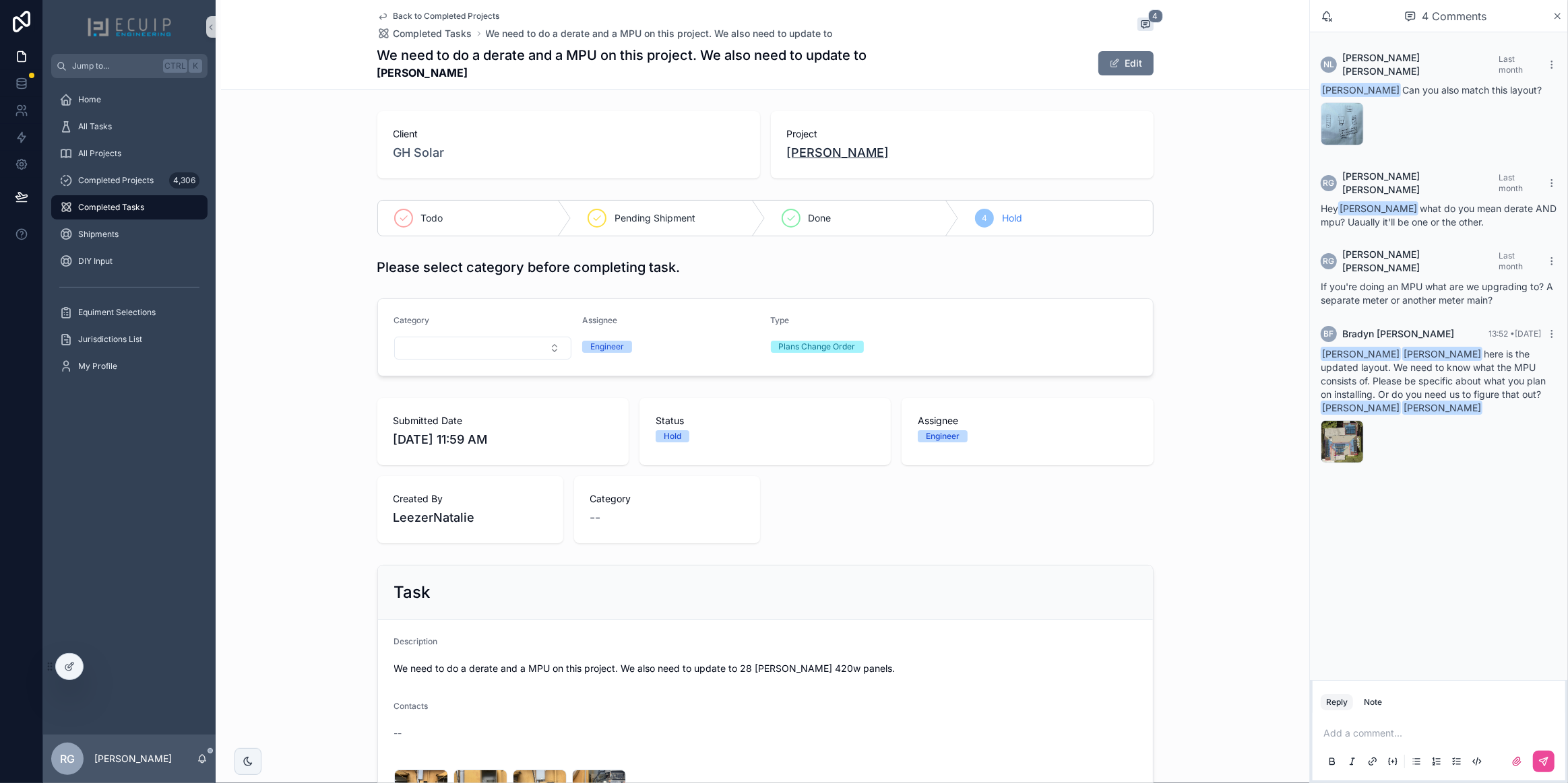
click at [815, 151] on span "[PERSON_NAME]" at bounding box center [838, 152] width 103 height 19
